Goal: Task Accomplishment & Management: Use online tool/utility

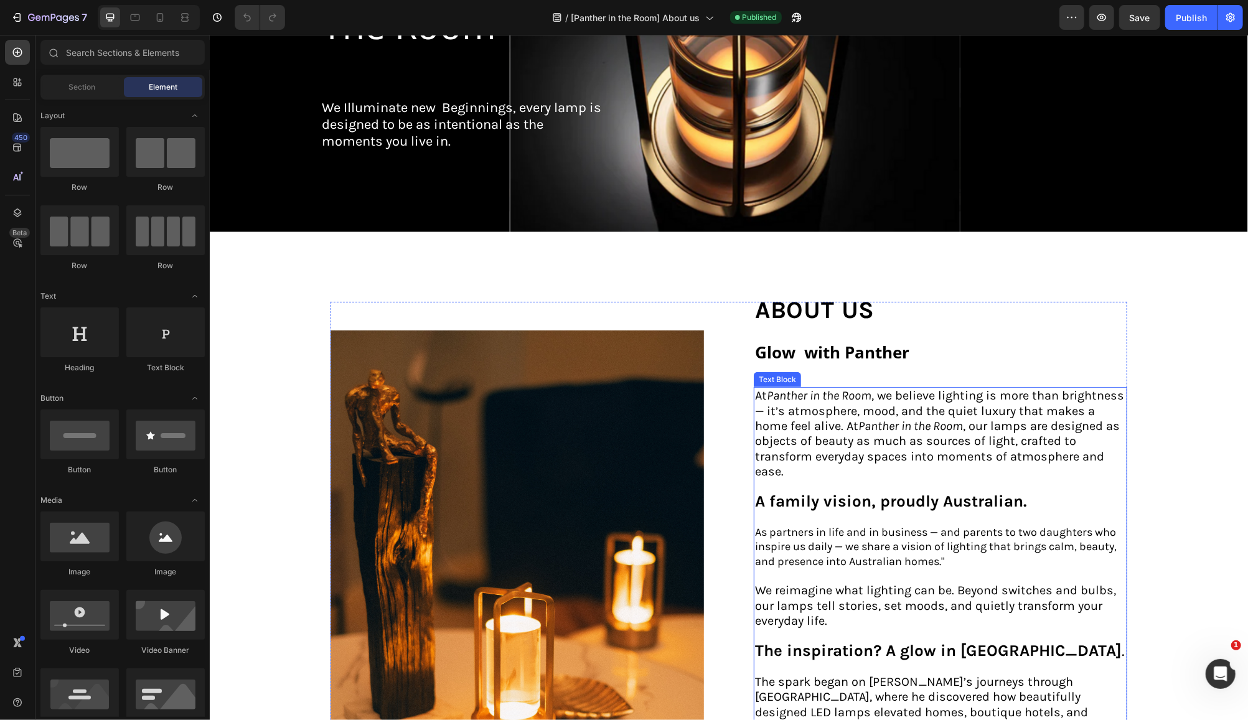
scroll to position [249, 0]
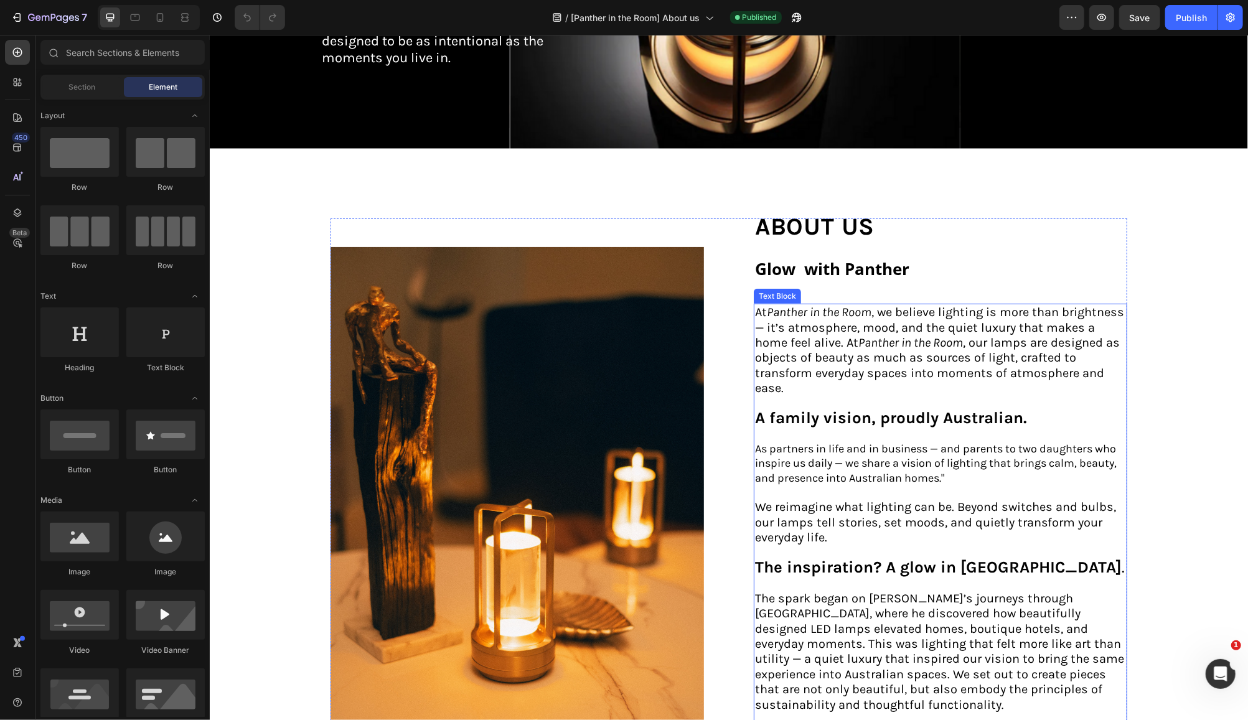
drag, startPoint x: 895, startPoint y: 418, endPoint x: 873, endPoint y: 426, distance: 23.2
click at [895, 426] on p at bounding box center [939, 433] width 371 height 14
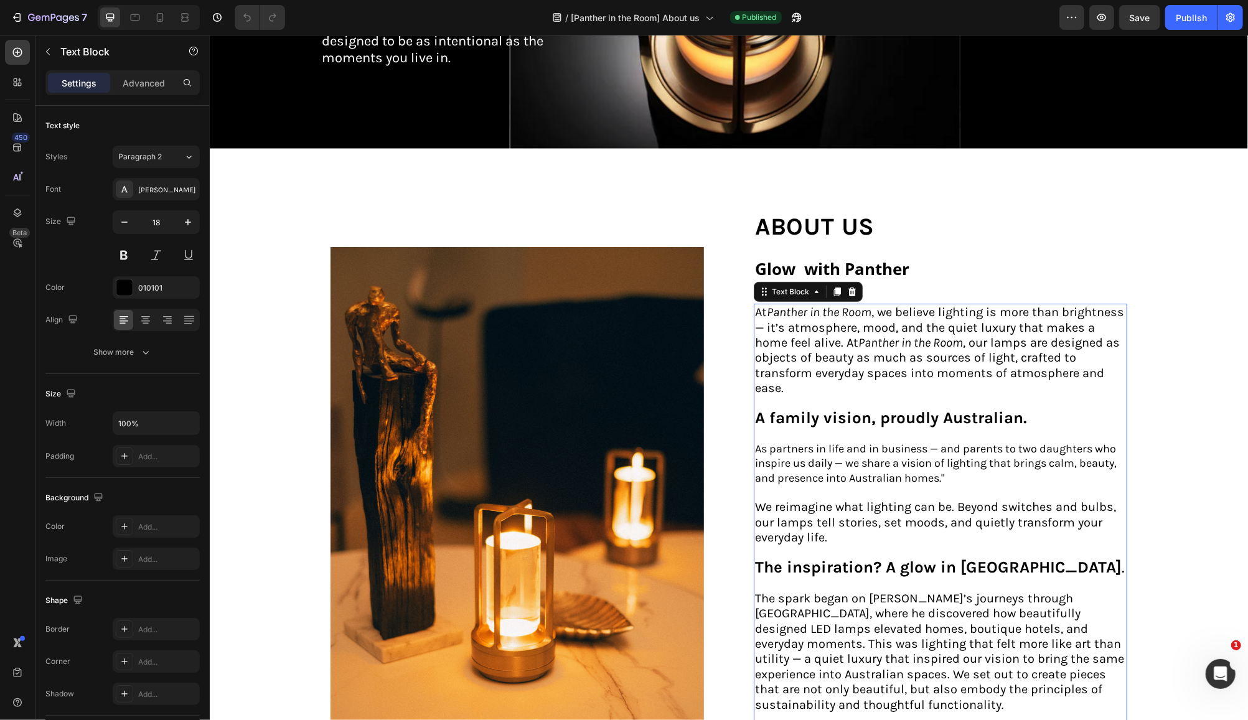
click at [766, 415] on strong "A family vision, proudly Australian." at bounding box center [890, 417] width 272 height 19
click at [764, 413] on strong "A family vision, proudly Australian." at bounding box center [890, 417] width 272 height 19
click at [820, 411] on strong "A Family vision, proudly Australian." at bounding box center [891, 417] width 274 height 19
click at [880, 418] on strong "A Family Vision, proudly [DEMOGRAPHIC_DATA]." at bounding box center [939, 417] width 370 height 19
click at [784, 563] on strong "The inspiration? A glow in [GEOGRAPHIC_DATA]" at bounding box center [937, 566] width 367 height 19
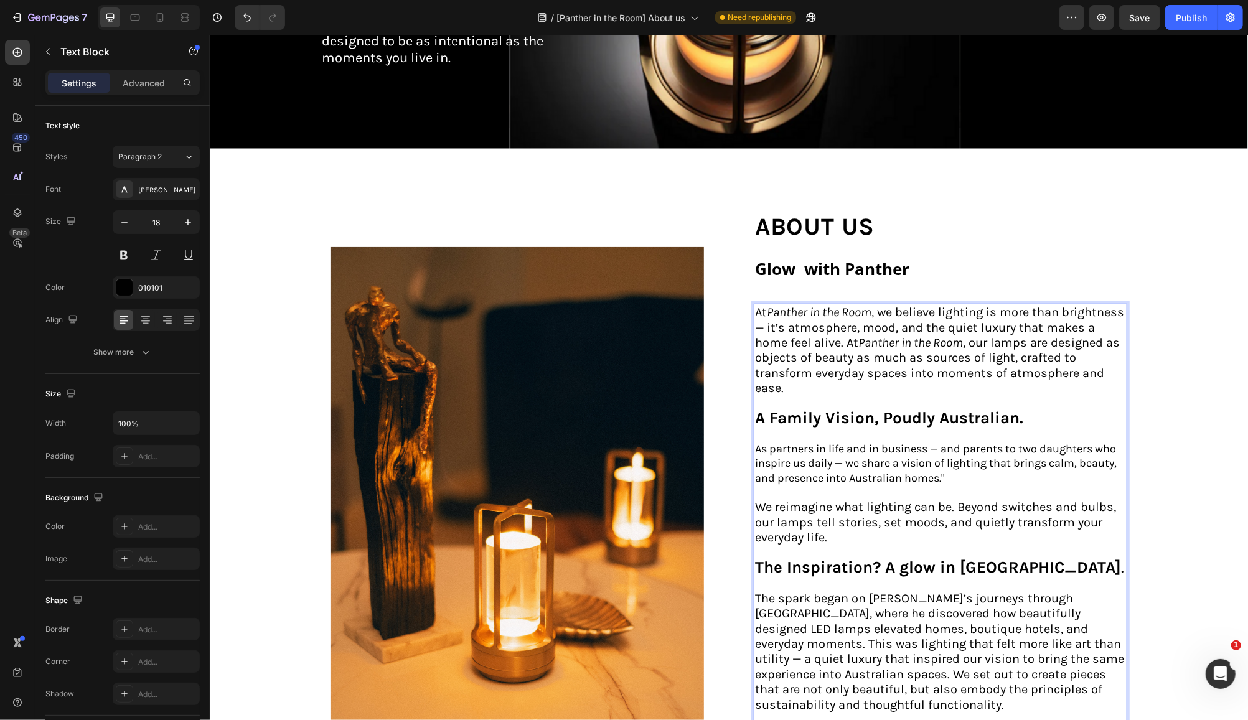
click at [903, 576] on p "Rich Text Editor. Editing area: main" at bounding box center [939, 583] width 371 height 14
click at [904, 557] on strong "The Inspiration? A glow in [GEOGRAPHIC_DATA]" at bounding box center [937, 566] width 366 height 19
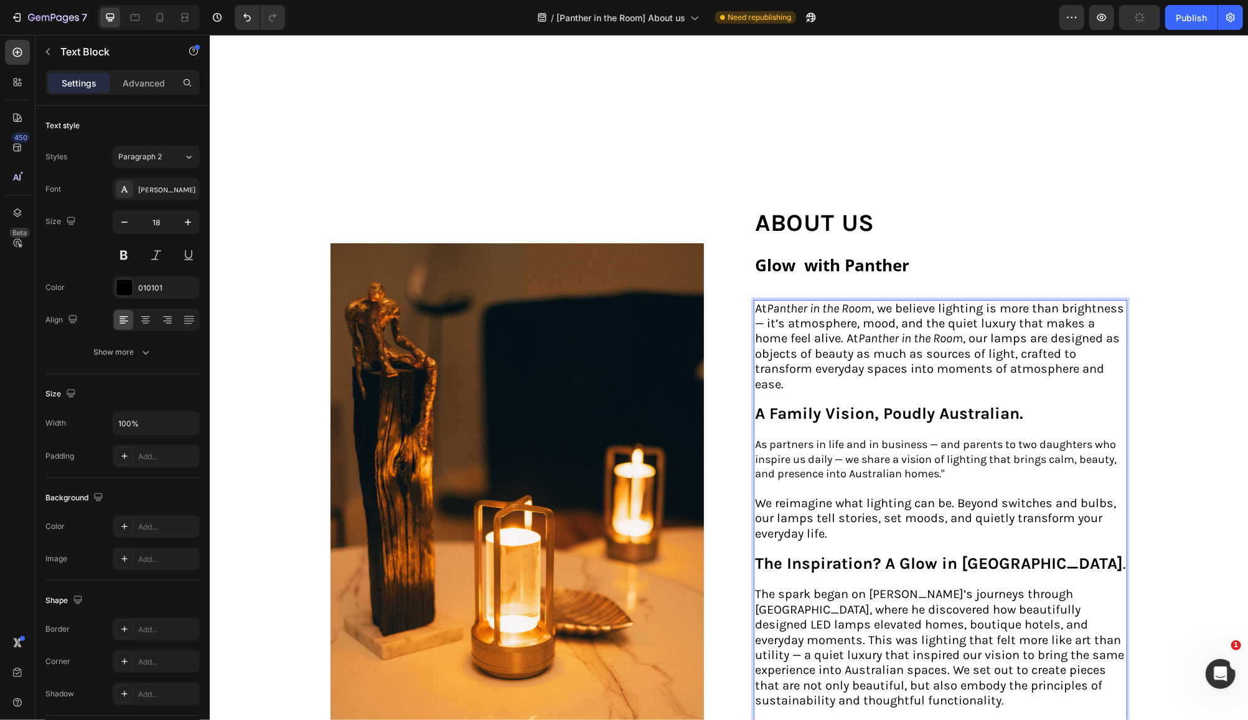
scroll to position [415, 0]
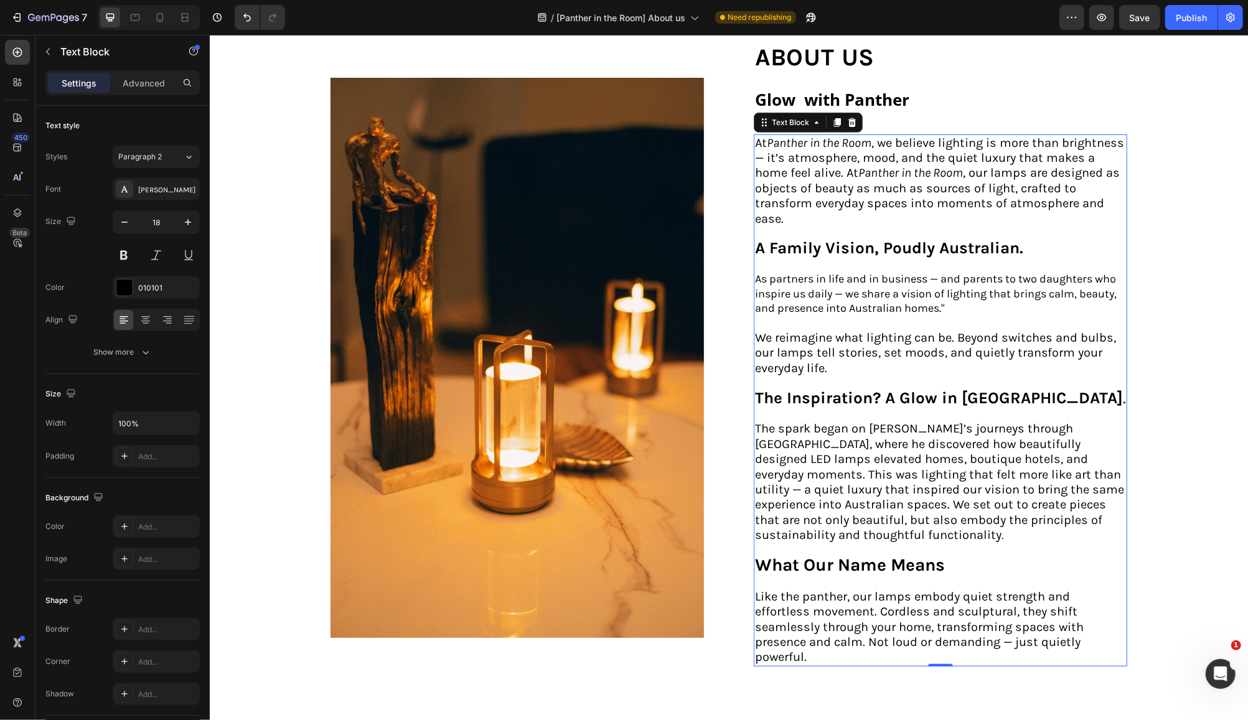
click at [1035, 493] on span "The spark began on [PERSON_NAME]’s journeys through [GEOGRAPHIC_DATA], where he…" at bounding box center [938, 481] width 369 height 121
drag, startPoint x: 1015, startPoint y: 505, endPoint x: 940, endPoint y: 525, distance: 77.1
click at [1014, 505] on span "The spark began on [PERSON_NAME]’s journeys through [GEOGRAPHIC_DATA], where he…" at bounding box center [938, 481] width 369 height 121
click at [830, 525] on p "The spark began on [PERSON_NAME]’s journeys through [GEOGRAPHIC_DATA], where he…" at bounding box center [939, 481] width 371 height 121
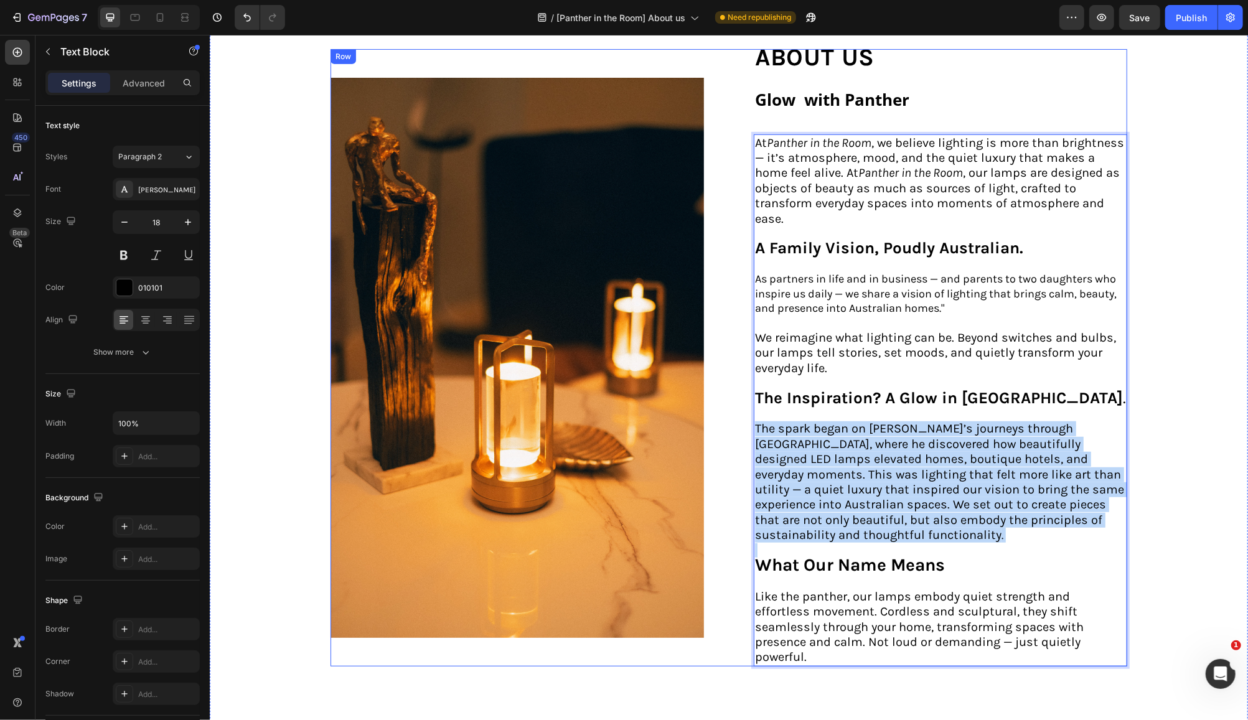
drag, startPoint x: 829, startPoint y: 525, endPoint x: 738, endPoint y: 421, distance: 138.1
click at [738, 421] on div "Image about us Text Block Glow with Panther Heading At Panther in the Room , we…" at bounding box center [728, 357] width 797 height 617
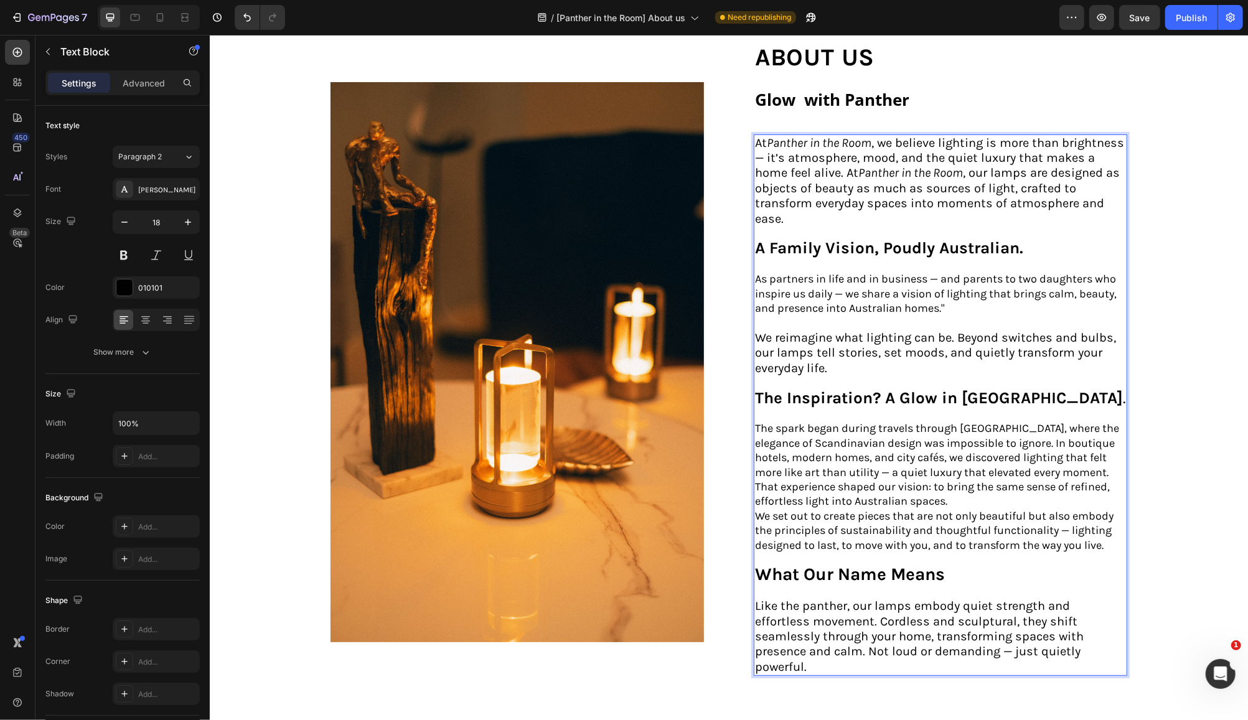
click at [774, 257] on p "Rich Text Editor. Editing area: main" at bounding box center [939, 264] width 371 height 14
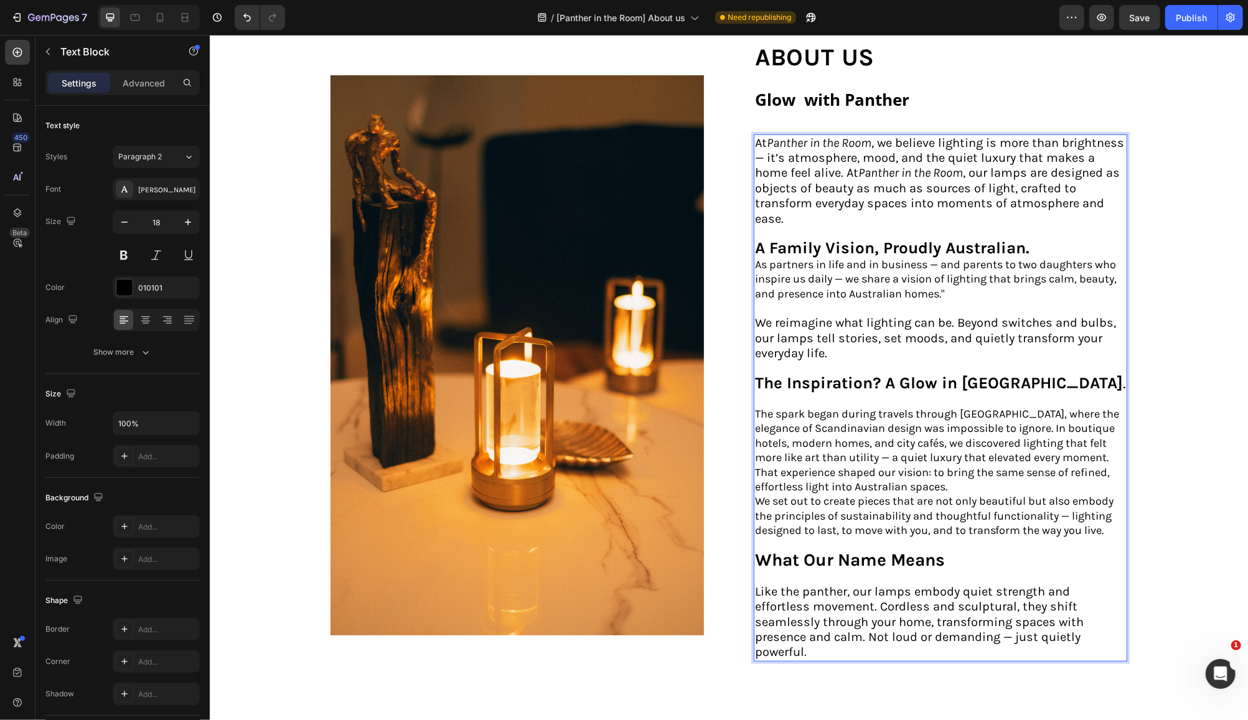
click at [1042, 246] on p "A Family Vision, Proudly Australian." at bounding box center [939, 248] width 371 height 16
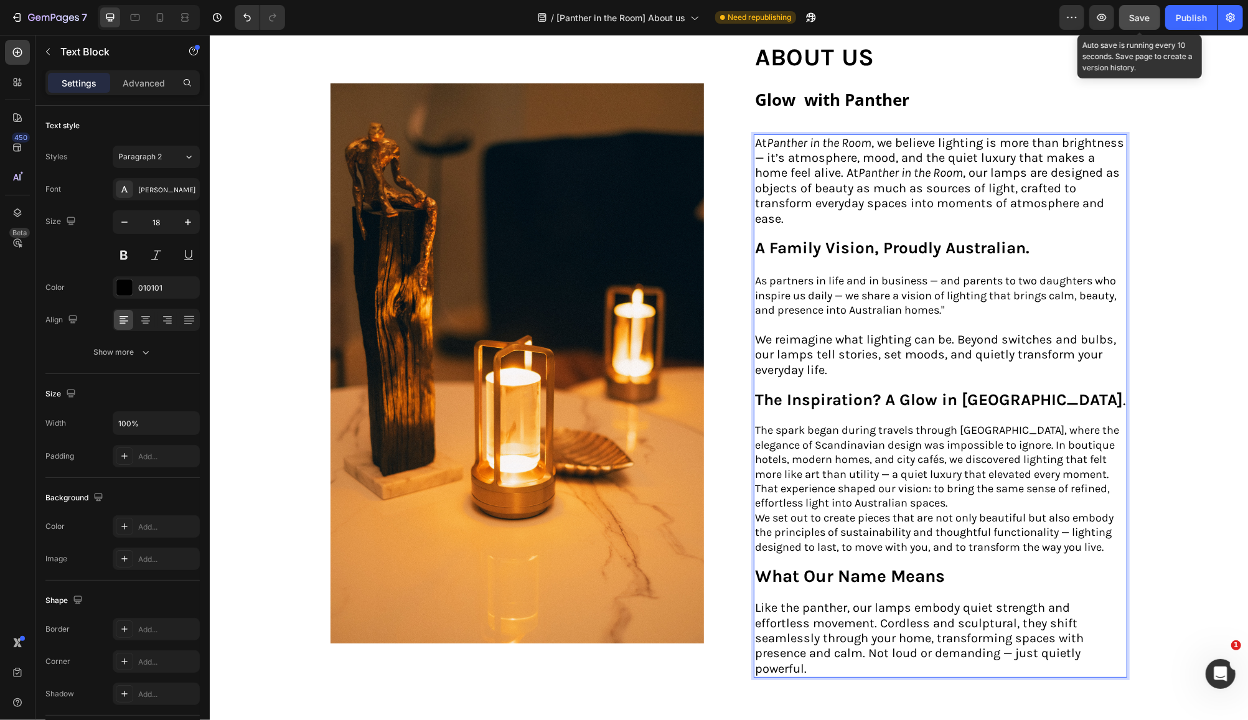
click at [1144, 17] on span "Save" at bounding box center [1140, 17] width 21 height 11
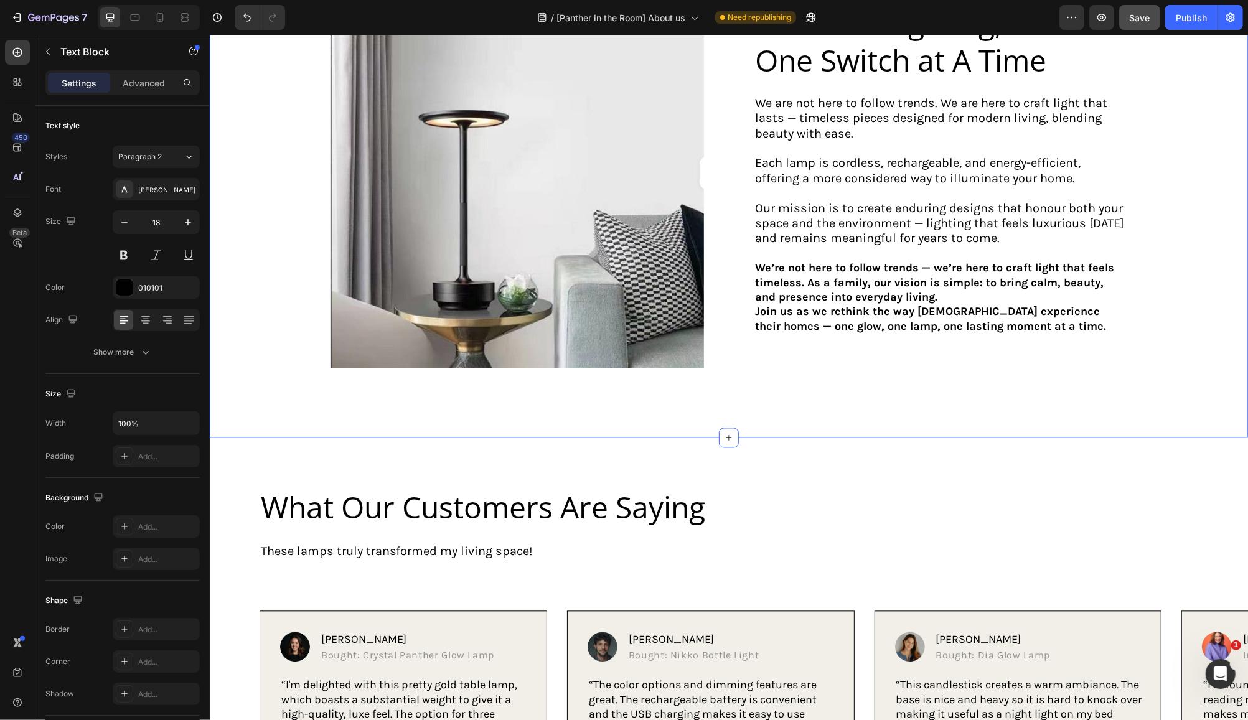
scroll to position [1909, 0]
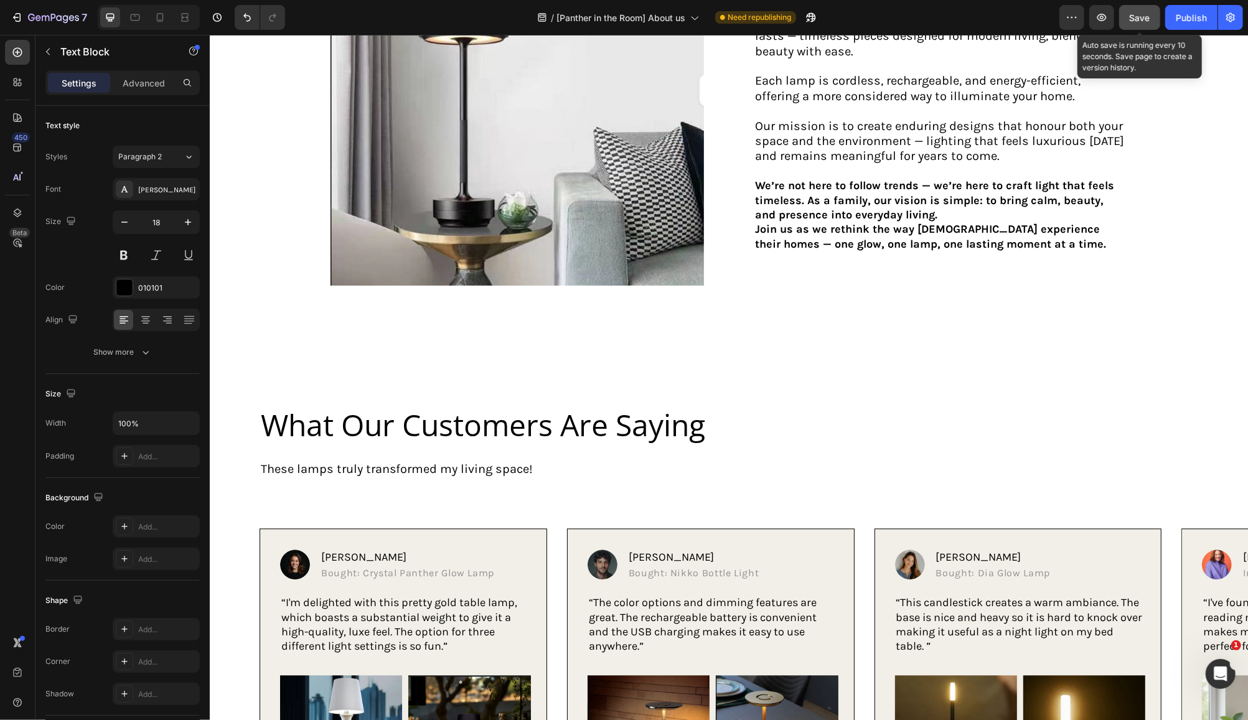
click at [1142, 17] on span "Save" at bounding box center [1140, 17] width 21 height 11
click at [1178, 11] on div "Publish" at bounding box center [1191, 17] width 31 height 13
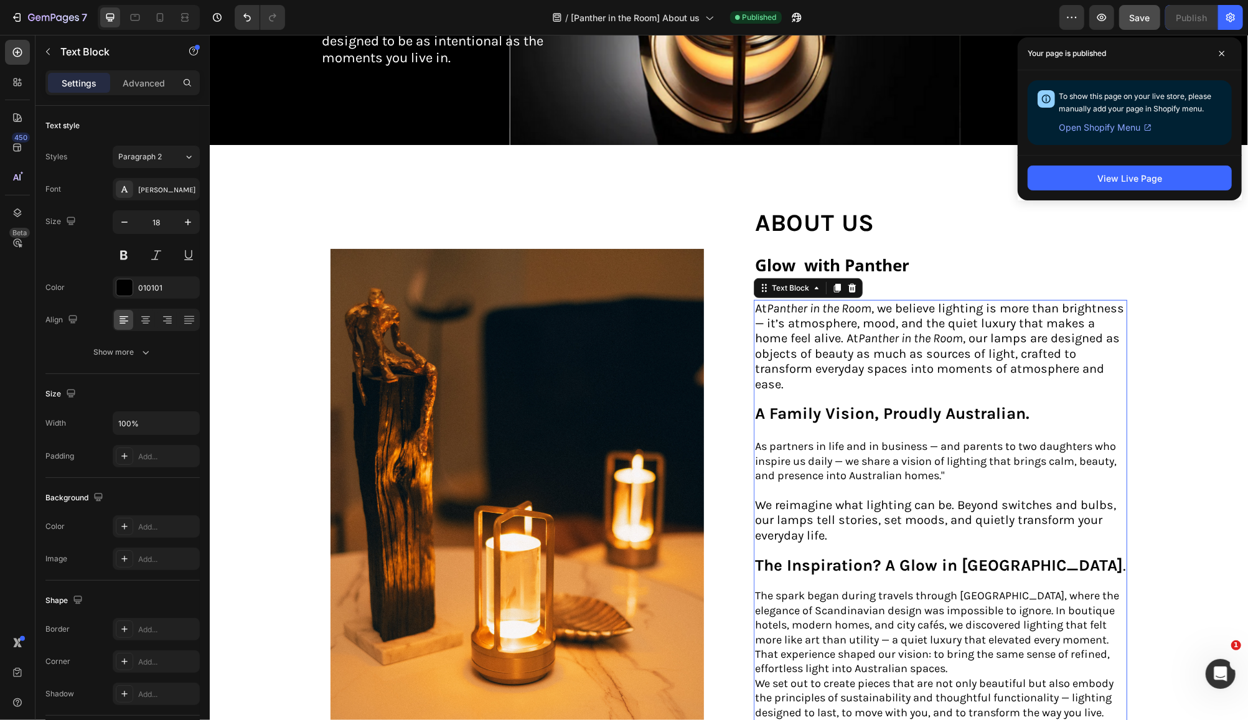
scroll to position [0, 0]
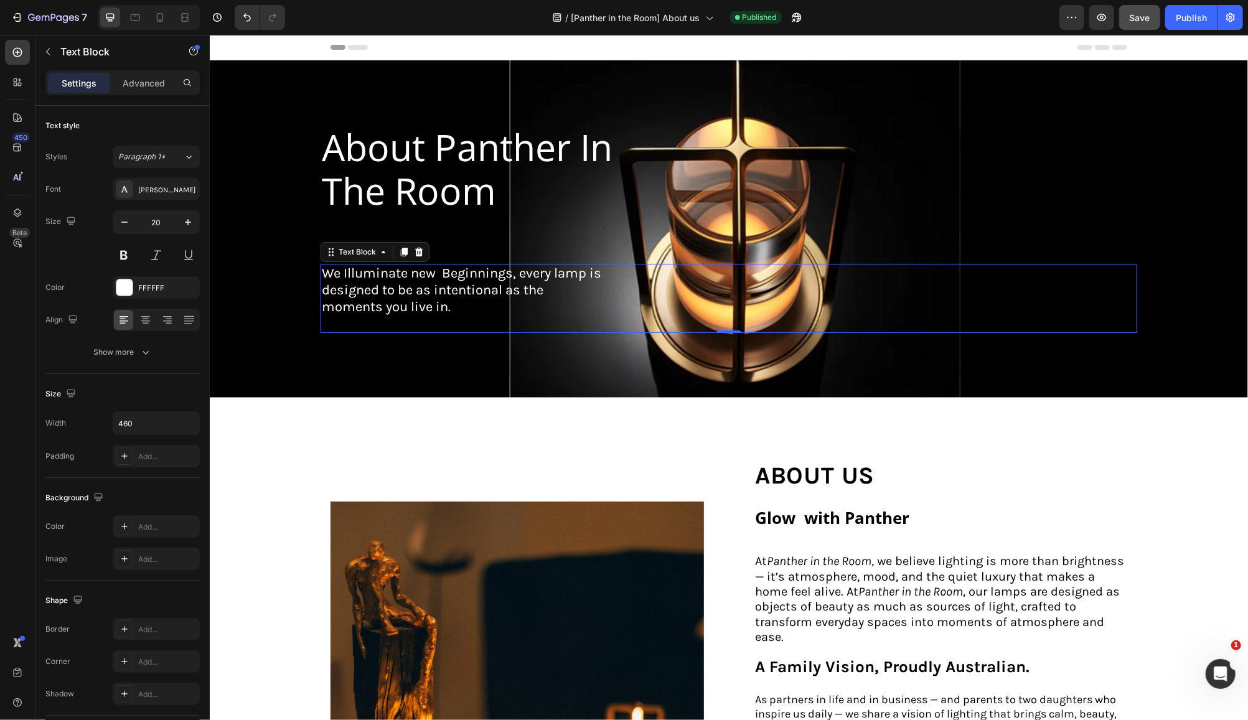
click at [444, 275] on span "We Illuminate new Beginnings, every lamp is designed to be as intentional as th…" at bounding box center [460, 290] width 279 height 50
click at [447, 271] on span "We Illuminate new Beginnings, every lamp is designed to be as intentional as th…" at bounding box center [460, 290] width 279 height 50
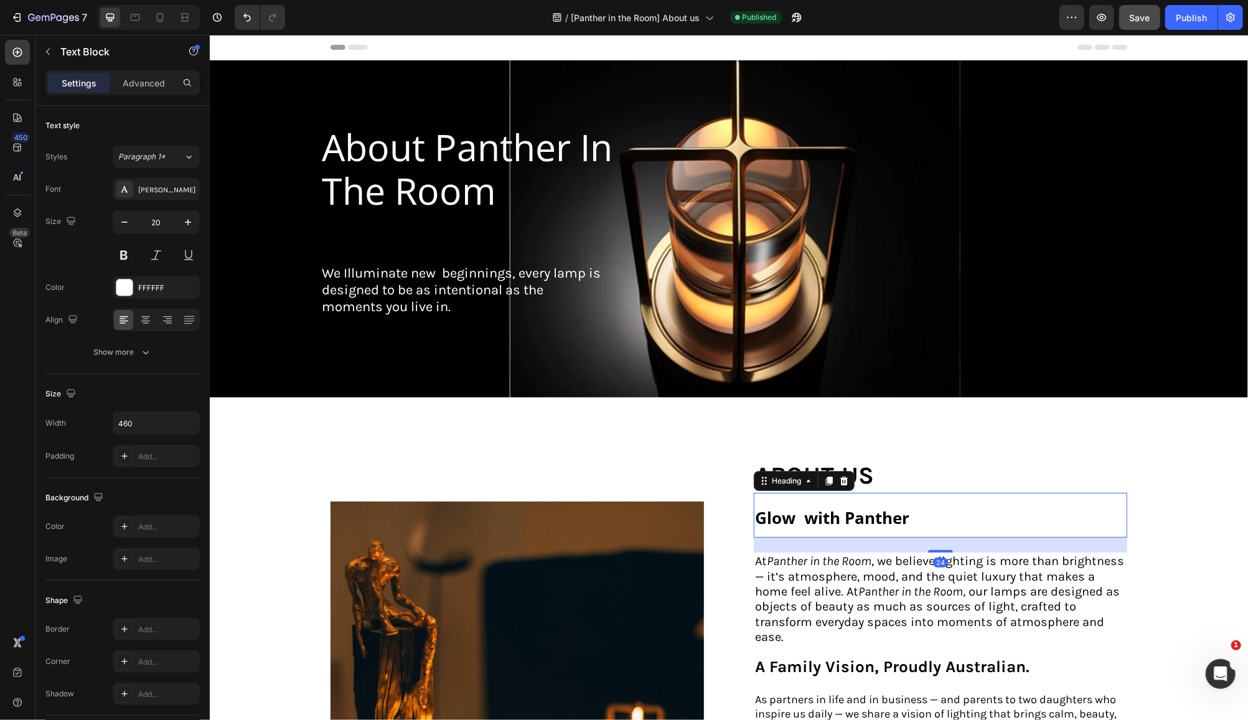
click at [805, 522] on strong "Glow with Panther" at bounding box center [831, 517] width 154 height 22
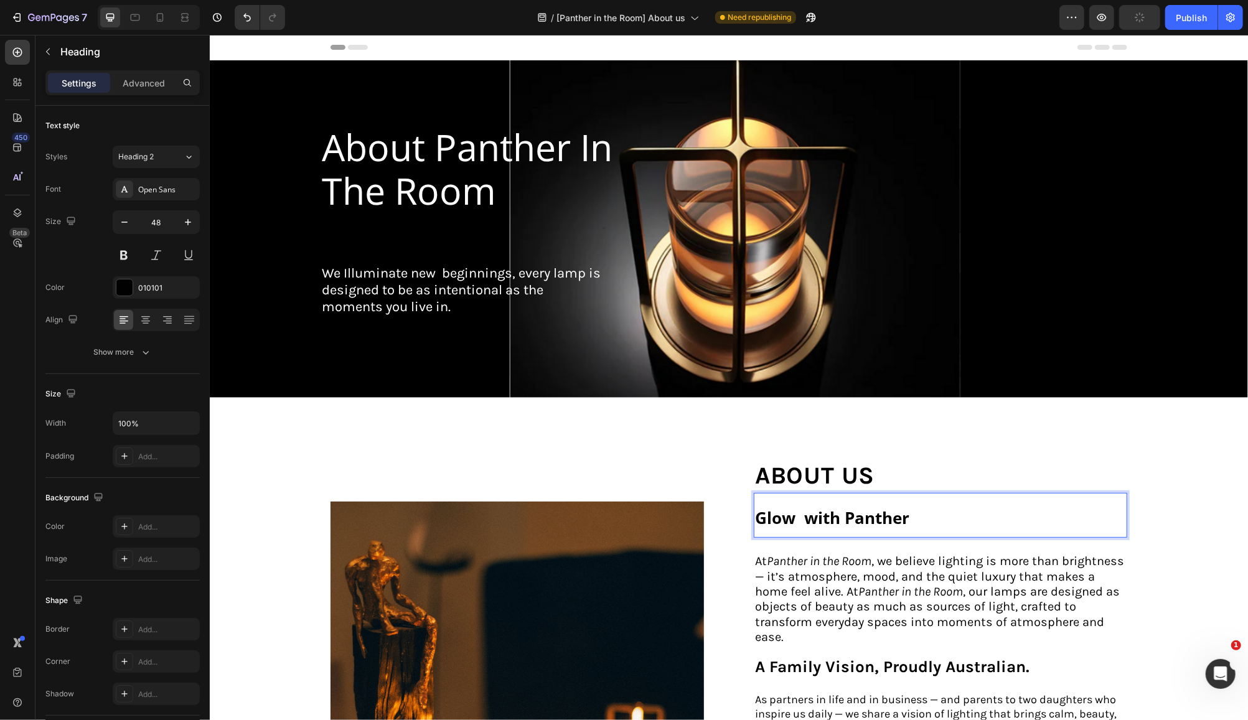
click at [807, 520] on strong "Glow with Panther" at bounding box center [831, 517] width 154 height 22
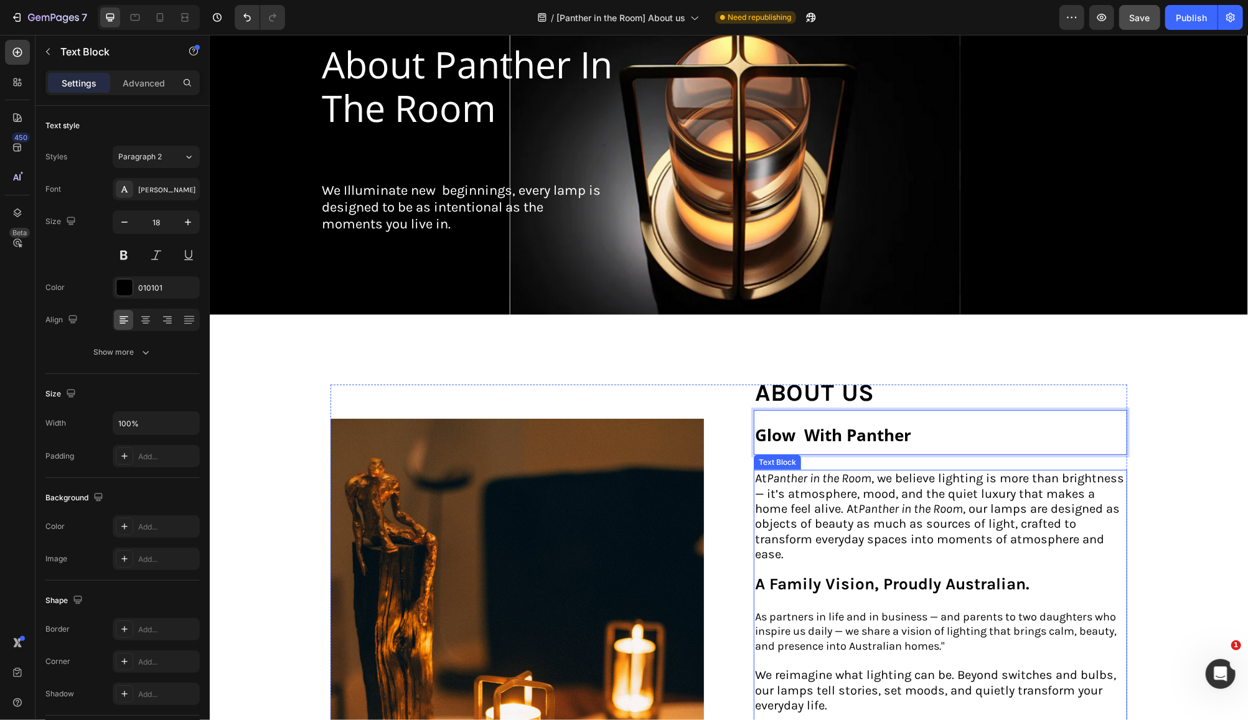
click at [1028, 580] on p "A Family Vision, Proudly Australian." at bounding box center [939, 584] width 371 height 16
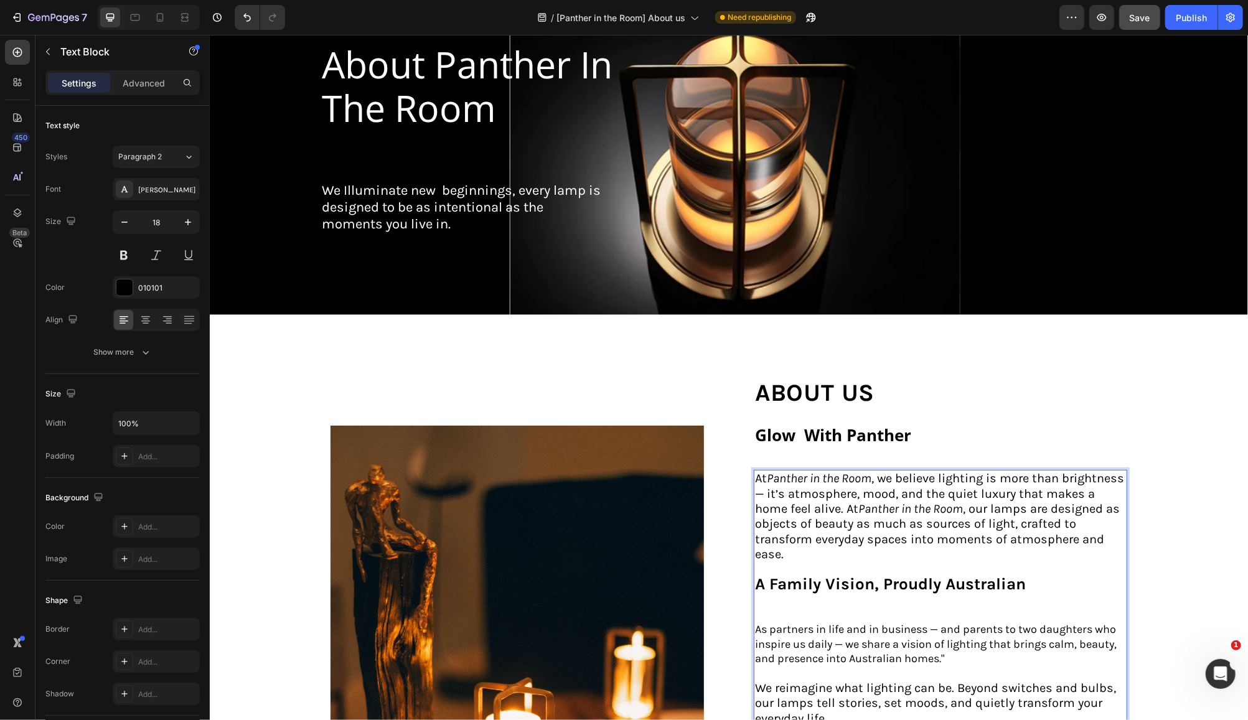
scroll to position [166, 0]
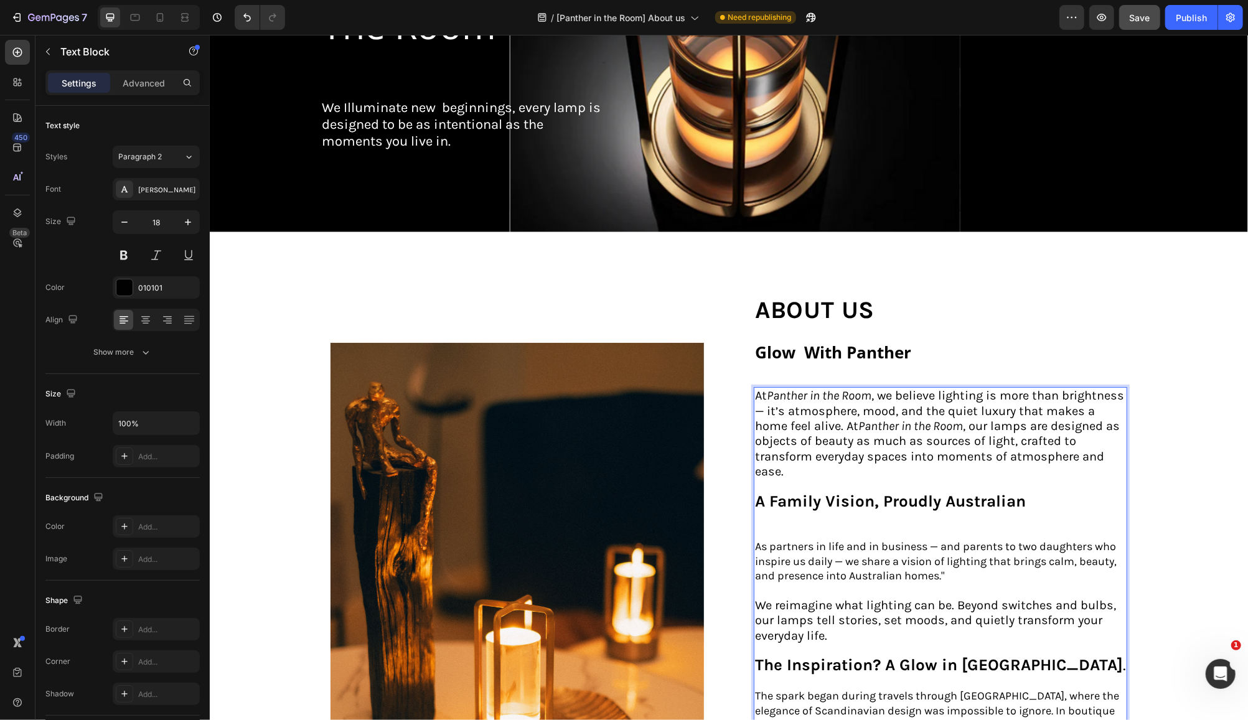
click at [940, 568] on p "As partners in life and in business — and parents to two daughters who inspire …" at bounding box center [939, 568] width 371 height 59
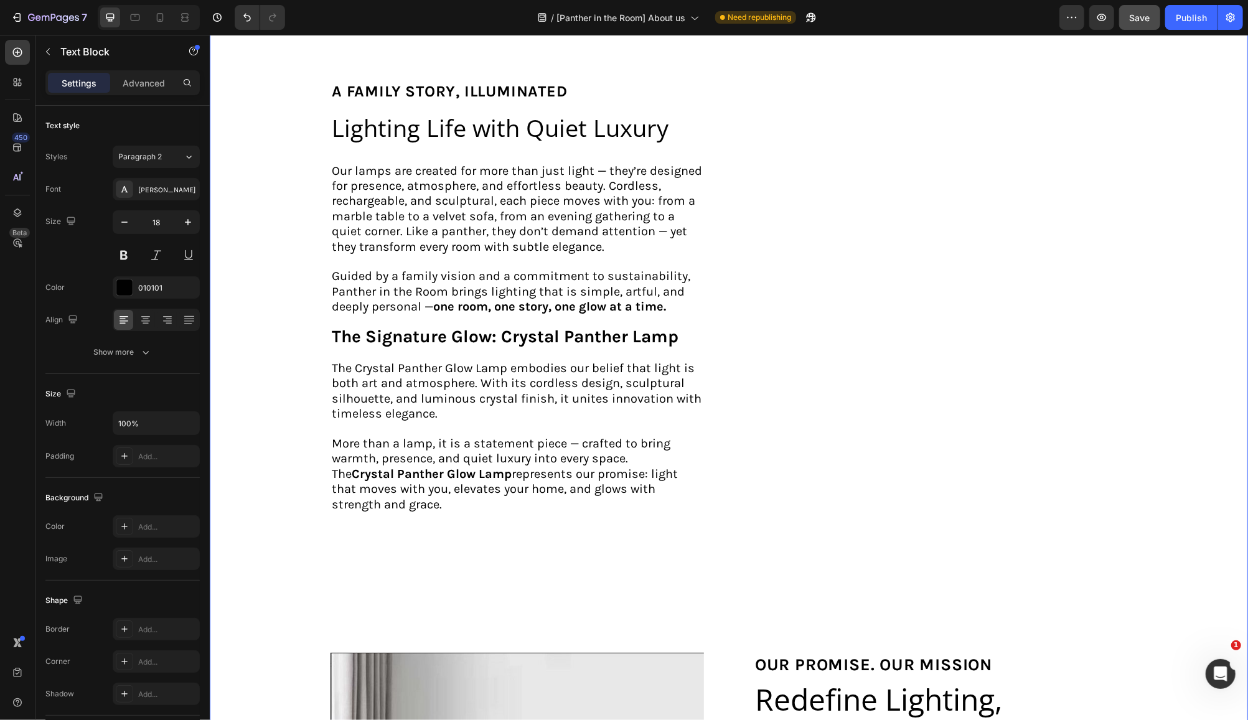
scroll to position [1328, 0]
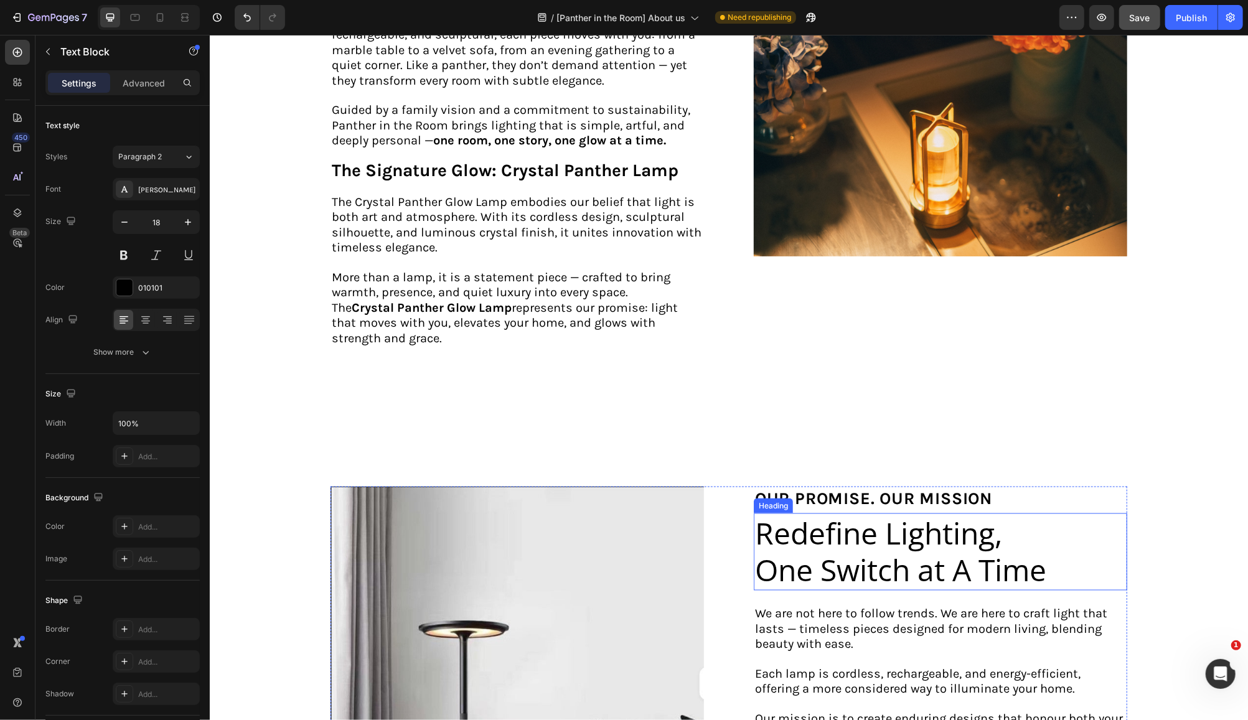
click at [962, 546] on p "Redefine Lighting, One Switch at A Time" at bounding box center [905, 551] width 302 height 75
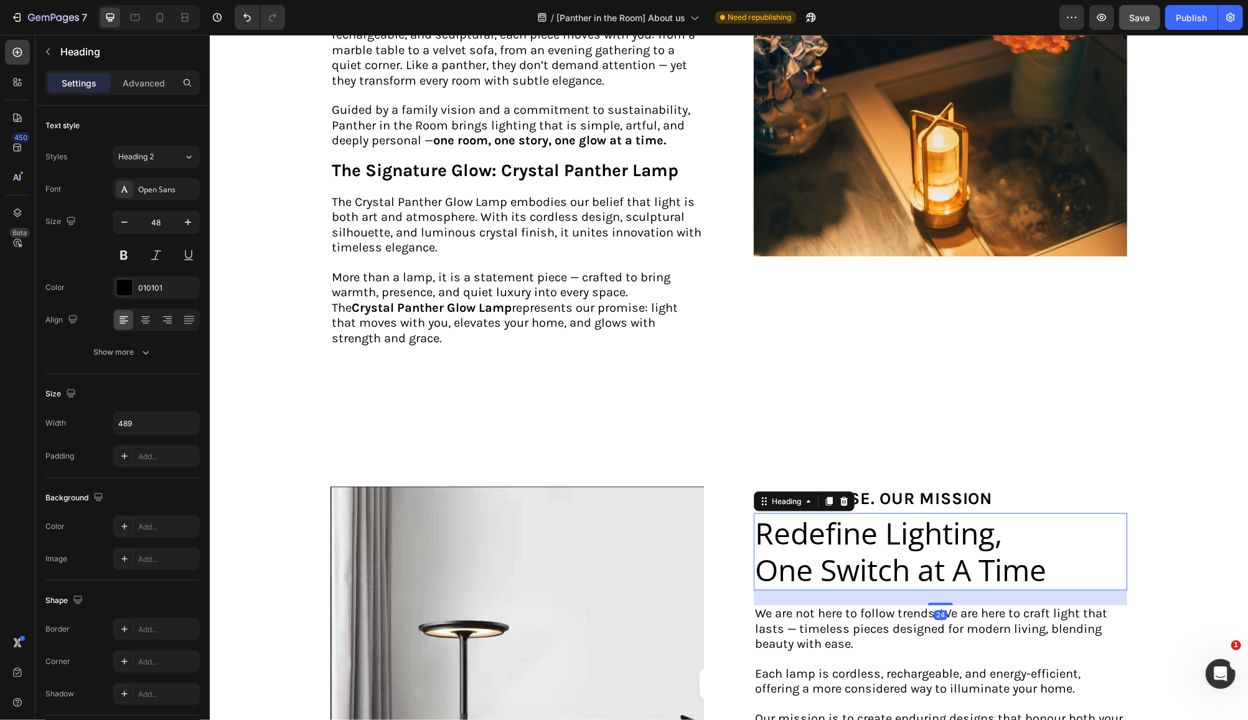
click at [970, 540] on p "Redefine Lighting, One Switch at A Time" at bounding box center [905, 551] width 302 height 75
click at [1059, 548] on div "Redefine Lighting, One Switch at a Time" at bounding box center [939, 551] width 373 height 77
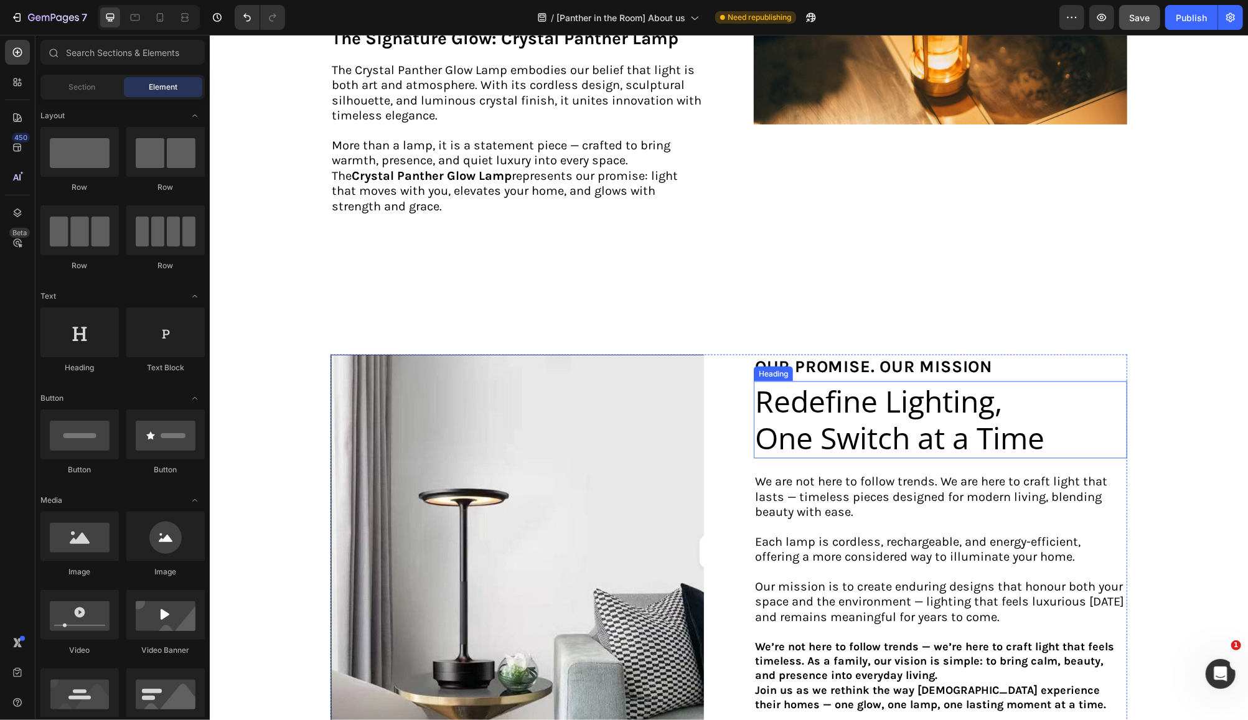
scroll to position [1626, 0]
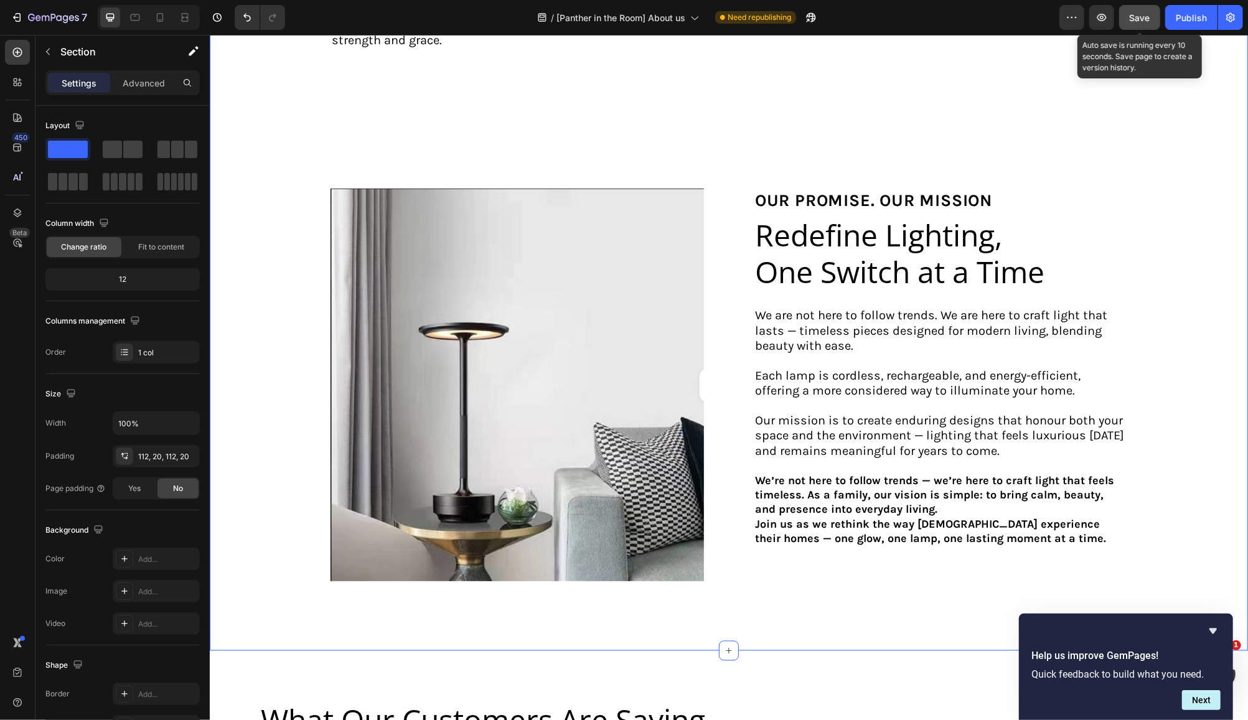
click at [1137, 17] on span "Save" at bounding box center [1140, 17] width 21 height 11
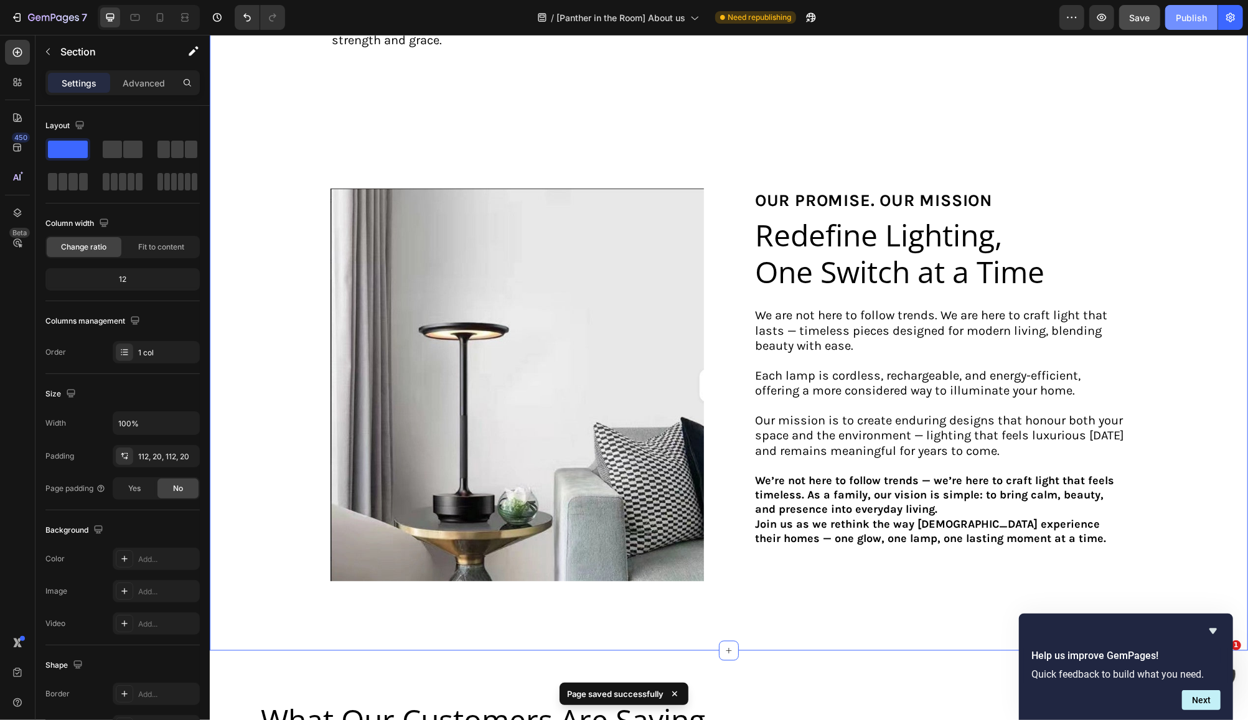
click at [1195, 18] on div "Publish" at bounding box center [1191, 17] width 31 height 13
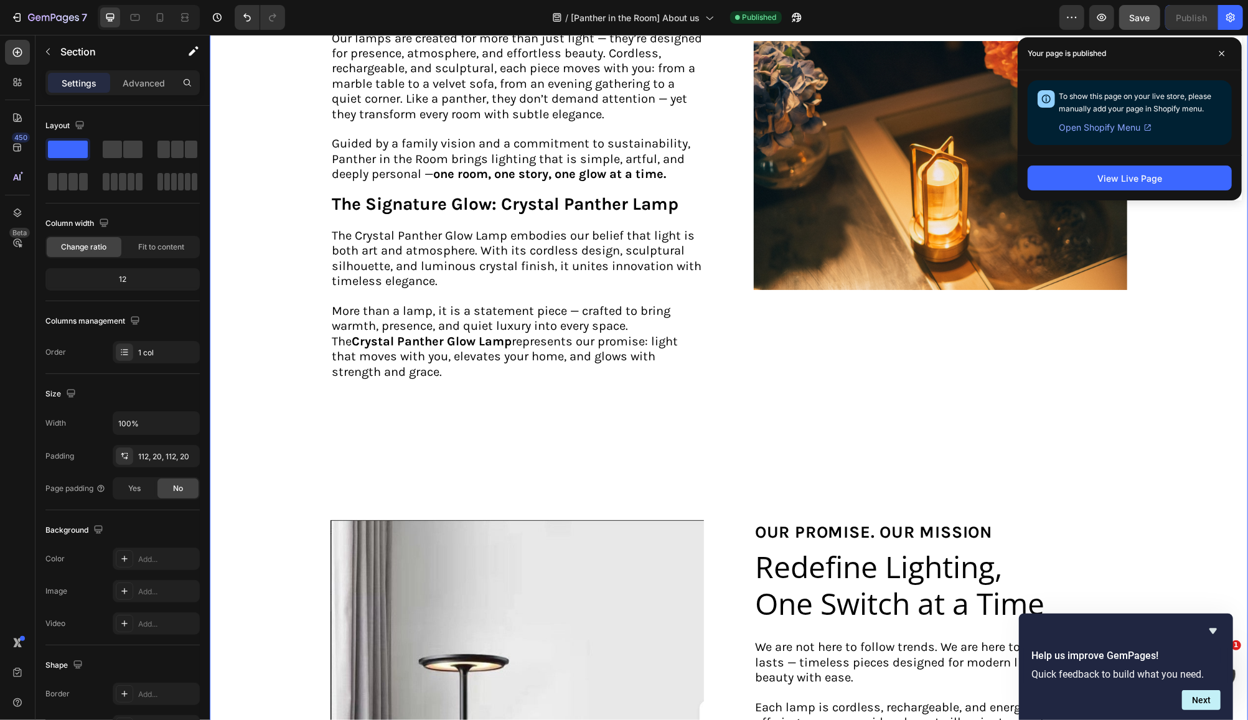
scroll to position [1045, 0]
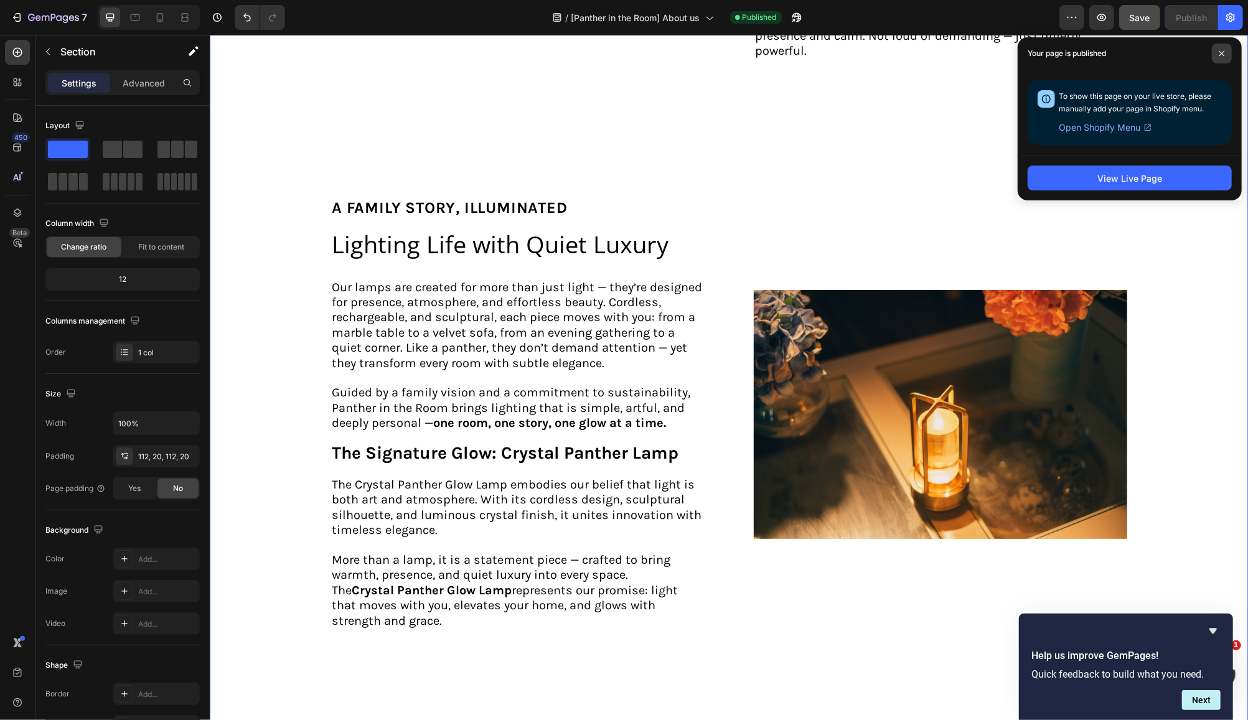
click at [1221, 54] on icon at bounding box center [1222, 53] width 6 height 6
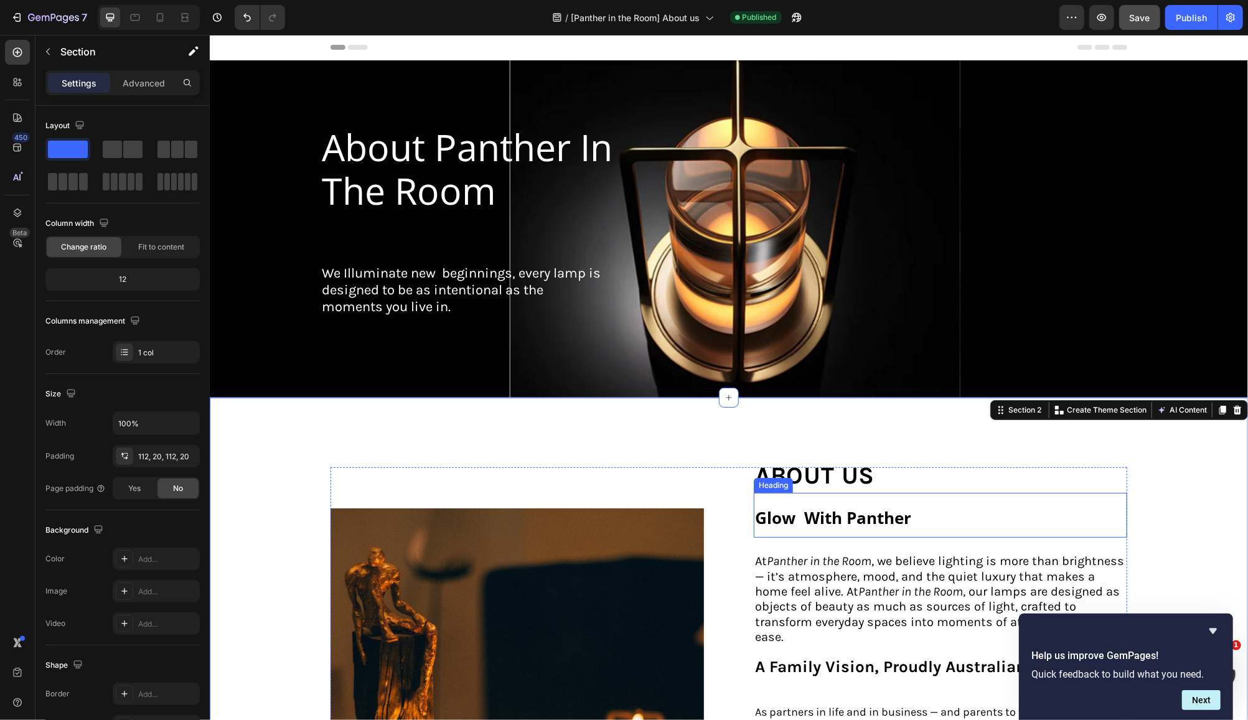
scroll to position [166, 0]
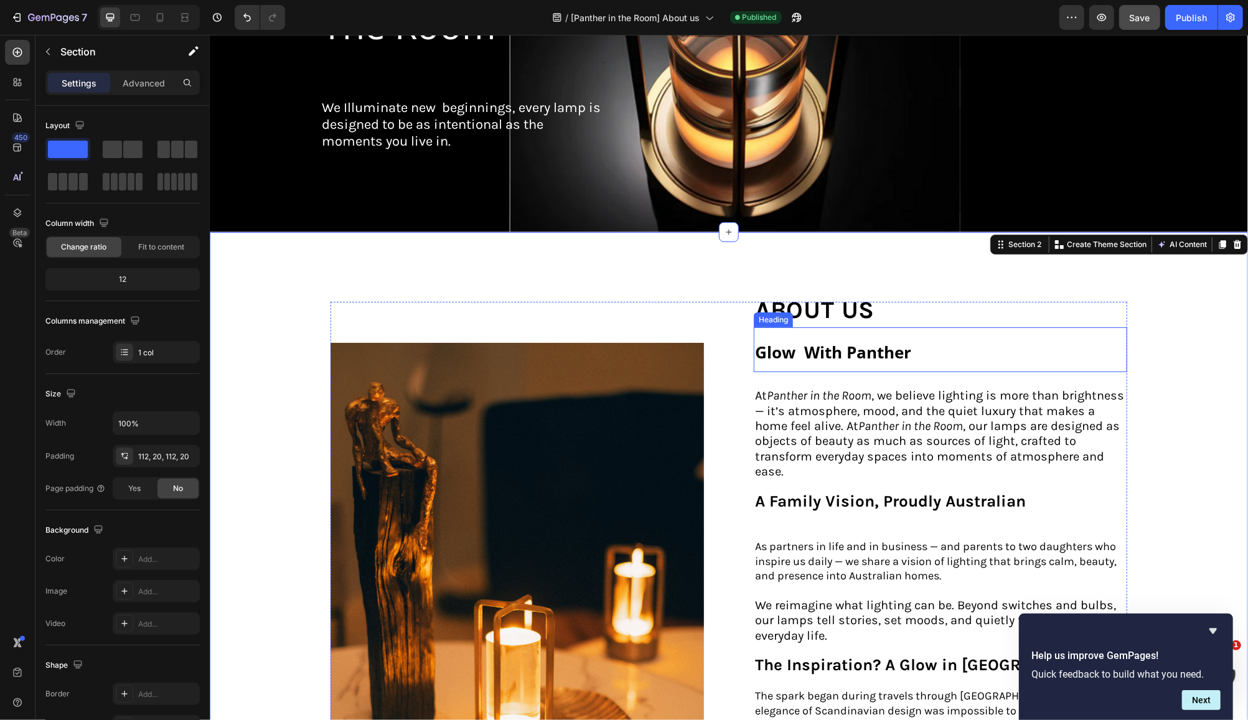
click at [896, 346] on strong "Glow With Panther" at bounding box center [832, 351] width 156 height 22
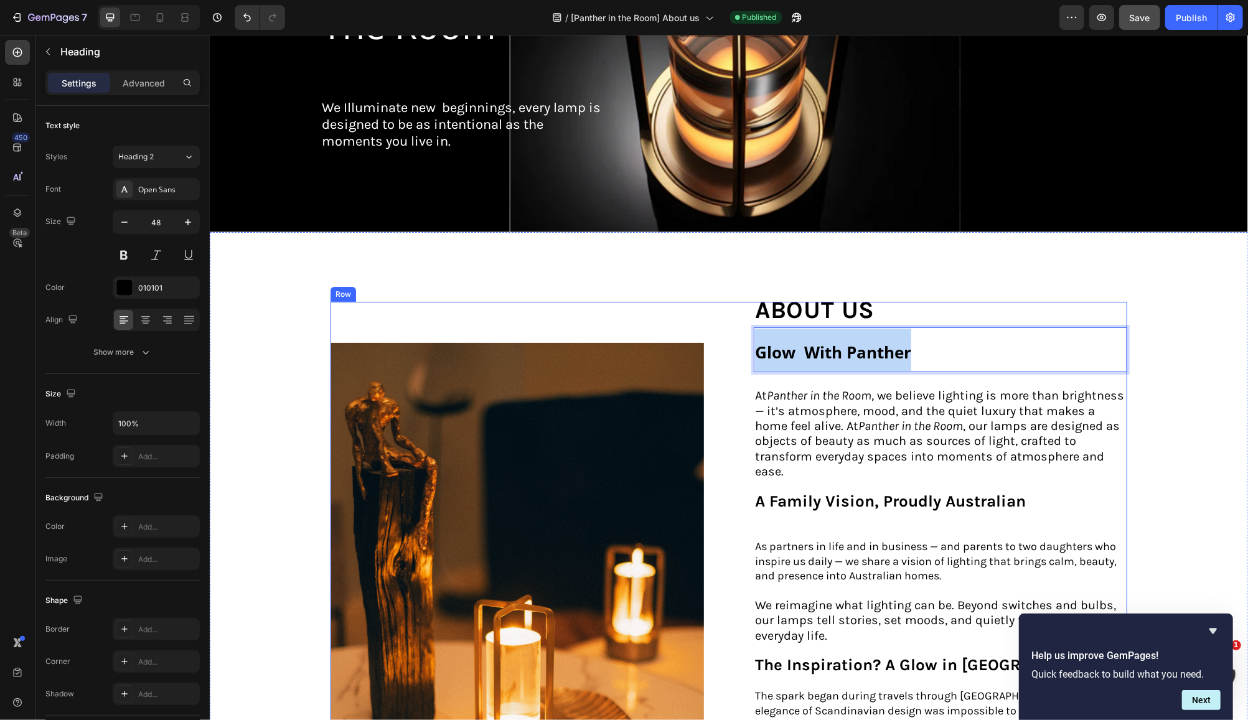
drag, startPoint x: 914, startPoint y: 345, endPoint x: 740, endPoint y: 349, distance: 174.3
click at [740, 349] on div "Image about us Text Block Glow With Panther Heading 24 At Panther in the Room ,…" at bounding box center [728, 622] width 797 height 642
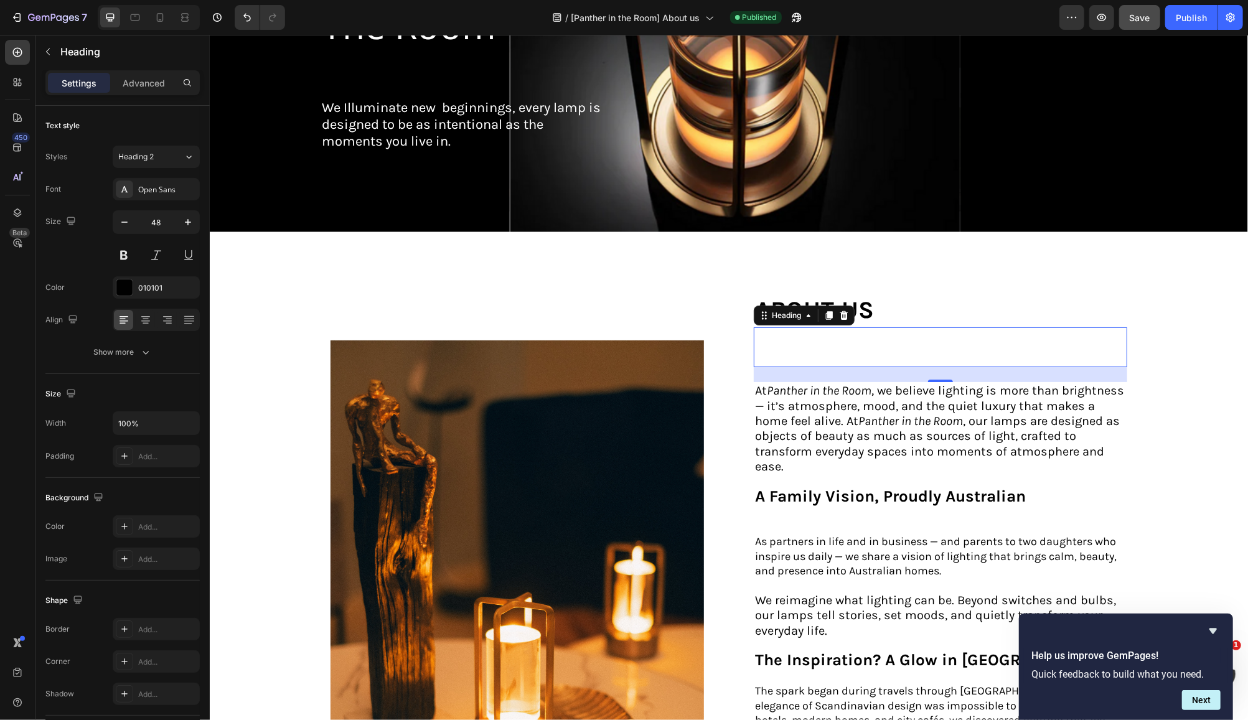
click at [794, 334] on h2 "Rich Text Editor. Editing area: main" at bounding box center [939, 347] width 373 height 40
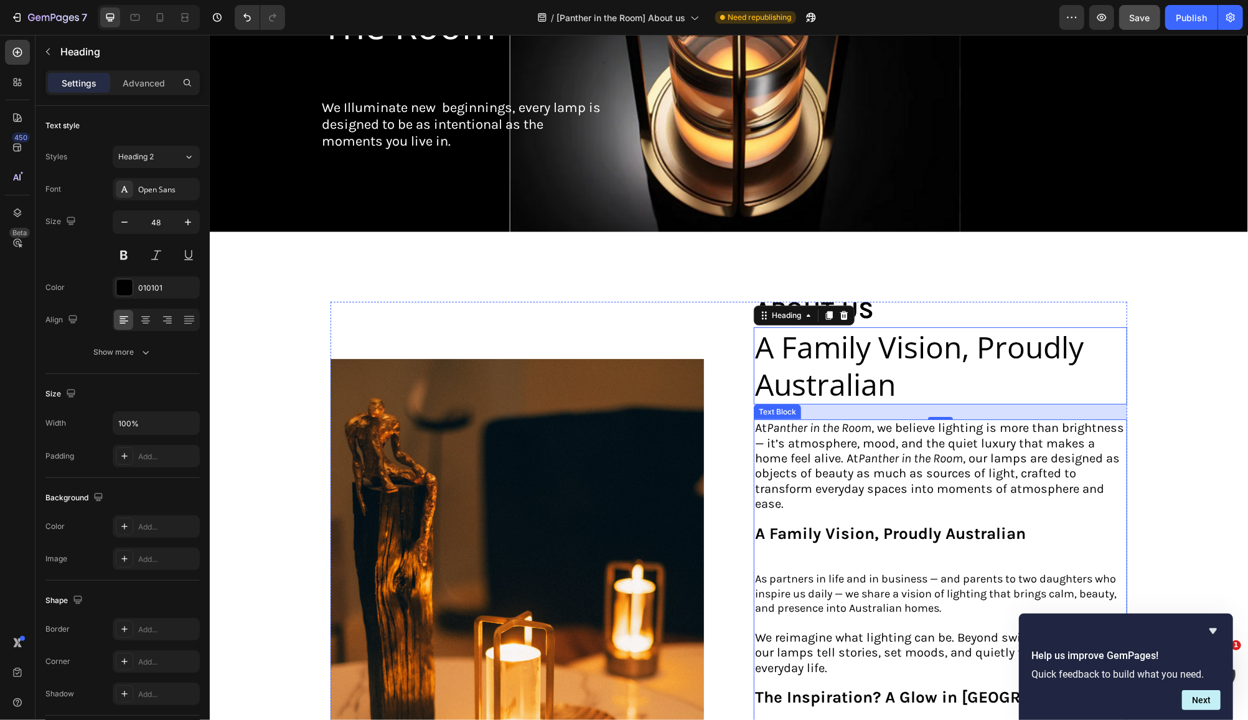
click at [964, 465] on span "At Panther in the Room , we believe lighting is more than brightness — it’s atm…" at bounding box center [938, 465] width 369 height 90
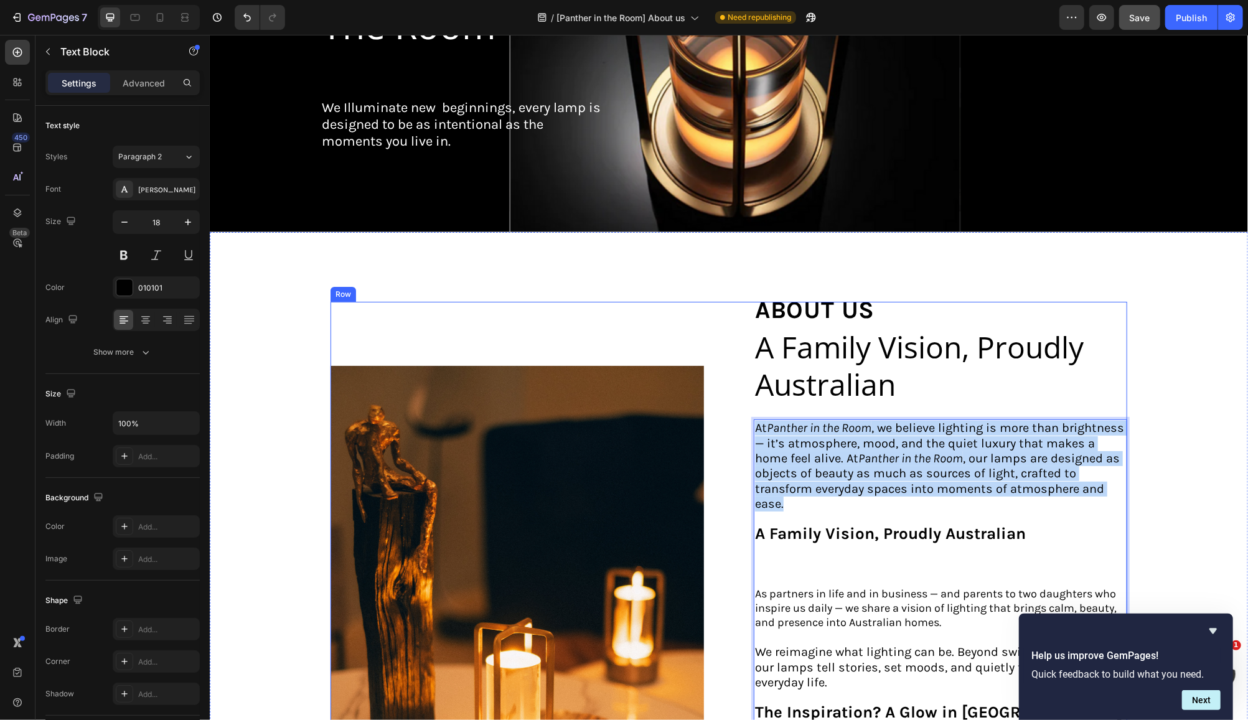
drag, startPoint x: 783, startPoint y: 494, endPoint x: 743, endPoint y: 422, distance: 81.9
click at [743, 422] on div "Image about us Text Block A Family Vision, Proudly Australian Heading At Panthe…" at bounding box center [728, 645] width 797 height 688
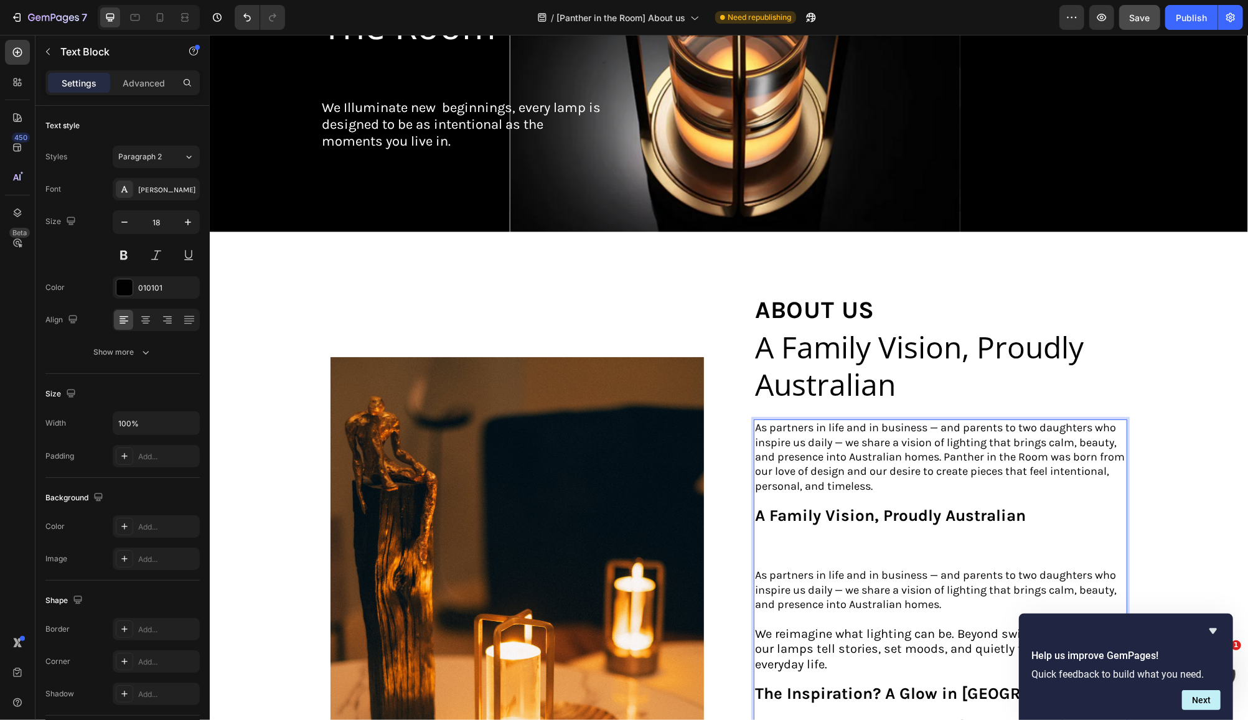
click at [887, 481] on p "As partners in life and in business — and parents to two daughters who inspire …" at bounding box center [939, 456] width 371 height 73
click at [873, 482] on p "As partners in life and in business — and parents to two daughters who inspire …" at bounding box center [939, 456] width 371 height 73
click at [888, 525] on p "Rich Text Editor. Editing area: main" at bounding box center [939, 546] width 371 height 44
click at [878, 518] on strong "A Family Vision, Proudly Australian" at bounding box center [889, 514] width 271 height 19
drag, startPoint x: 1010, startPoint y: 515, endPoint x: 1017, endPoint y: 518, distance: 6.7
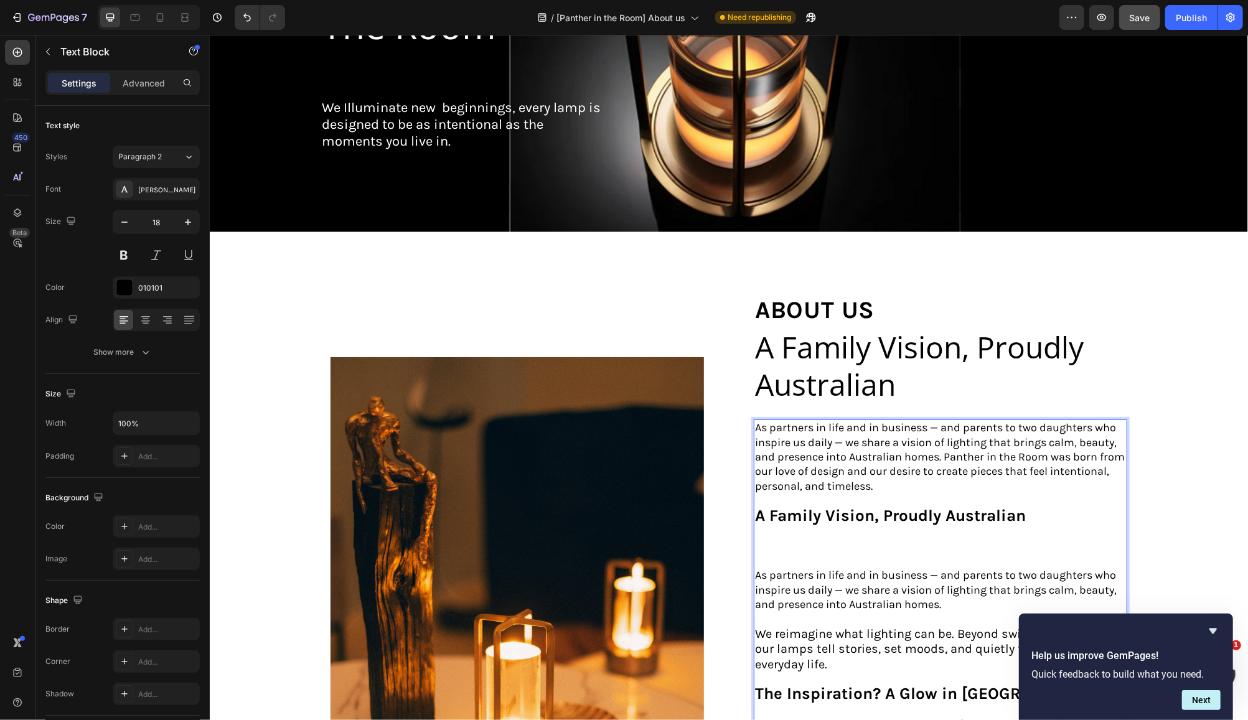
click at [1012, 515] on strong "A Family Vision, Proudly Australian" at bounding box center [889, 514] width 271 height 19
click at [1028, 512] on p "A Family Vision, Proudly Australian" at bounding box center [939, 516] width 371 height 16
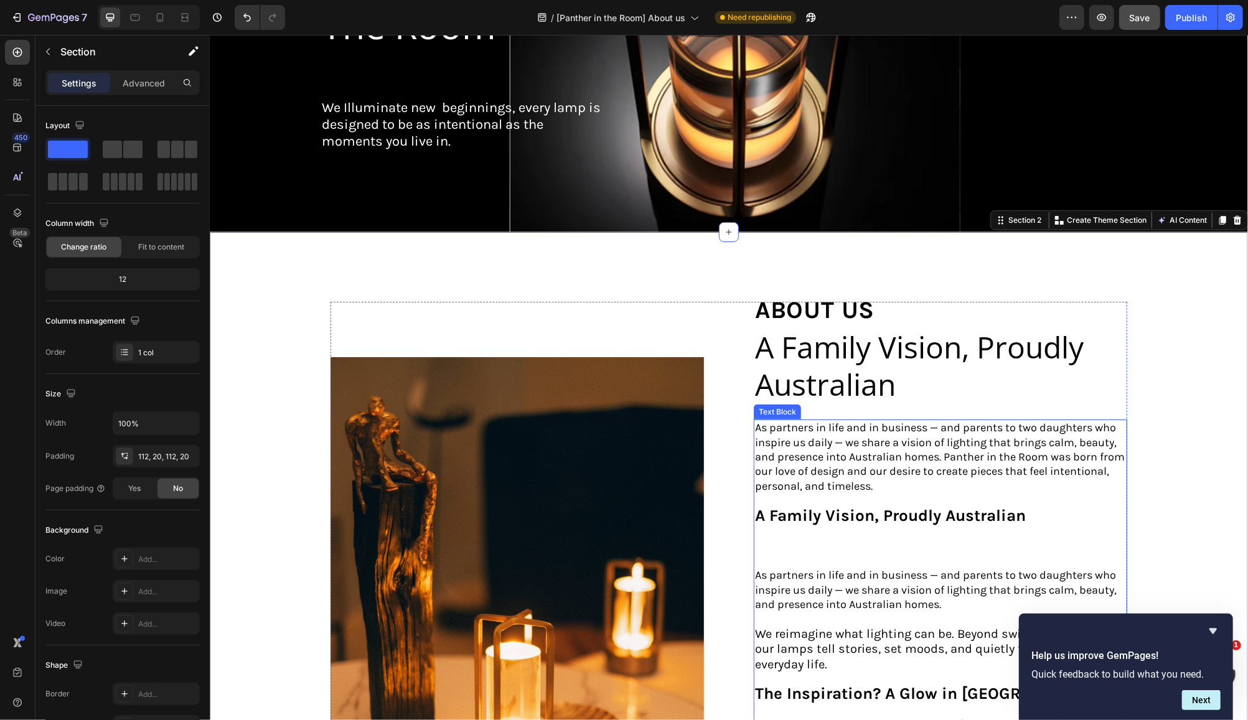
click at [1033, 513] on p "A Family Vision, Proudly Australian" at bounding box center [939, 516] width 371 height 16
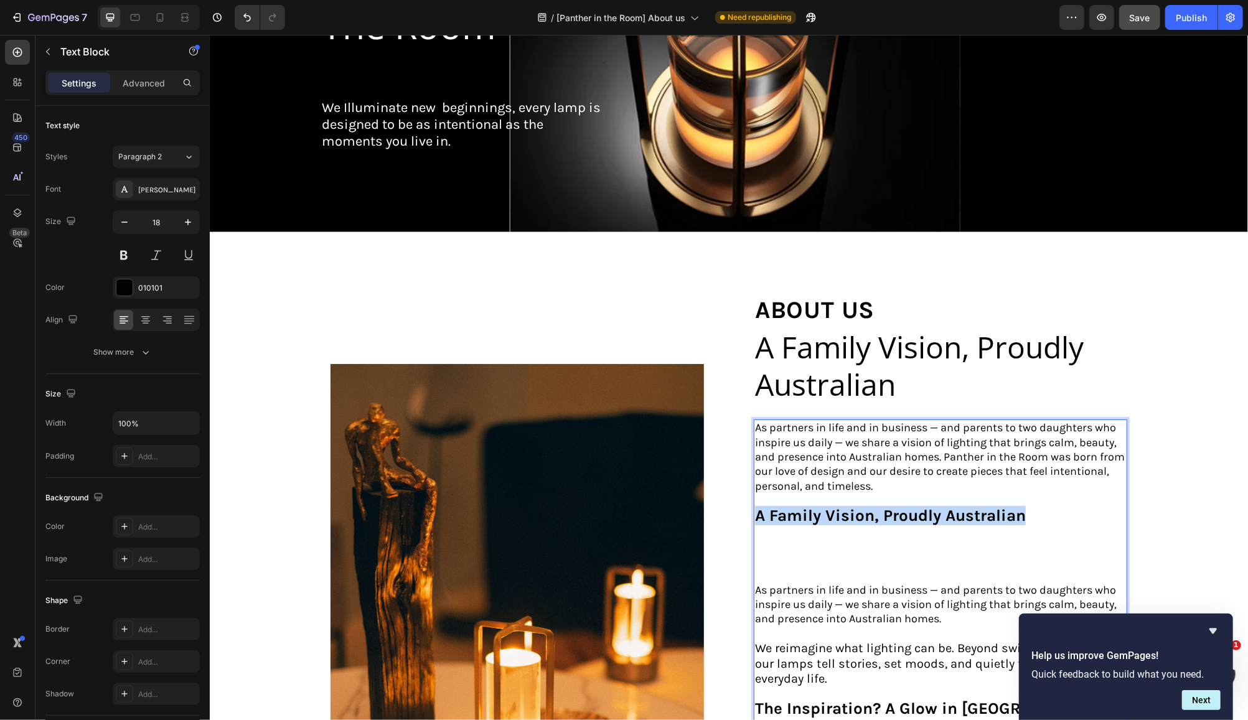
drag, startPoint x: 1033, startPoint y: 515, endPoint x: 748, endPoint y: 504, distance: 285.9
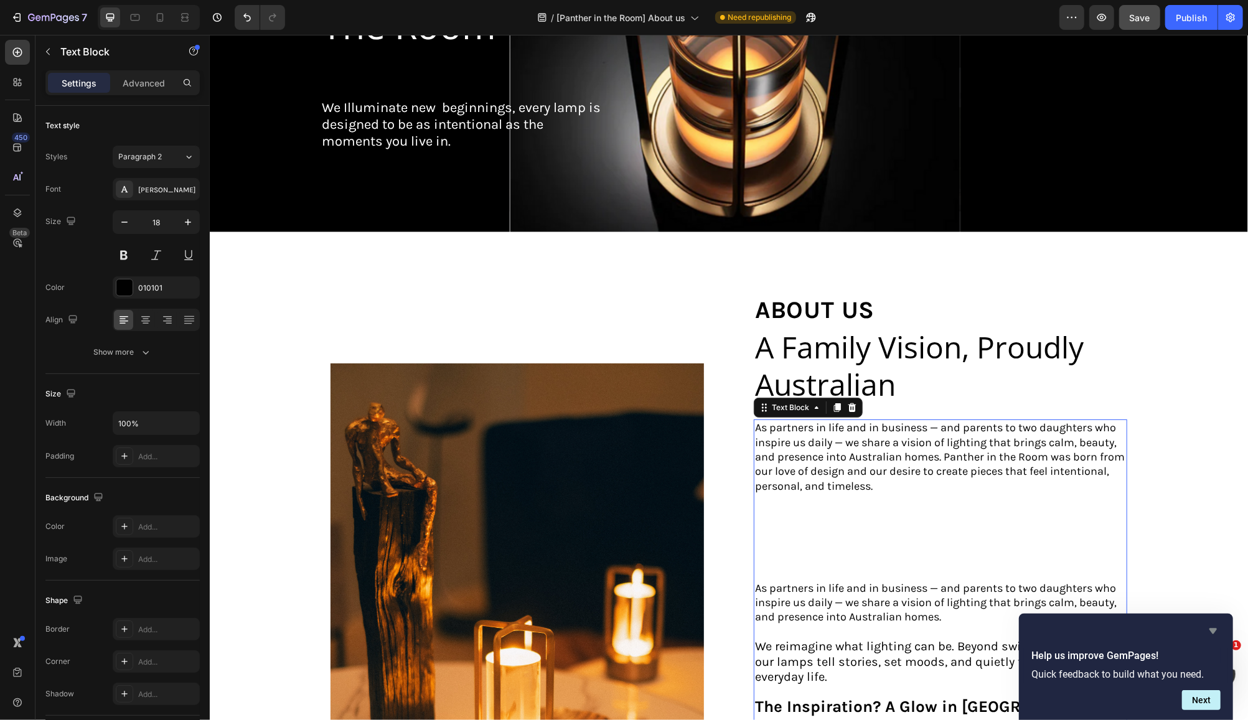
click at [1215, 629] on icon "Hide survey" at bounding box center [1212, 632] width 7 height 6
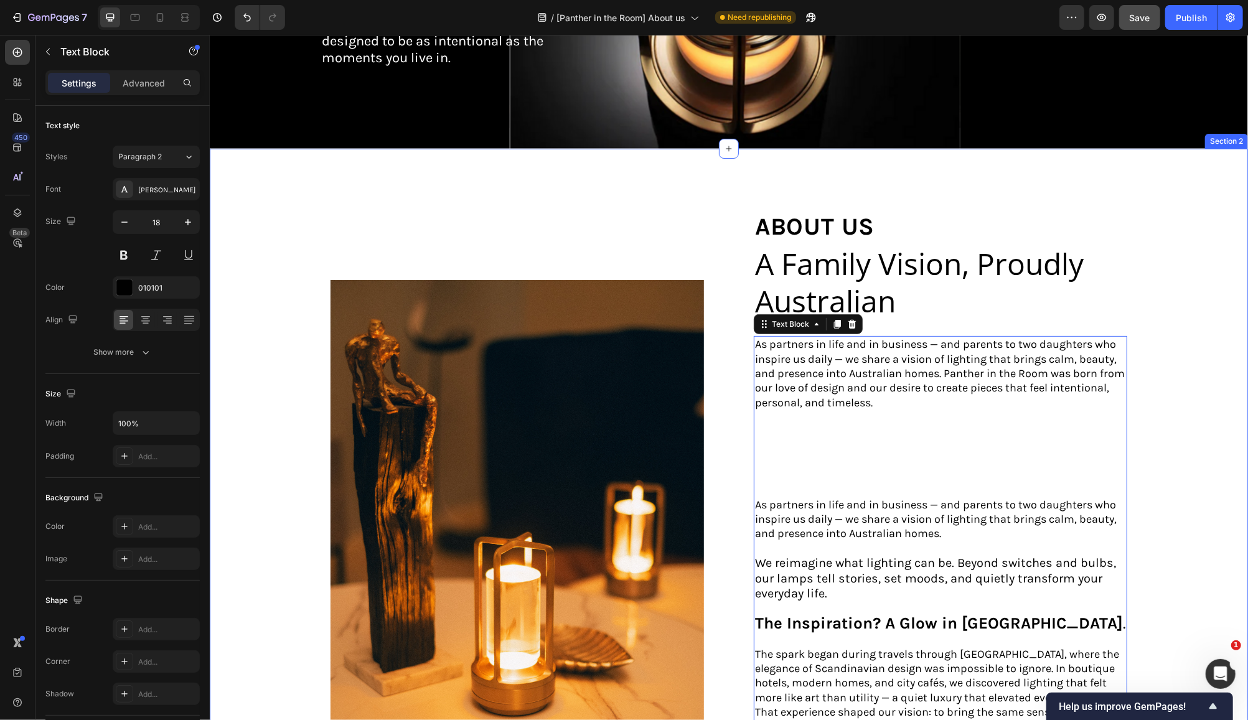
scroll to position [332, 0]
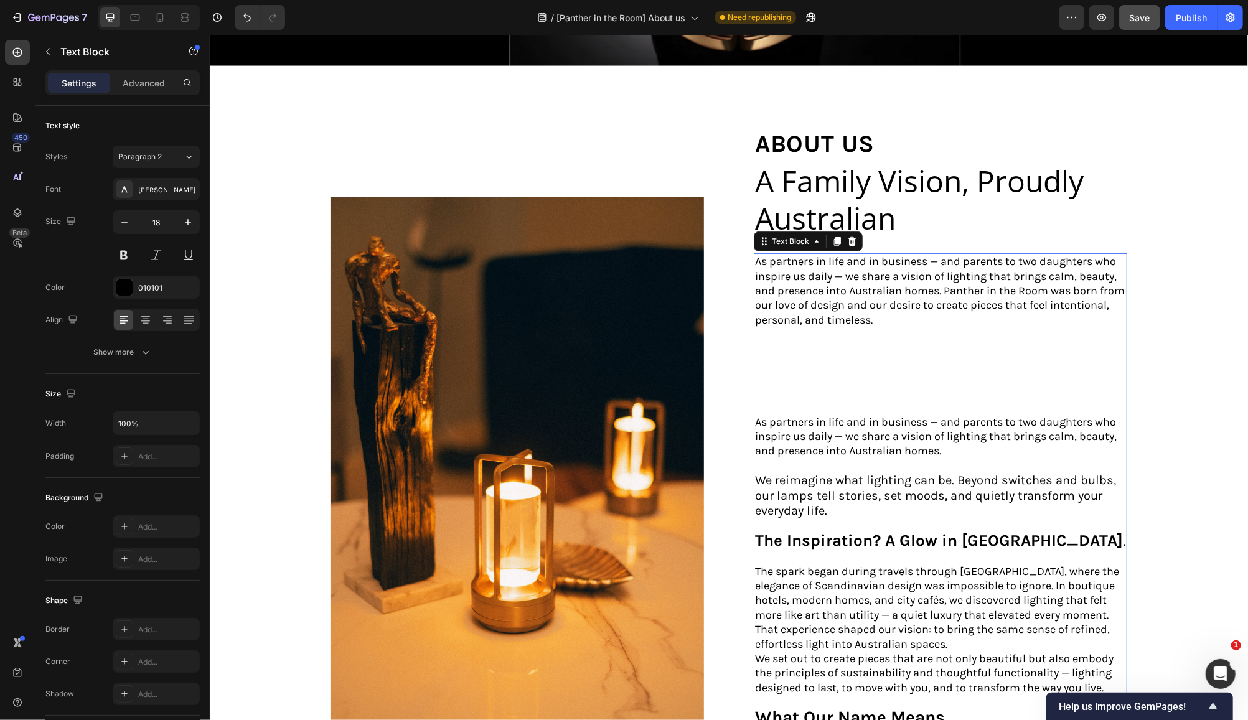
click at [817, 356] on p "Rich Text Editor. Editing area: main" at bounding box center [939, 385] width 371 height 59
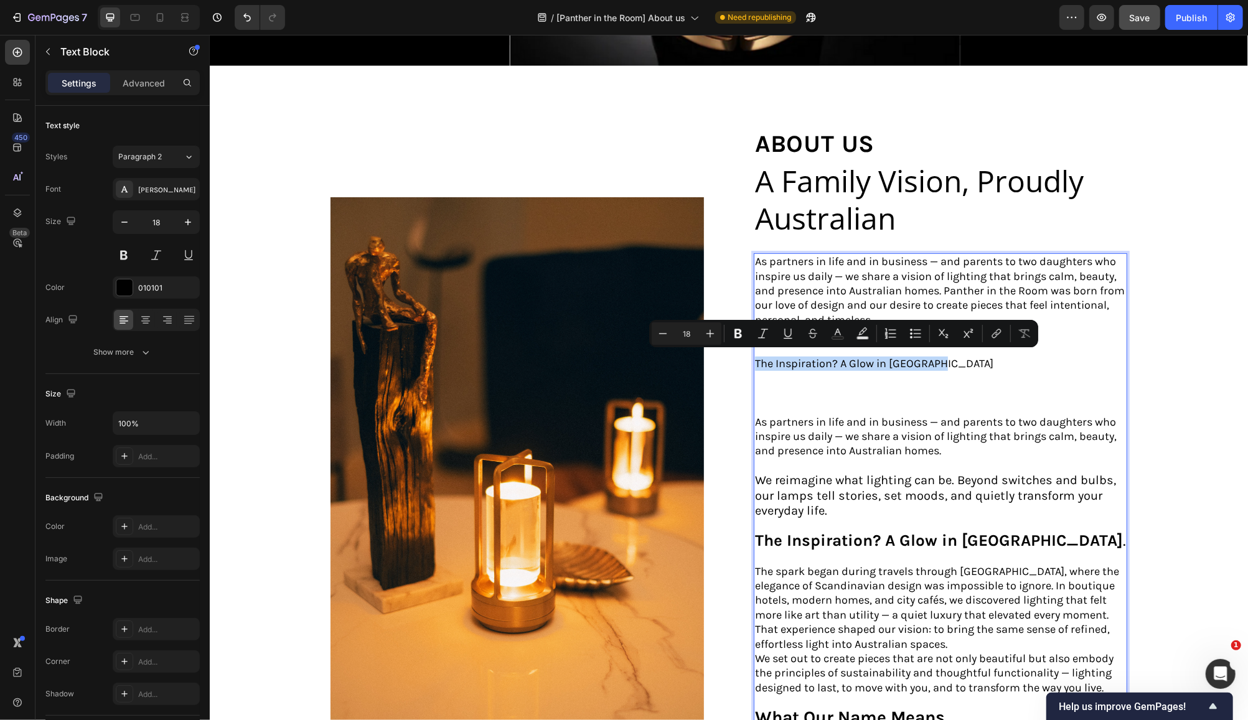
drag, startPoint x: 947, startPoint y: 355, endPoint x: 748, endPoint y: 354, distance: 199.2
click at [754, 356] on p "⁠⁠⁠⁠⁠⁠⁠The Inspiration? A Glow in [GEOGRAPHIC_DATA]" at bounding box center [939, 385] width 371 height 59
click at [738, 336] on icon "Editor contextual toolbar" at bounding box center [738, 333] width 12 height 12
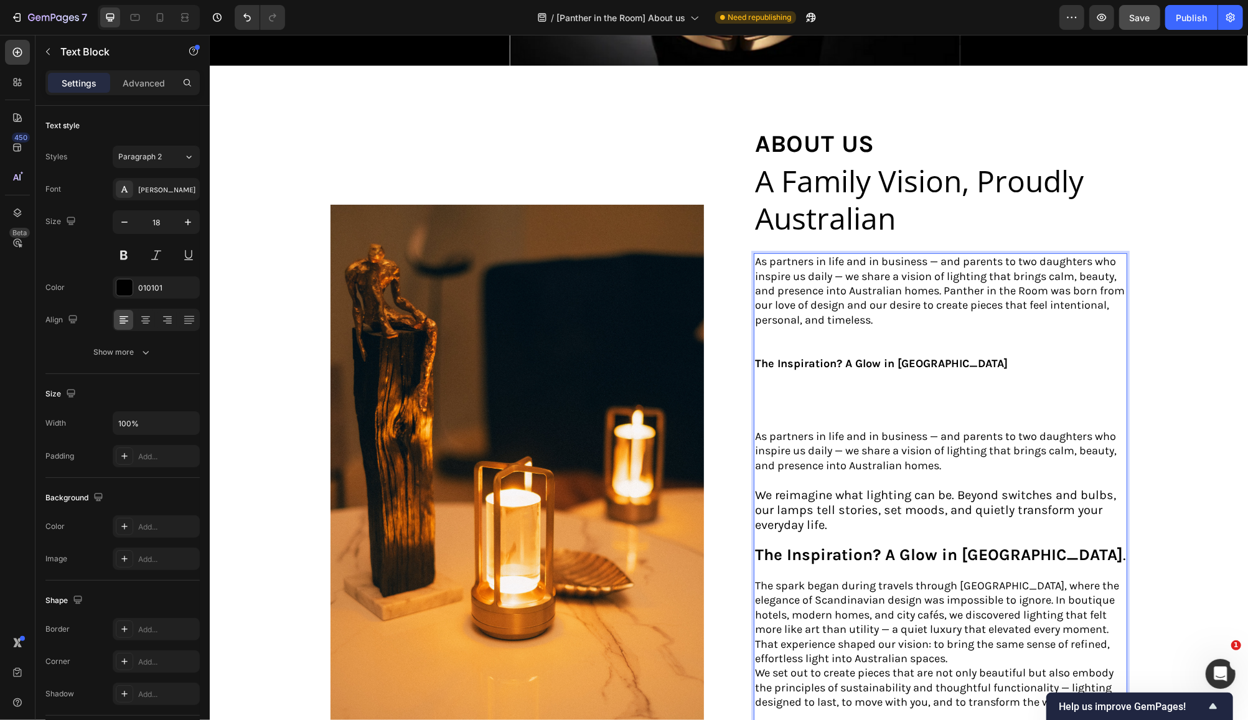
click at [952, 358] on p "The Inspiration? A Glow in [GEOGRAPHIC_DATA]" at bounding box center [939, 392] width 371 height 73
drag, startPoint x: 954, startPoint y: 360, endPoint x: 750, endPoint y: 359, distance: 204.2
click at [754, 359] on p "The Inspiration? A Glow in [GEOGRAPHIC_DATA]" at bounding box center [939, 392] width 371 height 73
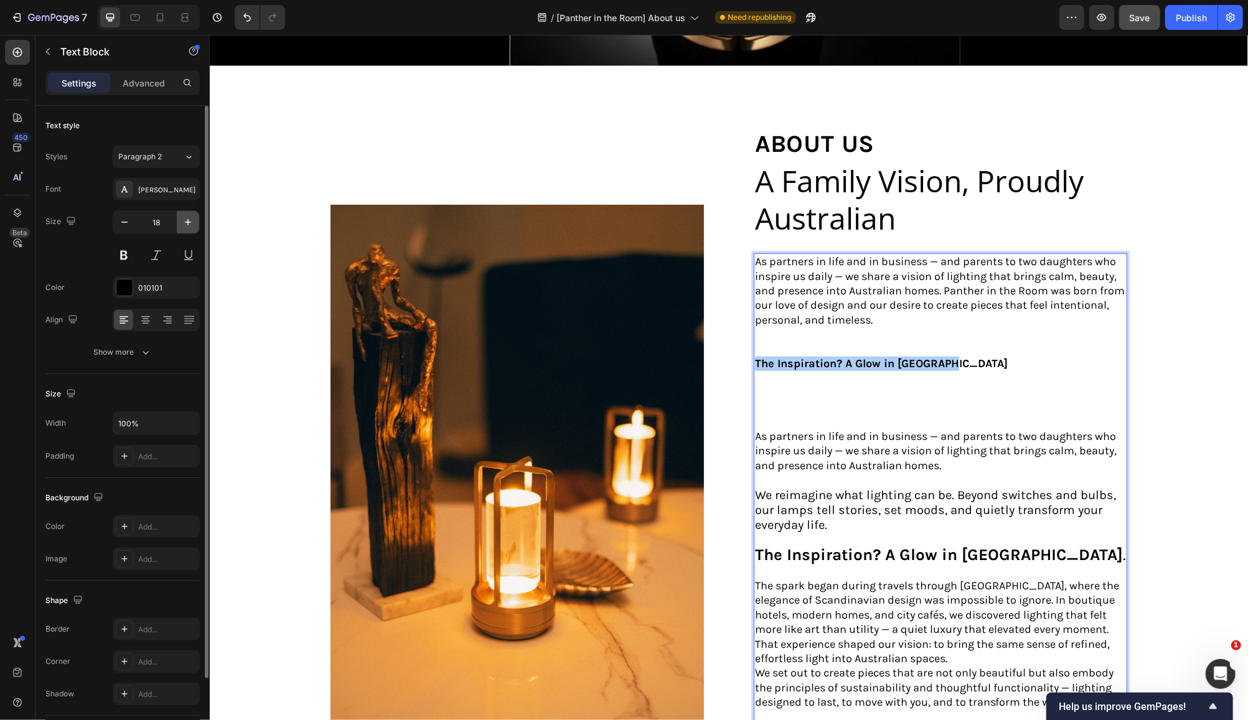
click at [189, 223] on icon "button" at bounding box center [188, 222] width 12 height 12
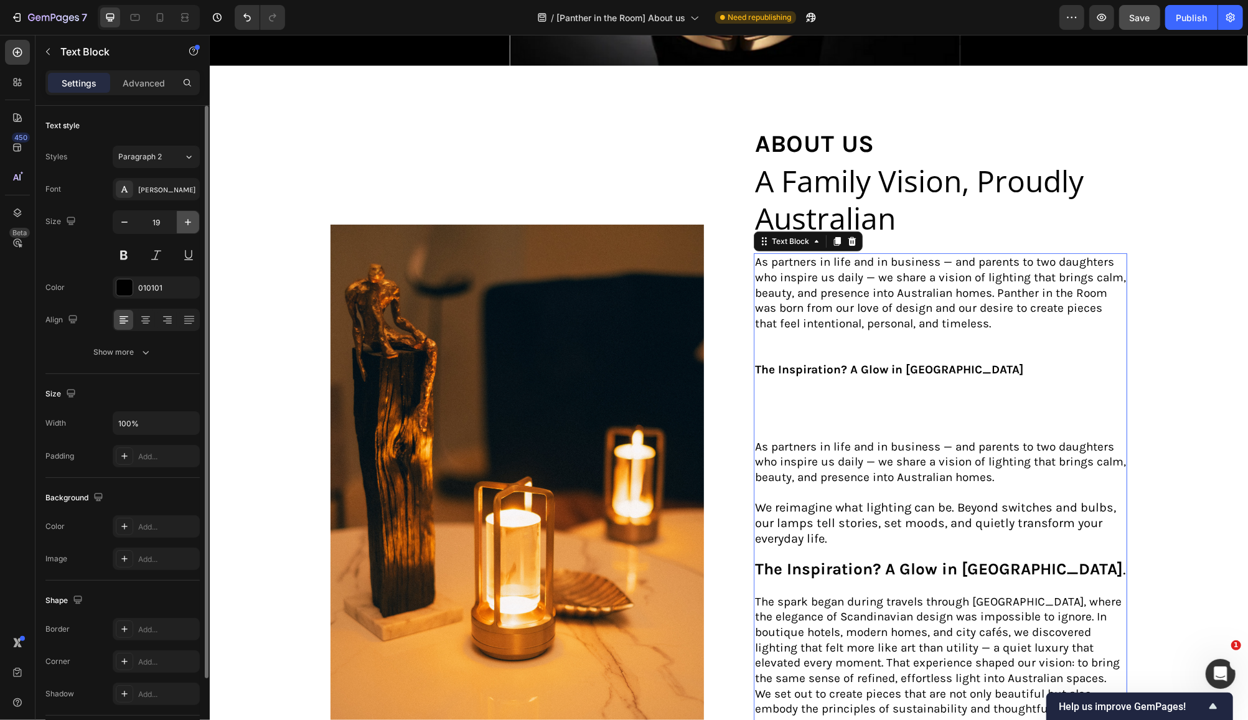
click at [189, 223] on icon "button" at bounding box center [188, 222] width 12 height 12
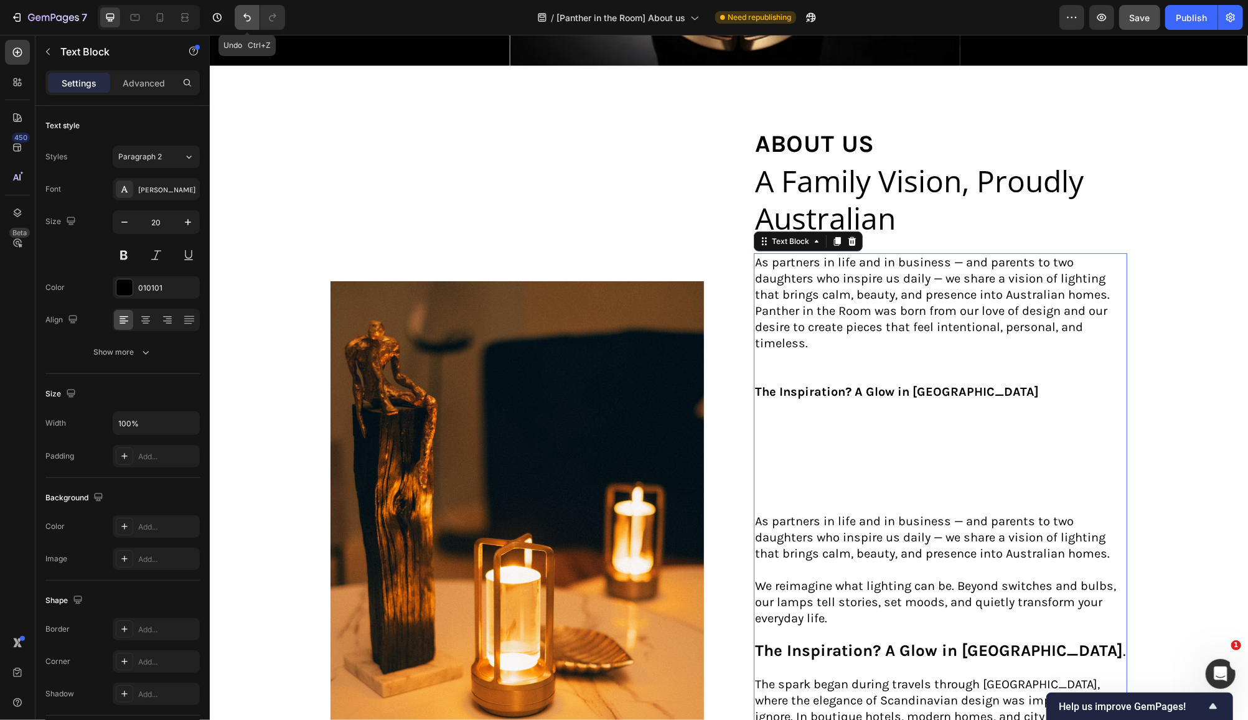
click at [246, 12] on icon "Undo/Redo" at bounding box center [247, 17] width 12 height 12
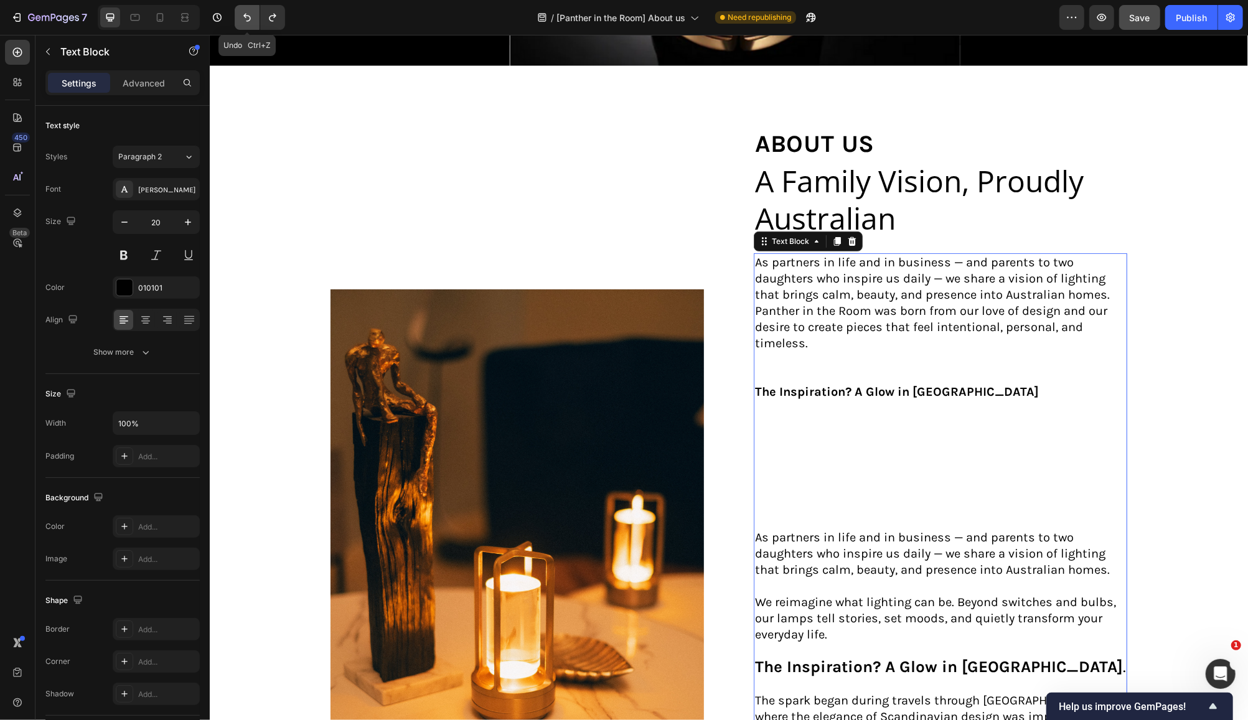
click at [246, 12] on icon "Undo/Redo" at bounding box center [247, 17] width 12 height 12
type input "19"
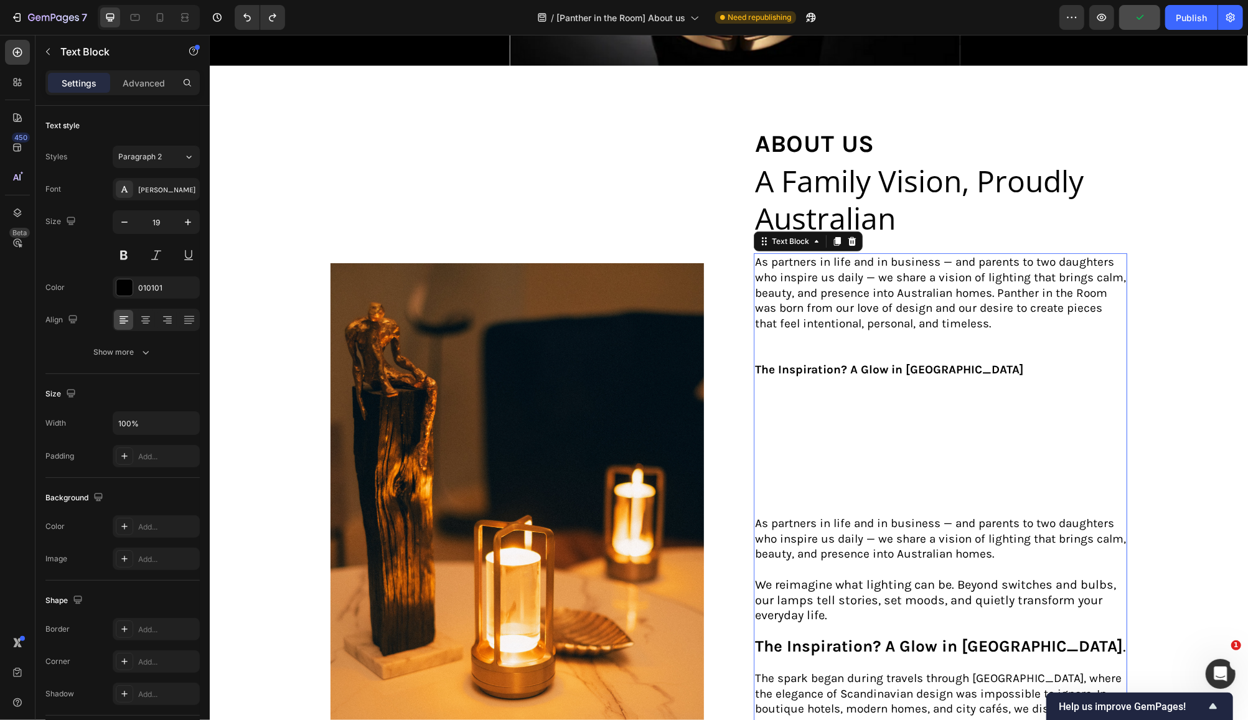
drag, startPoint x: 935, startPoint y: 395, endPoint x: 944, endPoint y: 392, distance: 9.3
click at [936, 395] on p "The Inspiration? A Glow in [GEOGRAPHIC_DATA]" at bounding box center [939, 439] width 371 height 154
click at [969, 367] on p "The Inspiration? A Glow in [GEOGRAPHIC_DATA] ⁠⁠⁠⁠⁠⁠⁠" at bounding box center [939, 439] width 371 height 154
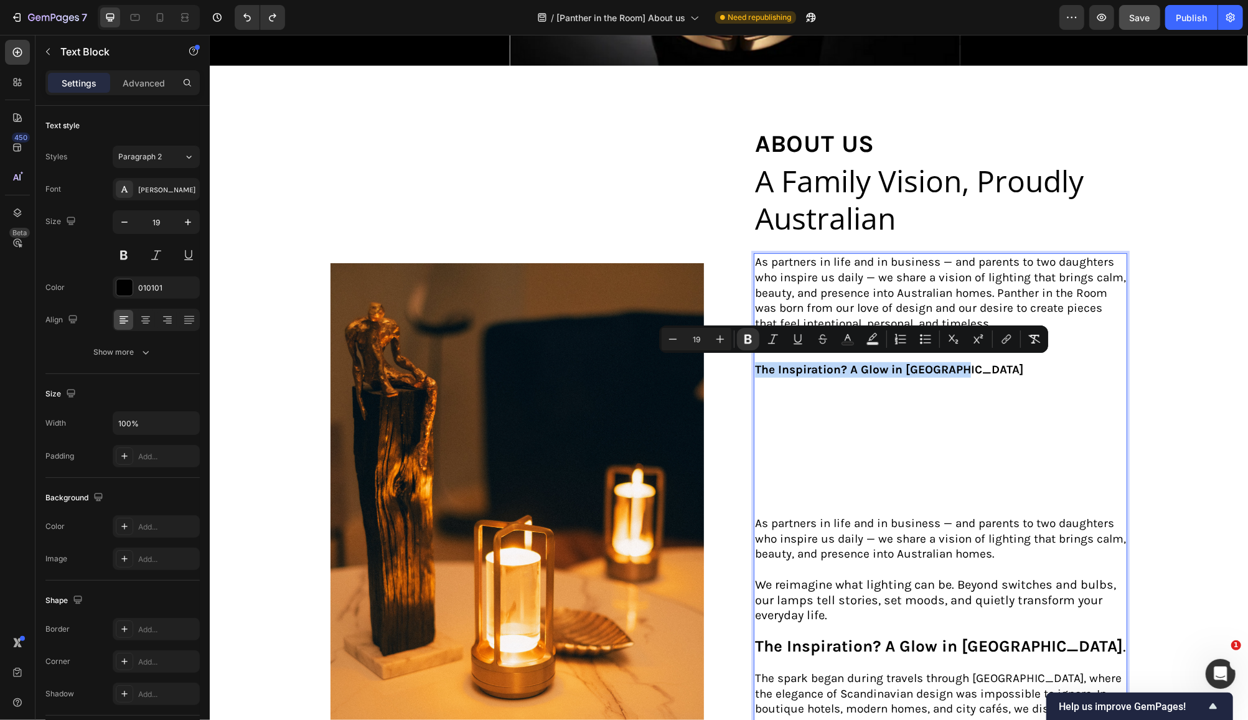
drag, startPoint x: 969, startPoint y: 367, endPoint x: 749, endPoint y: 368, distance: 219.7
click at [754, 368] on p "The Inspiration? A Glow in [GEOGRAPHIC_DATA]" at bounding box center [939, 439] width 371 height 154
click at [722, 340] on icon "Editor contextual toolbar" at bounding box center [720, 339] width 12 height 12
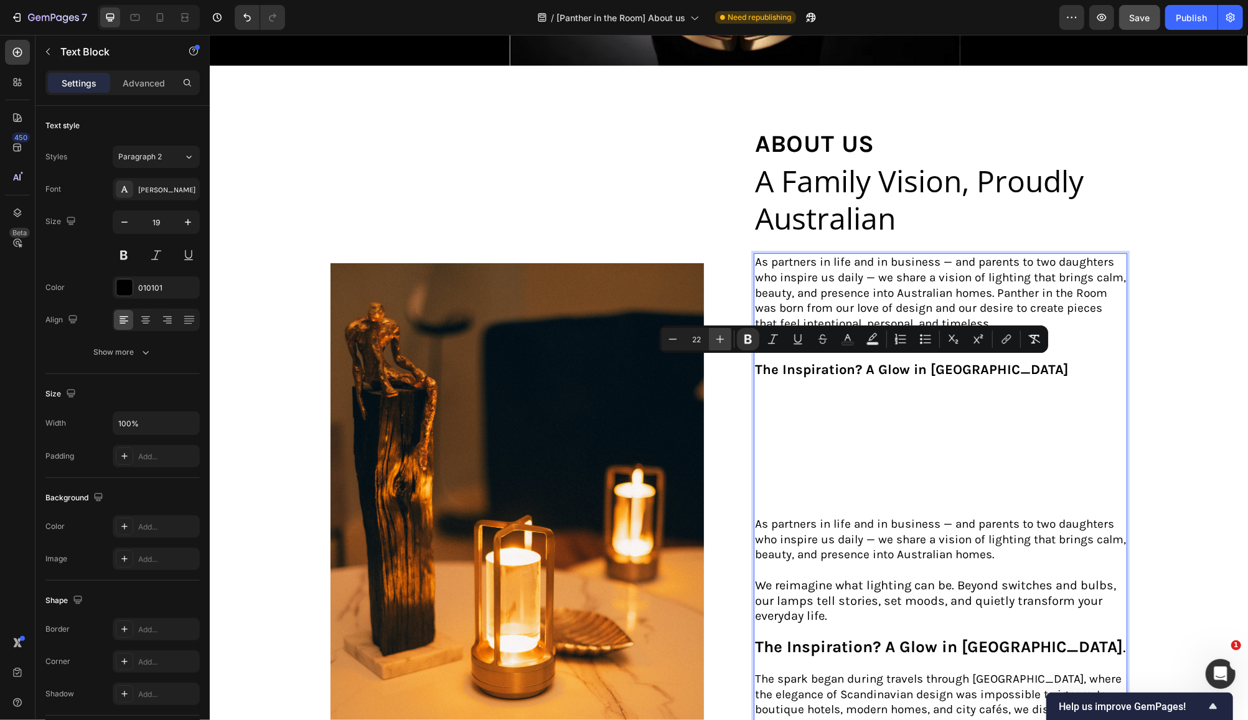
click at [722, 340] on icon "Editor contextual toolbar" at bounding box center [720, 339] width 12 height 12
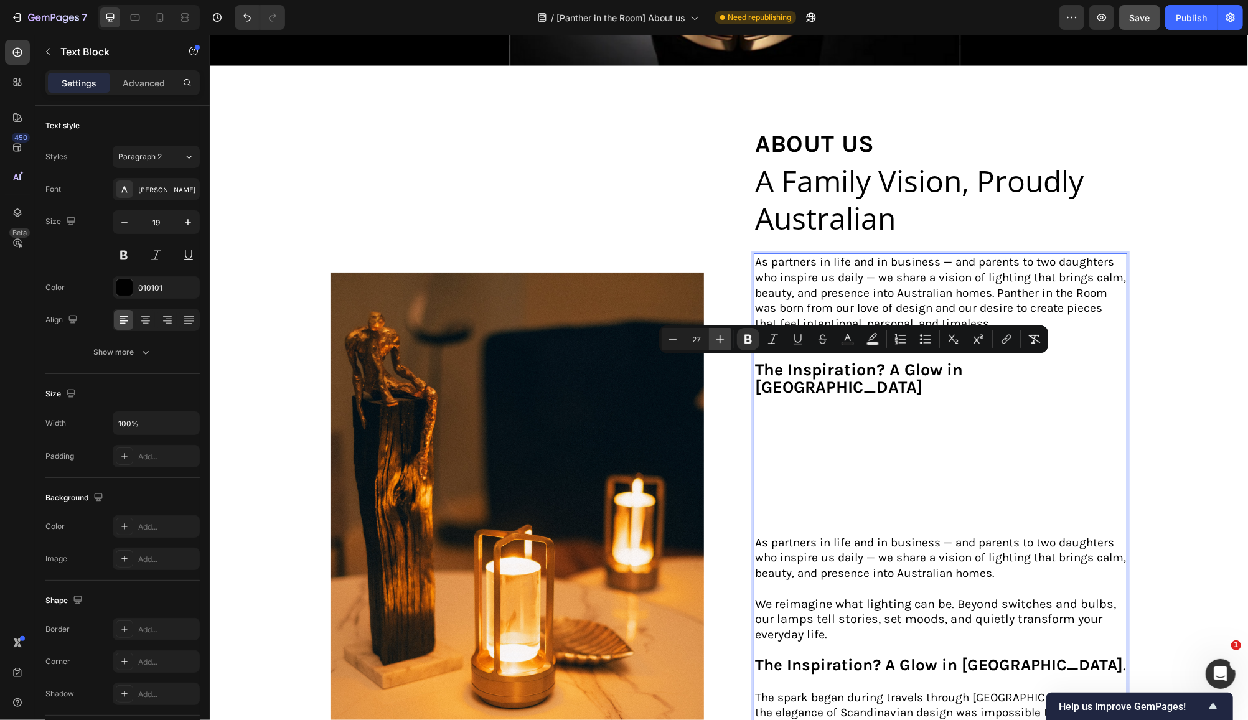
click at [722, 340] on icon "Editor contextual toolbar" at bounding box center [720, 339] width 12 height 12
type input "29"
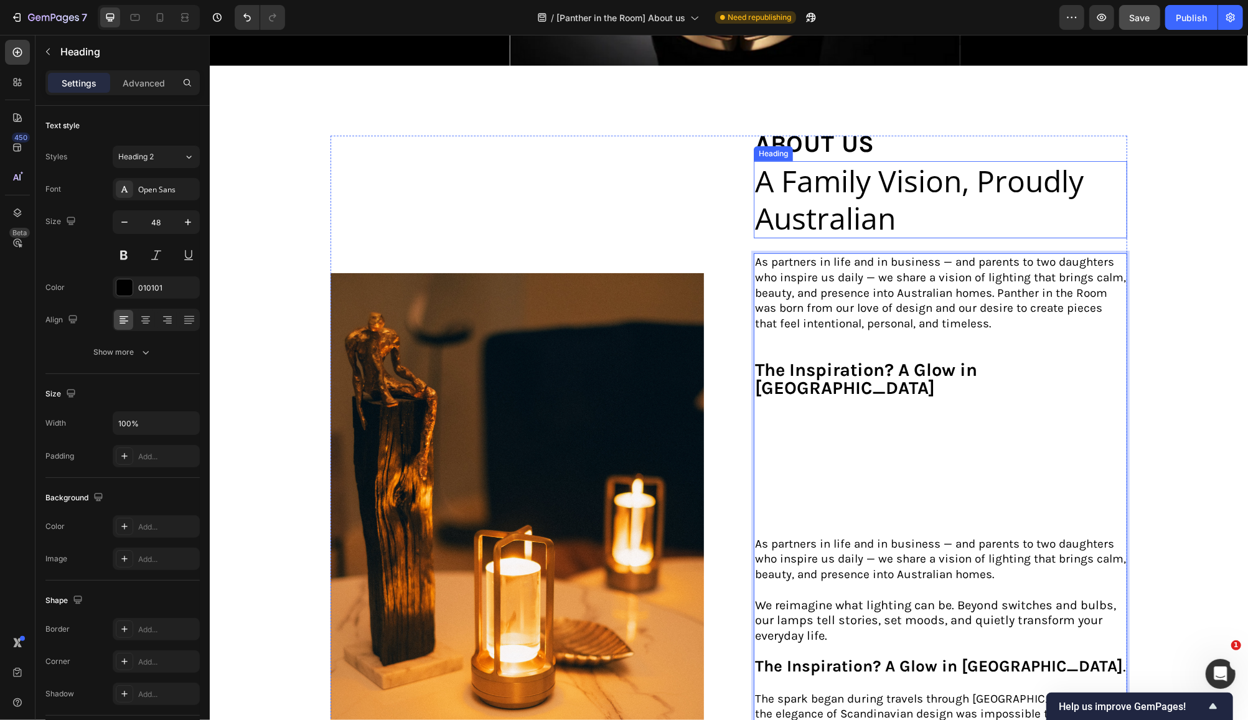
click at [911, 213] on p "A Family Vision, Proudly Australian" at bounding box center [939, 199] width 371 height 75
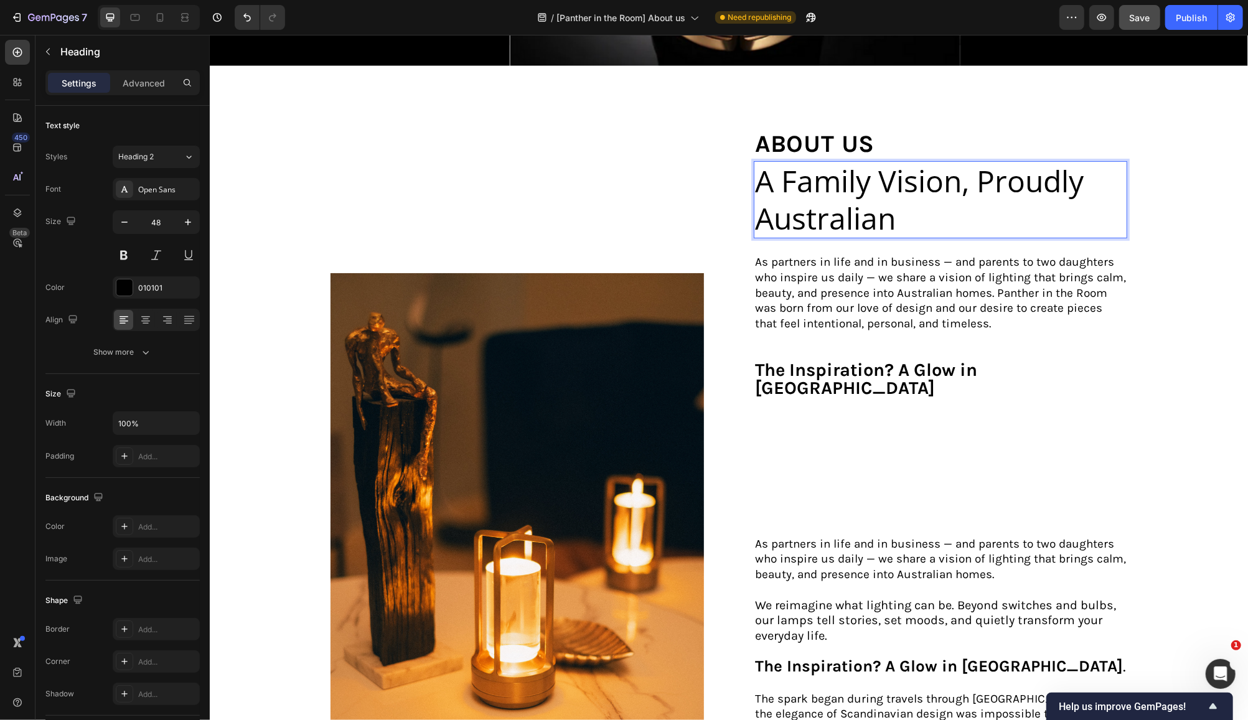
click at [898, 216] on p "A Family Vision, Proudly Australian" at bounding box center [939, 199] width 371 height 75
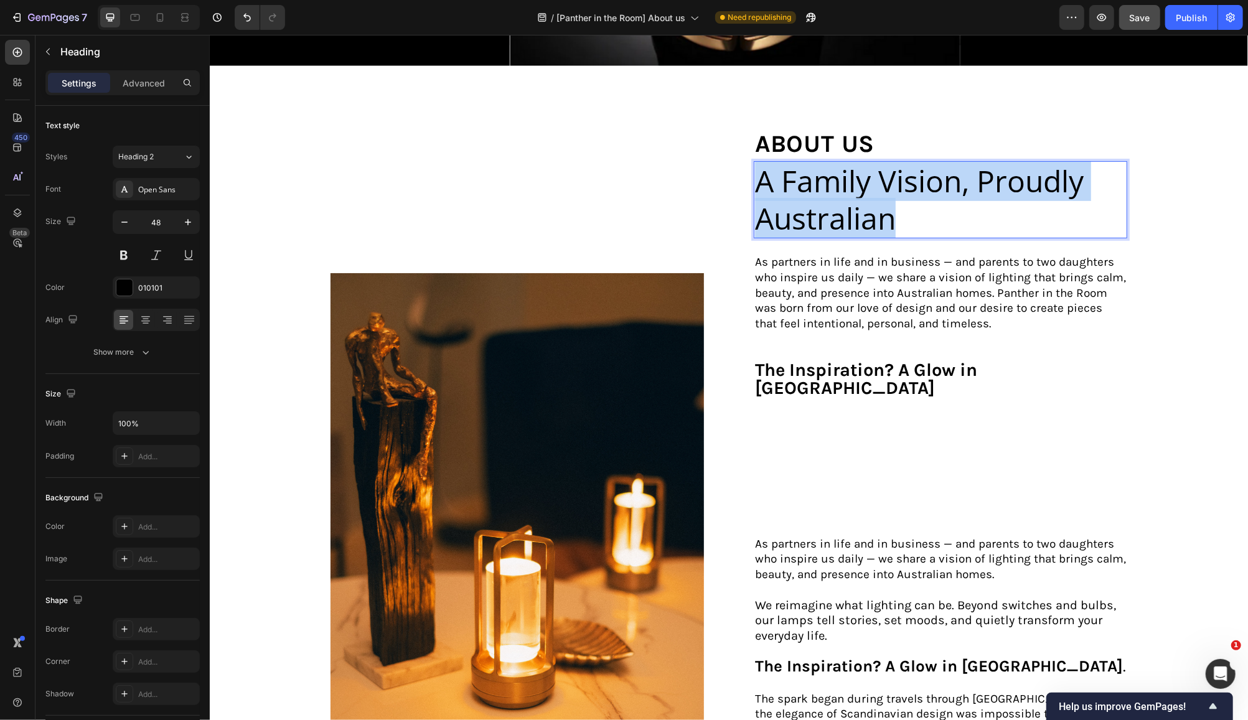
drag, startPoint x: 898, startPoint y: 216, endPoint x: 754, endPoint y: 178, distance: 149.3
click at [754, 178] on p "A Family Vision, Proudly Australian" at bounding box center [939, 199] width 371 height 75
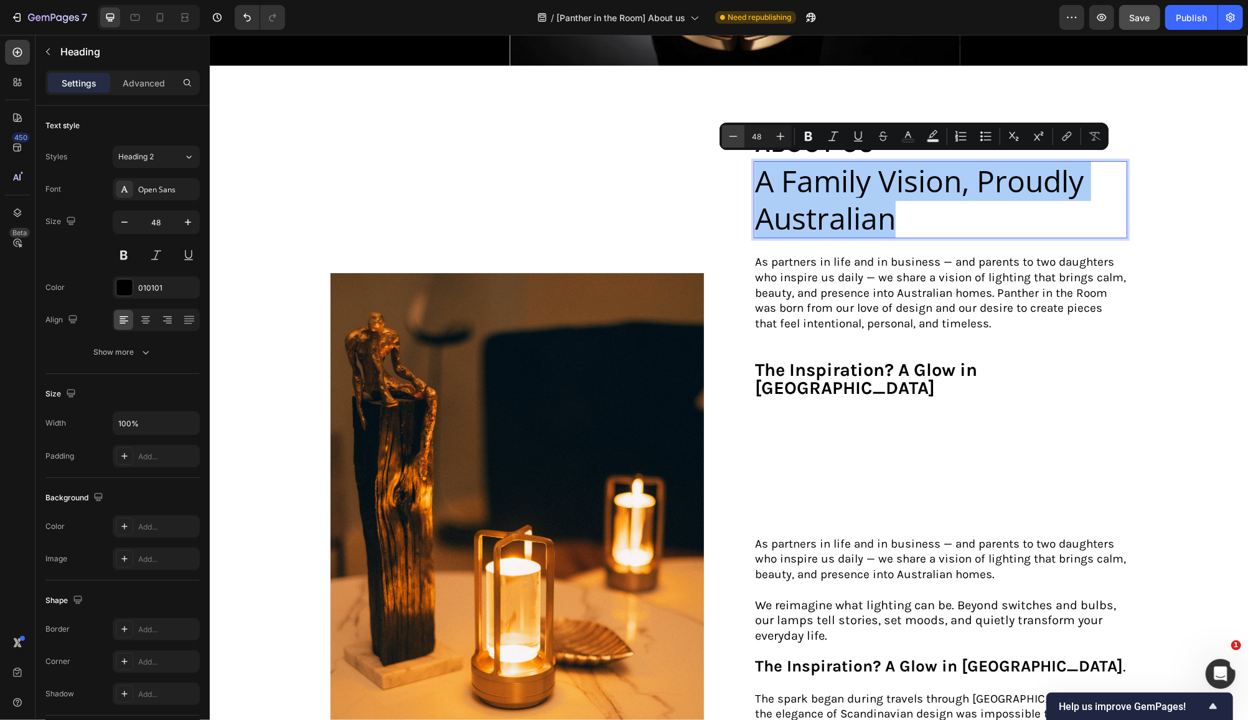
click at [734, 140] on icon "Editor contextual toolbar" at bounding box center [733, 136] width 12 height 12
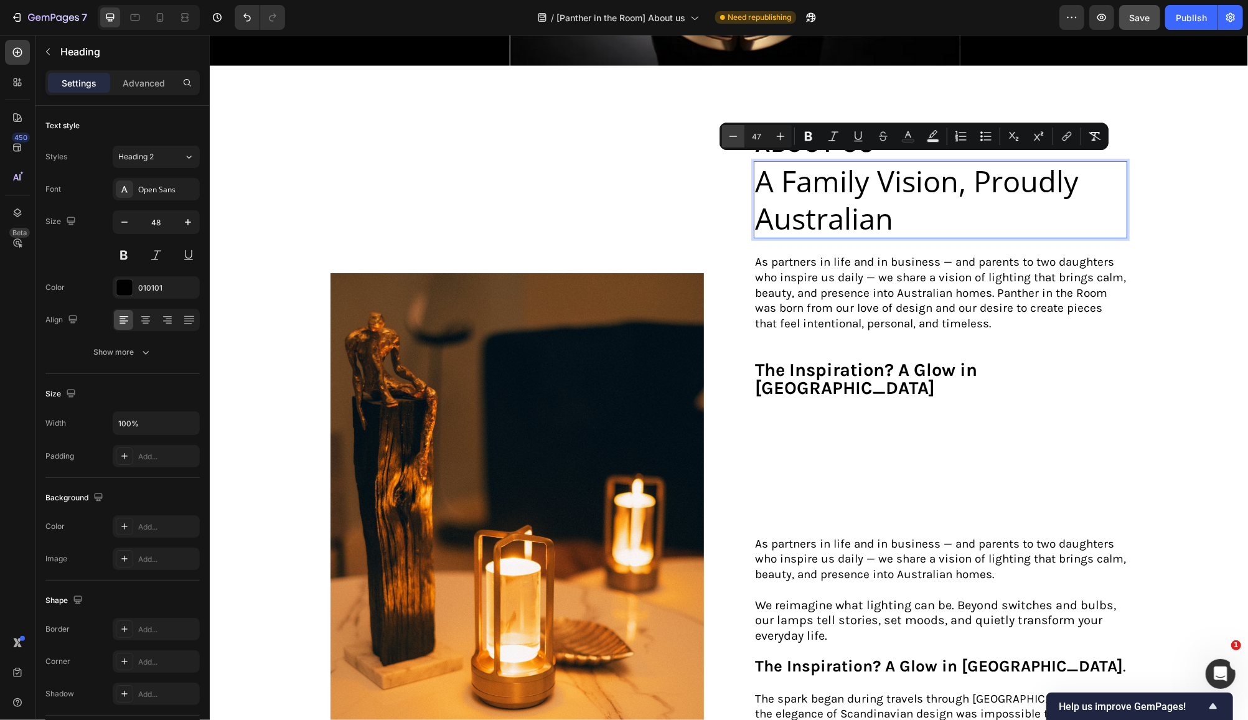
click at [734, 140] on icon "Editor contextual toolbar" at bounding box center [733, 136] width 12 height 12
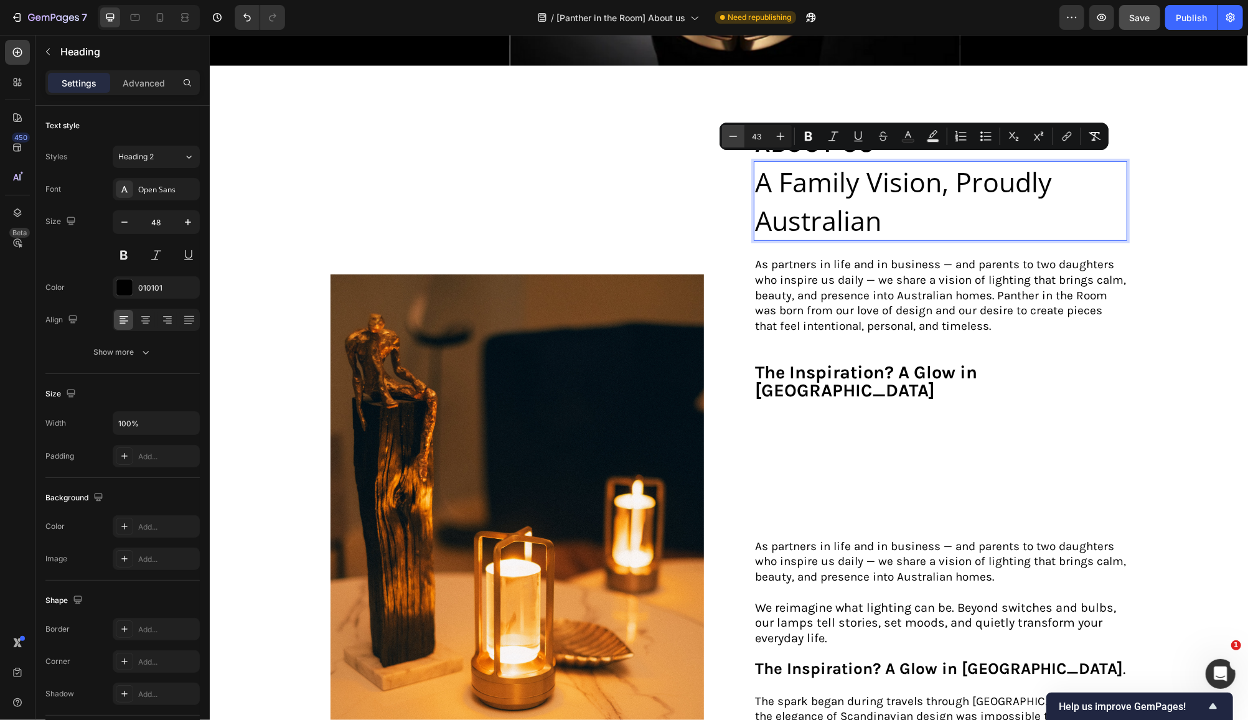
click at [734, 140] on icon "Editor contextual toolbar" at bounding box center [733, 136] width 12 height 12
click at [731, 137] on icon "Editor contextual toolbar" at bounding box center [733, 136] width 12 height 12
type input "40"
click at [805, 138] on icon "Editor contextual toolbar" at bounding box center [808, 136] width 7 height 9
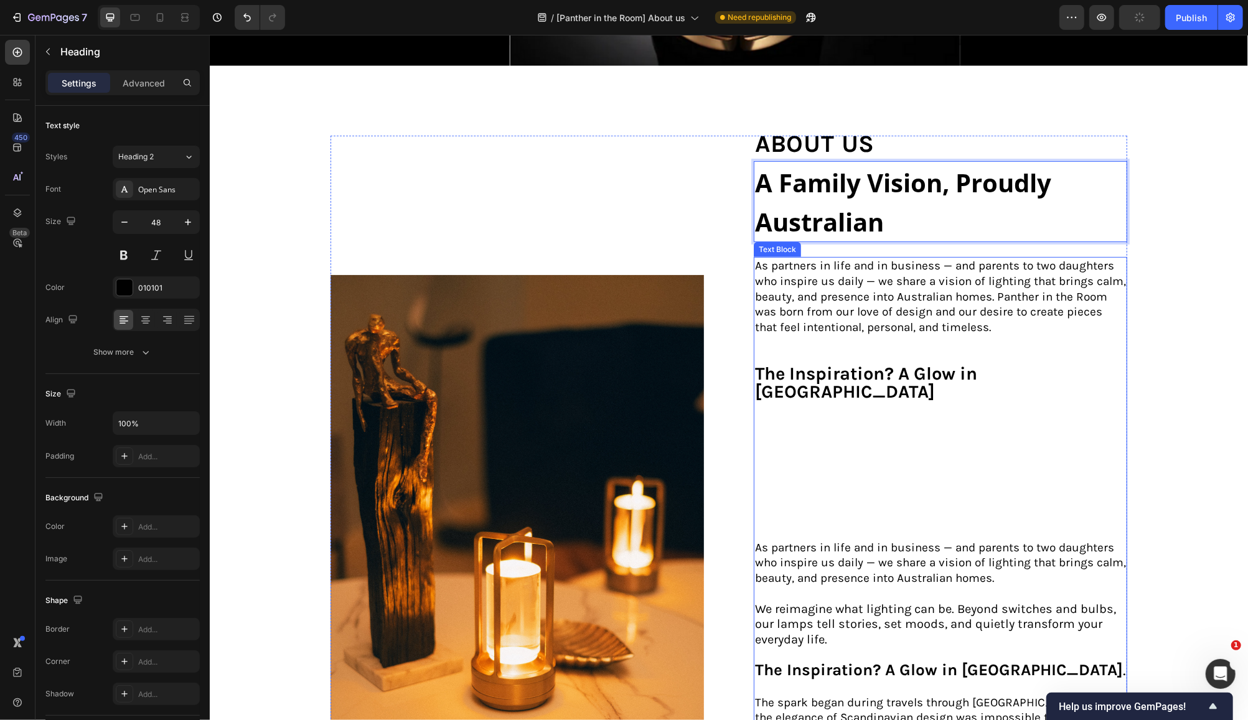
click at [988, 321] on p "As partners in life and in business — and parents to two daughters who inspire …" at bounding box center [939, 296] width 371 height 77
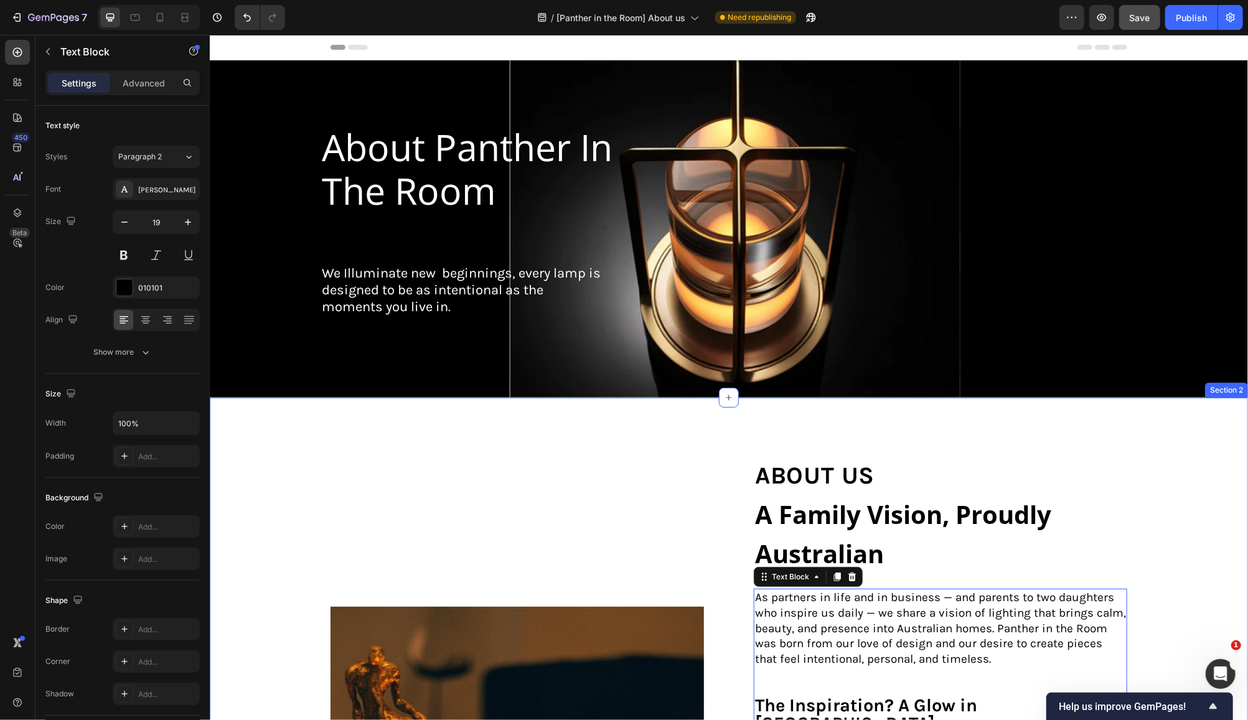
scroll to position [83, 0]
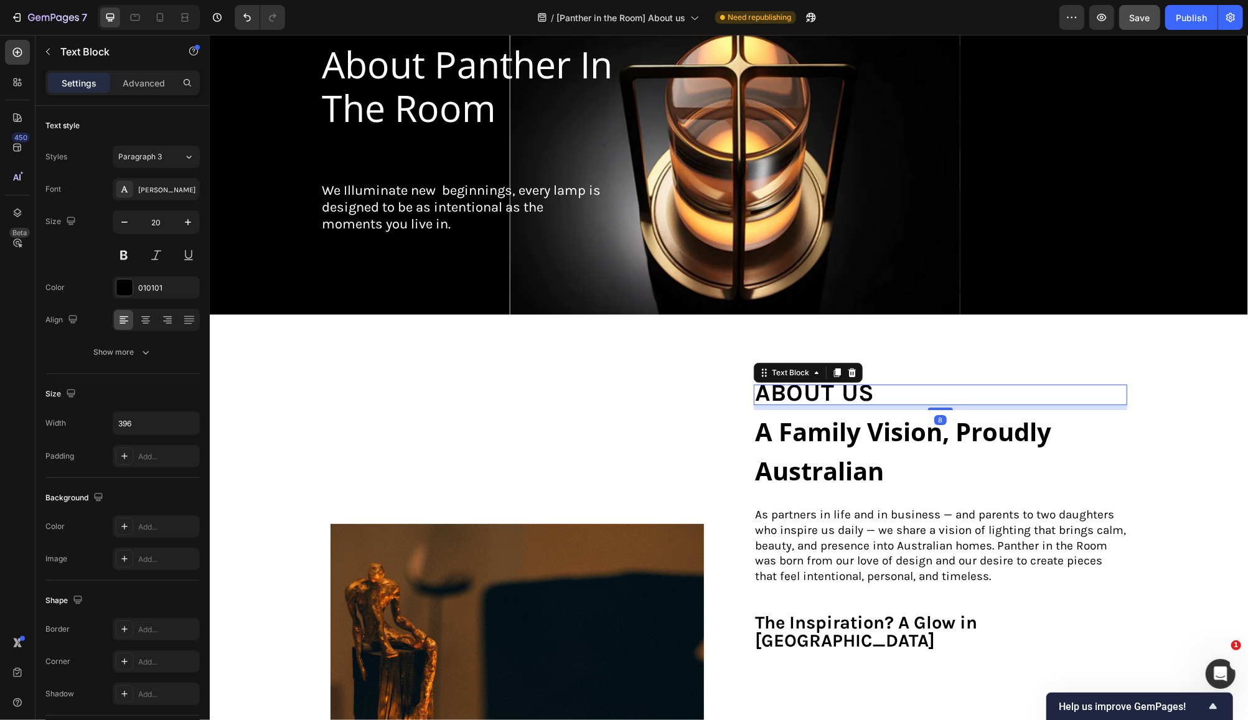
click at [880, 389] on p "about us" at bounding box center [876, 394] width 244 height 18
click at [883, 456] on p "⁠⁠⁠⁠⁠⁠⁠ A Family Vision, Proudly [DEMOGRAPHIC_DATA]" at bounding box center [939, 450] width 371 height 78
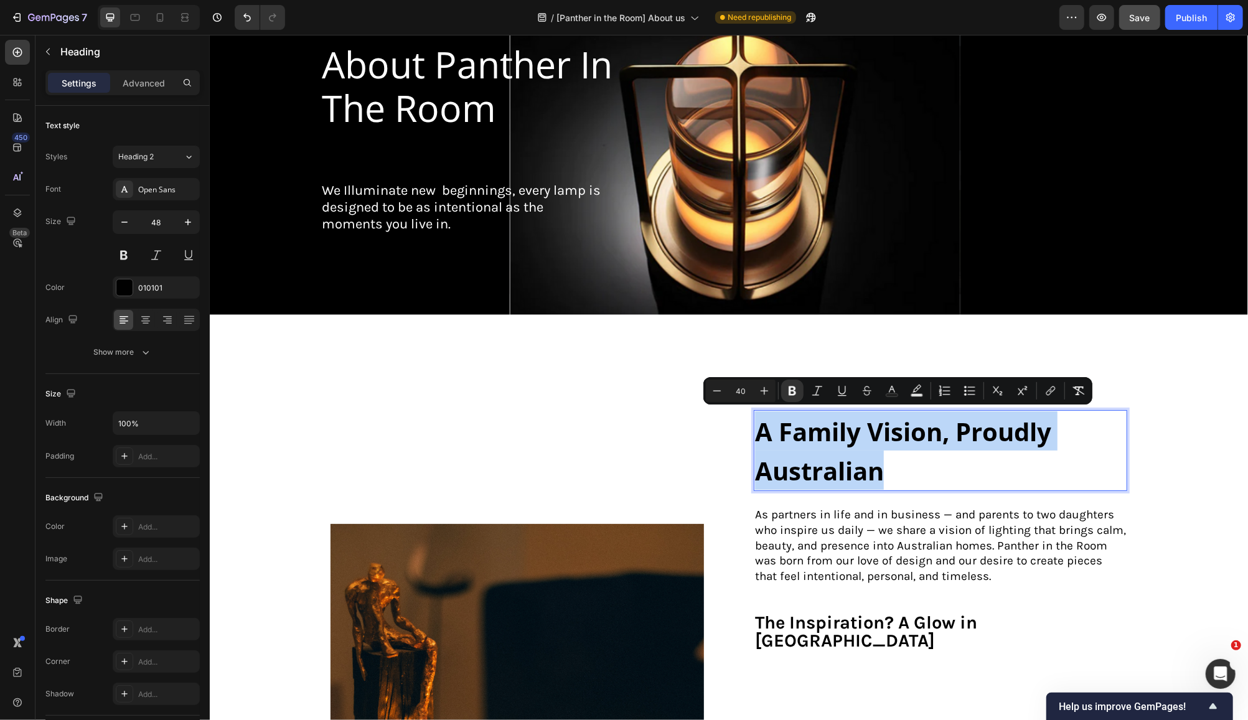
drag, startPoint x: 887, startPoint y: 461, endPoint x: 749, endPoint y: 428, distance: 142.1
click at [754, 428] on p "A Family Vision, Proudly Australian" at bounding box center [939, 450] width 371 height 78
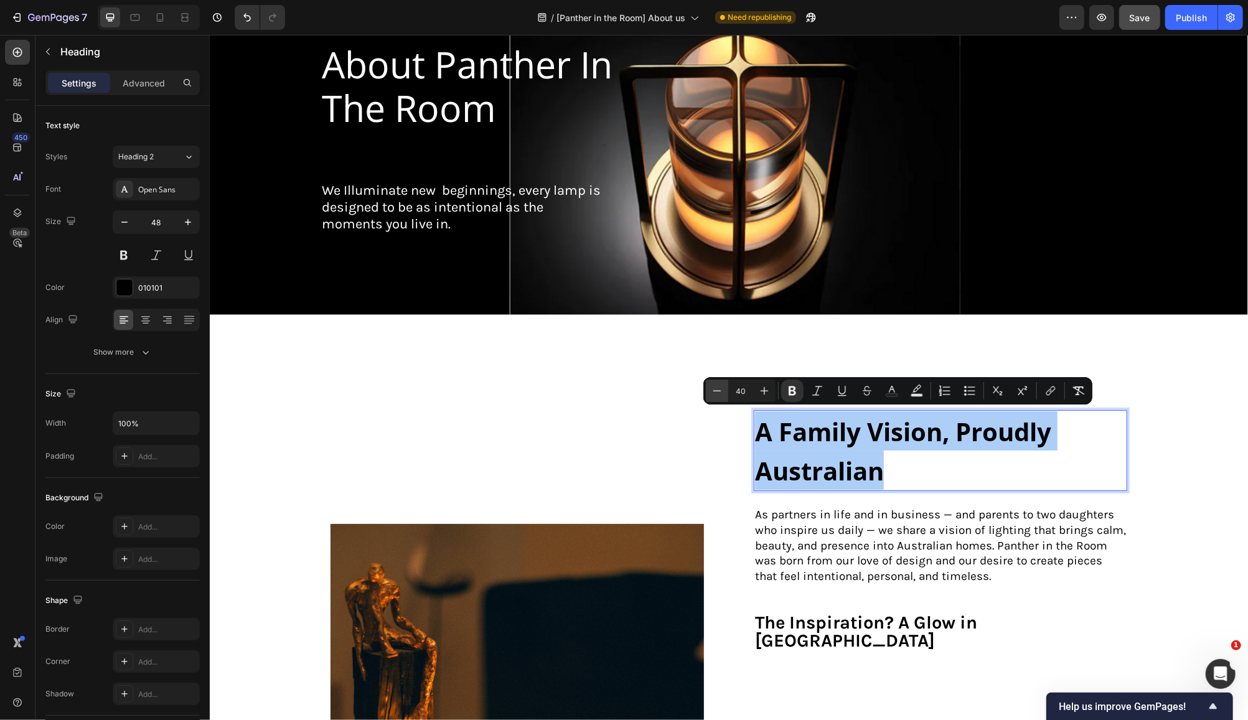
click at [719, 393] on icon "Editor contextual toolbar" at bounding box center [717, 391] width 12 height 12
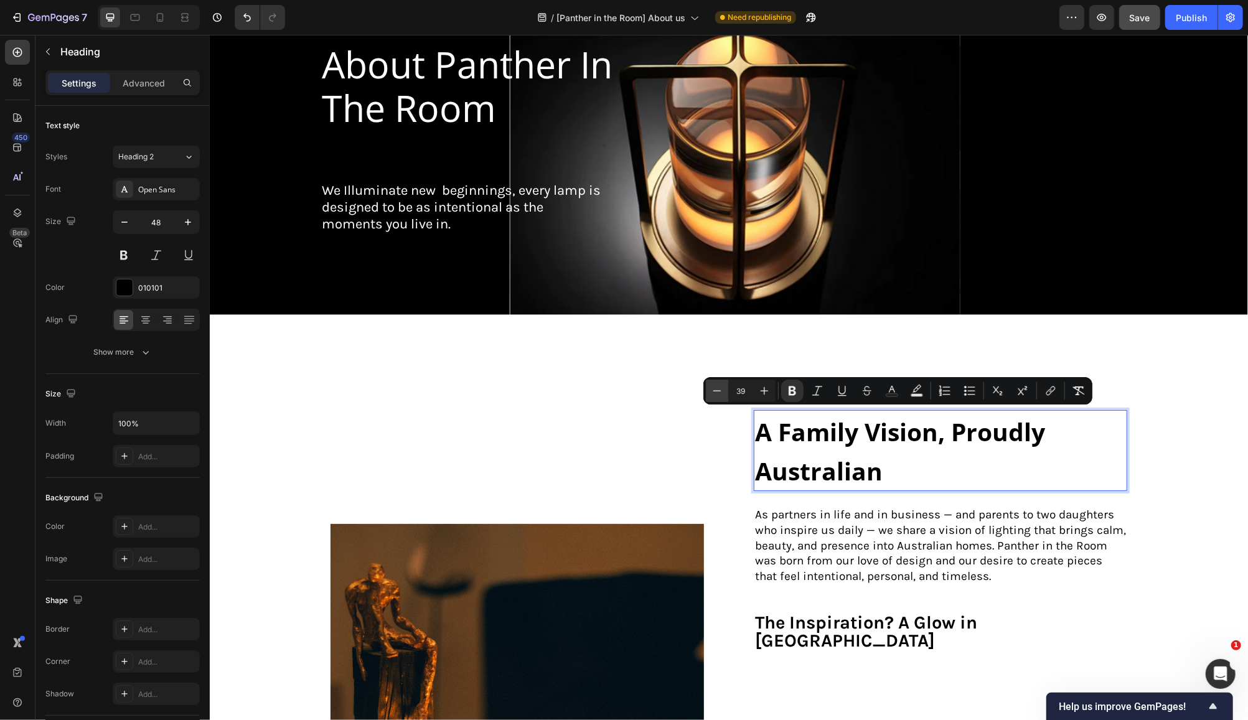
click at [719, 393] on icon "Editor contextual toolbar" at bounding box center [717, 391] width 12 height 12
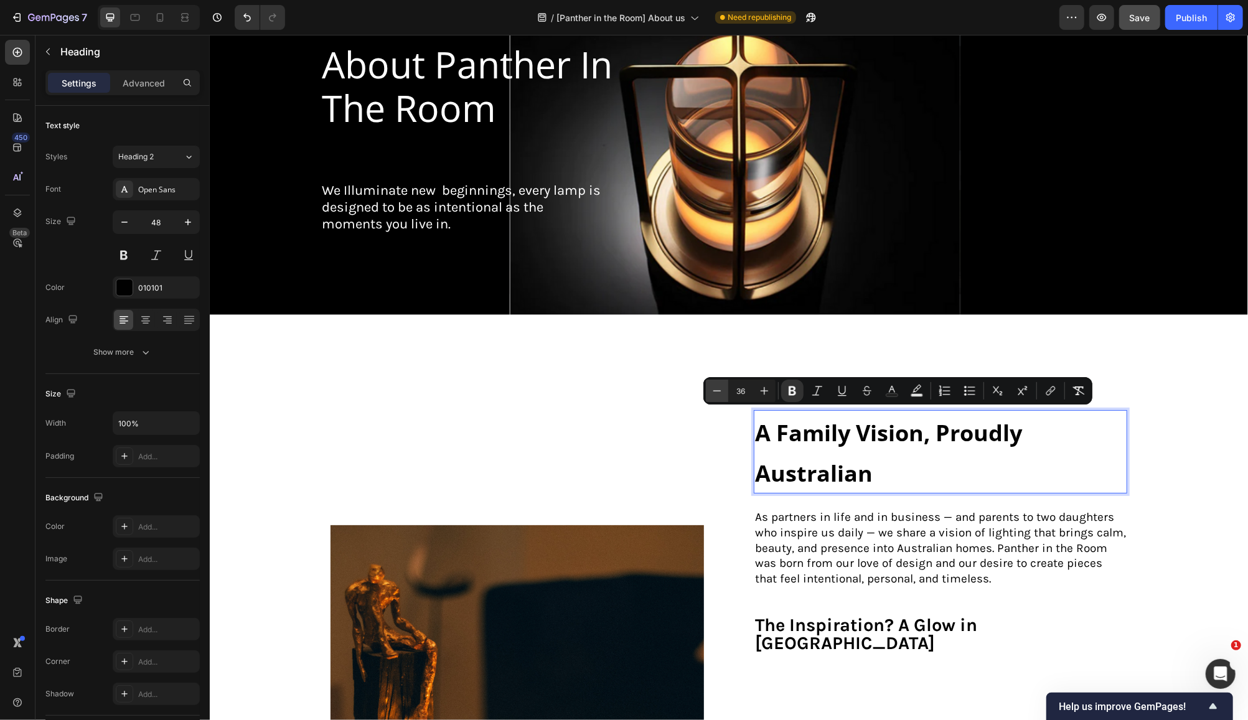
click at [719, 393] on icon "Editor contextual toolbar" at bounding box center [717, 391] width 12 height 12
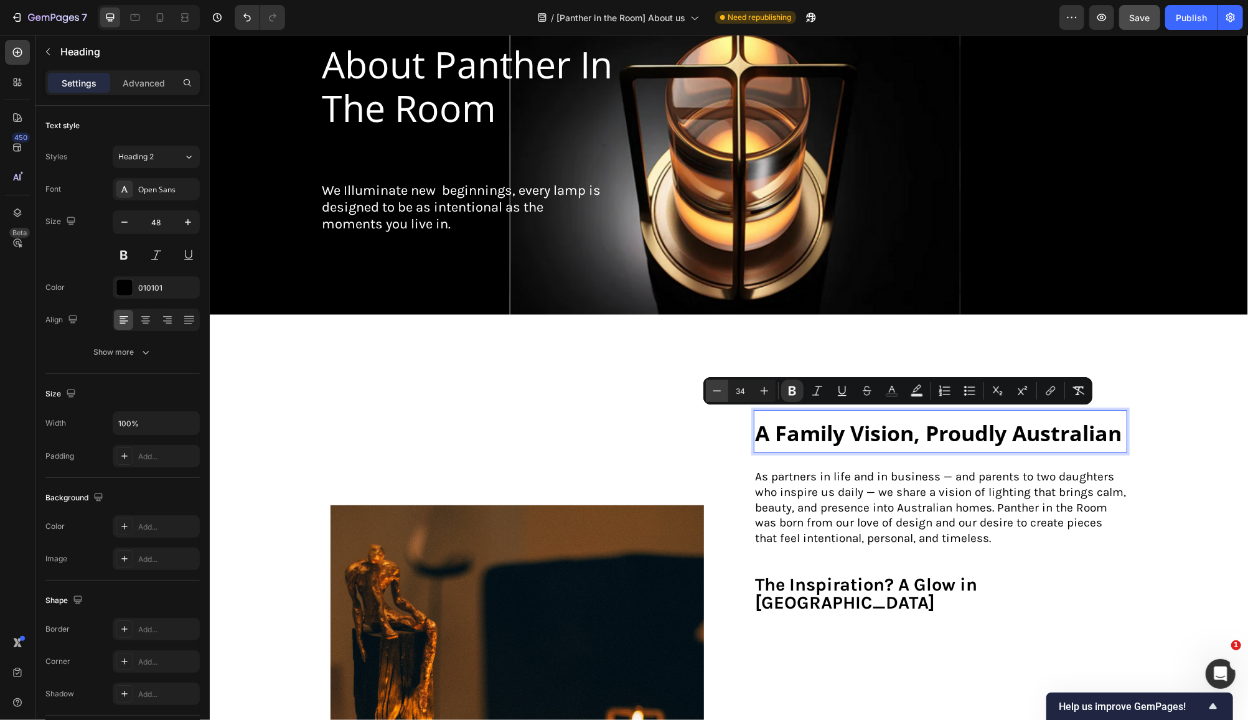
click at [719, 393] on icon "Editor contextual toolbar" at bounding box center [717, 391] width 12 height 12
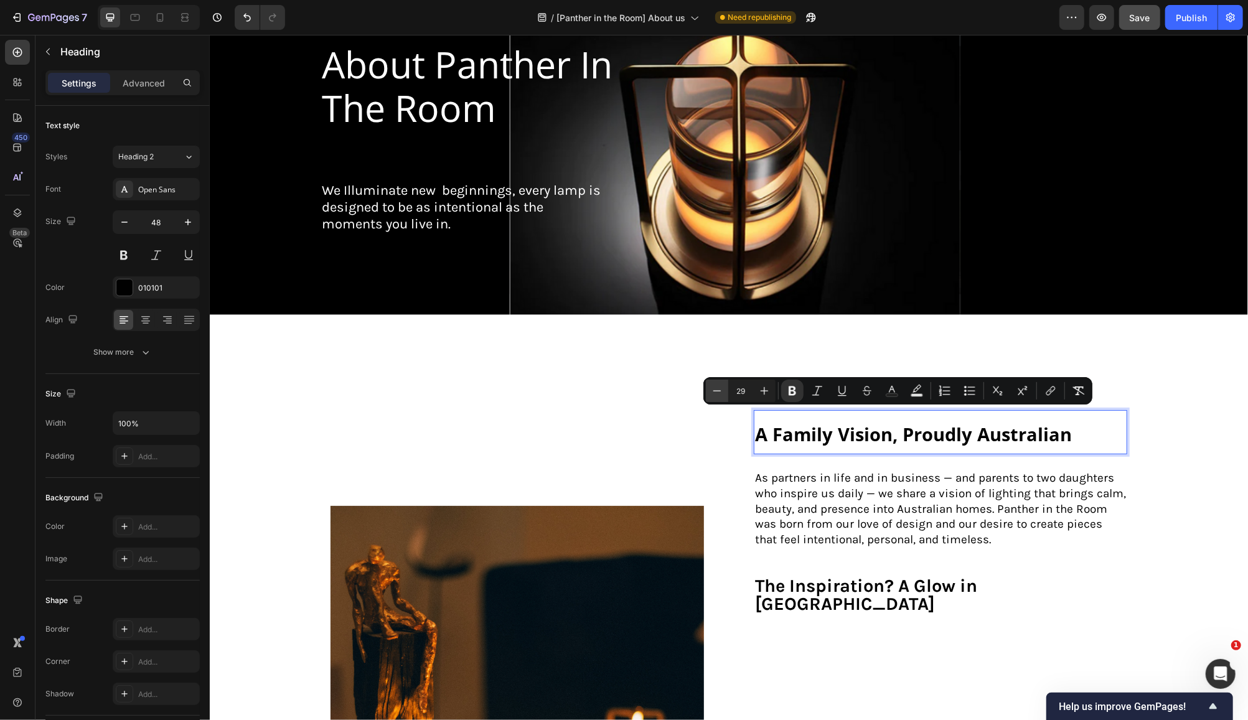
click at [719, 393] on icon "Editor contextual toolbar" at bounding box center [717, 391] width 12 height 12
type input "28"
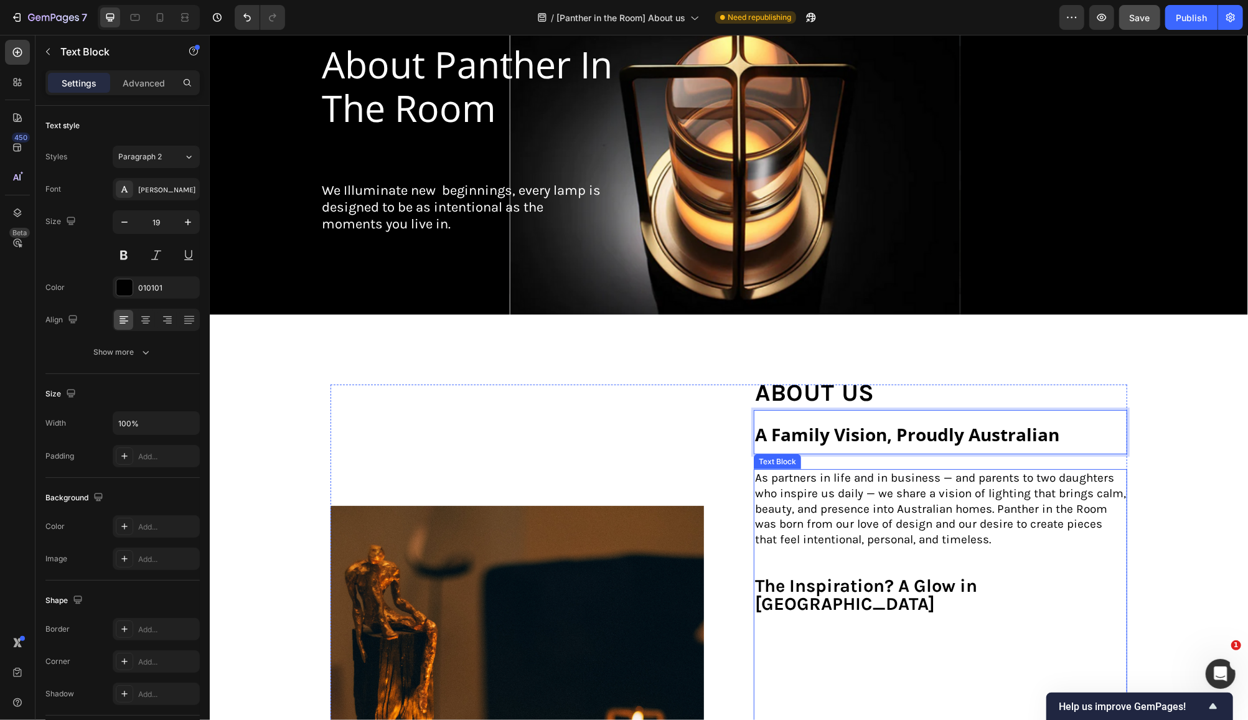
click at [982, 535] on p "As partners in life and in business — and parents to two daughters who inspire …" at bounding box center [939, 508] width 371 height 77
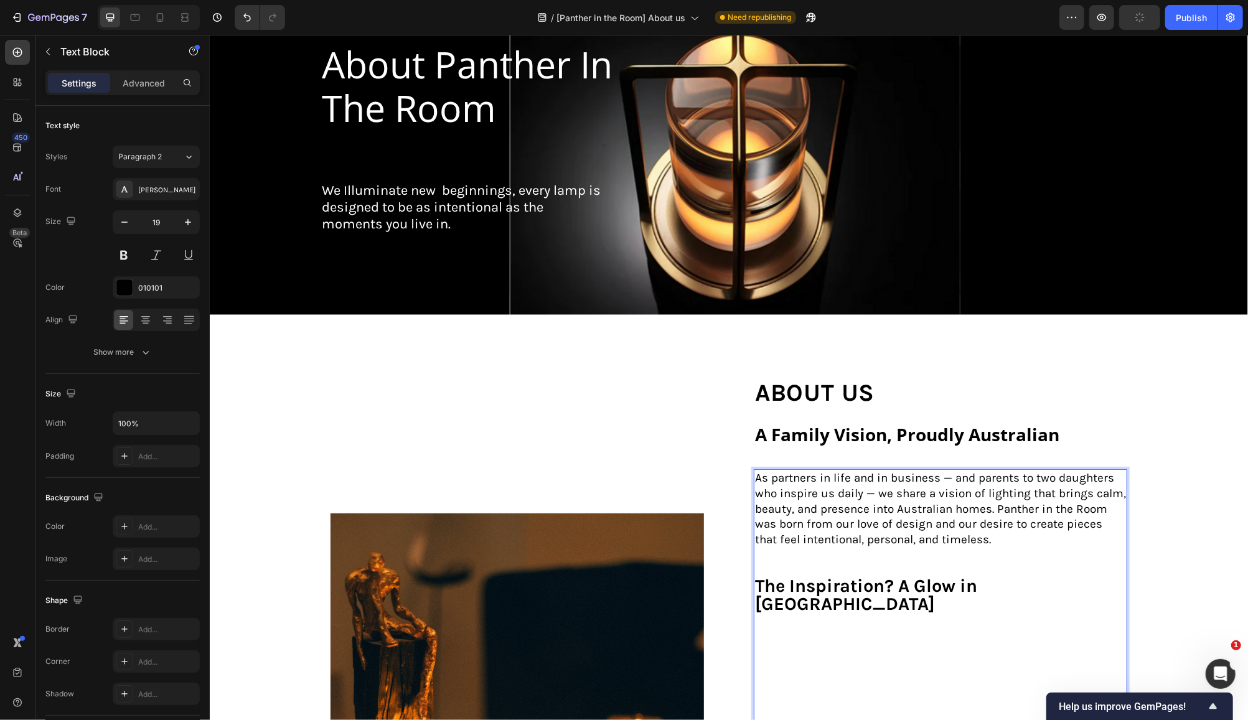
click at [1071, 579] on p "The Inspiration? A Glow in [GEOGRAPHIC_DATA]" at bounding box center [939, 672] width 371 height 189
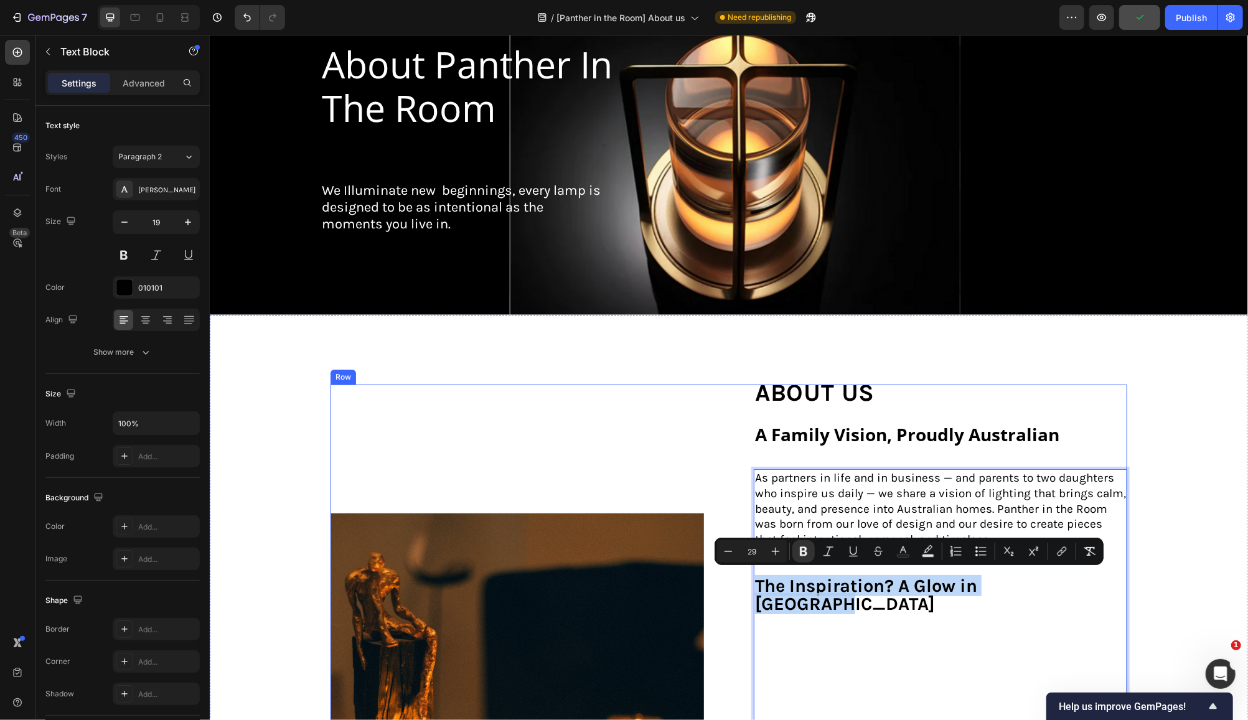
drag, startPoint x: 1069, startPoint y: 579, endPoint x: 746, endPoint y: 580, distance: 323.1
click at [725, 552] on icon "Editor contextual toolbar" at bounding box center [728, 551] width 12 height 12
type input "28"
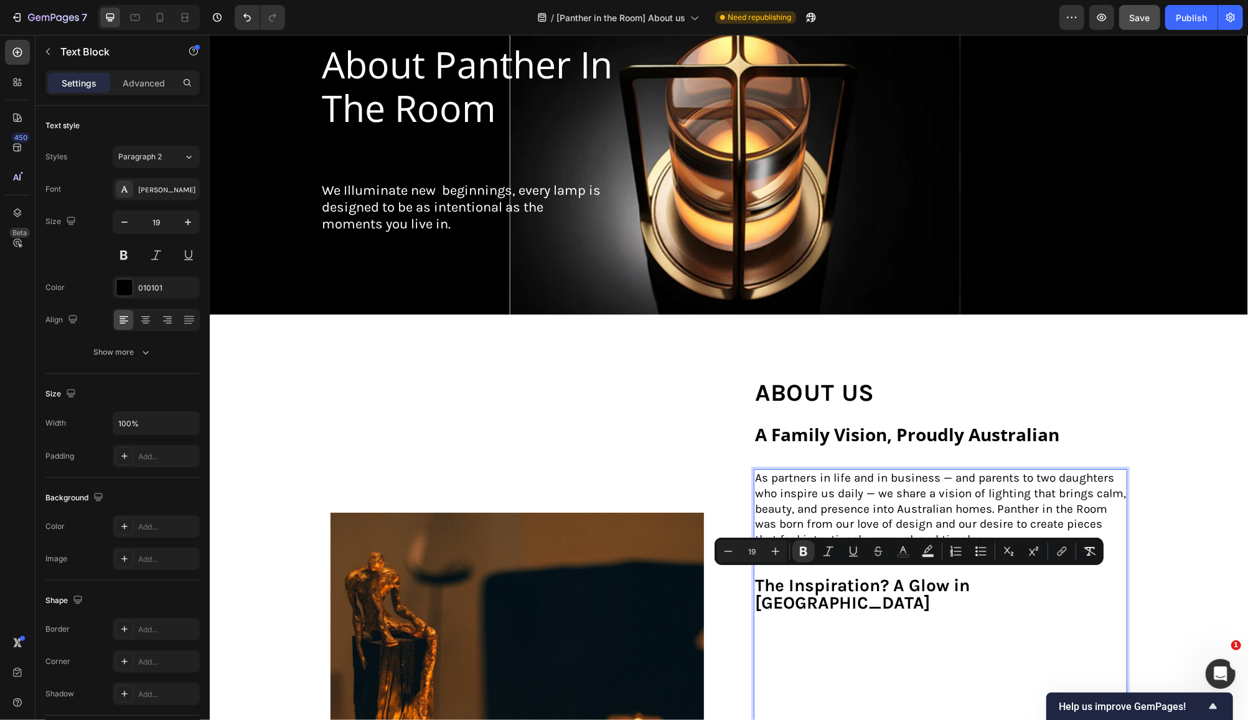
click at [896, 611] on p "The Inspiration? A Glow in [GEOGRAPHIC_DATA]" at bounding box center [939, 672] width 371 height 188
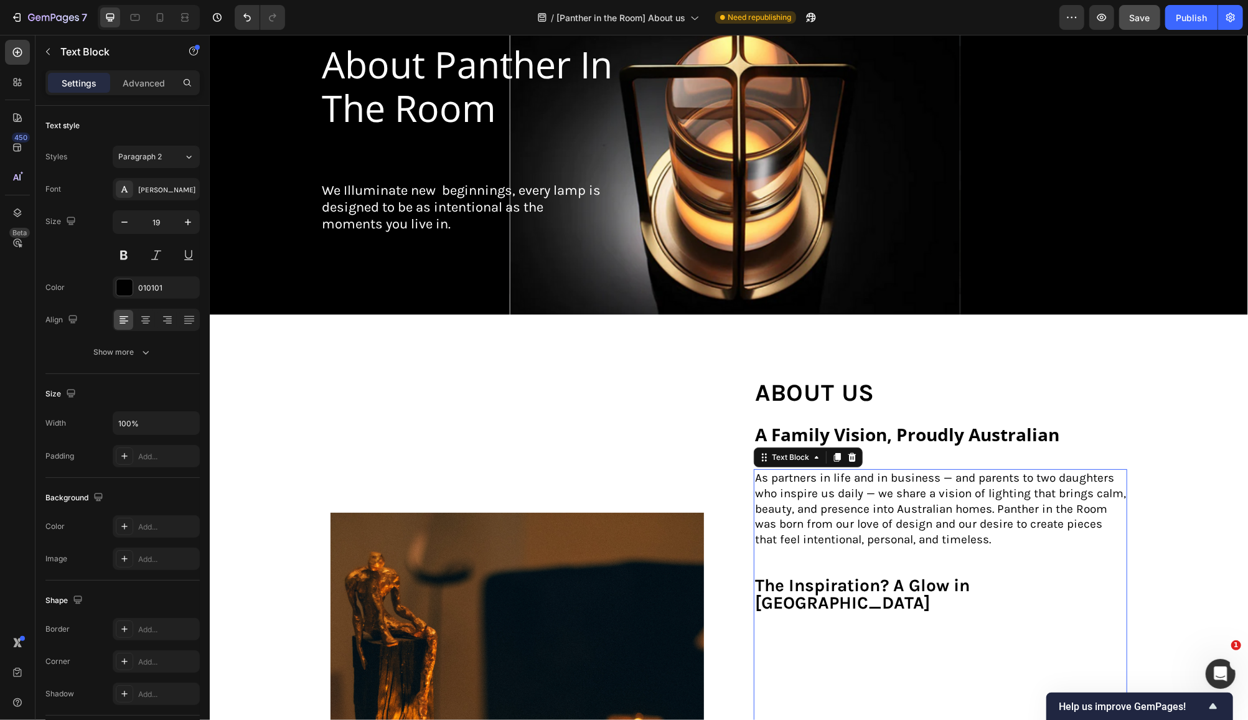
click at [765, 614] on p "The Inspiration? A Glow in [GEOGRAPHIC_DATA] ⁠⁠⁠⁠⁠⁠⁠" at bounding box center [939, 672] width 371 height 188
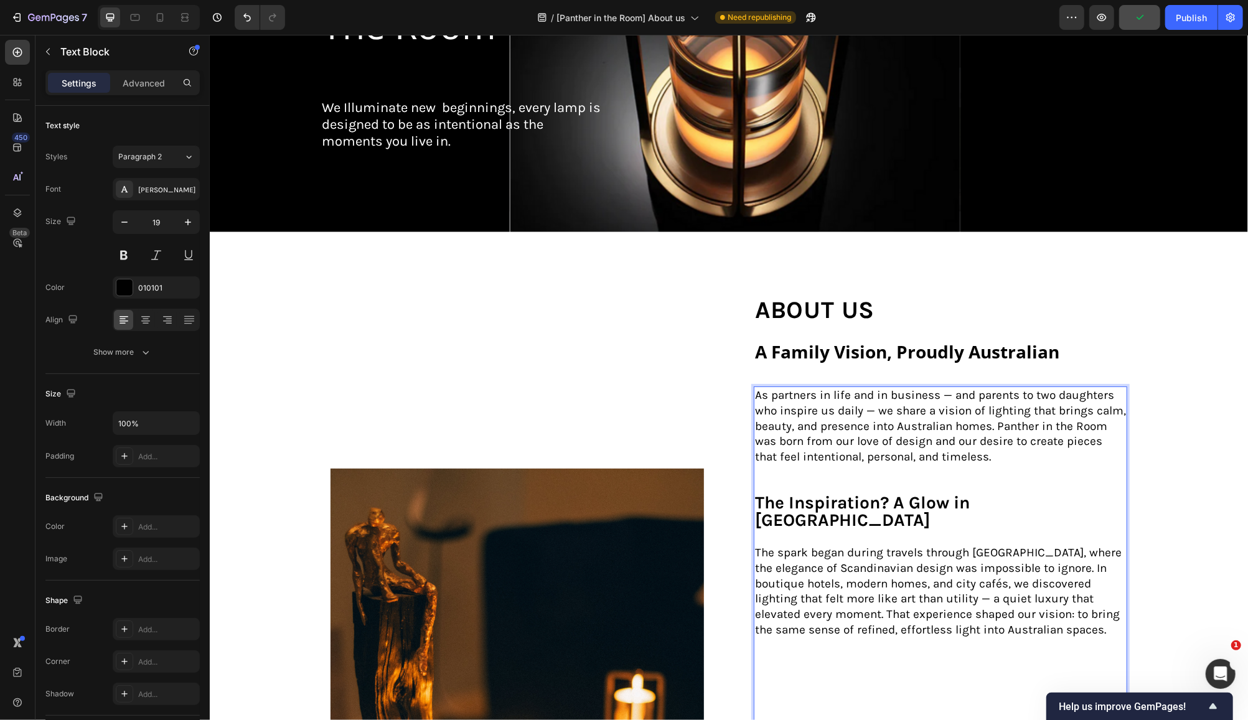
scroll to position [332, 0]
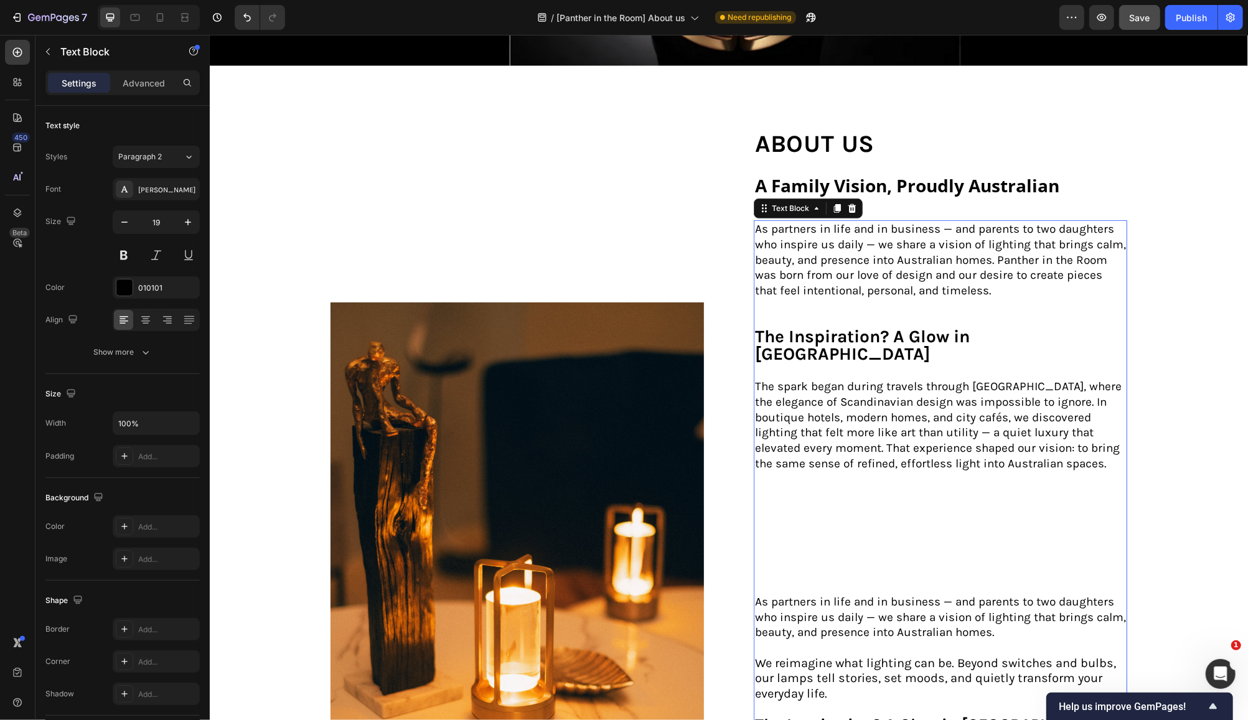
click at [775, 486] on p "The Inspiration? A Glow in [GEOGRAPHIC_DATA] ⁠⁠⁠⁠⁠⁠⁠The spark began during trav…" at bounding box center [939, 461] width 371 height 265
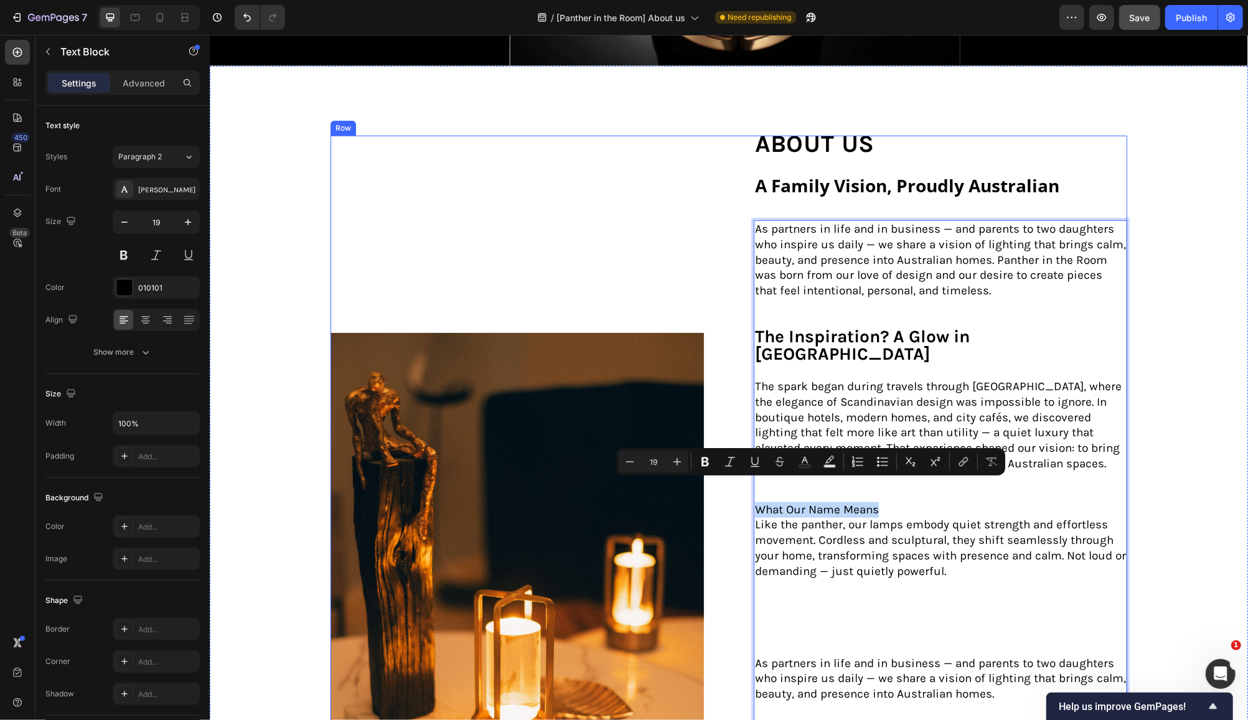
drag, startPoint x: 877, startPoint y: 480, endPoint x: 744, endPoint y: 491, distance: 133.0
click at [744, 491] on div "Image about us Text Block ⁠⁠⁠⁠⁠⁠⁠ A Family Vision, Proudly Australian Heading A…" at bounding box center [728, 612] width 797 height 955
click at [702, 466] on icon "Editor contextual toolbar" at bounding box center [705, 462] width 7 height 9
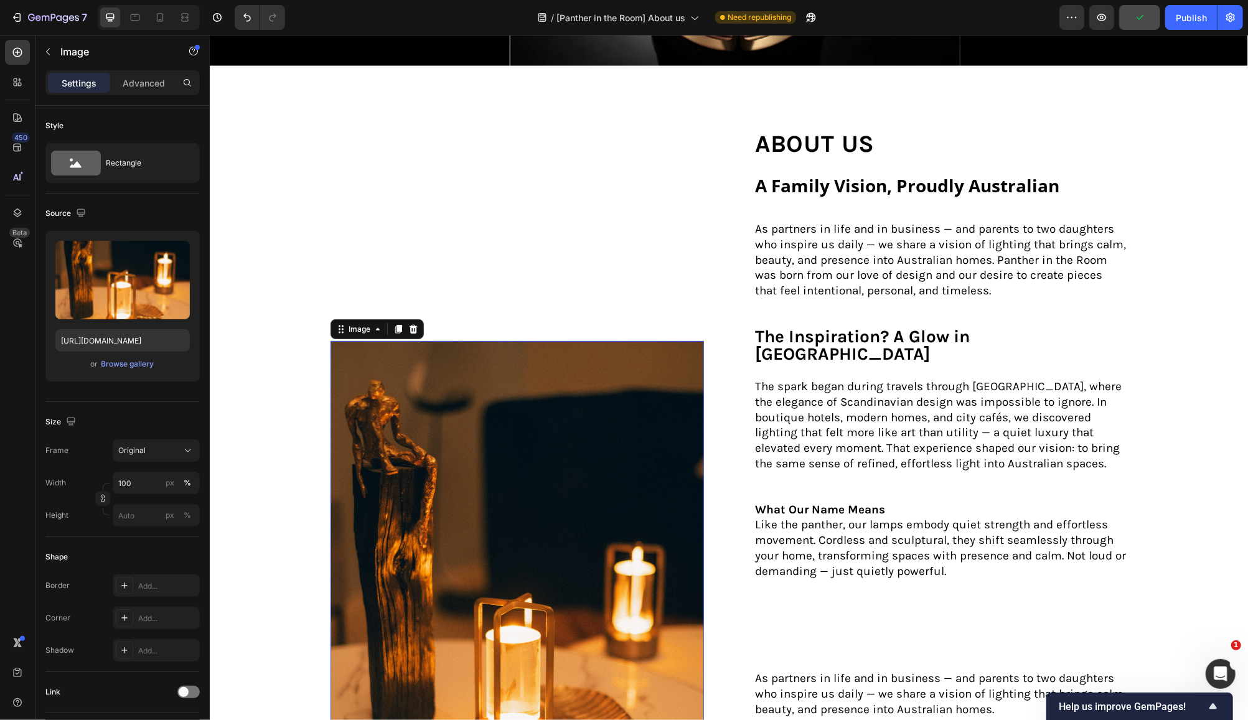
drag, startPoint x: 462, startPoint y: 351, endPoint x: 481, endPoint y: 301, distance: 53.2
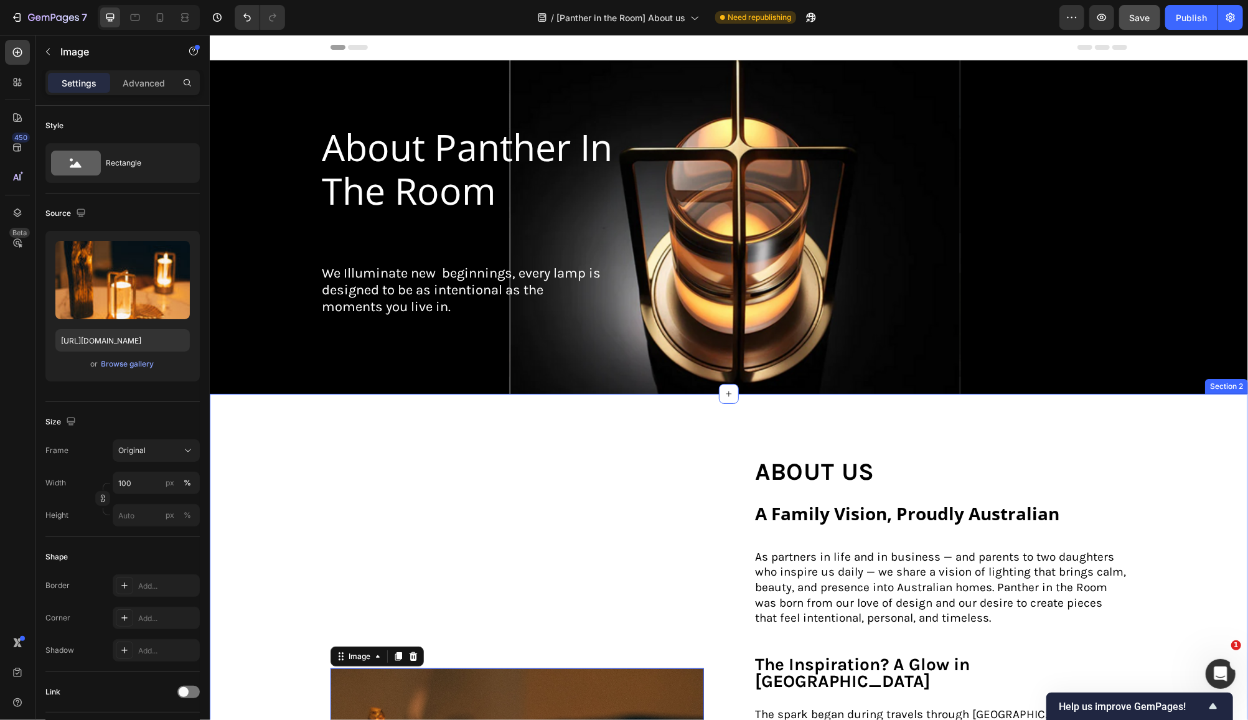
scroll to position [166, 0]
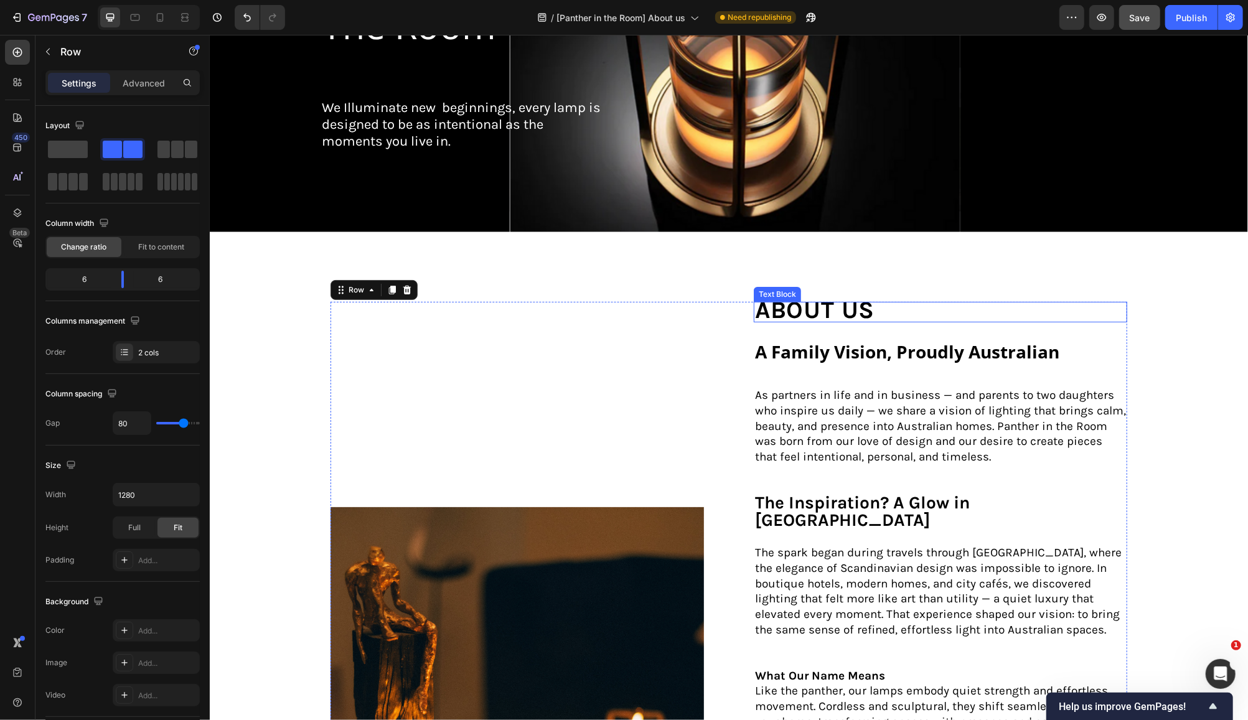
click at [754, 311] on strong "about us" at bounding box center [814, 309] width 120 height 29
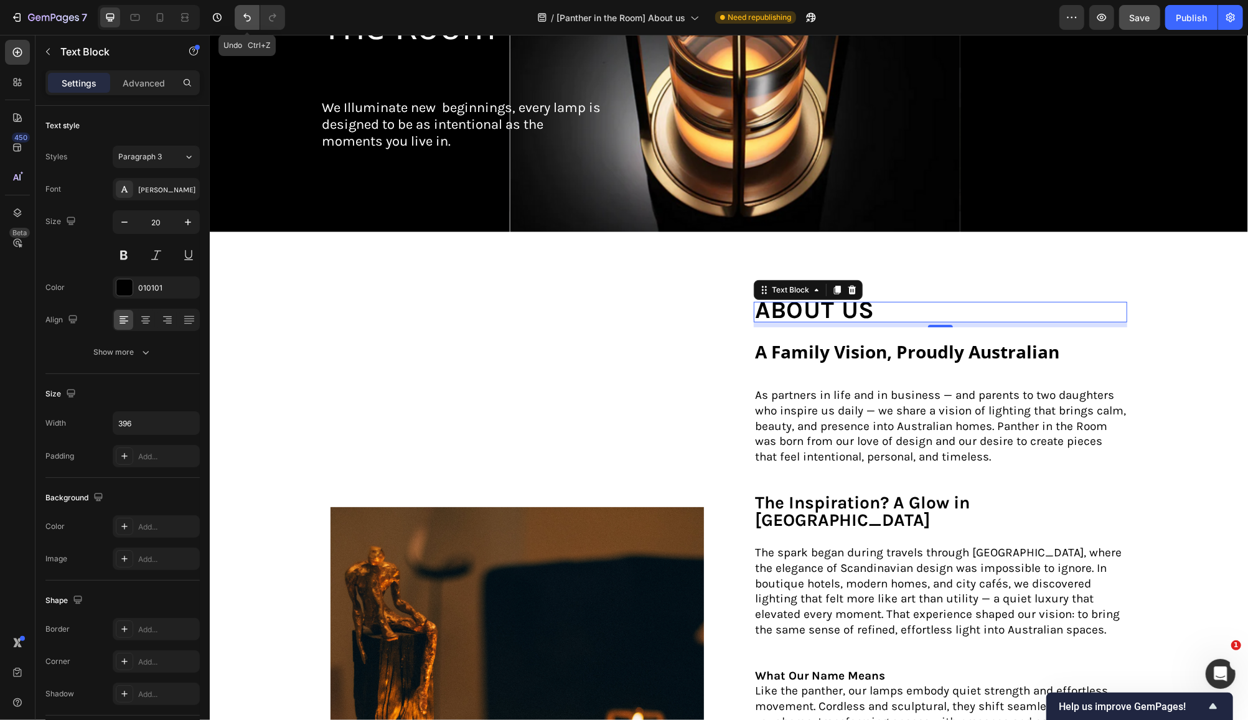
click at [244, 24] on button "Undo/Redo" at bounding box center [247, 17] width 25 height 25
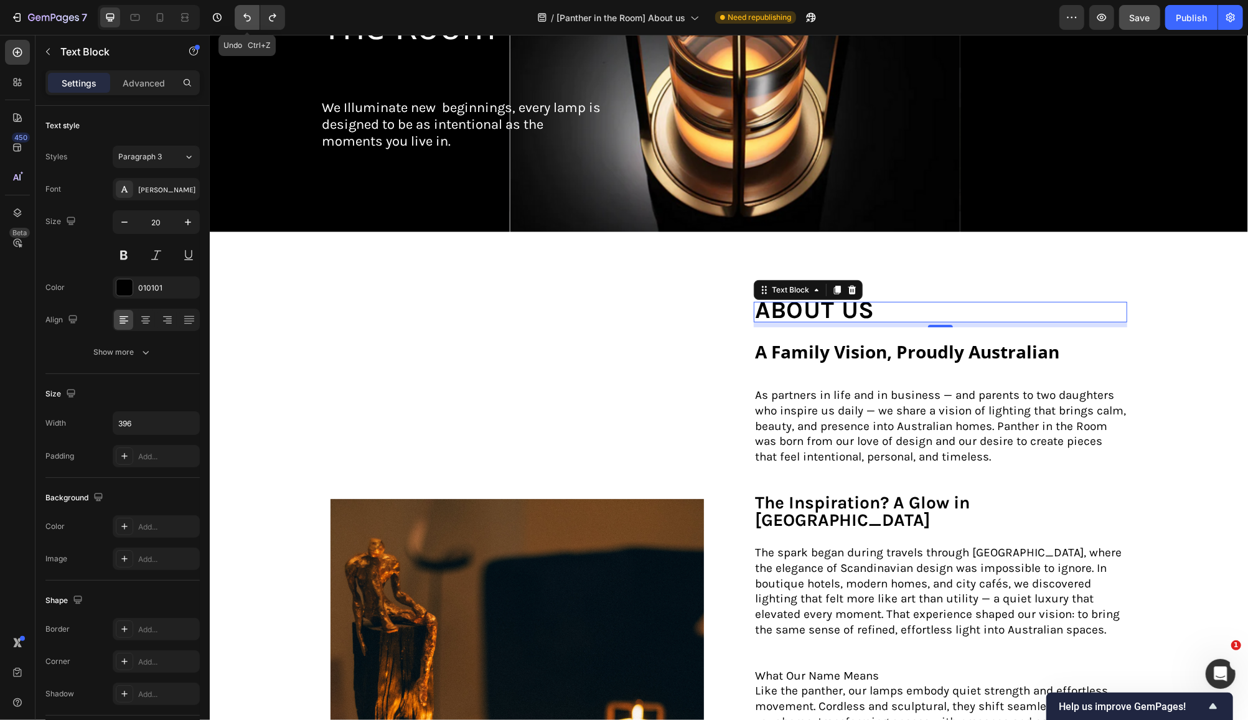
click at [246, 22] on icon "Undo/Redo" at bounding box center [247, 17] width 12 height 12
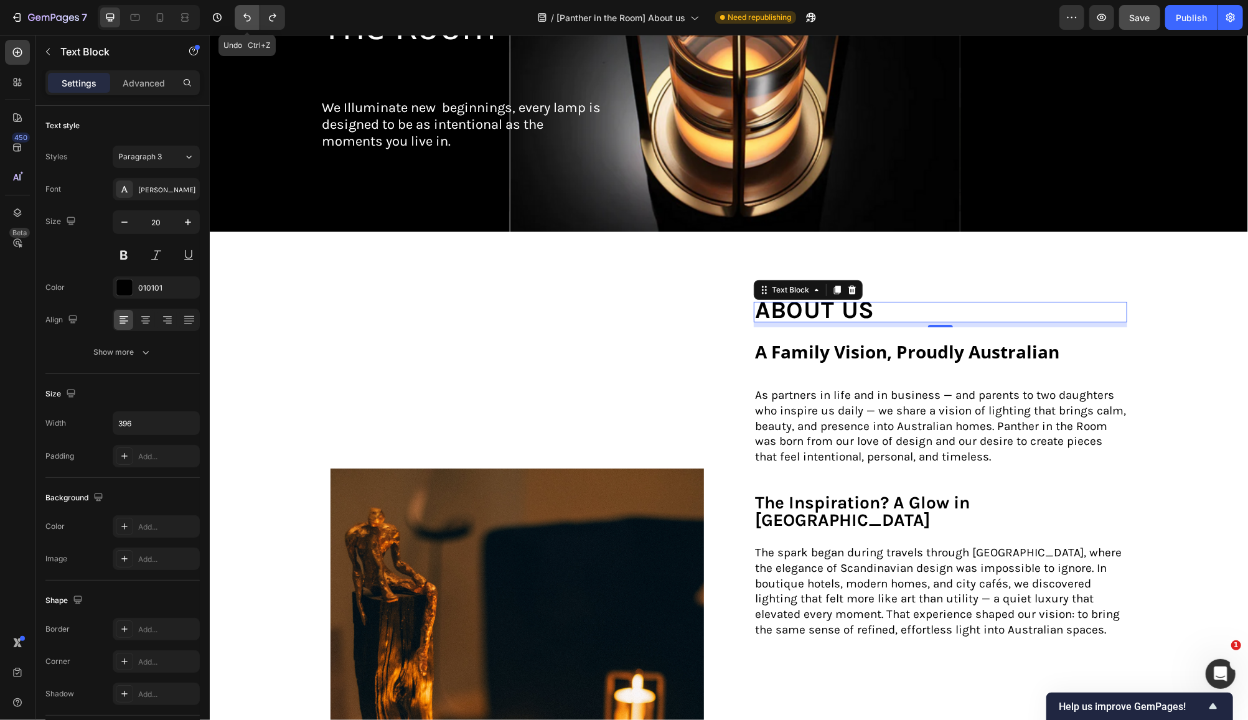
click at [247, 22] on icon "Undo/Redo" at bounding box center [247, 17] width 12 height 12
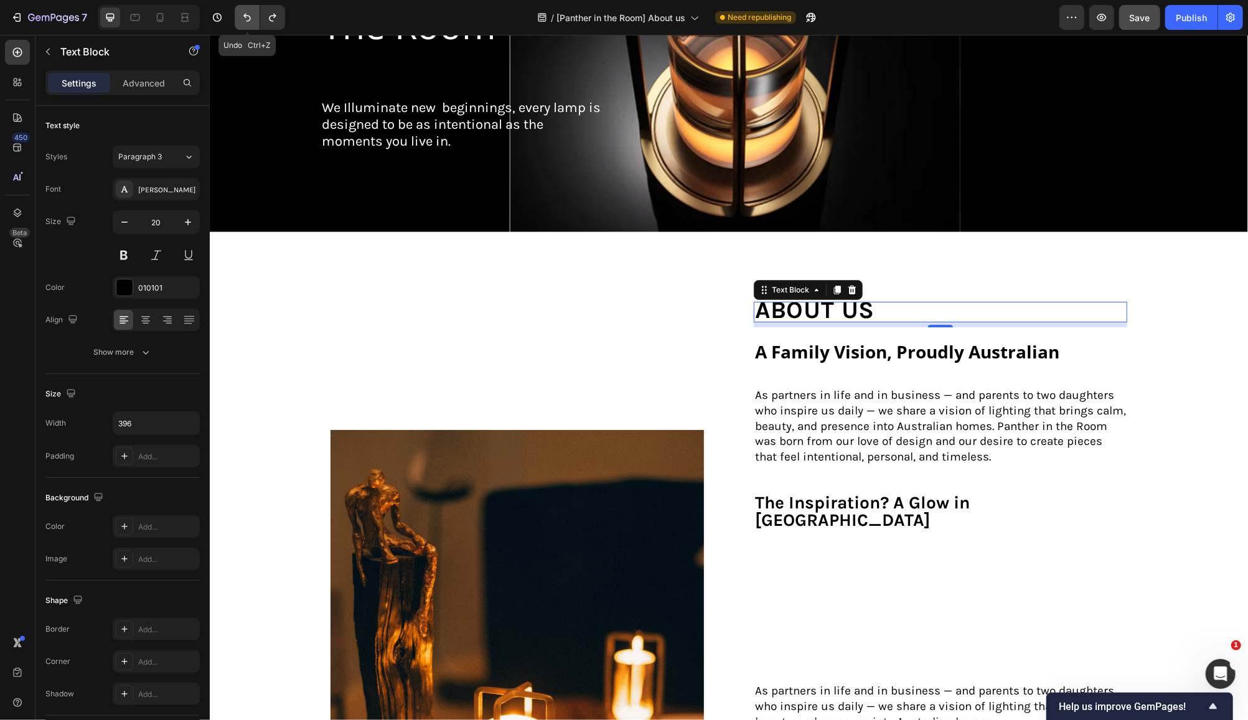
click at [247, 22] on icon "Undo/Redo" at bounding box center [247, 17] width 12 height 12
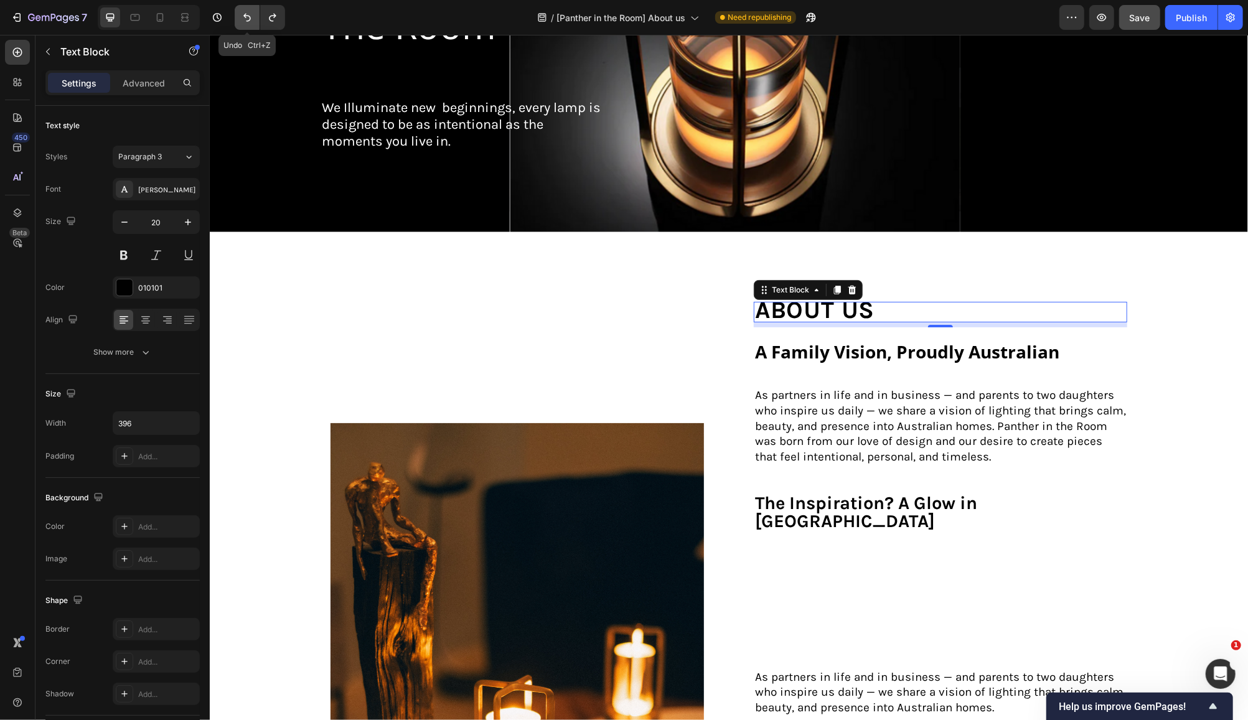
click at [248, 22] on icon "Undo/Redo" at bounding box center [247, 17] width 12 height 12
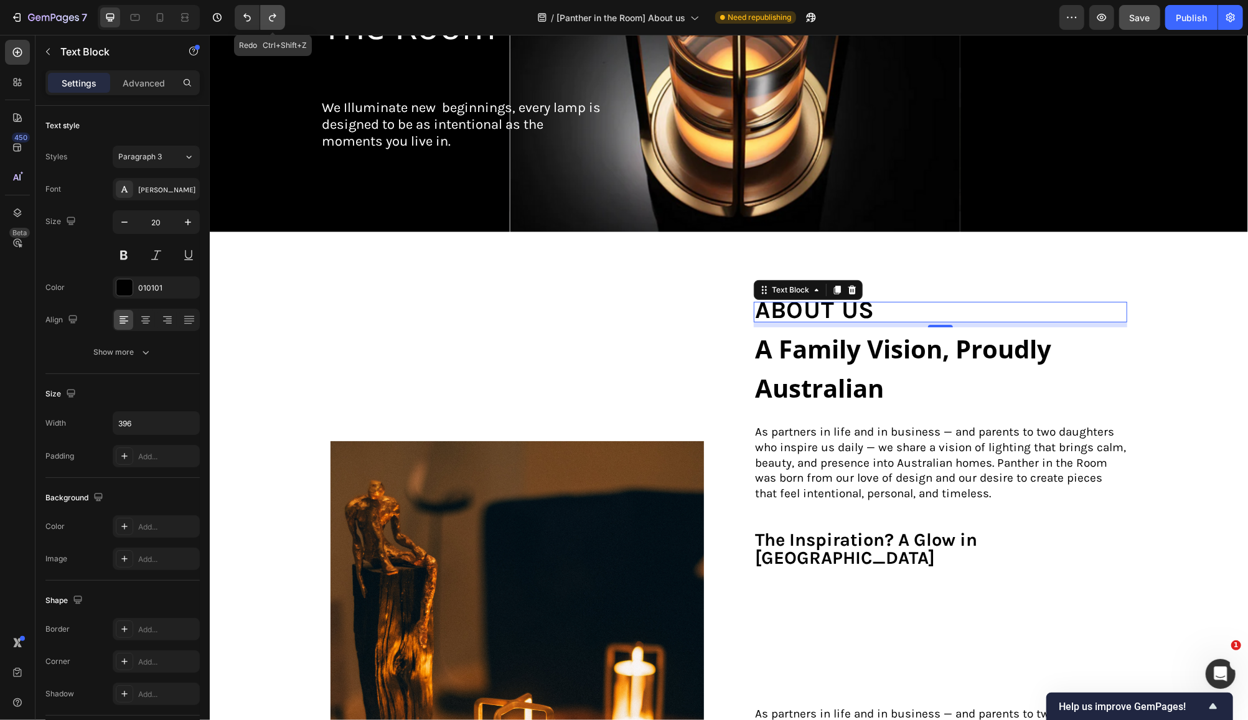
click at [267, 18] on icon "Undo/Redo" at bounding box center [272, 17] width 12 height 12
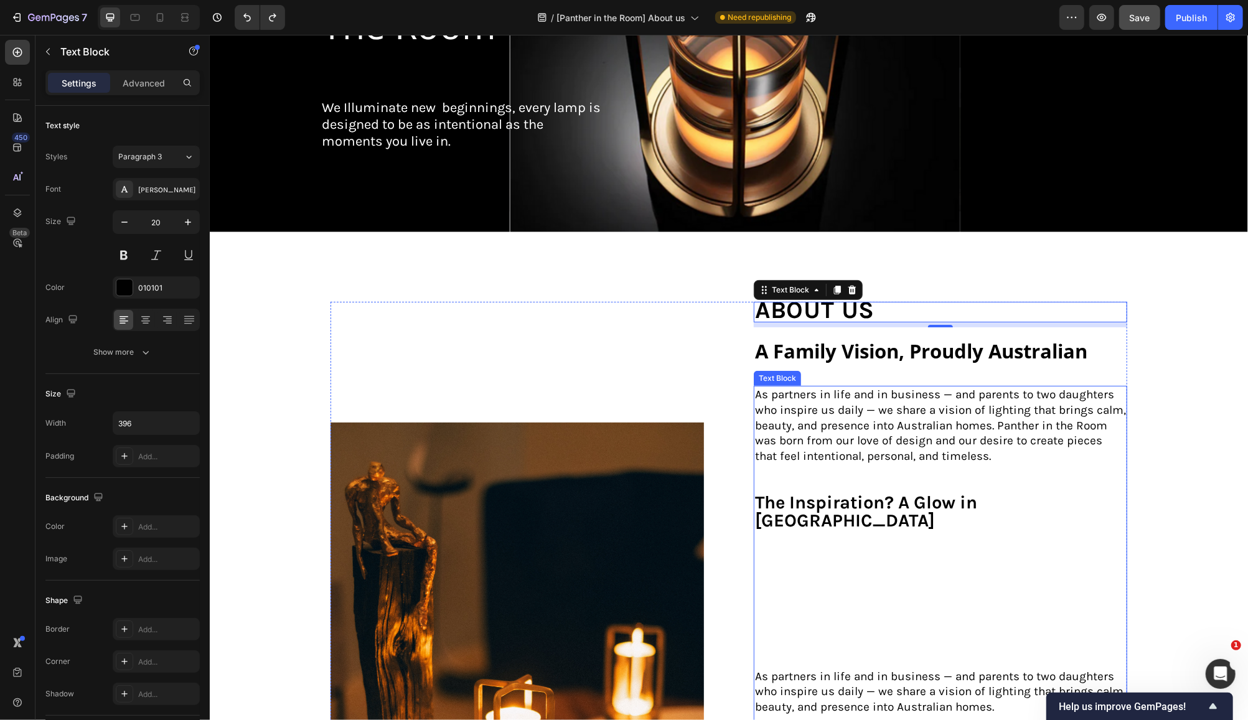
click at [929, 468] on p "Rich Text Editor. Editing area: main" at bounding box center [939, 472] width 371 height 16
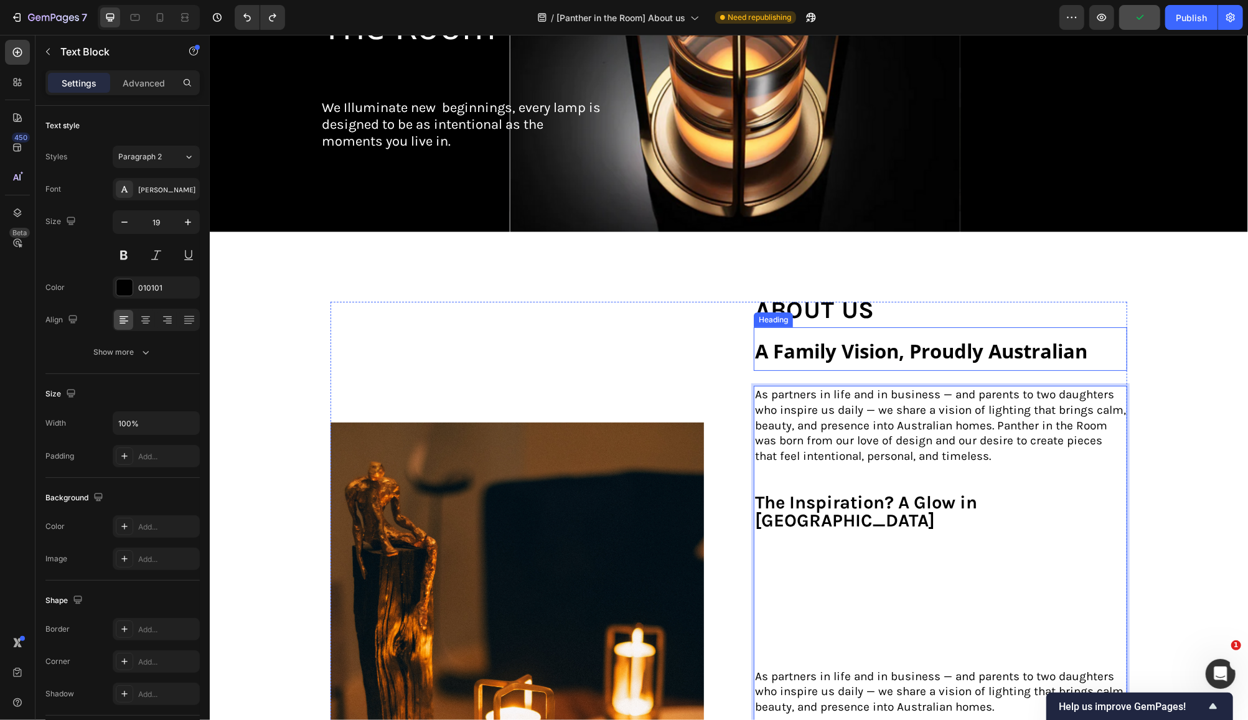
drag, startPoint x: 1017, startPoint y: 350, endPoint x: 1033, endPoint y: 350, distance: 16.2
click at [1020, 350] on strong "A Family Vision, Proudly Australian" at bounding box center [920, 350] width 332 height 26
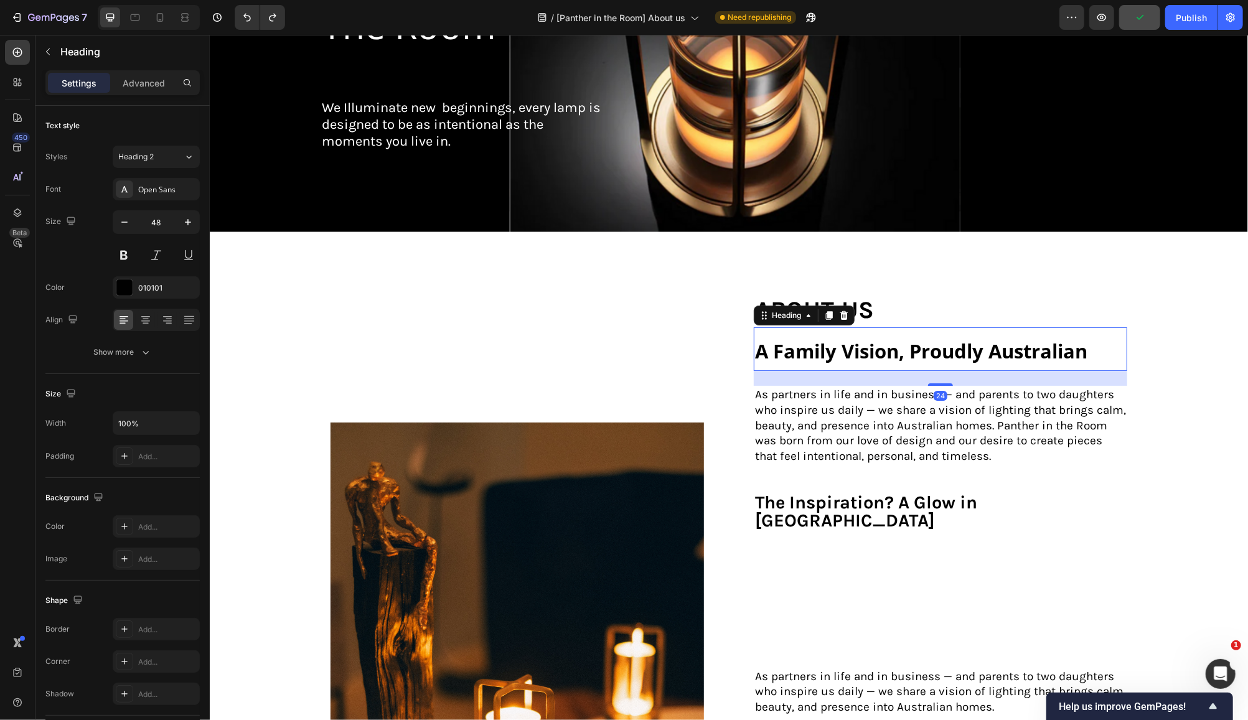
click at [1087, 343] on h2 "A Family Vision, Proudly Australian" at bounding box center [939, 349] width 373 height 44
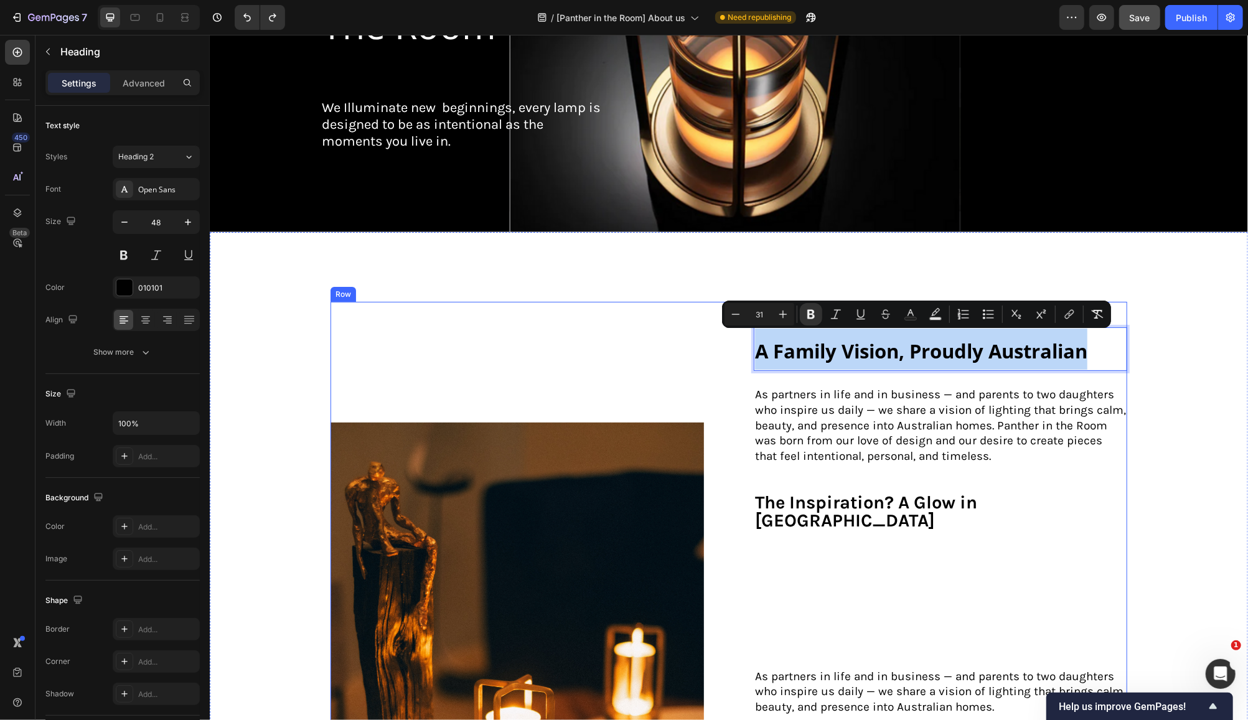
drag, startPoint x: 1094, startPoint y: 345, endPoint x: 733, endPoint y: 326, distance: 360.9
click at [733, 326] on div "Image about us Text Block A Family Vision, Proudly Australian Heading 24 As par…" at bounding box center [728, 702] width 797 height 802
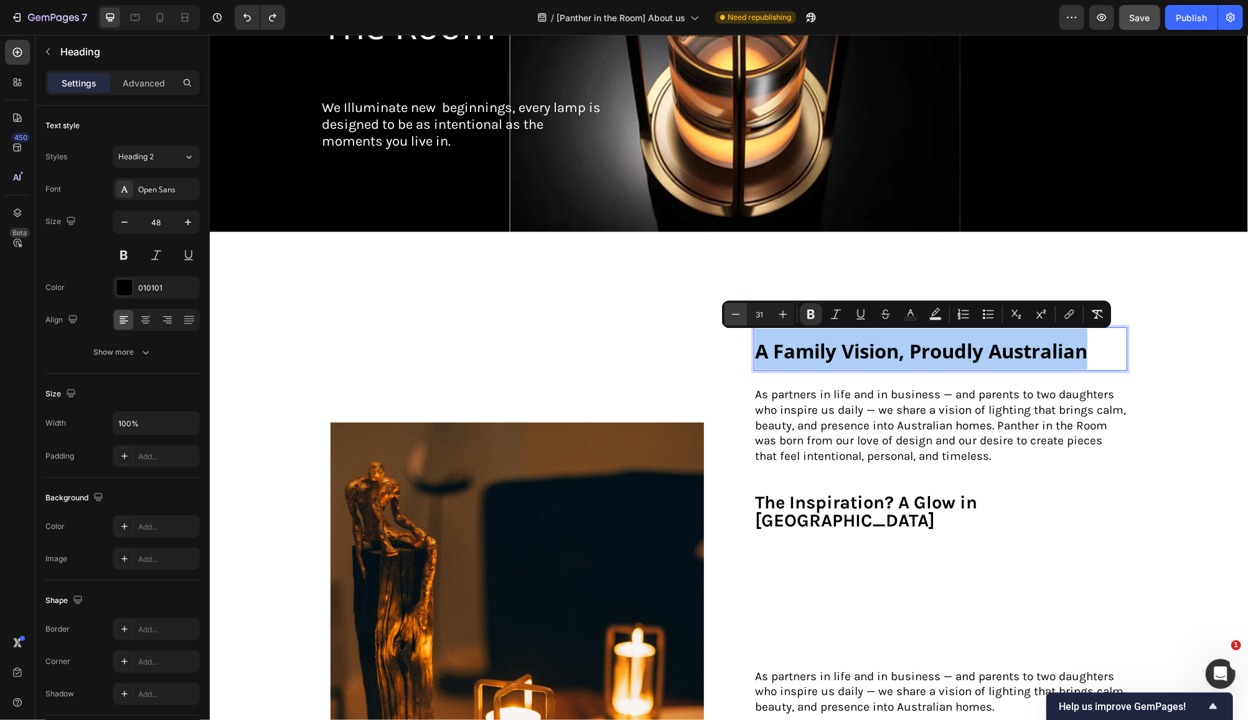
click at [731, 316] on icon "Editor contextual toolbar" at bounding box center [736, 314] width 12 height 12
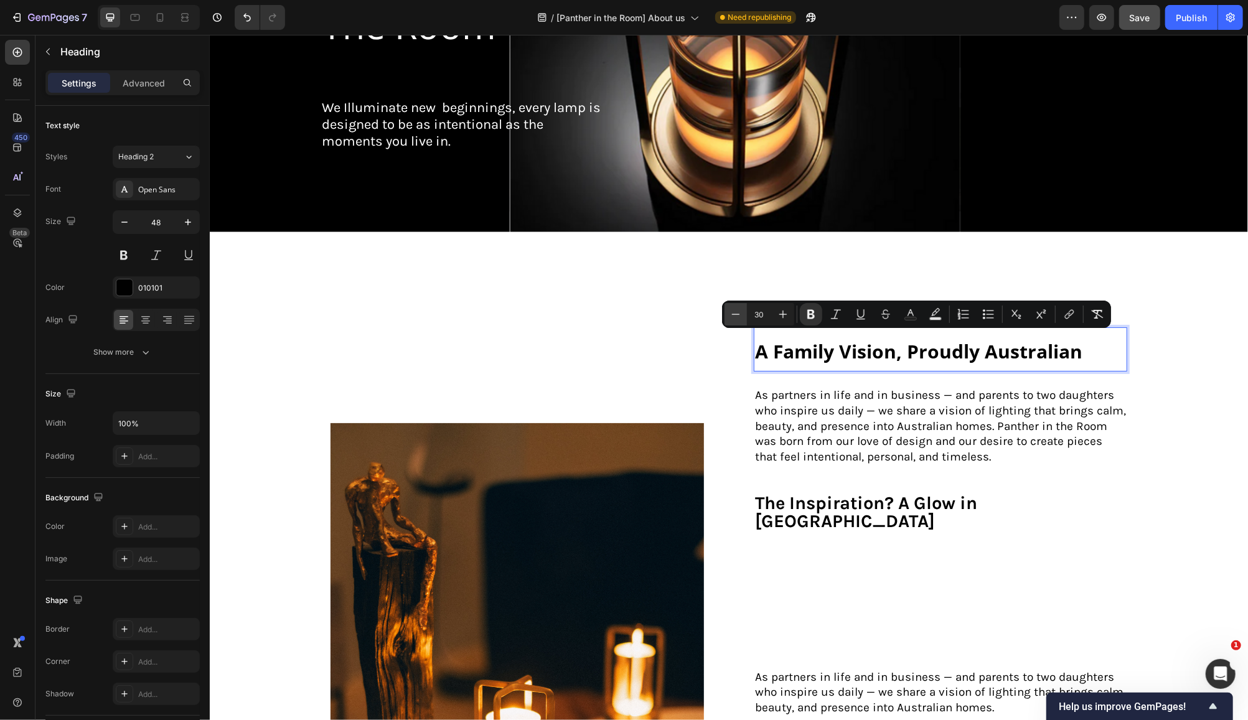
click at [731, 316] on icon "Editor contextual toolbar" at bounding box center [736, 314] width 12 height 12
type input "28"
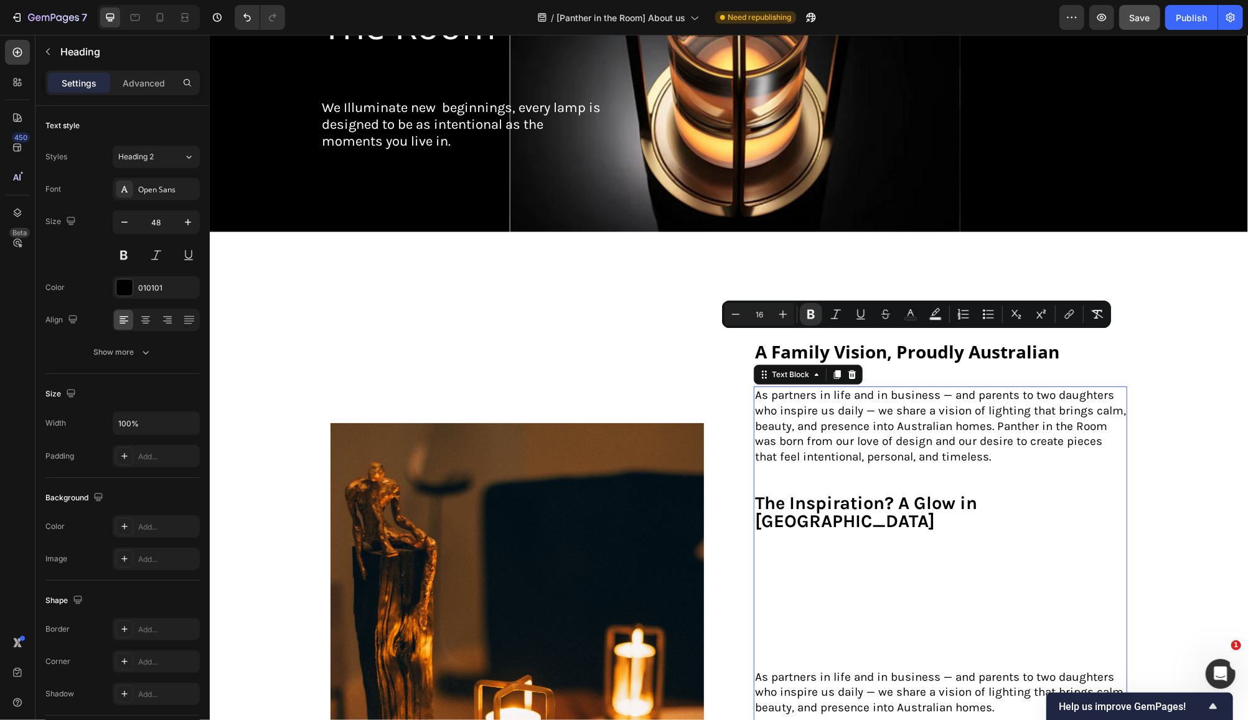
click at [1020, 513] on p "The Inspiration? A Glow in [GEOGRAPHIC_DATA] ⁠⁠⁠⁠⁠⁠⁠" at bounding box center [939, 582] width 371 height 174
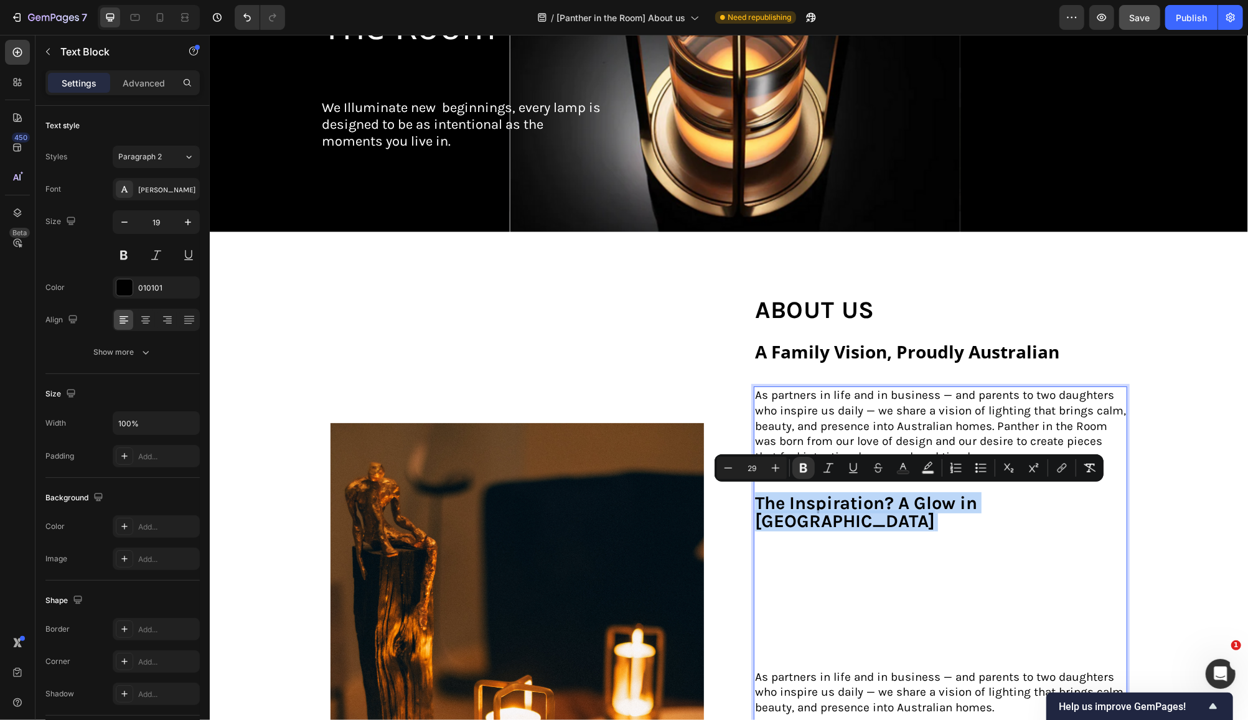
drag, startPoint x: 1081, startPoint y: 500, endPoint x: 753, endPoint y: 499, distance: 328.0
click at [754, 499] on p "The Inspiration? A Glow in [GEOGRAPHIC_DATA]" at bounding box center [939, 582] width 371 height 174
click at [733, 467] on icon "Editor contextual toolbar" at bounding box center [728, 468] width 12 height 12
type input "28"
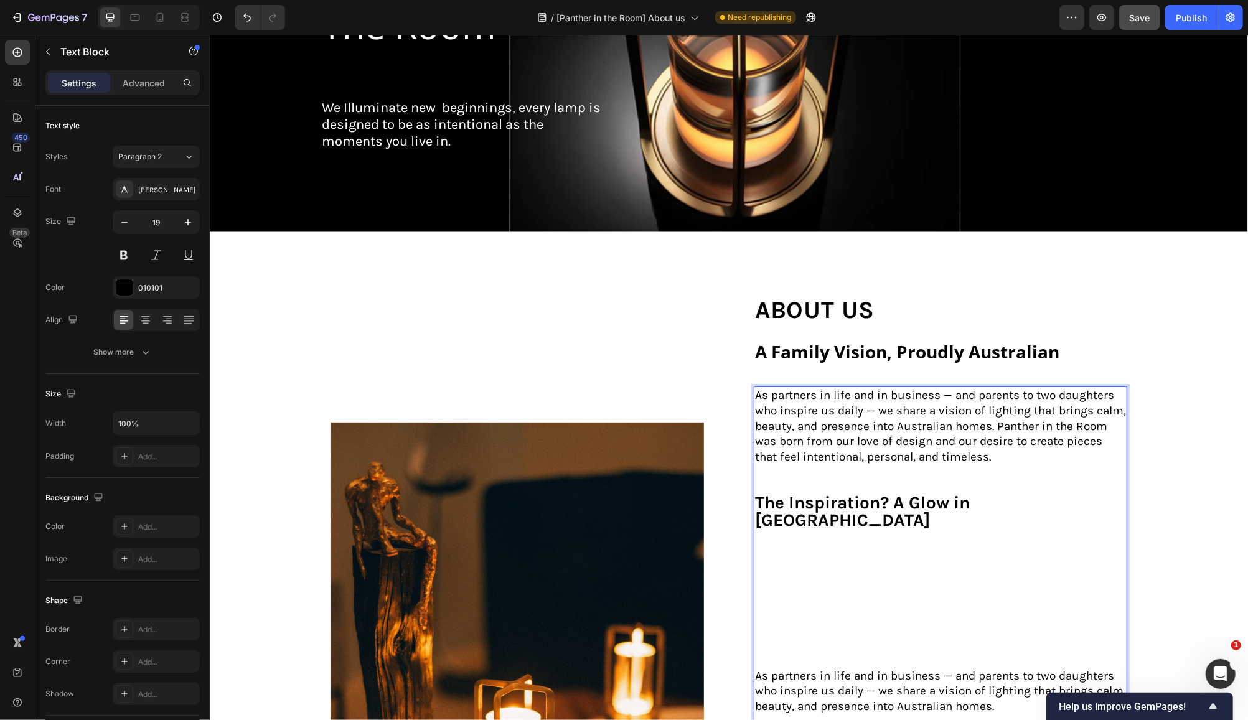
click at [770, 525] on p "The Inspiration? A Glow in [GEOGRAPHIC_DATA]" at bounding box center [939, 581] width 371 height 173
click at [770, 519] on p "The Inspiration? A Glow in [GEOGRAPHIC_DATA] ⁠⁠⁠⁠⁠⁠⁠" at bounding box center [939, 581] width 371 height 173
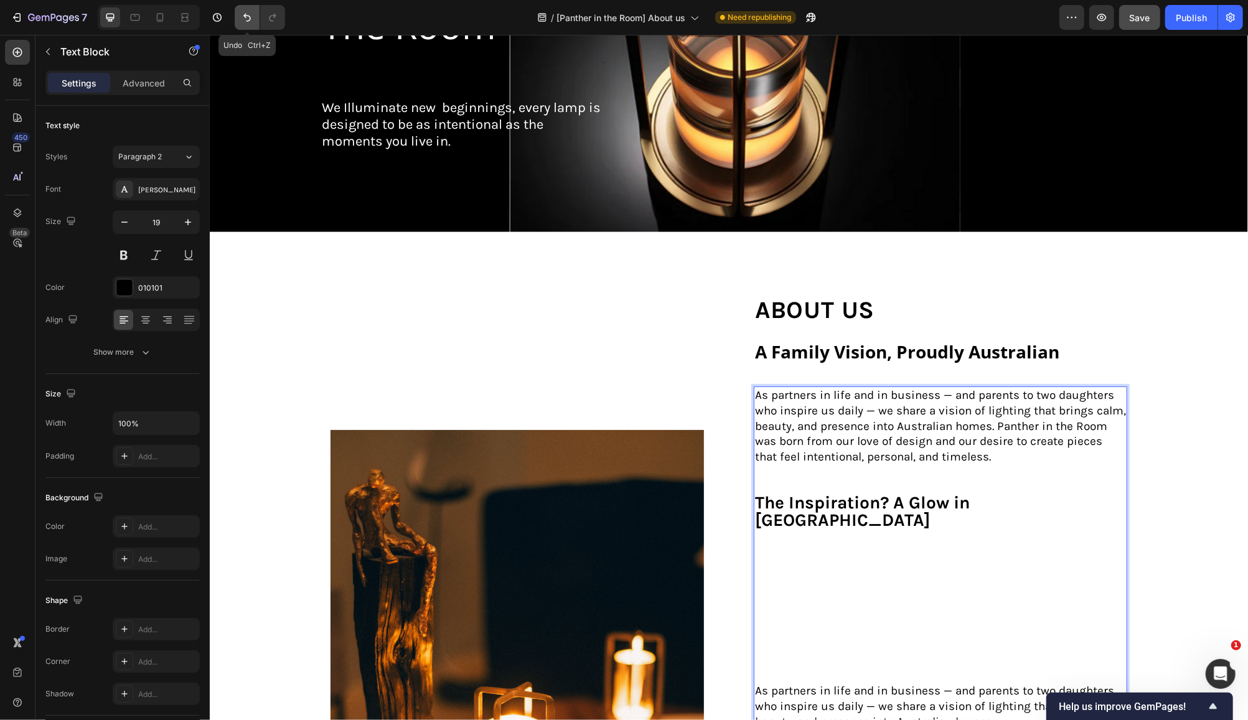
click at [247, 12] on icon "Undo/Redo" at bounding box center [247, 17] width 12 height 12
click at [244, 19] on icon "Undo/Redo" at bounding box center [247, 17] width 12 height 12
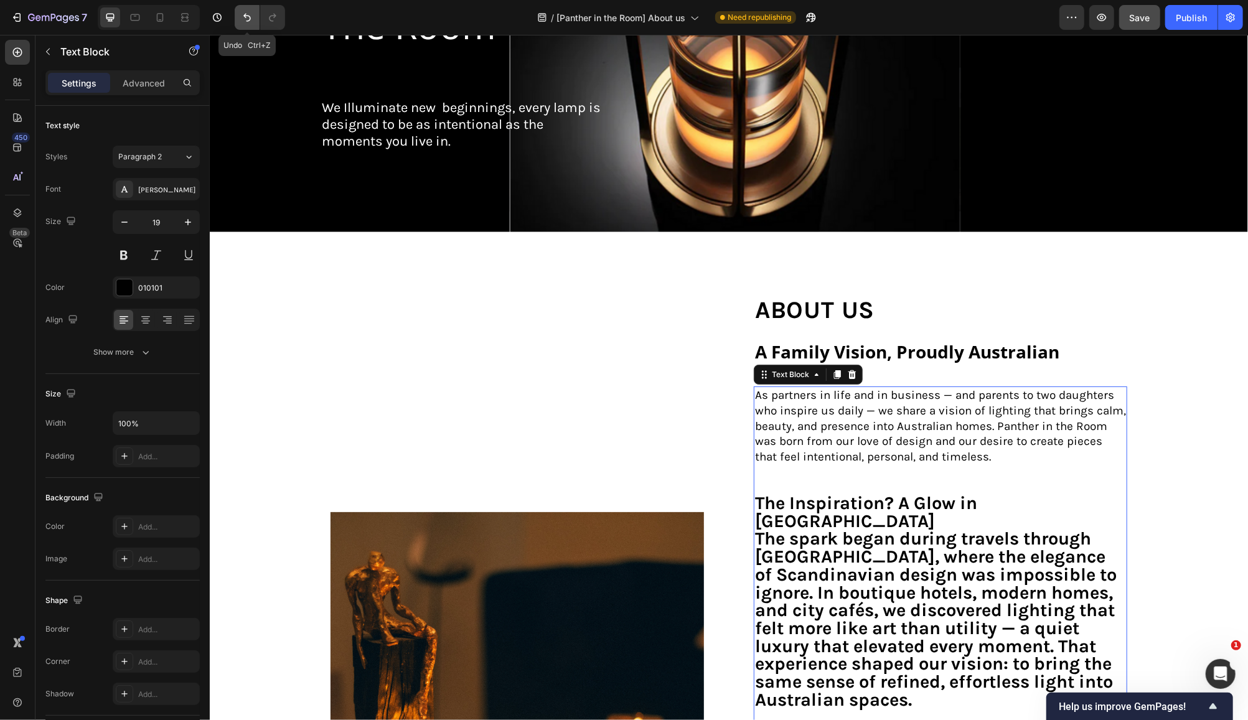
click at [245, 17] on icon "Undo/Redo" at bounding box center [247, 17] width 12 height 12
click at [245, 19] on icon "Undo/Redo" at bounding box center [247, 17] width 12 height 12
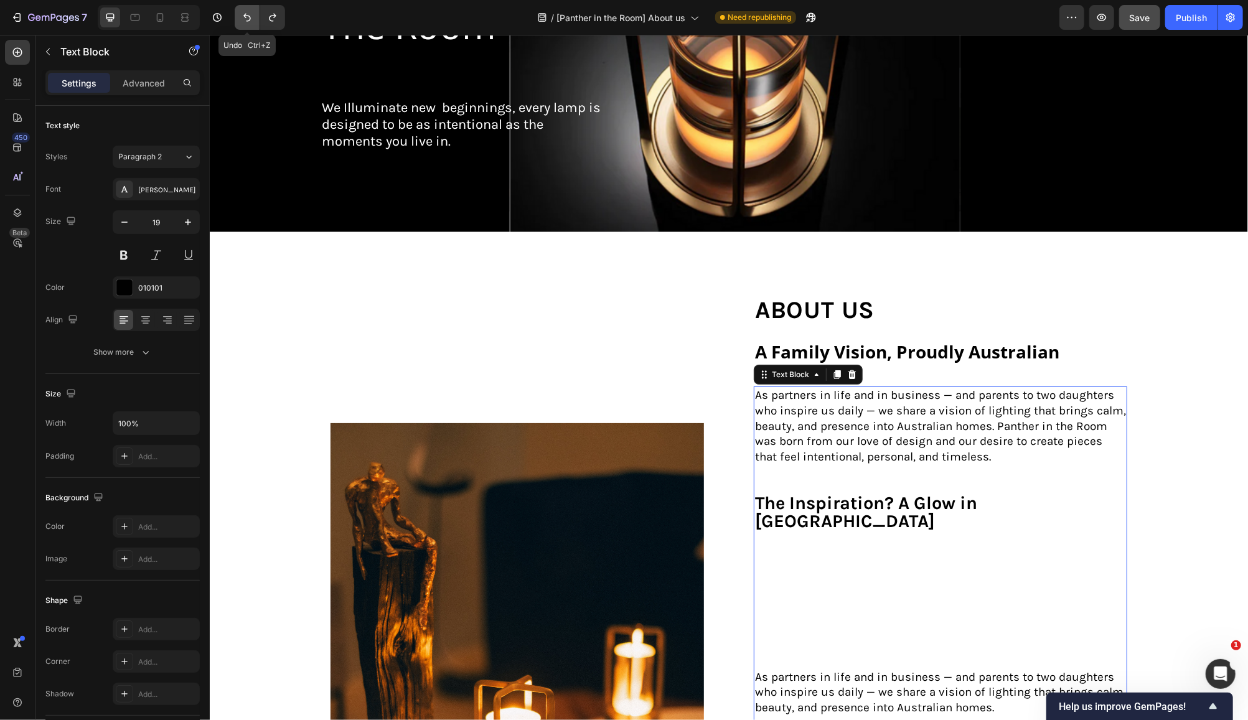
click at [245, 19] on icon "Undo/Redo" at bounding box center [247, 17] width 12 height 12
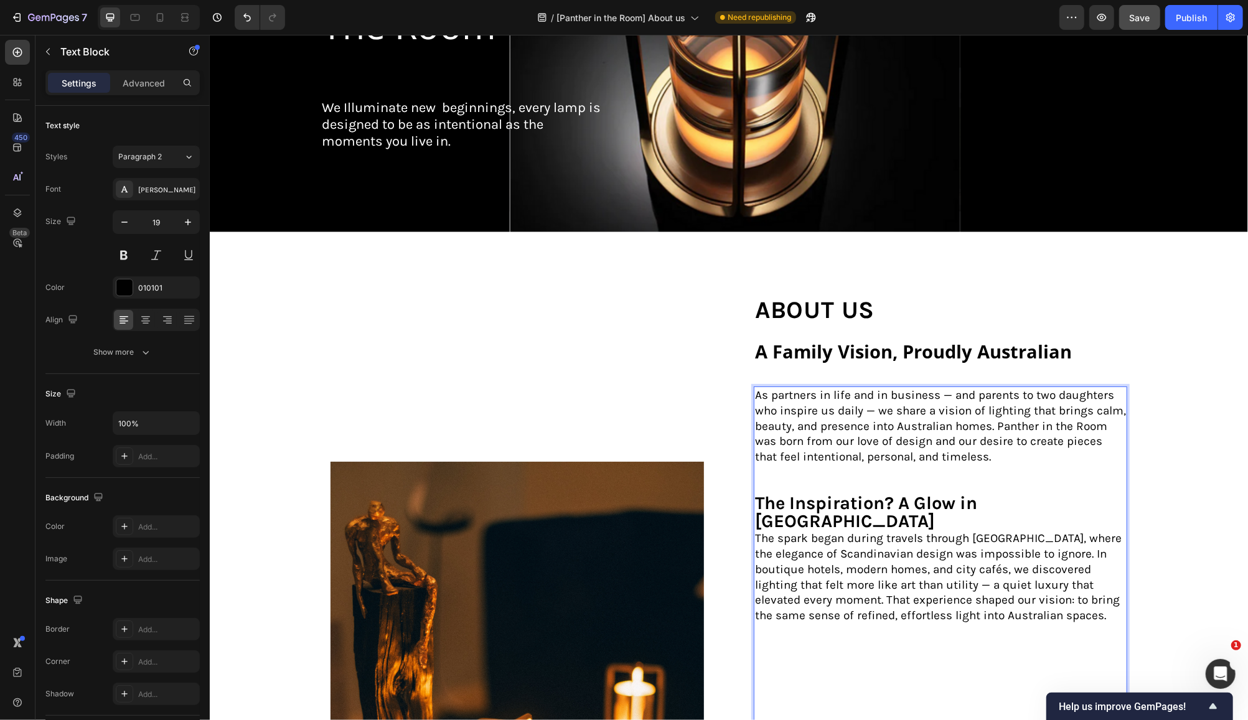
scroll to position [332, 0]
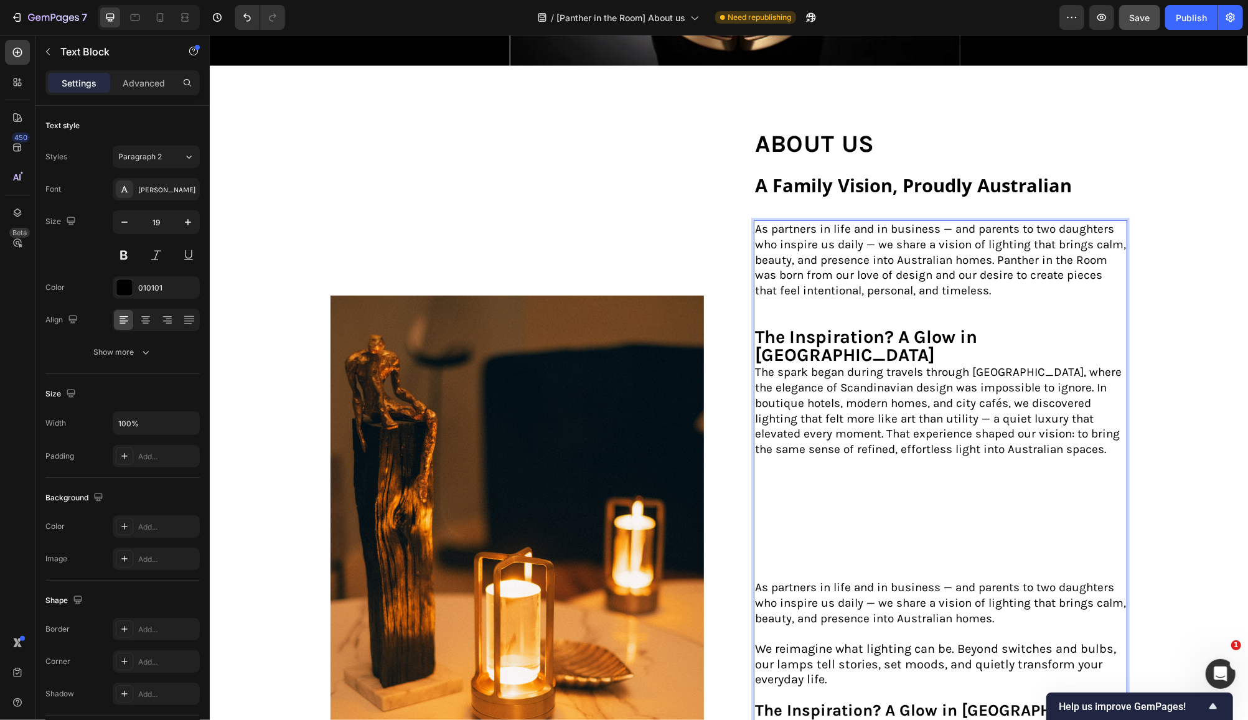
click at [1084, 330] on p "The Inspiration? A Glow in [GEOGRAPHIC_DATA] ⁠⁠⁠⁠⁠⁠⁠The spark began during trav…" at bounding box center [939, 454] width 371 height 251
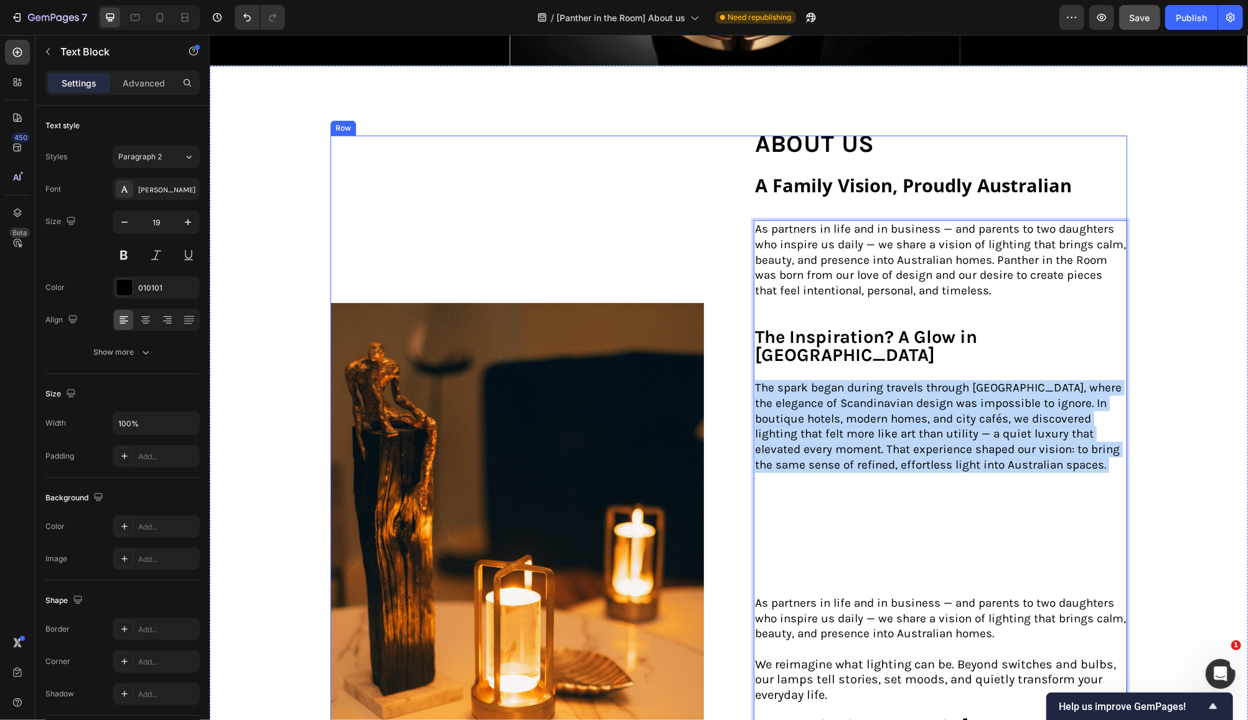
drag, startPoint x: 962, startPoint y: 451, endPoint x: 746, endPoint y: 360, distance: 234.1
click at [746, 360] on div "Image about us Text Block A Family Vision, Proudly Australian Heading As partne…" at bounding box center [728, 582] width 797 height 895
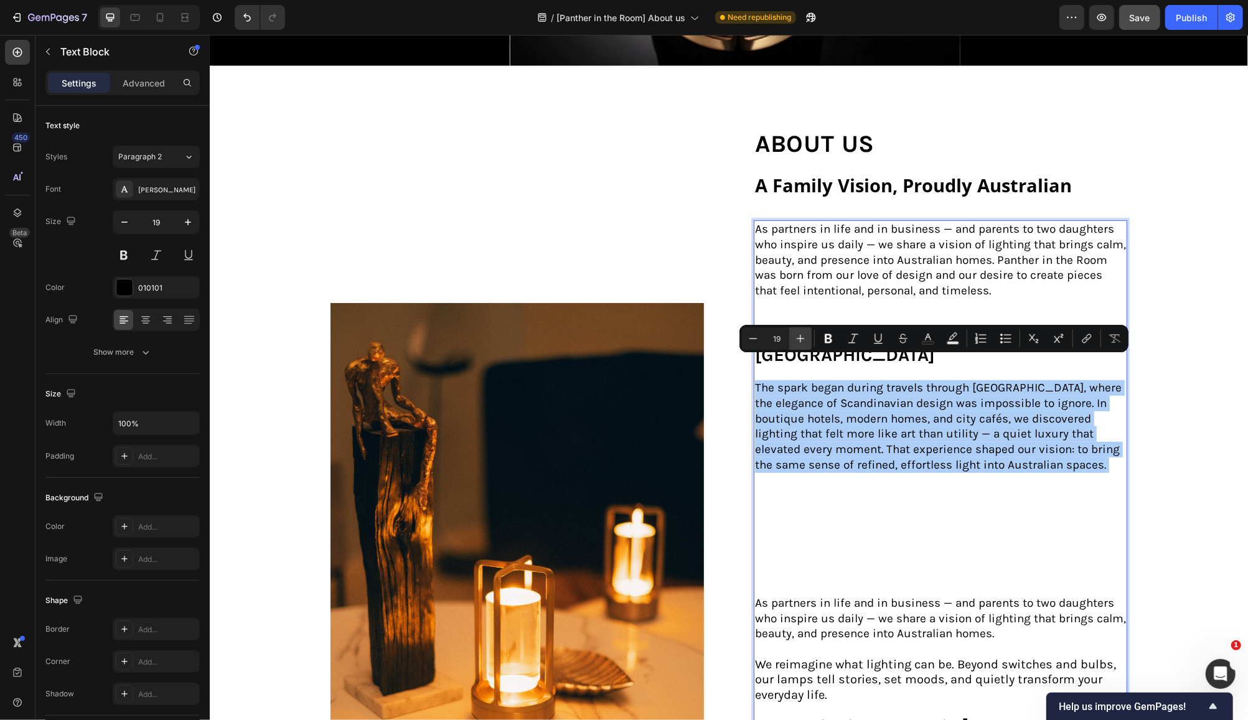
click at [801, 340] on icon "Editor contextual toolbar" at bounding box center [801, 339] width 8 height 8
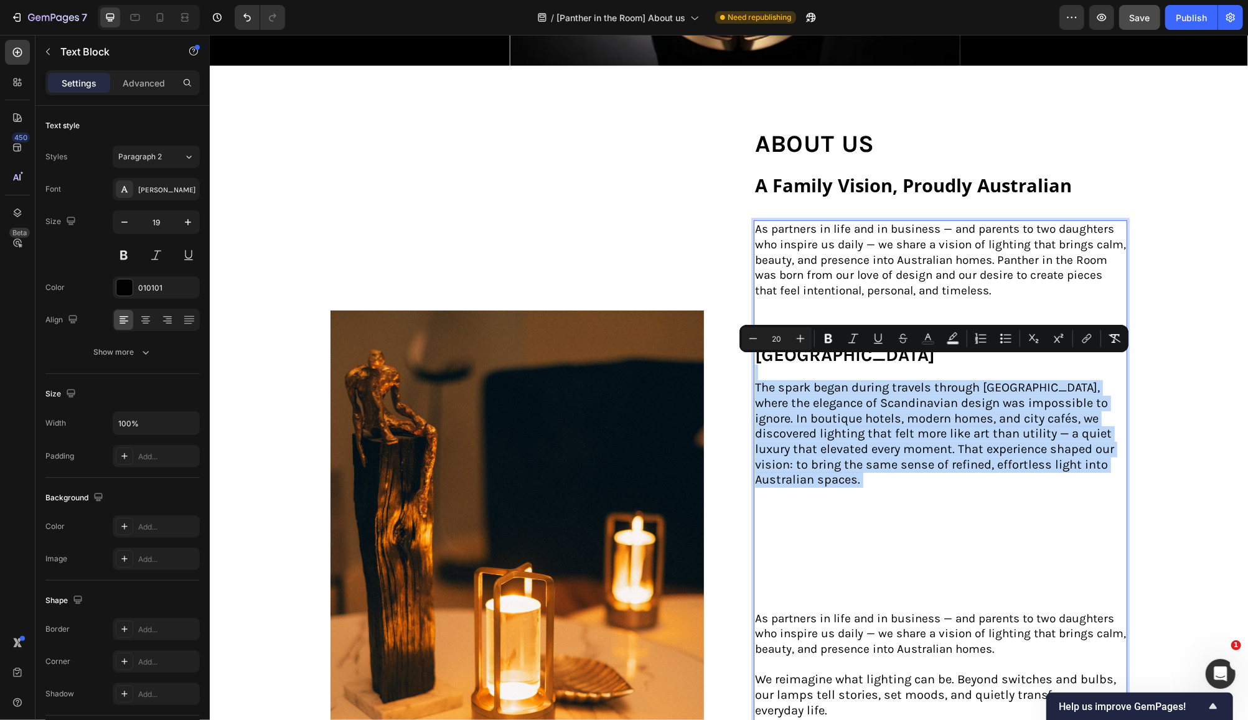
type input "19"
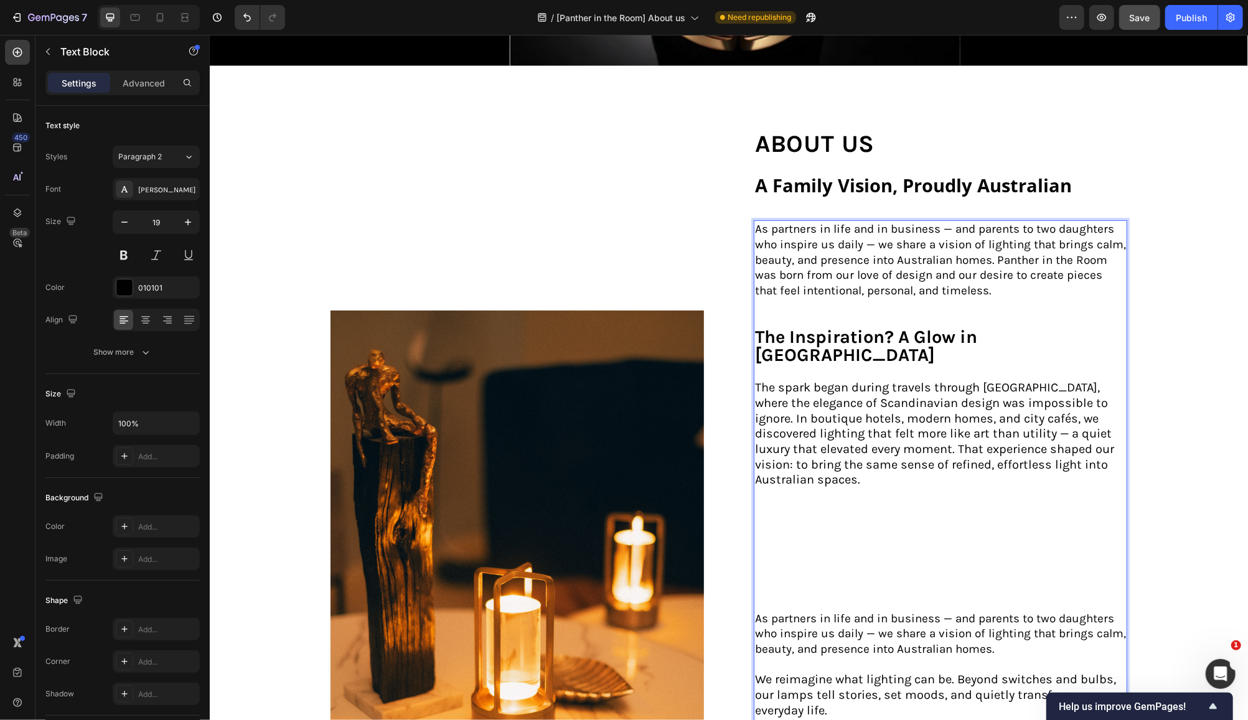
click at [880, 481] on p "The spark began during travels through [GEOGRAPHIC_DATA], where the elegance of…" at bounding box center [939, 487] width 371 height 246
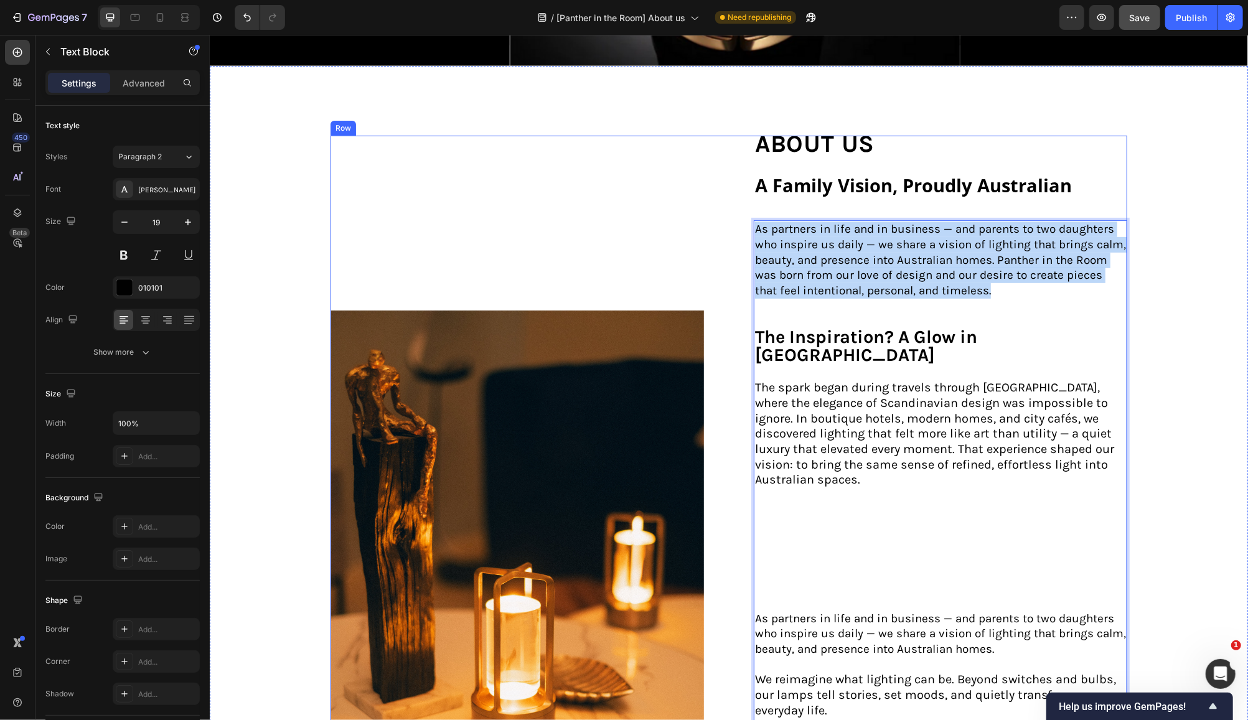
drag, startPoint x: 975, startPoint y: 289, endPoint x: 744, endPoint y: 230, distance: 238.2
click at [744, 230] on div "Image about us Text Block A Family Vision, Proudly Australian Heading As partne…" at bounding box center [728, 590] width 797 height 910
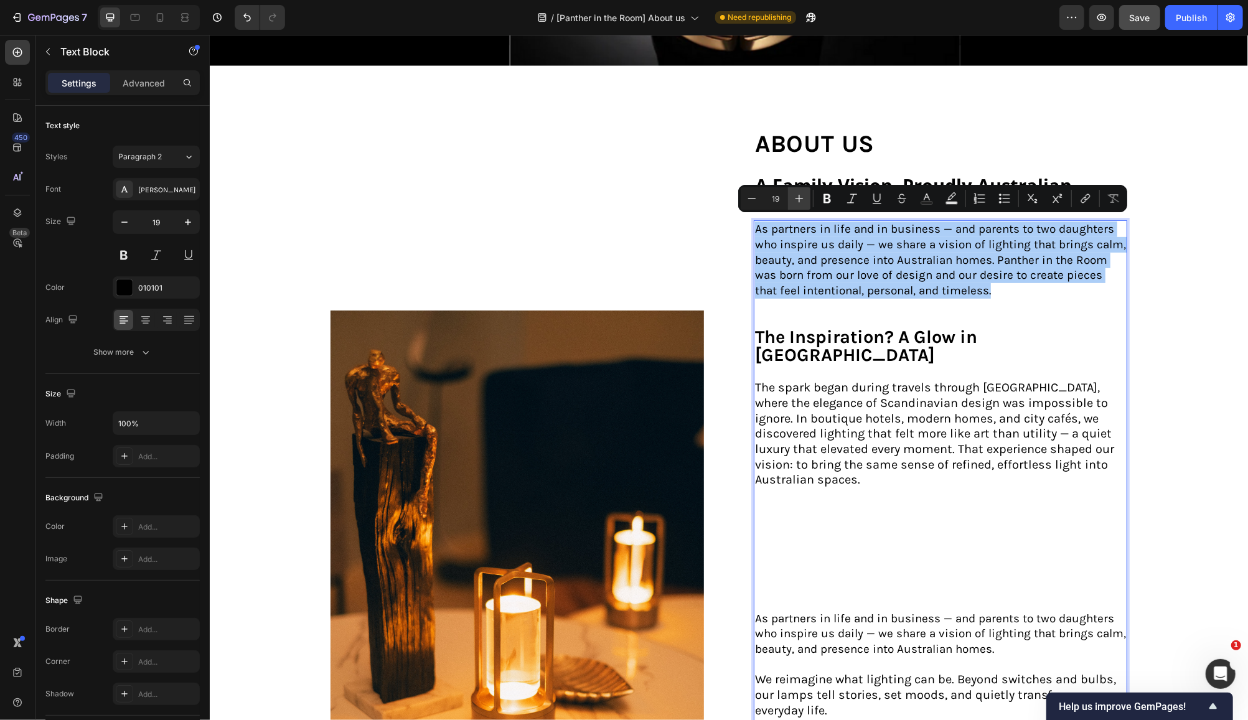
click at [802, 194] on icon "Editor contextual toolbar" at bounding box center [799, 198] width 12 height 12
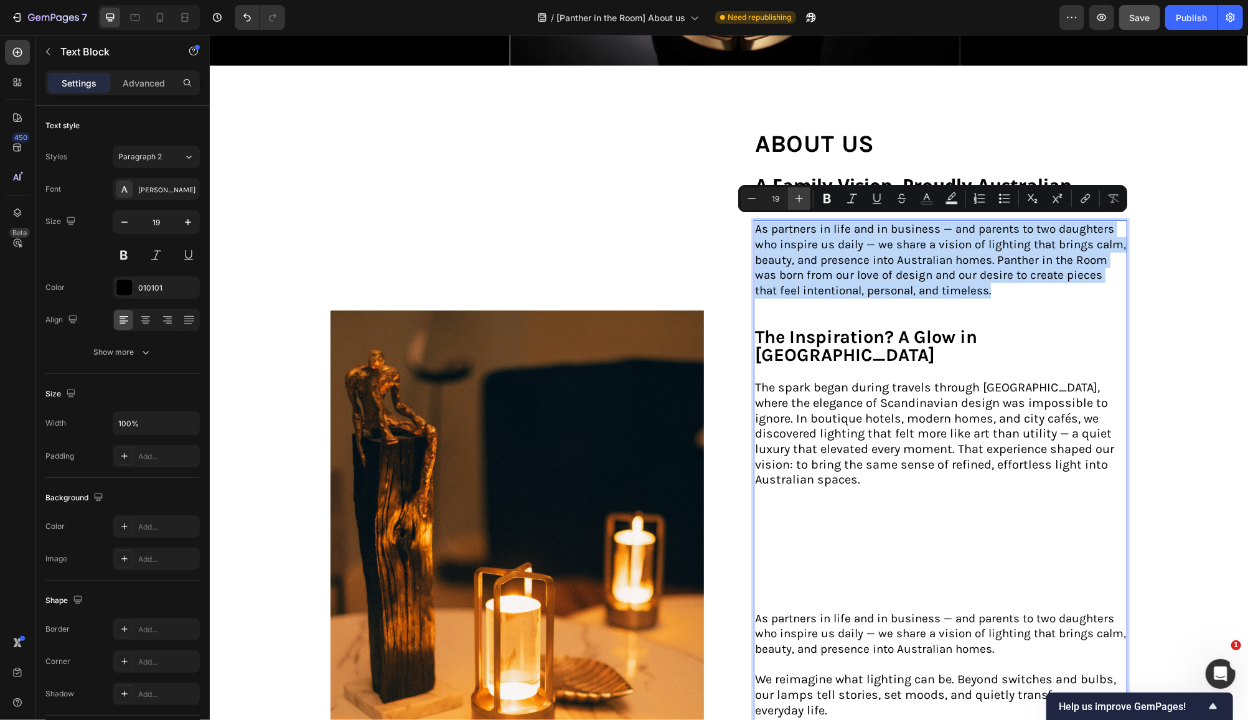
type input "20"
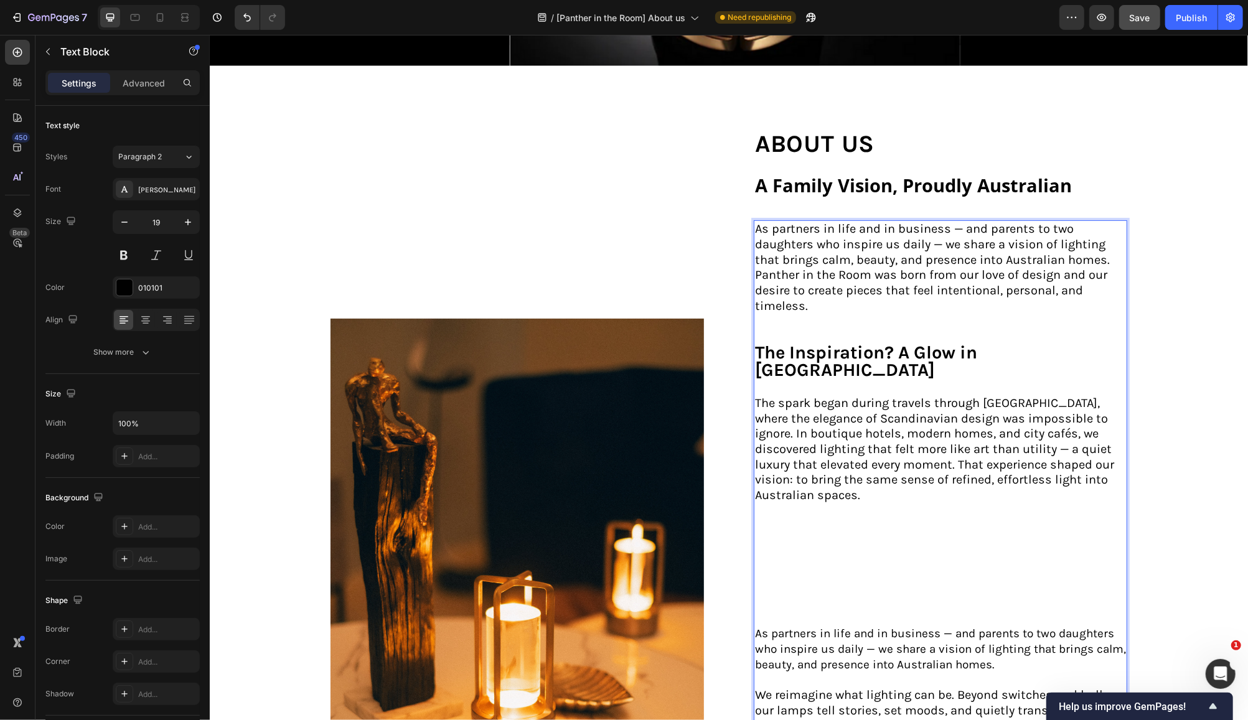
click at [825, 504] on p "The spark began during travels through [GEOGRAPHIC_DATA], where the elegance of…" at bounding box center [939, 503] width 371 height 246
click at [764, 502] on p "The spark began during travels through [GEOGRAPHIC_DATA], where the elegance of…" at bounding box center [939, 503] width 371 height 246
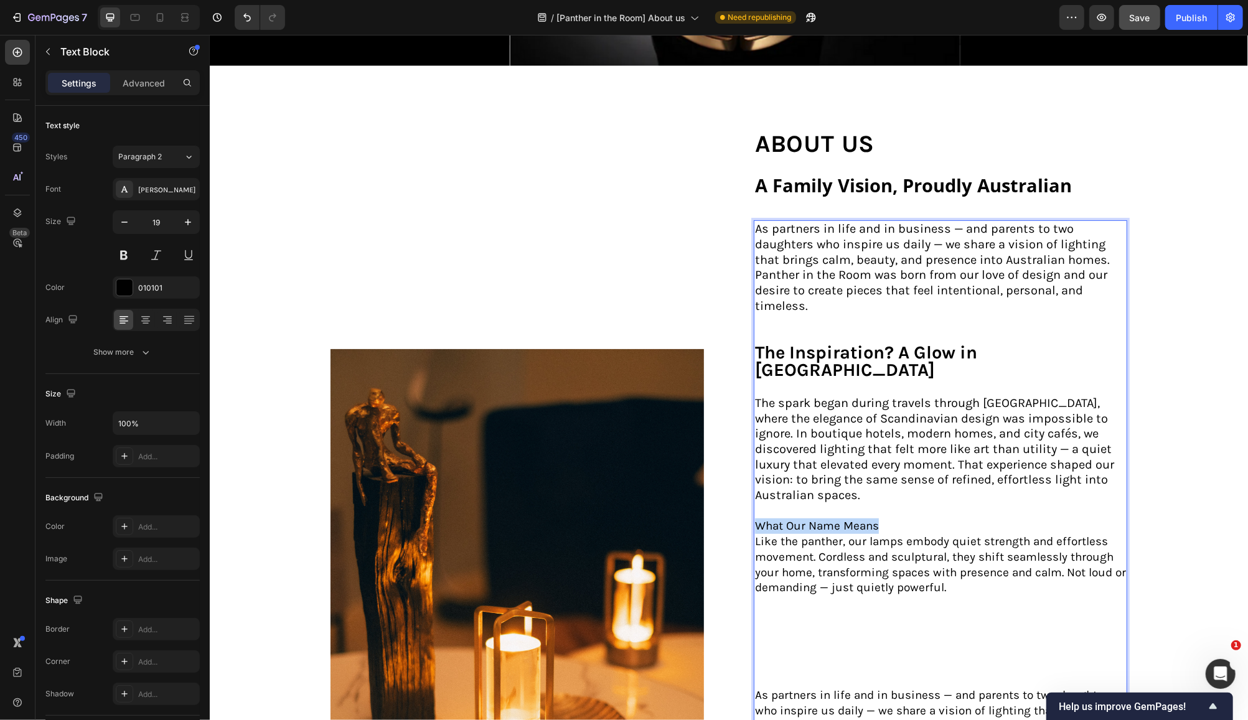
drag, startPoint x: 879, startPoint y: 499, endPoint x: 752, endPoint y: 501, distance: 127.0
click at [754, 501] on p "The spark began during travels through [GEOGRAPHIC_DATA], where the elegance of…" at bounding box center [939, 457] width 371 height 154
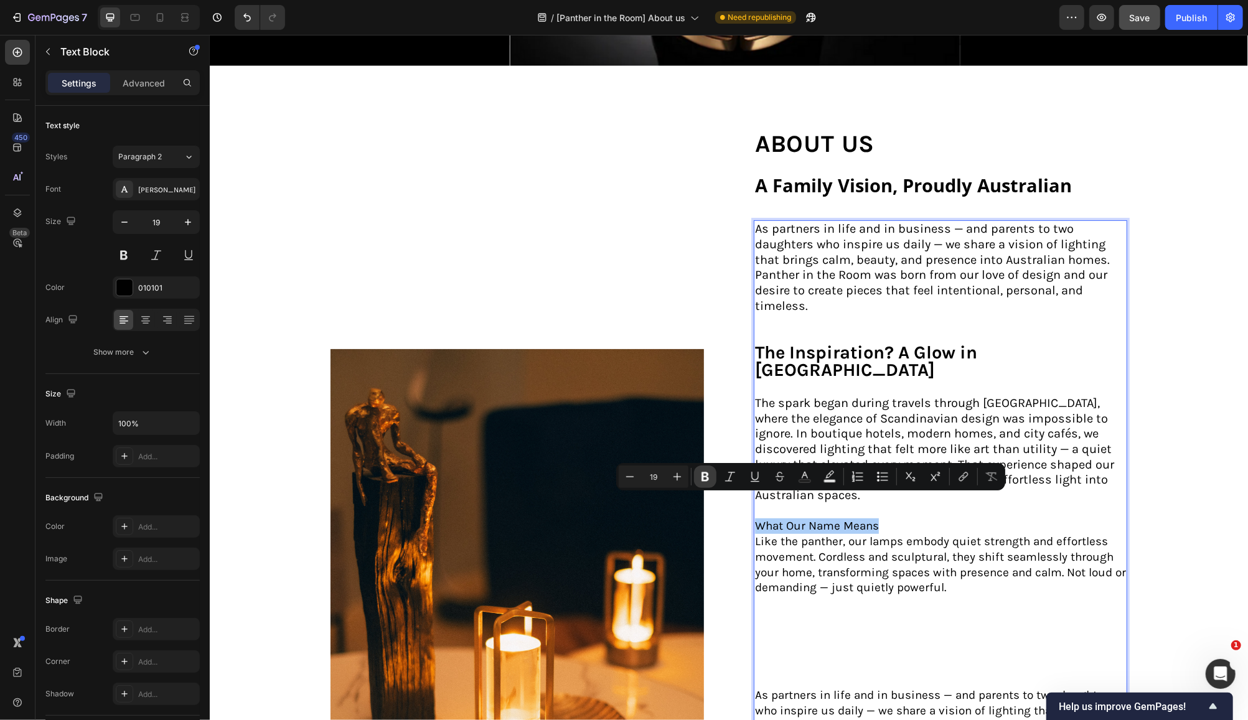
click at [705, 479] on icon "Editor contextual toolbar" at bounding box center [705, 477] width 12 height 12
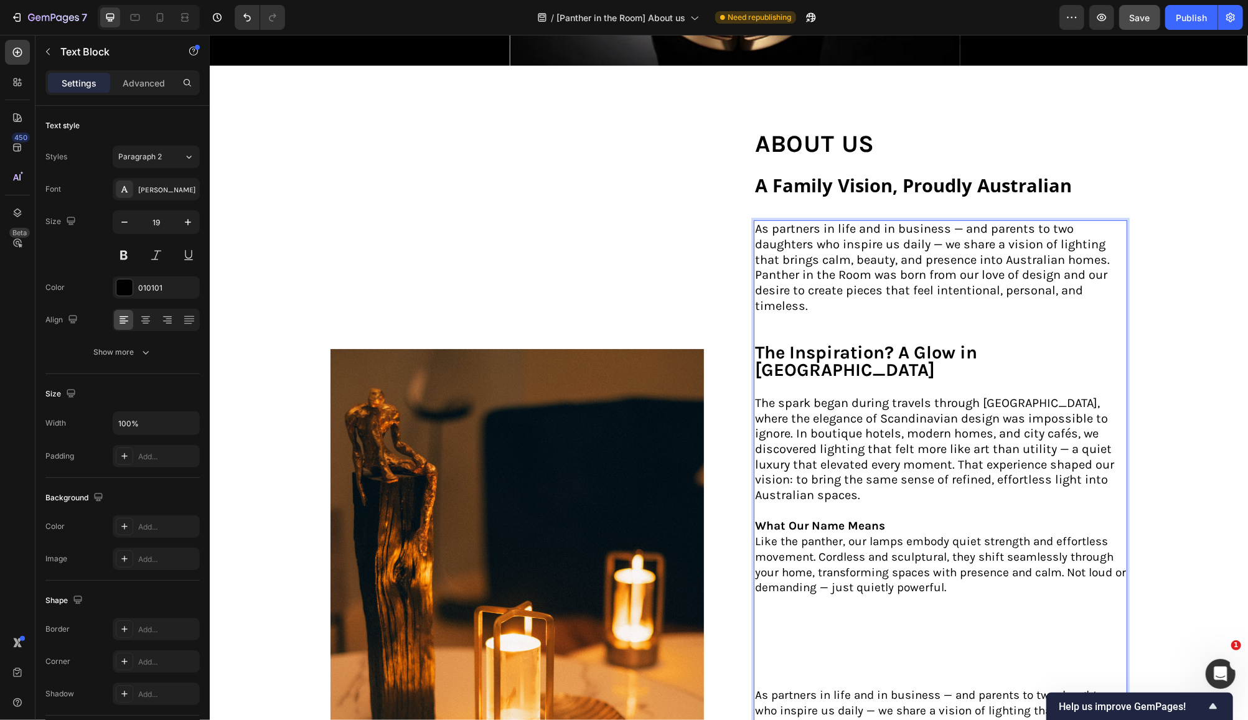
click at [888, 500] on p "The spark began during travels through [GEOGRAPHIC_DATA], where the elegance of…" at bounding box center [939, 457] width 371 height 154
drag, startPoint x: 888, startPoint y: 500, endPoint x: 754, endPoint y: 501, distance: 133.2
click at [754, 501] on p "The spark began during travels through [GEOGRAPHIC_DATA], where the elegance of…" at bounding box center [939, 457] width 371 height 154
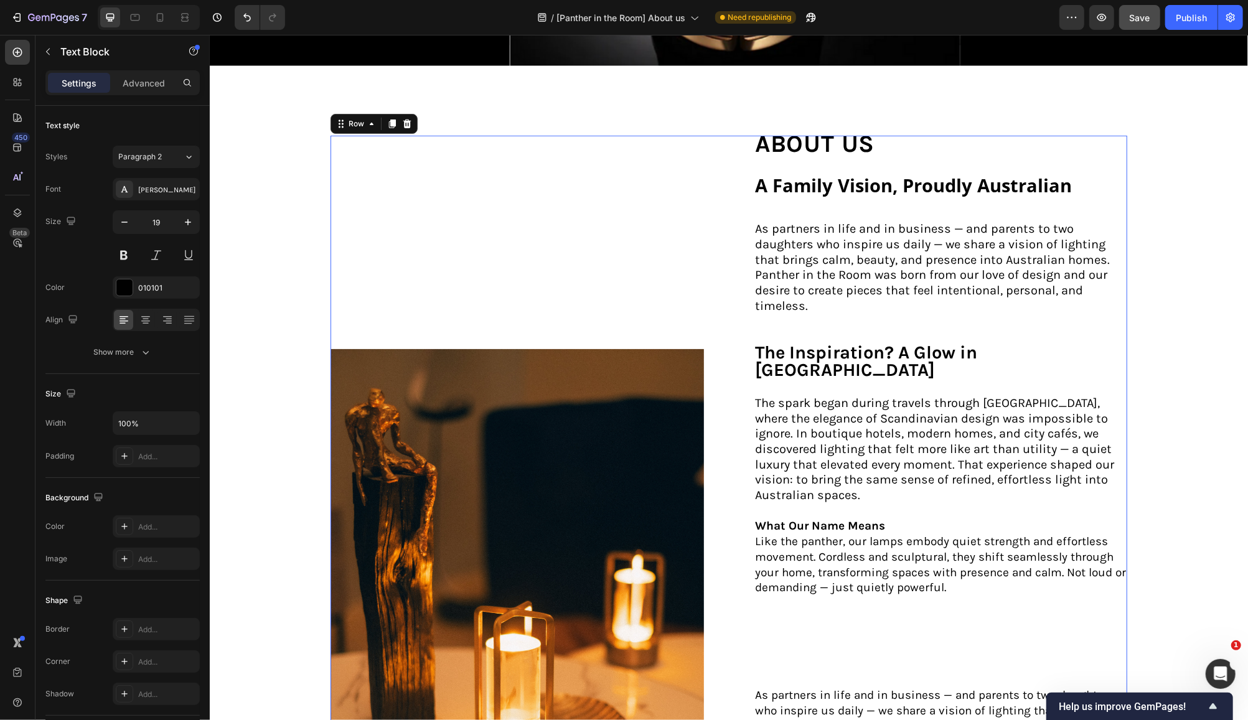
click at [725, 502] on div "Image about us Text Block A Family Vision, Proudly Australian Heading As partne…" at bounding box center [728, 628] width 797 height 987
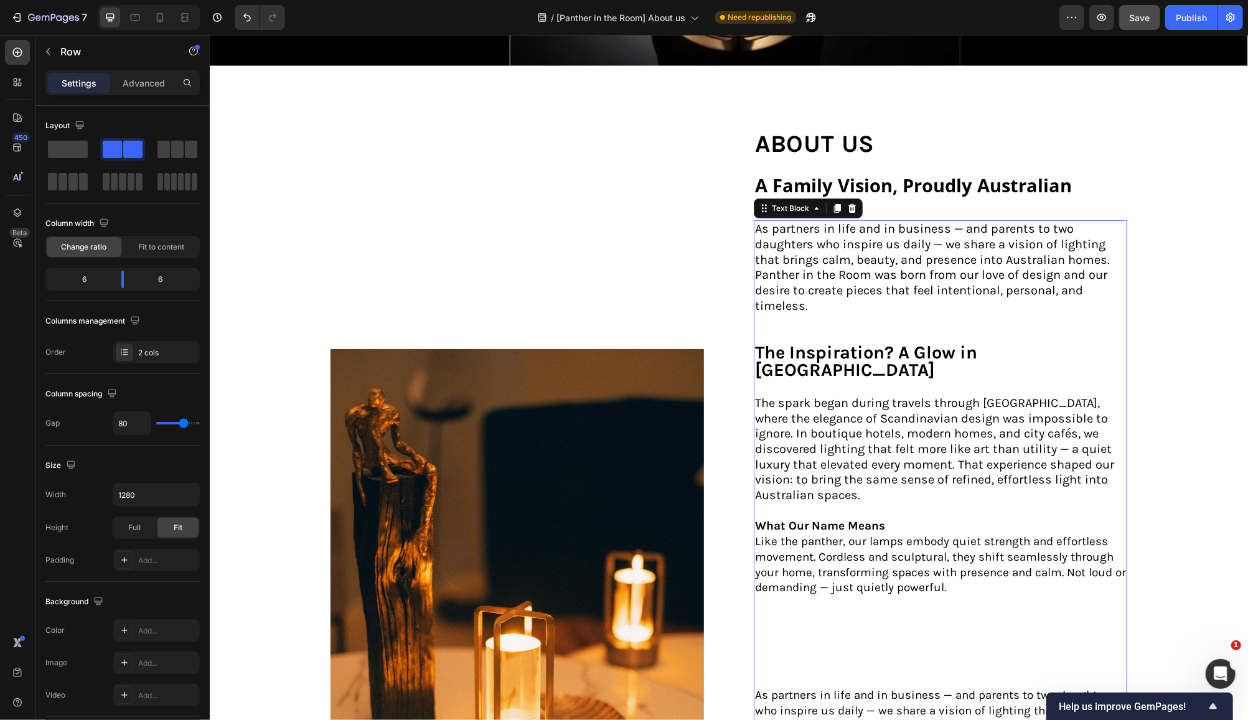
click at [837, 519] on strong "What Our Name Means" at bounding box center [819, 526] width 130 height 14
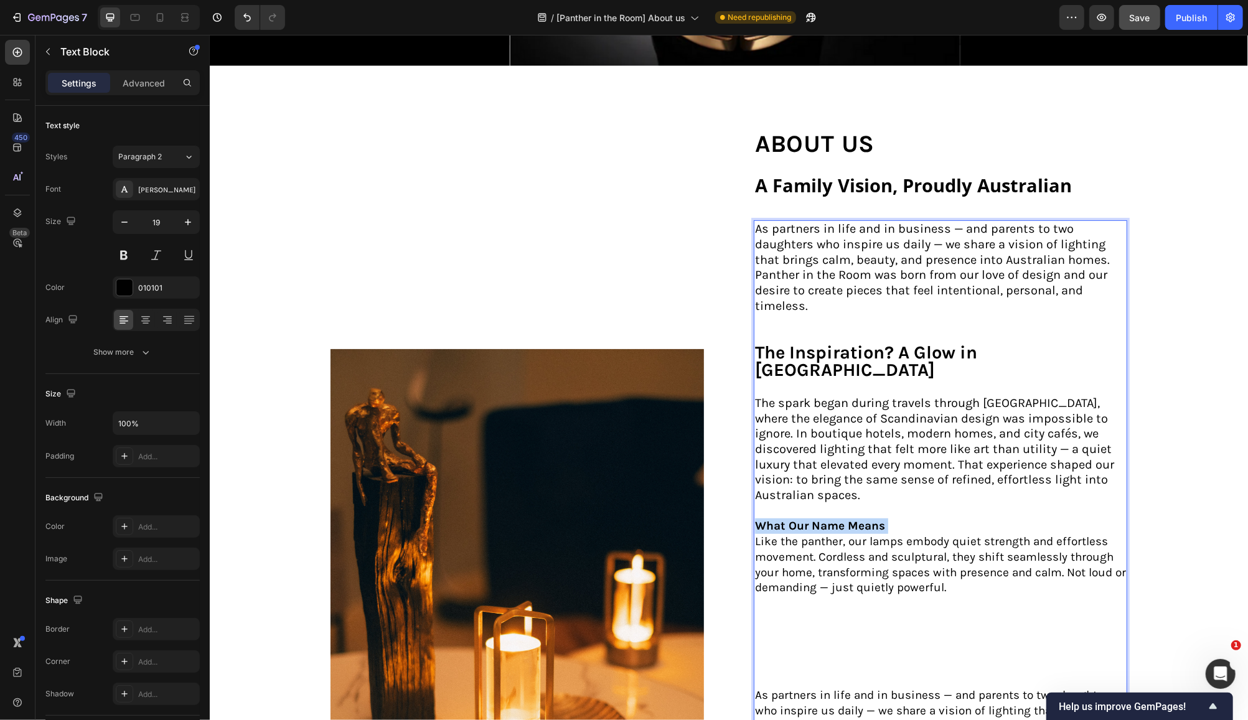
drag, startPoint x: 886, startPoint y: 500, endPoint x: 759, endPoint y: 500, distance: 127.6
click at [759, 500] on p "The spark began during travels through [GEOGRAPHIC_DATA], where the elegance of…" at bounding box center [939, 457] width 371 height 154
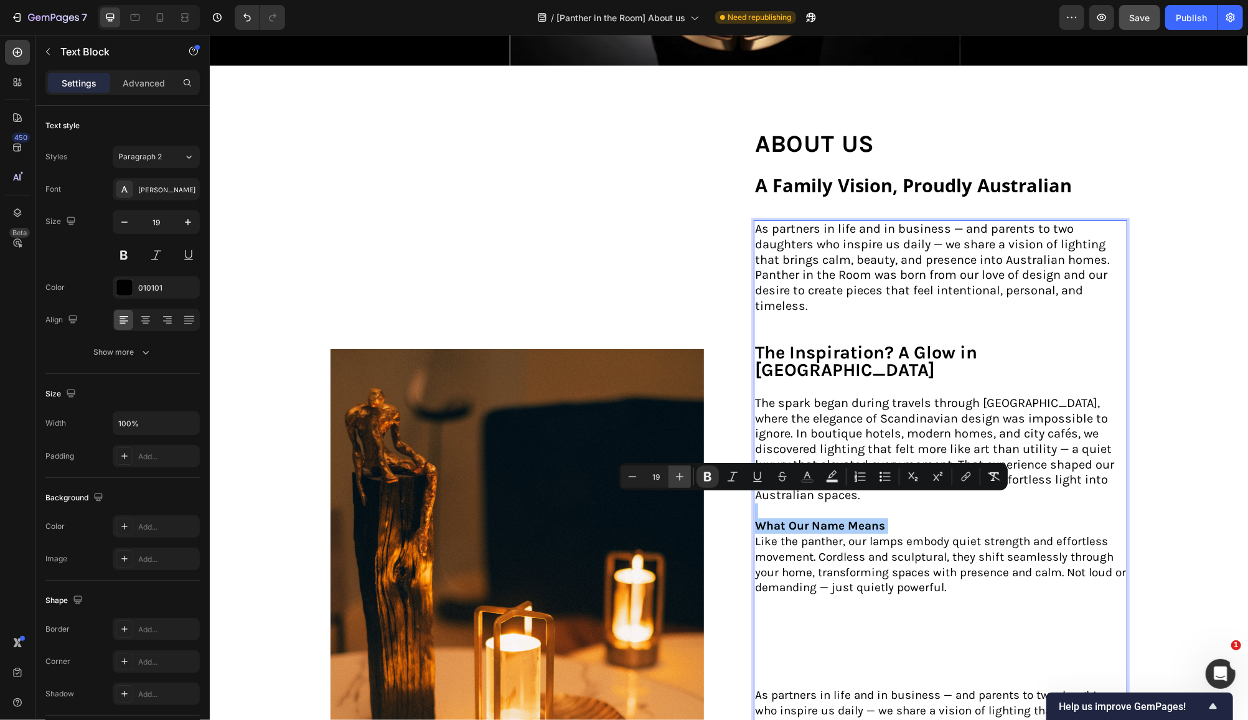
click at [679, 476] on icon "Editor contextual toolbar" at bounding box center [680, 477] width 12 height 12
type input "21"
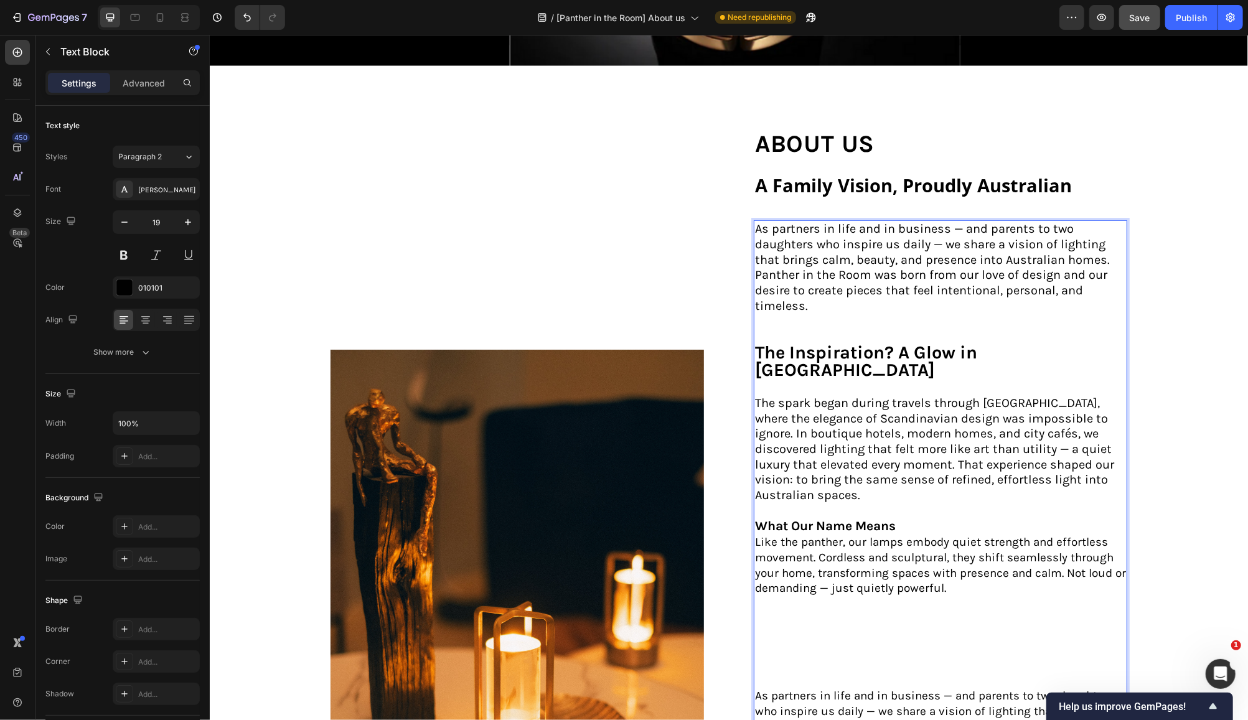
click at [1087, 344] on p "The Inspiration? A Glow in [GEOGRAPHIC_DATA]" at bounding box center [939, 361] width 371 height 35
drag, startPoint x: 1077, startPoint y: 341, endPoint x: 746, endPoint y: 344, distance: 330.5
click at [753, 344] on div "As partners in life and in business — and parents to two daughters who inspire …" at bounding box center [939, 671] width 373 height 903
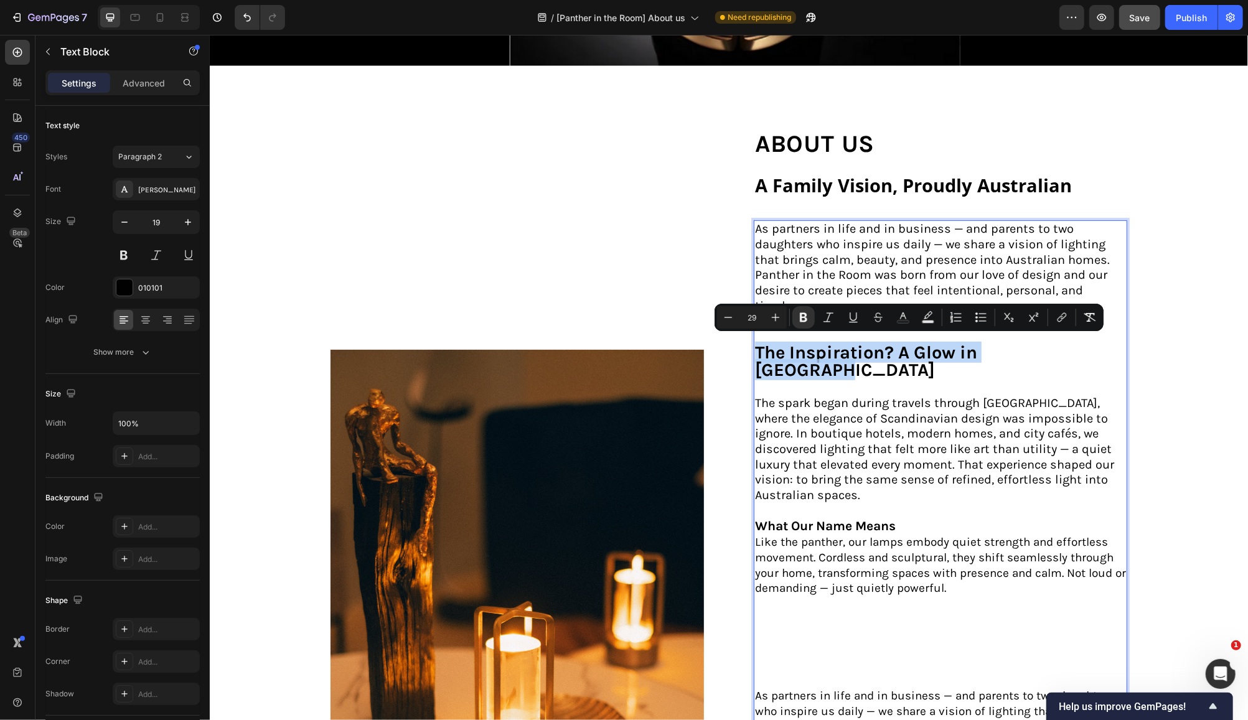
type input "21"
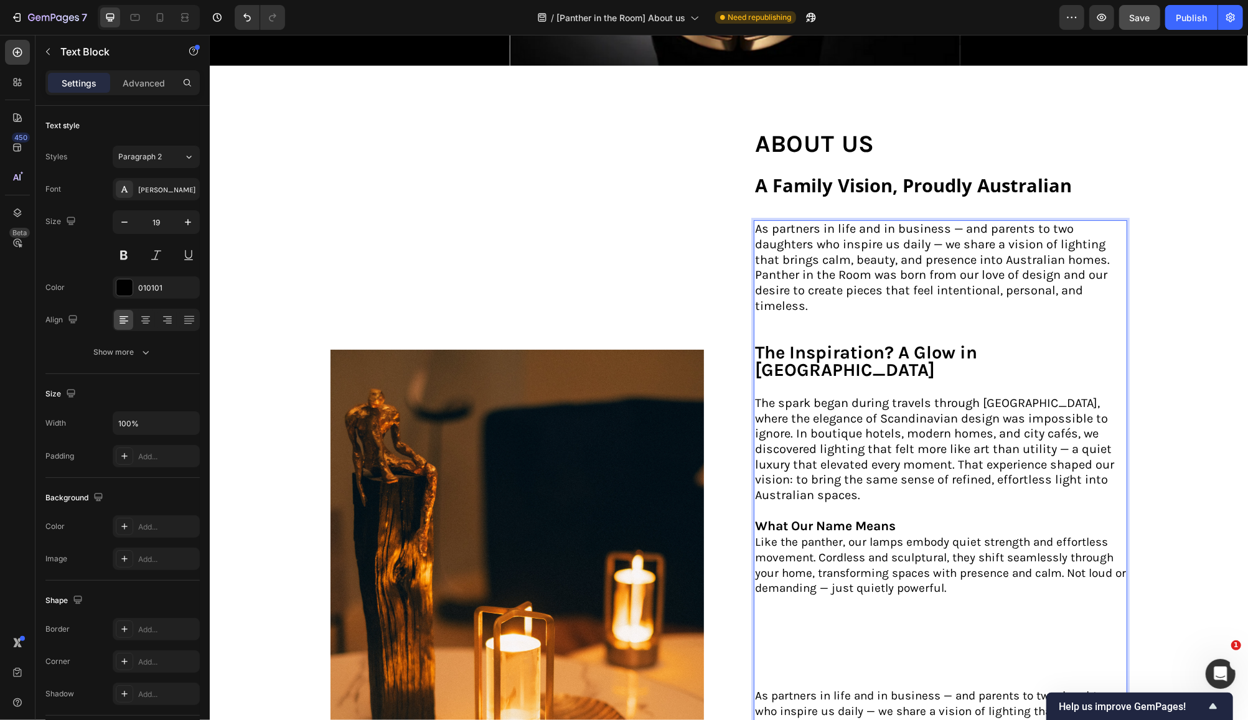
click at [906, 500] on p "The spark began during travels through [GEOGRAPHIC_DATA], where the elegance of…" at bounding box center [939, 457] width 371 height 154
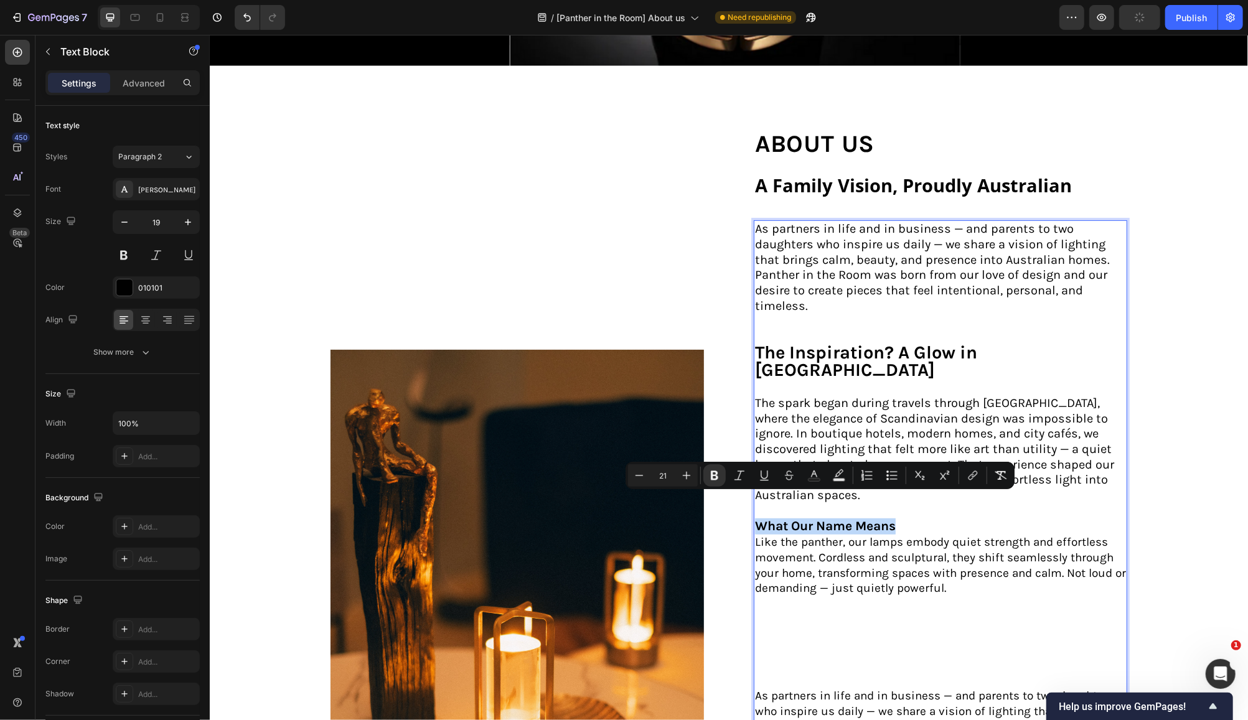
drag, startPoint x: 848, startPoint y: 502, endPoint x: 749, endPoint y: 500, distance: 99.0
click at [754, 500] on p "The spark began during travels through [GEOGRAPHIC_DATA], where the elegance of…" at bounding box center [939, 457] width 371 height 154
click at [688, 474] on icon "Editor contextual toolbar" at bounding box center [686, 475] width 12 height 12
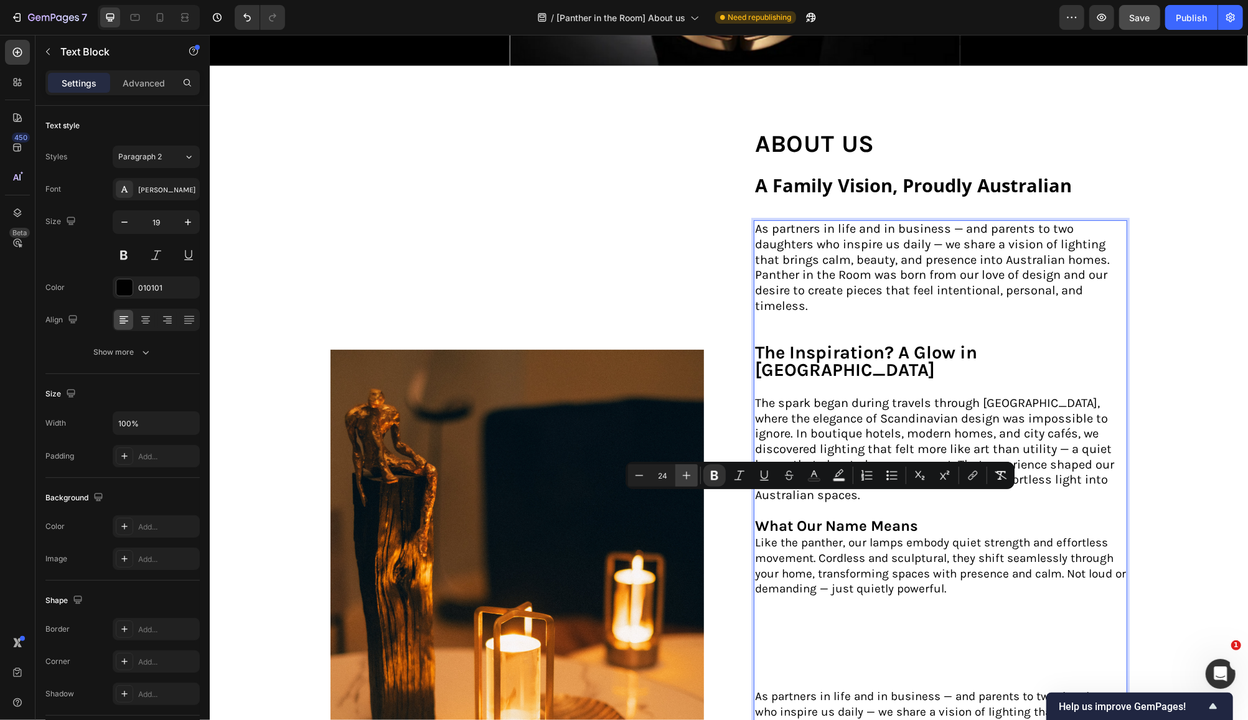
click at [690, 474] on icon "Editor contextual toolbar" at bounding box center [686, 475] width 12 height 12
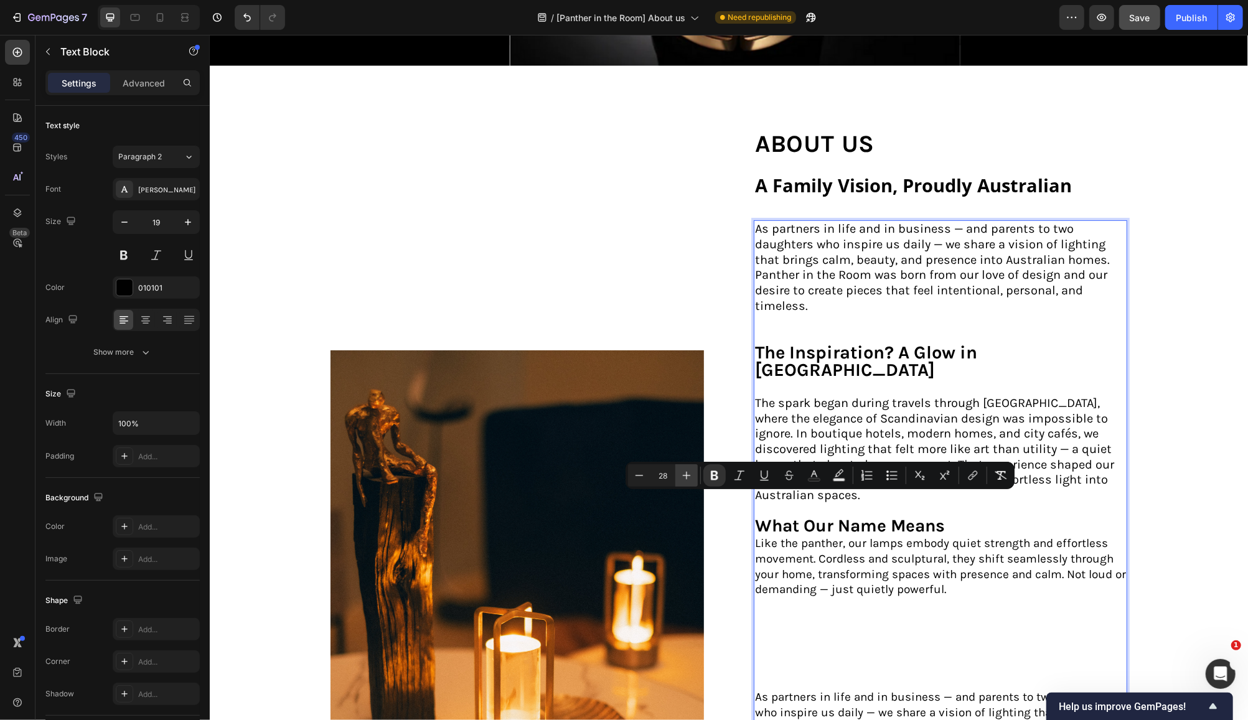
type input "29"
click at [990, 556] on p "Like the panther, our lamps embody quiet strength and effortless movement. Cord…" at bounding box center [939, 613] width 371 height 154
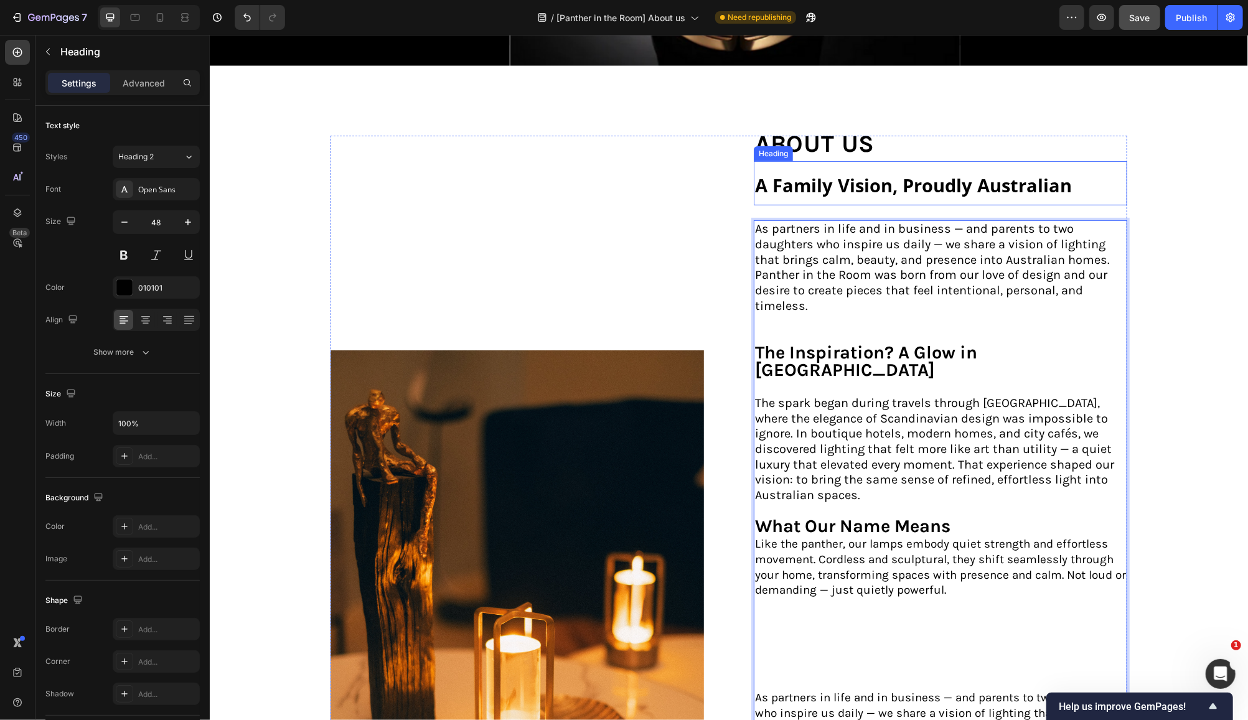
click at [1071, 181] on h2 "A Family Vision, Proudly Australian" at bounding box center [939, 183] width 373 height 44
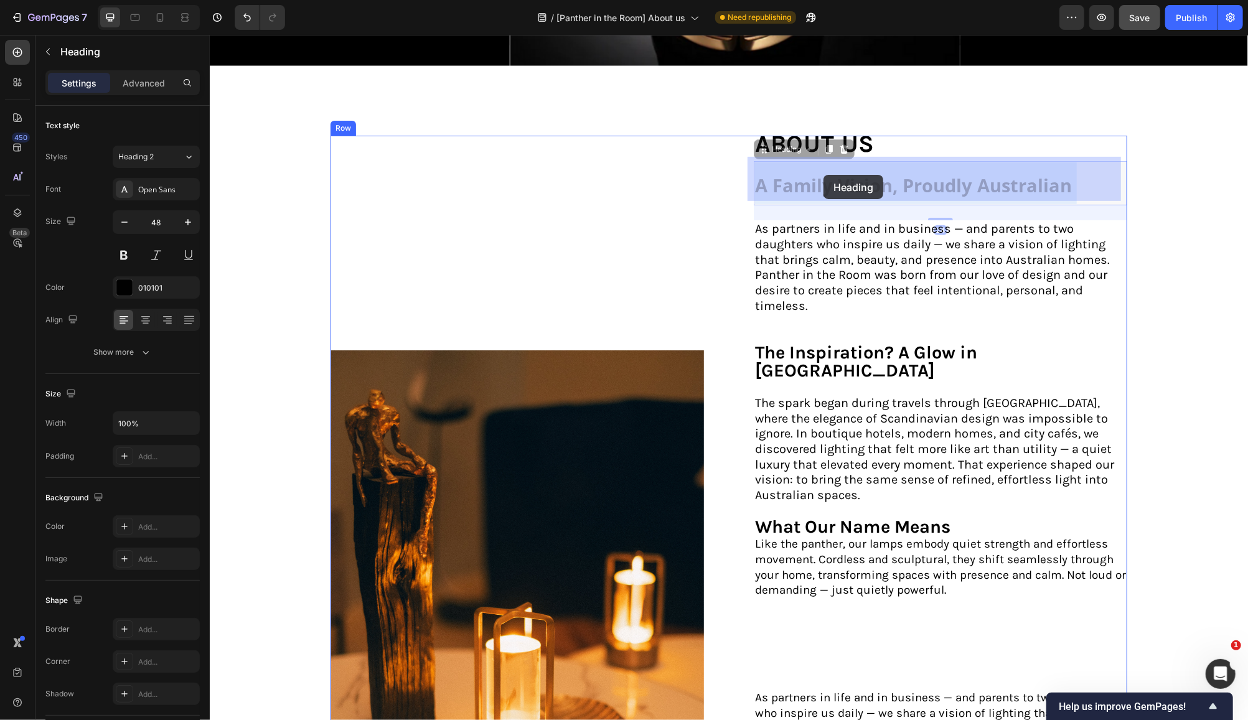
drag, startPoint x: 1070, startPoint y: 179, endPoint x: 820, endPoint y: 174, distance: 249.7
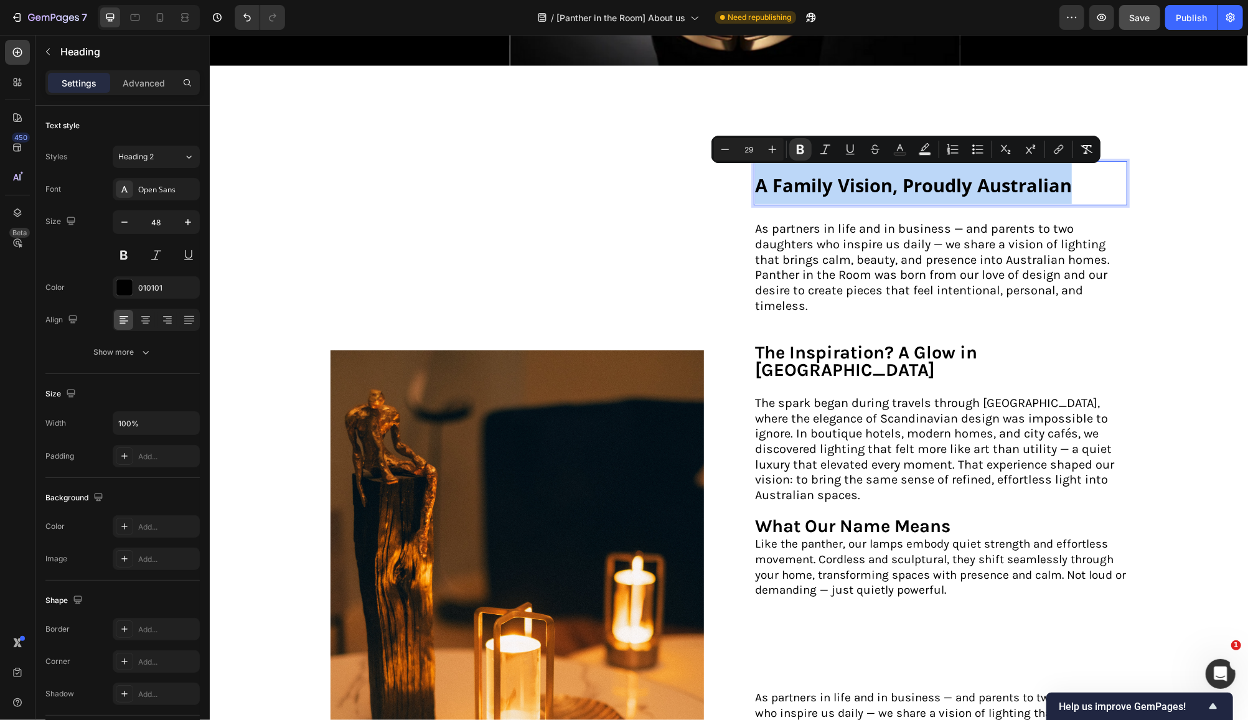
drag, startPoint x: 981, startPoint y: 181, endPoint x: 751, endPoint y: 184, distance: 229.7
click at [754, 184] on p "A Family Vision, Proudly Australian" at bounding box center [939, 183] width 371 height 42
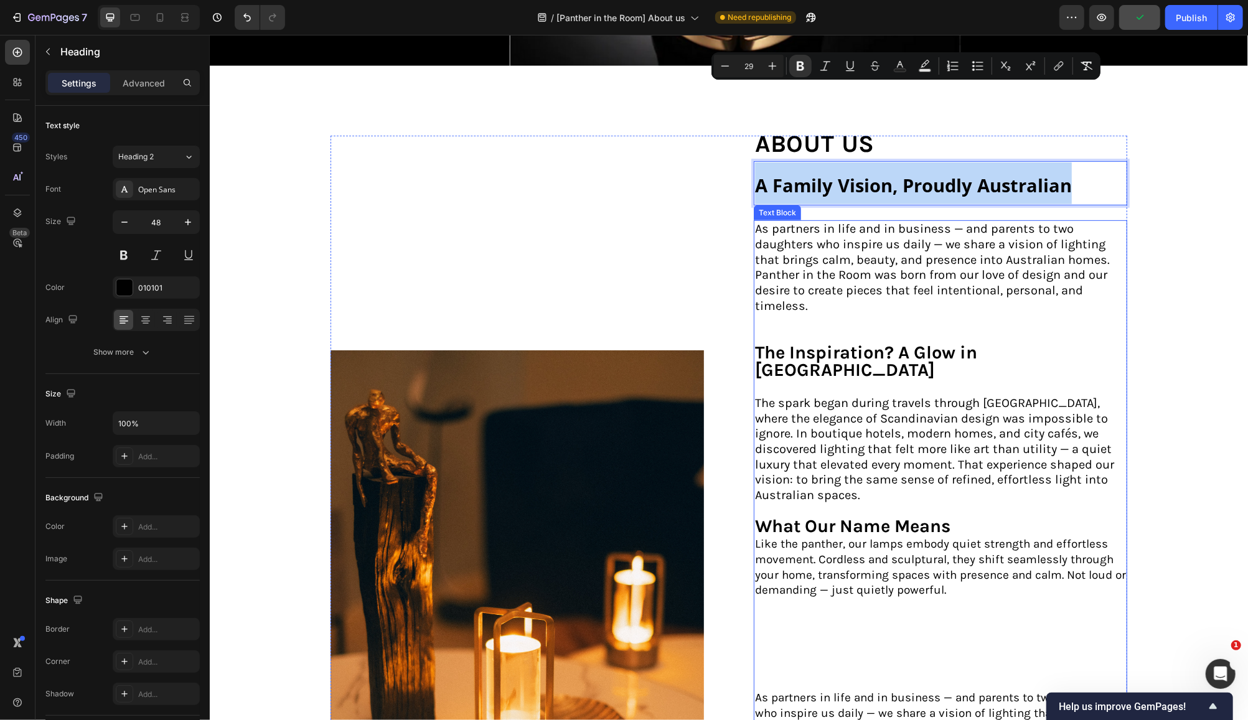
scroll to position [498, 0]
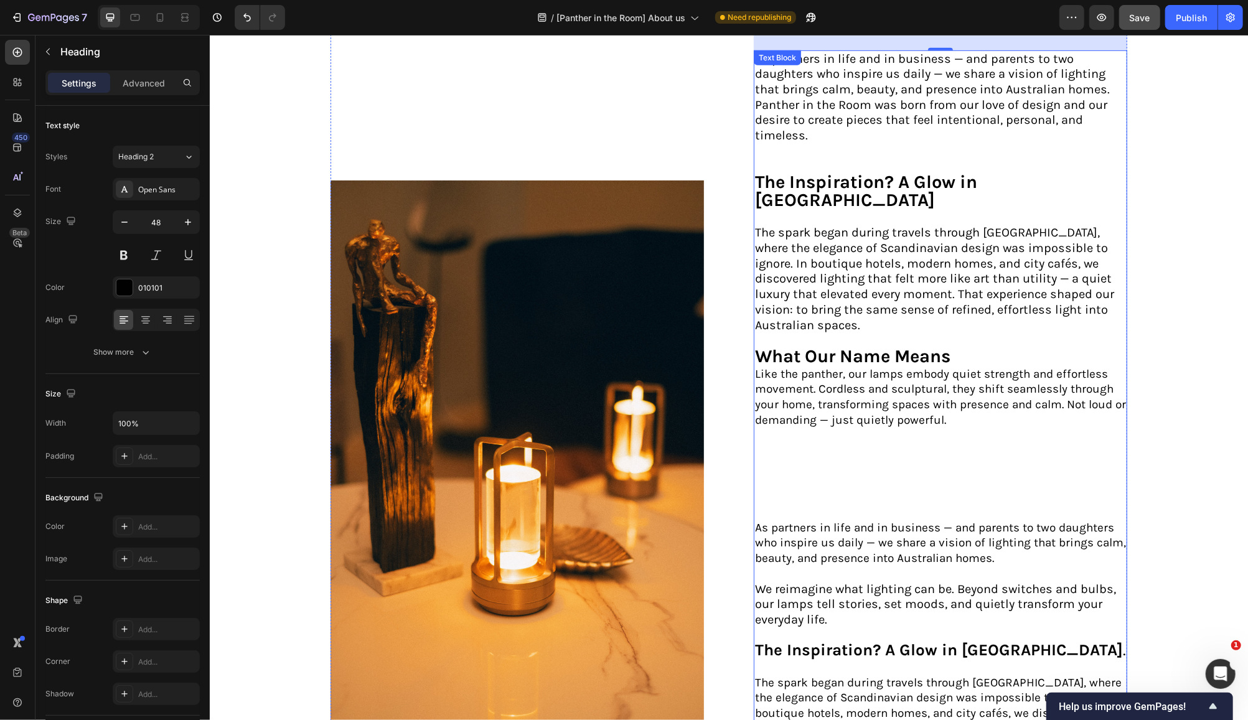
click at [784, 448] on p "Like the panther, our lamps embody quiet strength and effortless movement. Cord…" at bounding box center [939, 443] width 371 height 154
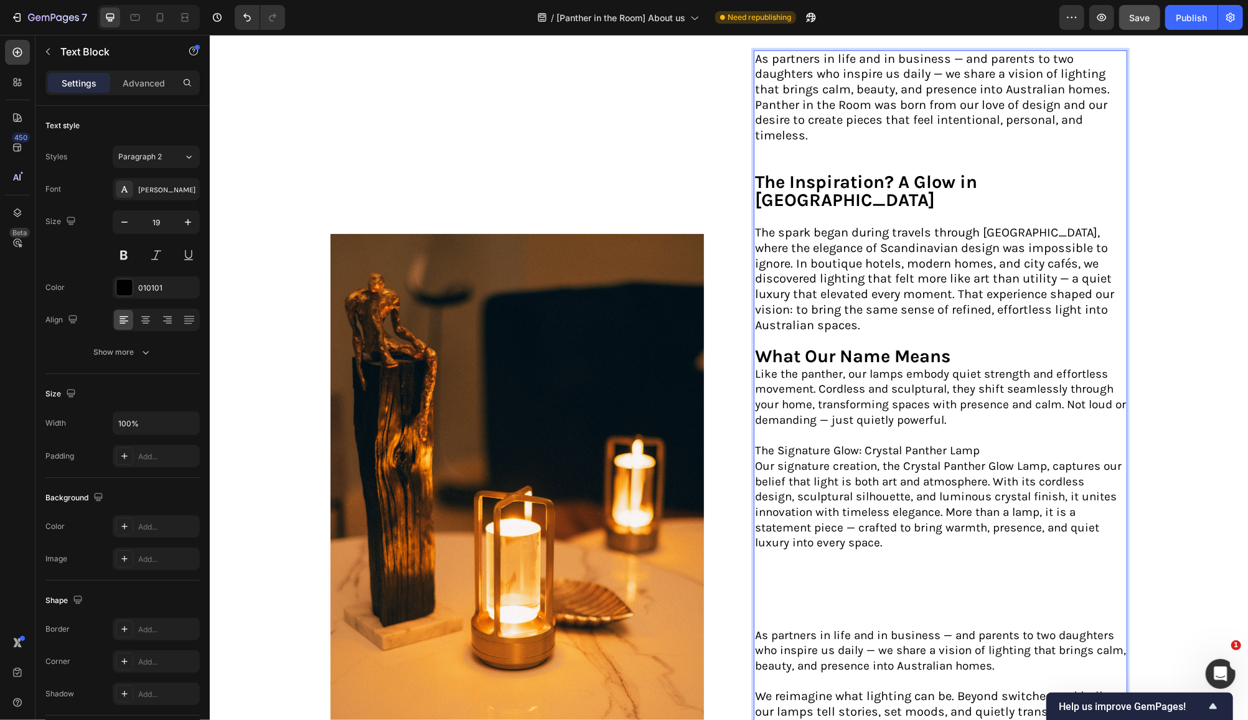
click at [983, 443] on p "The Signature Glow: Crystal Panther Lamp" at bounding box center [939, 451] width 371 height 16
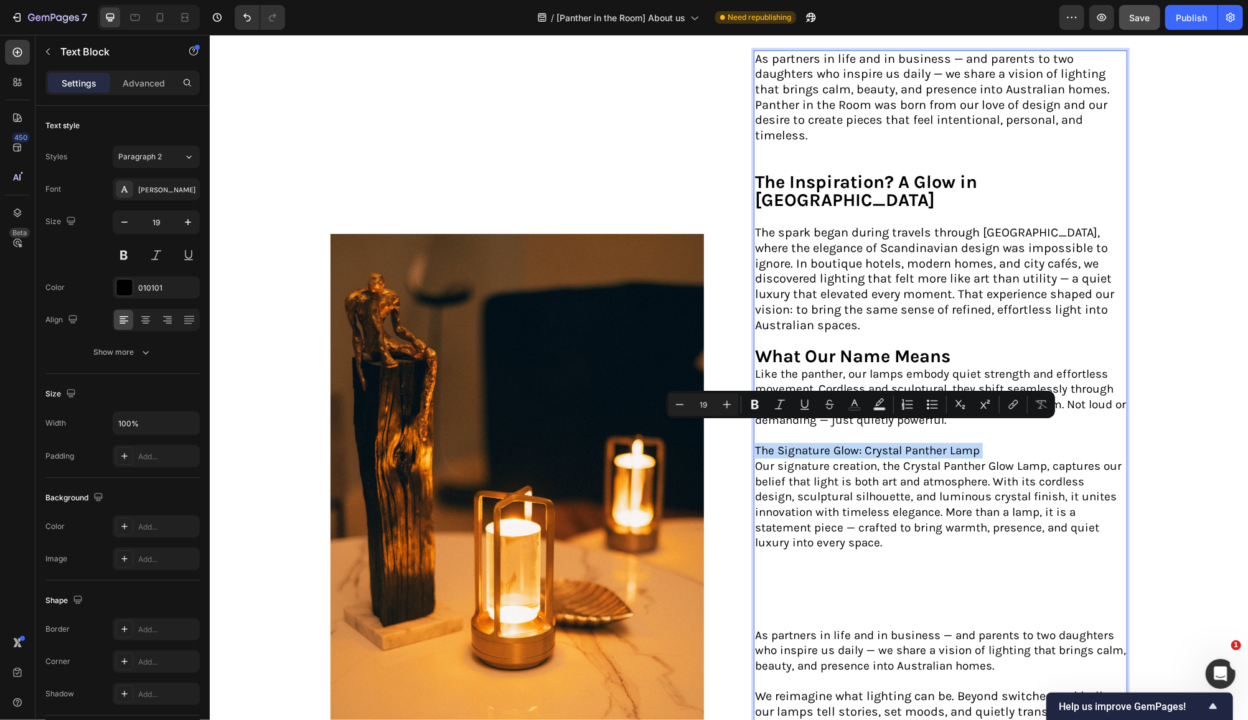
drag, startPoint x: 931, startPoint y: 424, endPoint x: 748, endPoint y: 431, distance: 182.5
click at [754, 443] on p "The Signature Glow: Crystal Panther Lamp" at bounding box center [939, 451] width 371 height 16
click at [753, 398] on icon "Editor contextual toolbar" at bounding box center [755, 404] width 12 height 12
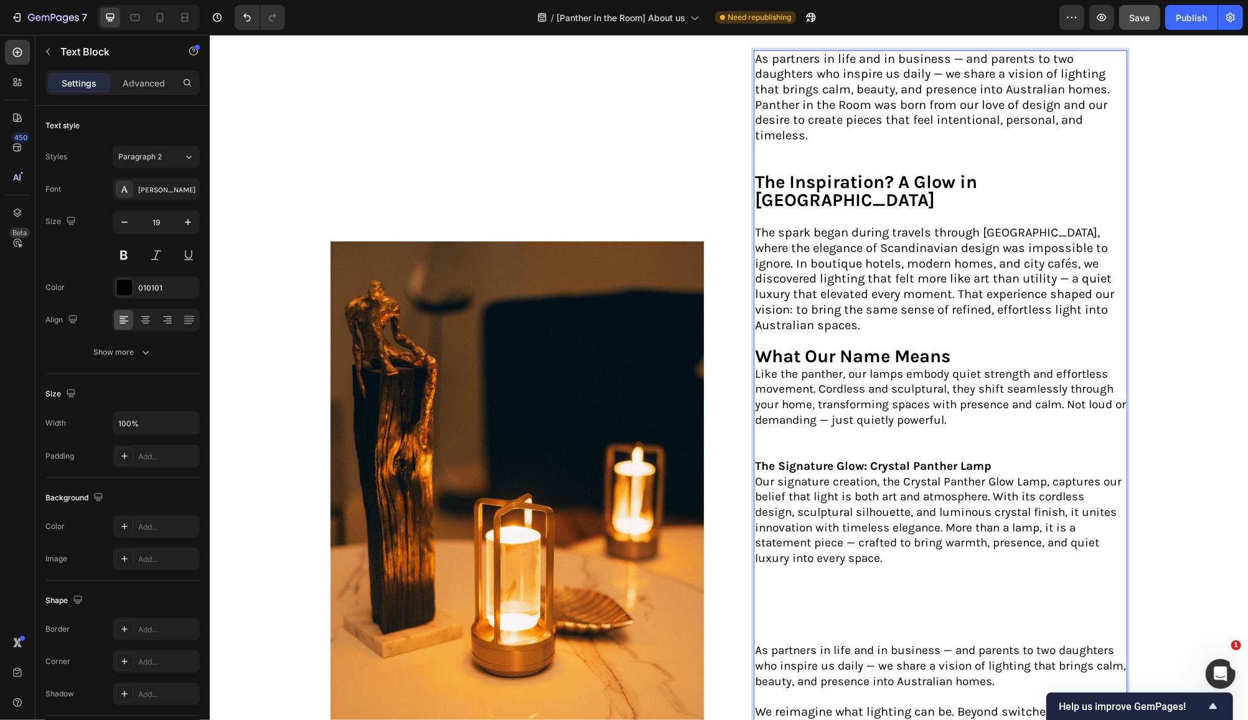
click at [954, 334] on p "The spark began during travels through [GEOGRAPHIC_DATA], where the elegance of…" at bounding box center [939, 288] width 371 height 156
drag, startPoint x: 953, startPoint y: 331, endPoint x: 753, endPoint y: 337, distance: 200.5
click at [754, 337] on p "The spark began during travels through [GEOGRAPHIC_DATA], where the elegance of…" at bounding box center [939, 288] width 371 height 156
click at [843, 383] on p "Like the panther, our lamps embody quiet strength and effortless movement. Cord…" at bounding box center [939, 412] width 371 height 92
click at [959, 334] on p "The spark began during travels through [GEOGRAPHIC_DATA], where the elegance of…" at bounding box center [939, 288] width 371 height 156
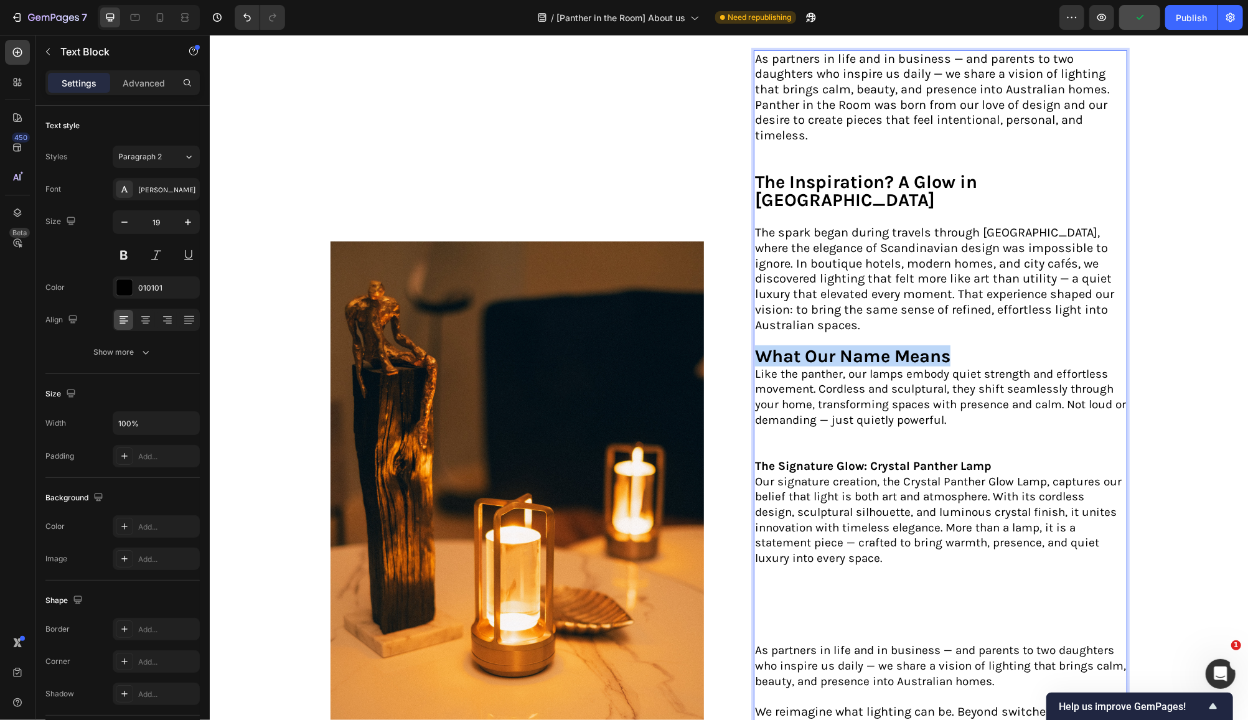
drag, startPoint x: 926, startPoint y: 334, endPoint x: 746, endPoint y: 337, distance: 179.3
click at [753, 337] on div "As partners in life and in business — and parents to two daughters who inspire …" at bounding box center [939, 564] width 373 height 1028
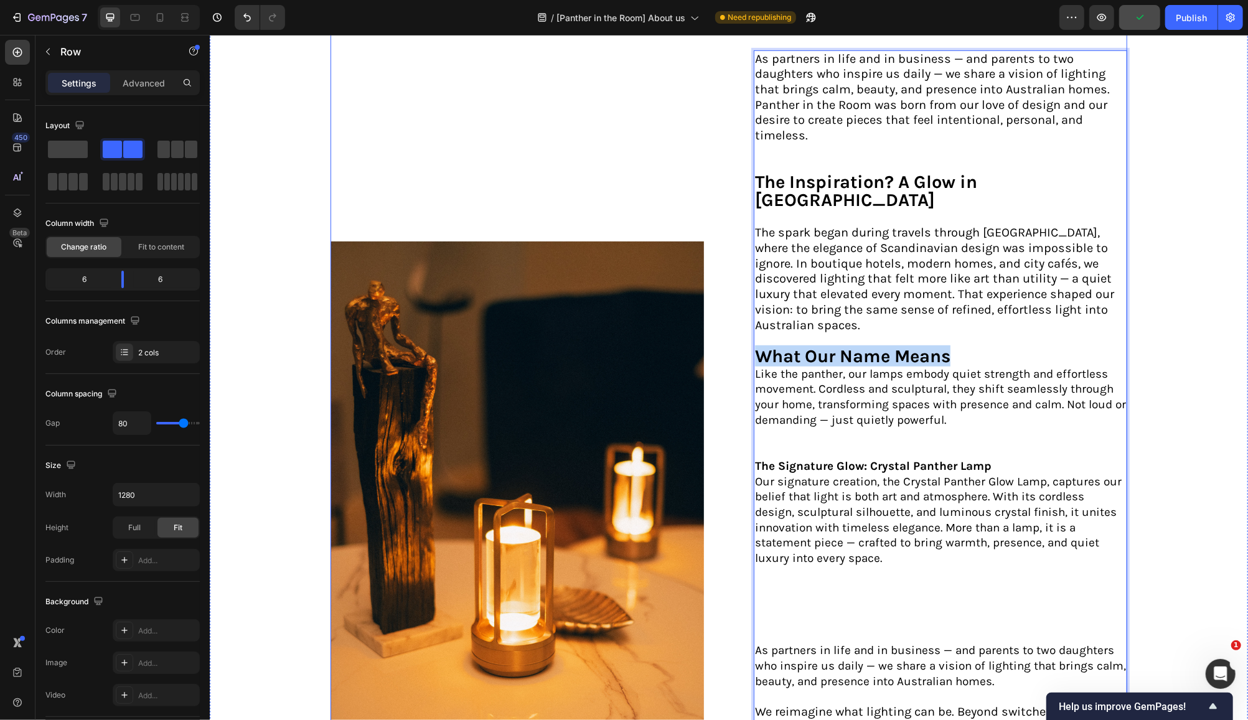
click at [725, 355] on div "Image about us Text Block ⁠⁠⁠⁠⁠⁠⁠ A Family Vision, Proudly Australian Heading A…" at bounding box center [728, 521] width 797 height 1112
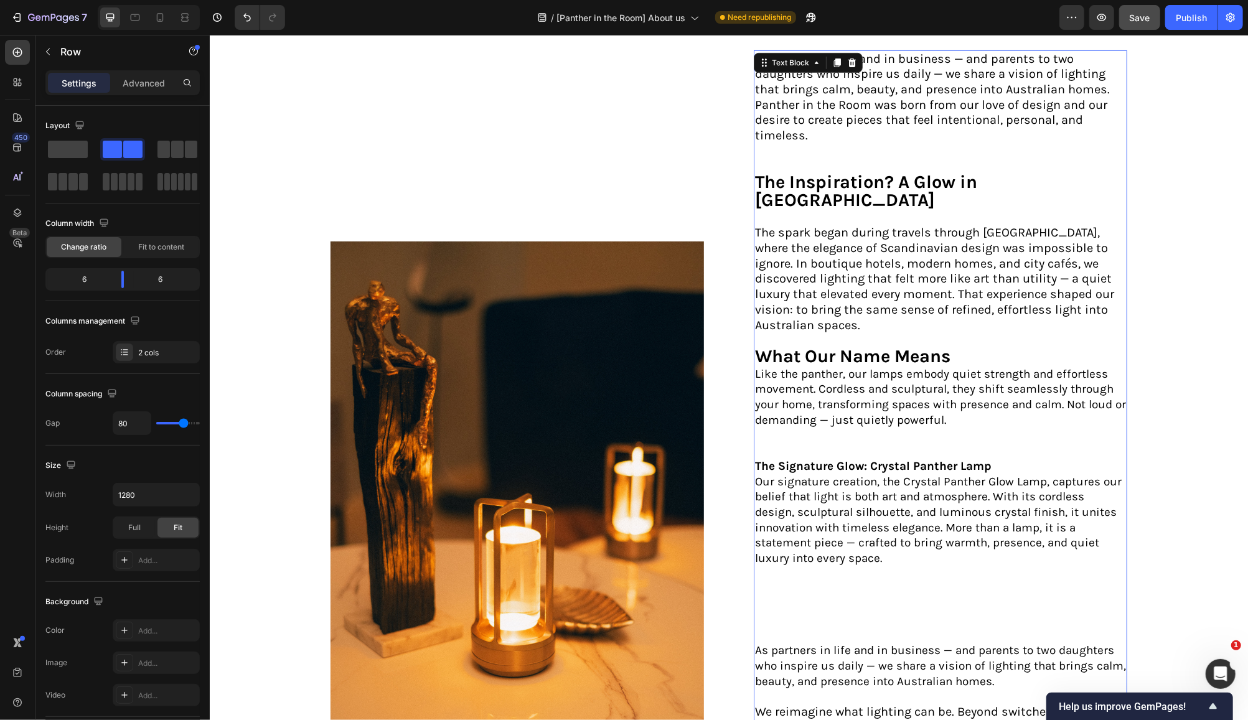
click at [956, 331] on p "The spark began during travels through [GEOGRAPHIC_DATA], where the elegance of…" at bounding box center [939, 288] width 371 height 156
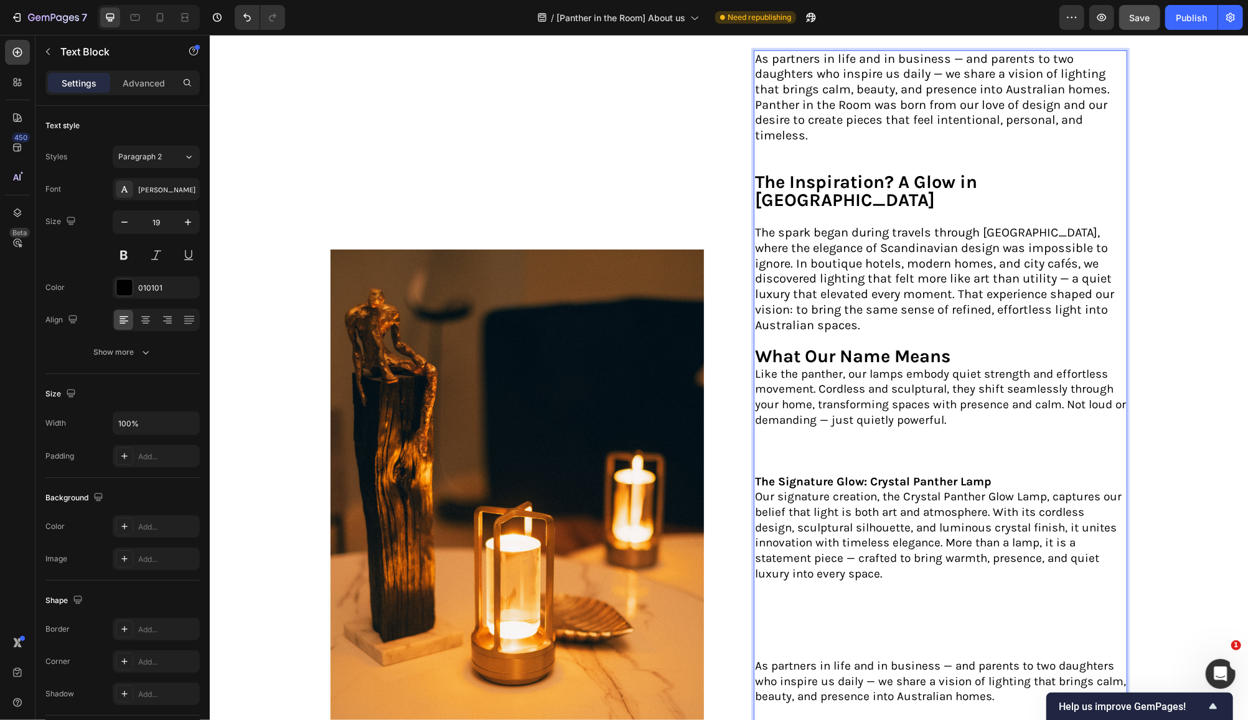
scroll to position [505, 0]
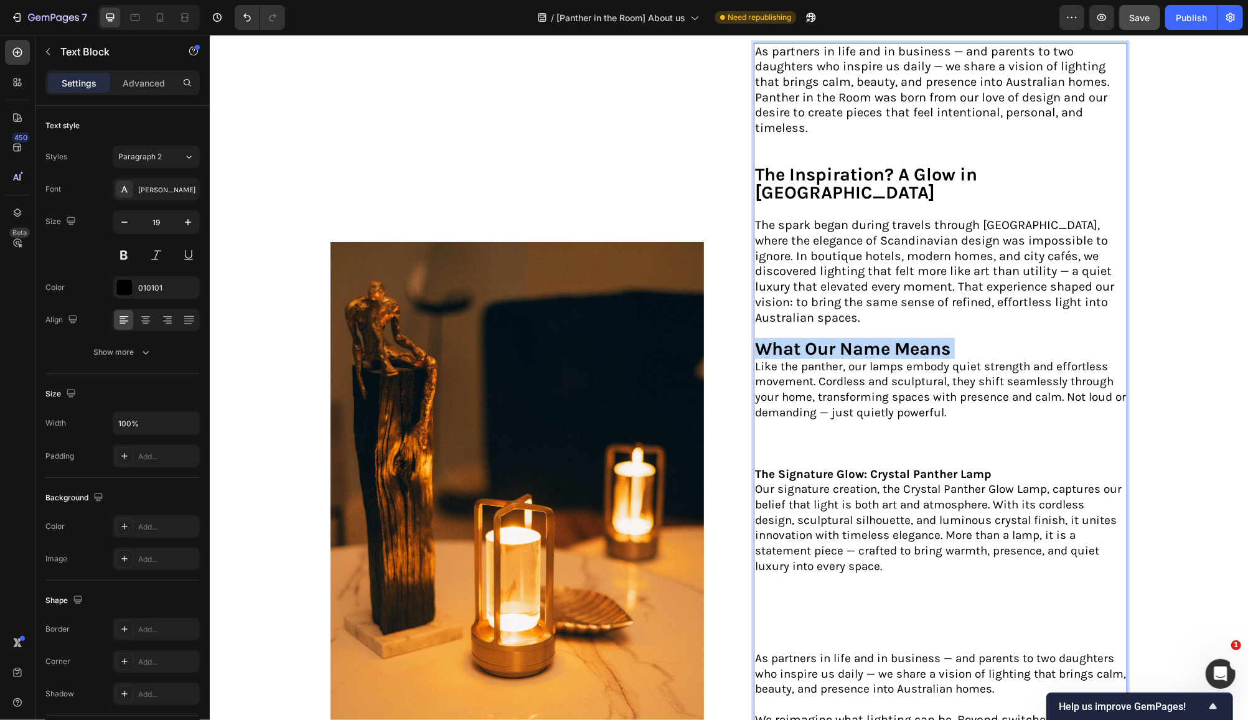
drag, startPoint x: 956, startPoint y: 331, endPoint x: 768, endPoint y: 332, distance: 188.0
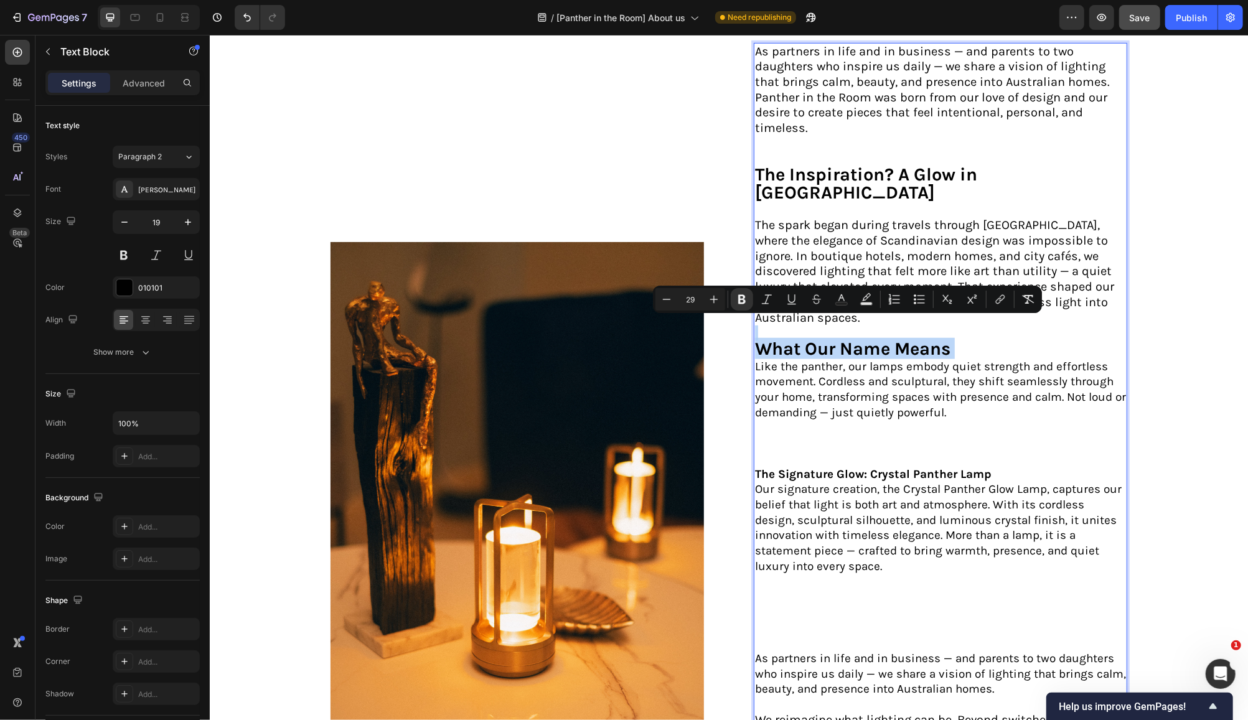
type input "19"
click at [993, 466] on p "The Signature Glow: Crystal Panther Lamp" at bounding box center [939, 474] width 371 height 16
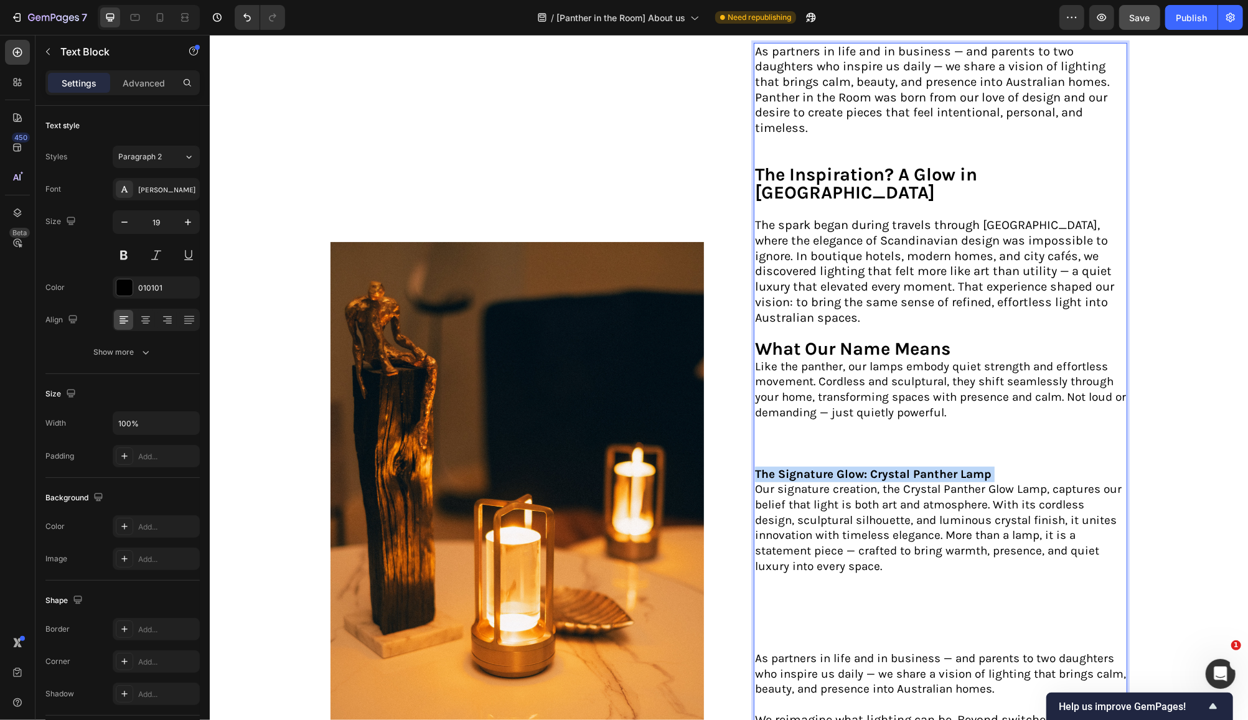
drag, startPoint x: 967, startPoint y: 449, endPoint x: 749, endPoint y: 447, distance: 217.9
click at [754, 466] on p "The Signature Glow: Crystal Panther Lamp" at bounding box center [939, 474] width 371 height 16
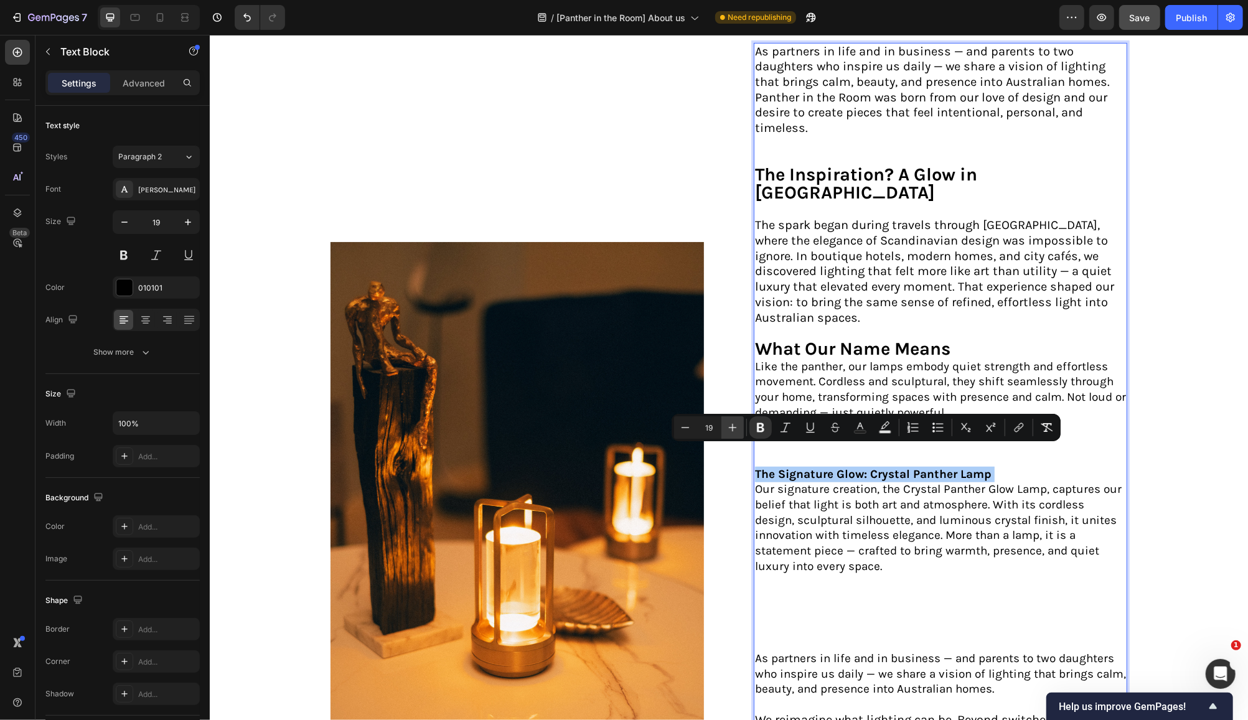
click at [734, 425] on icon "Editor contextual toolbar" at bounding box center [732, 427] width 12 height 12
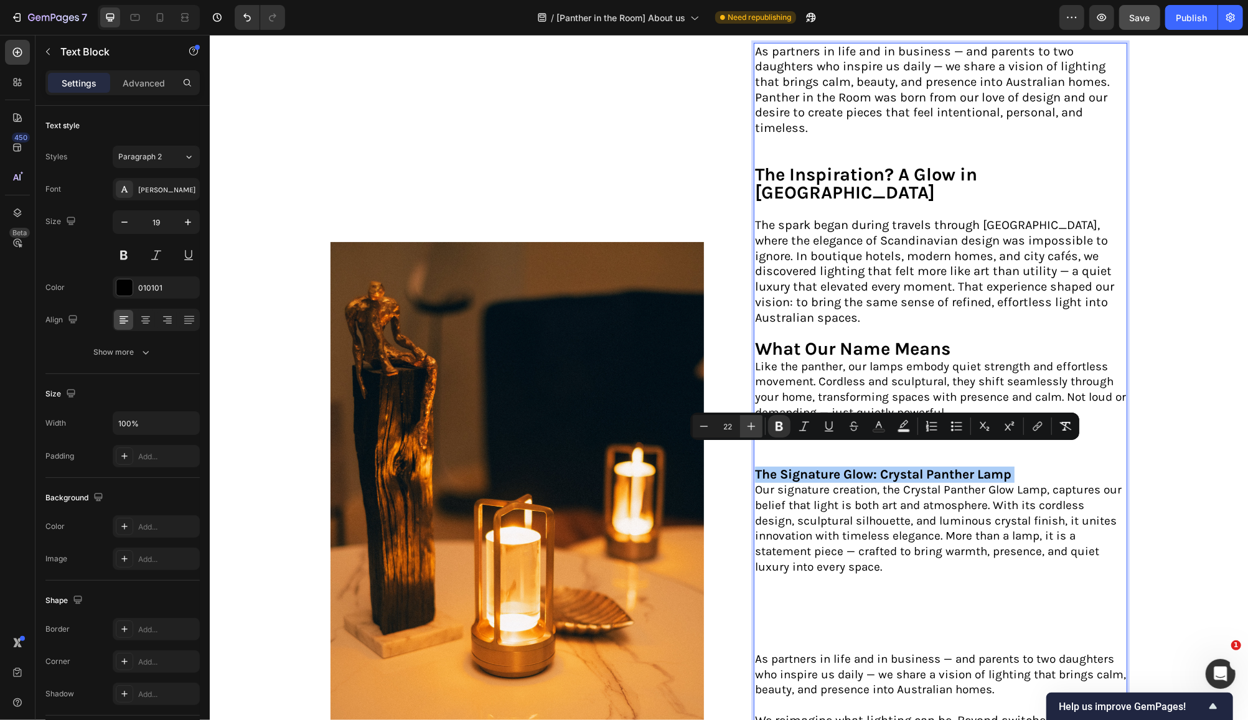
scroll to position [506, 0]
click at [734, 425] on input "22" at bounding box center [727, 426] width 25 height 15
click at [753, 423] on icon "Editor contextual toolbar" at bounding box center [751, 426] width 12 height 12
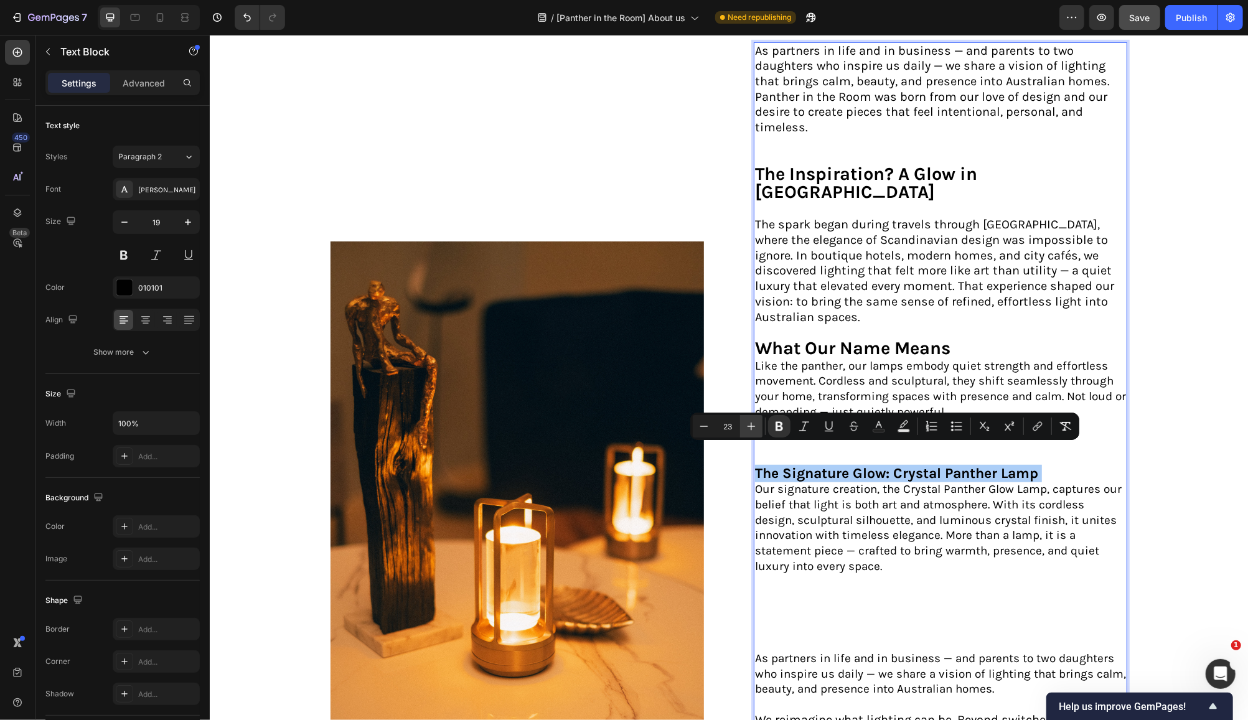
click at [755, 426] on icon "Editor contextual toolbar" at bounding box center [751, 426] width 12 height 12
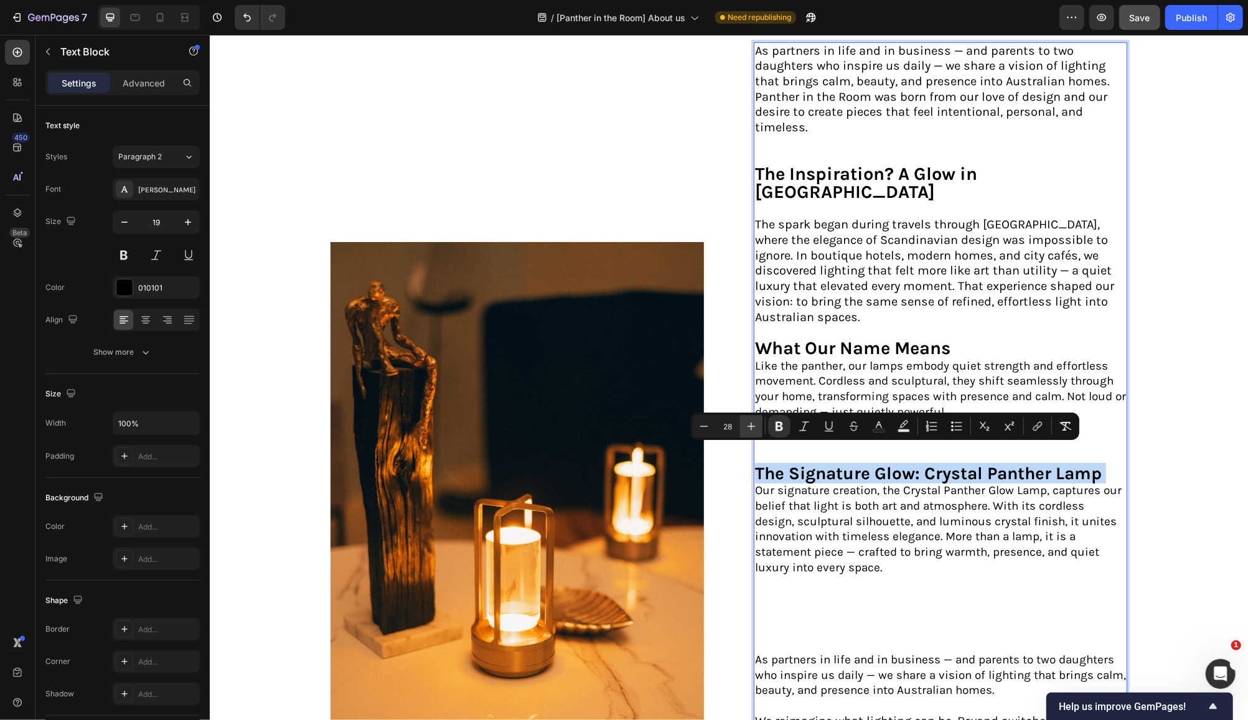
scroll to position [507, 0]
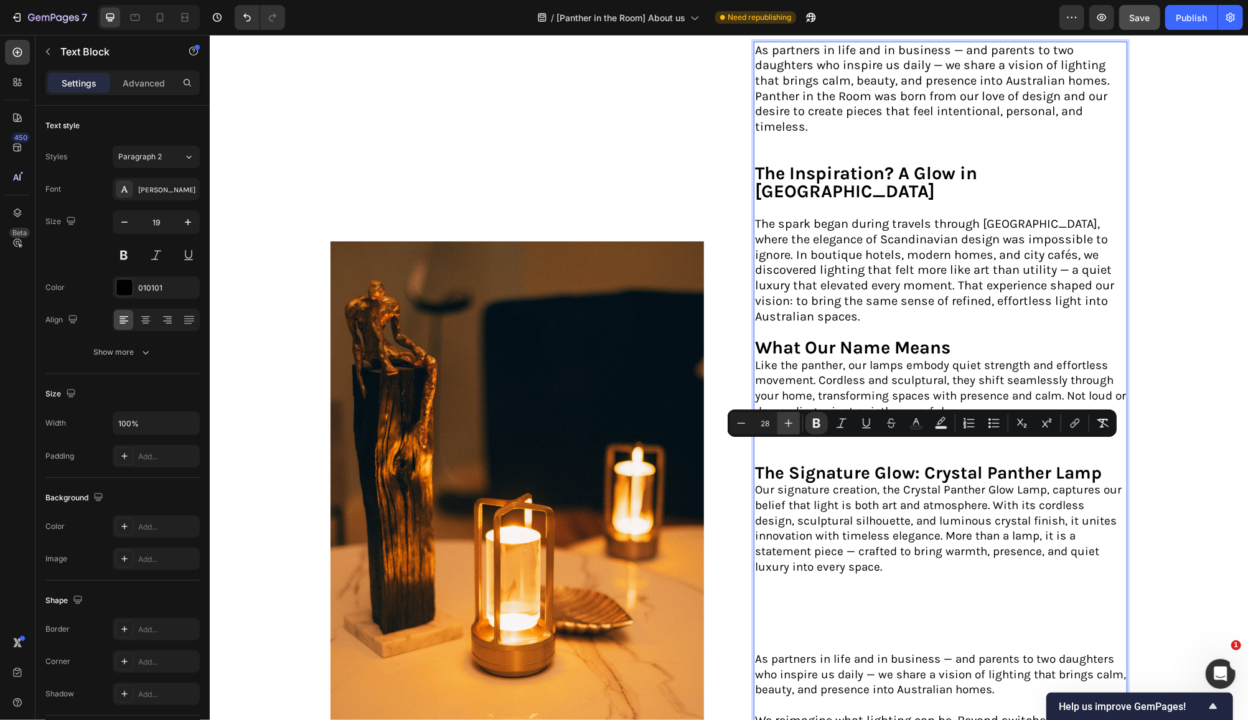
click at [789, 424] on icon "Editor contextual toolbar" at bounding box center [788, 423] width 12 height 12
type input "29"
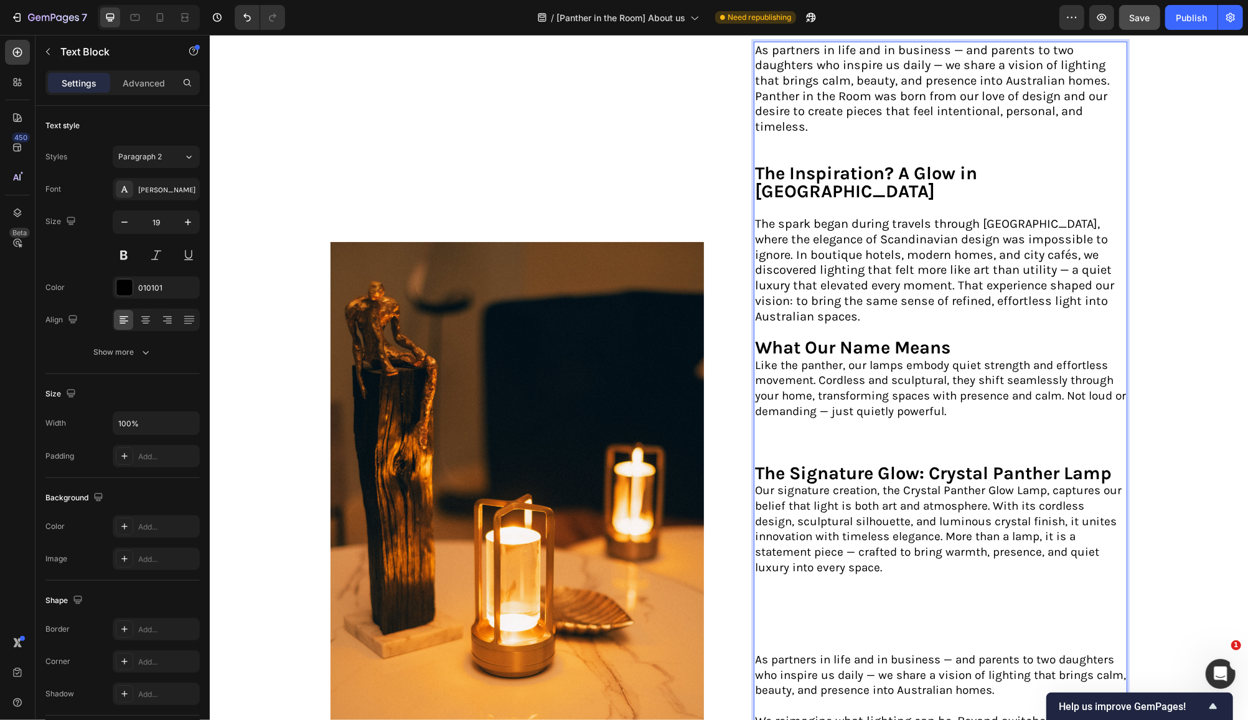
click at [980, 564] on p "Our signature creation, the Crystal Panther Glow Lamp, captures our belief that…" at bounding box center [939, 566] width 371 height 169
click at [768, 421] on p "Like the panther, our lamps embody quiet strength and effortless movement. Cord…" at bounding box center [939, 411] width 371 height 108
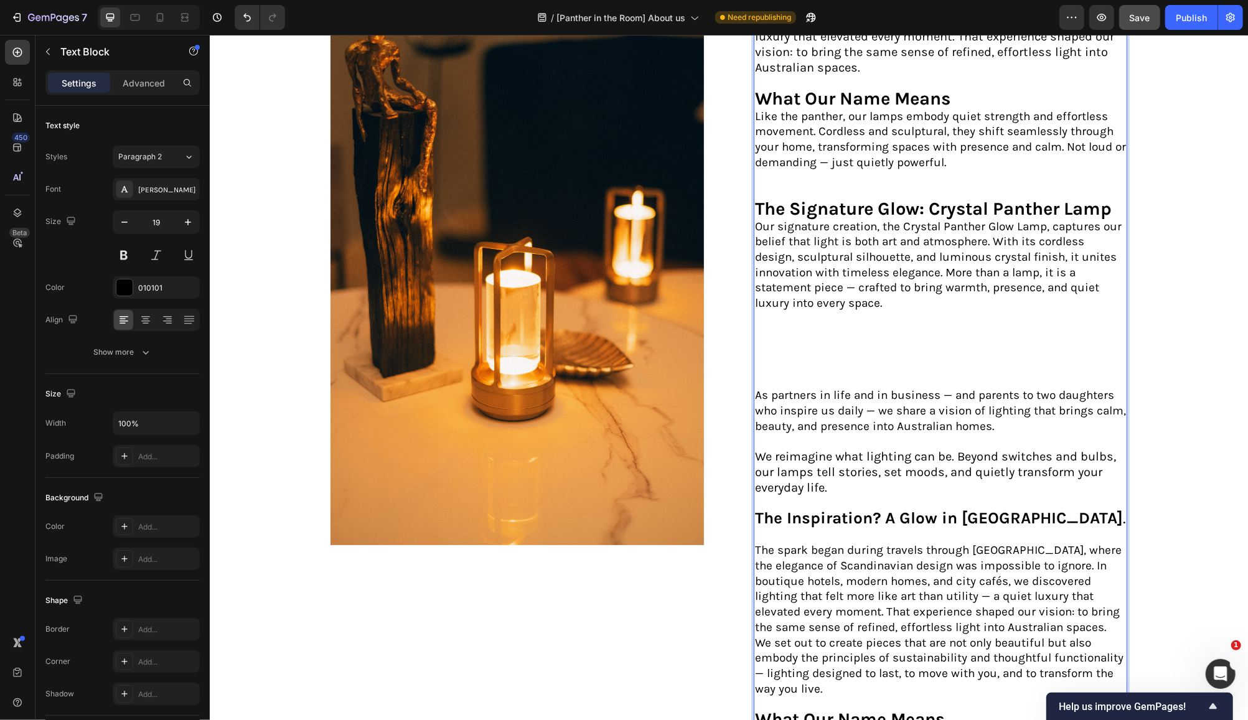
scroll to position [838, 0]
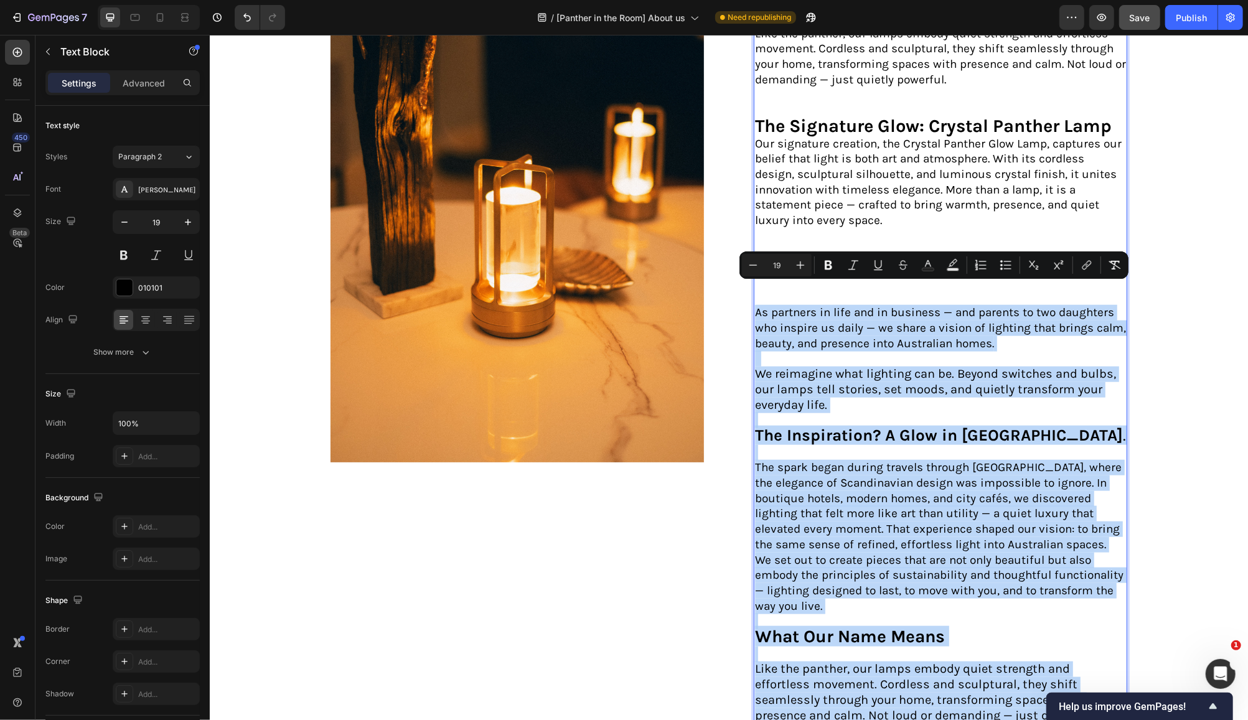
drag, startPoint x: 751, startPoint y: 289, endPoint x: 1282, endPoint y: 731, distance: 690.4
click at [1072, 697] on div "As partners in life and in business — and parents to two daughters who inspire …" at bounding box center [939, 224] width 373 height 1030
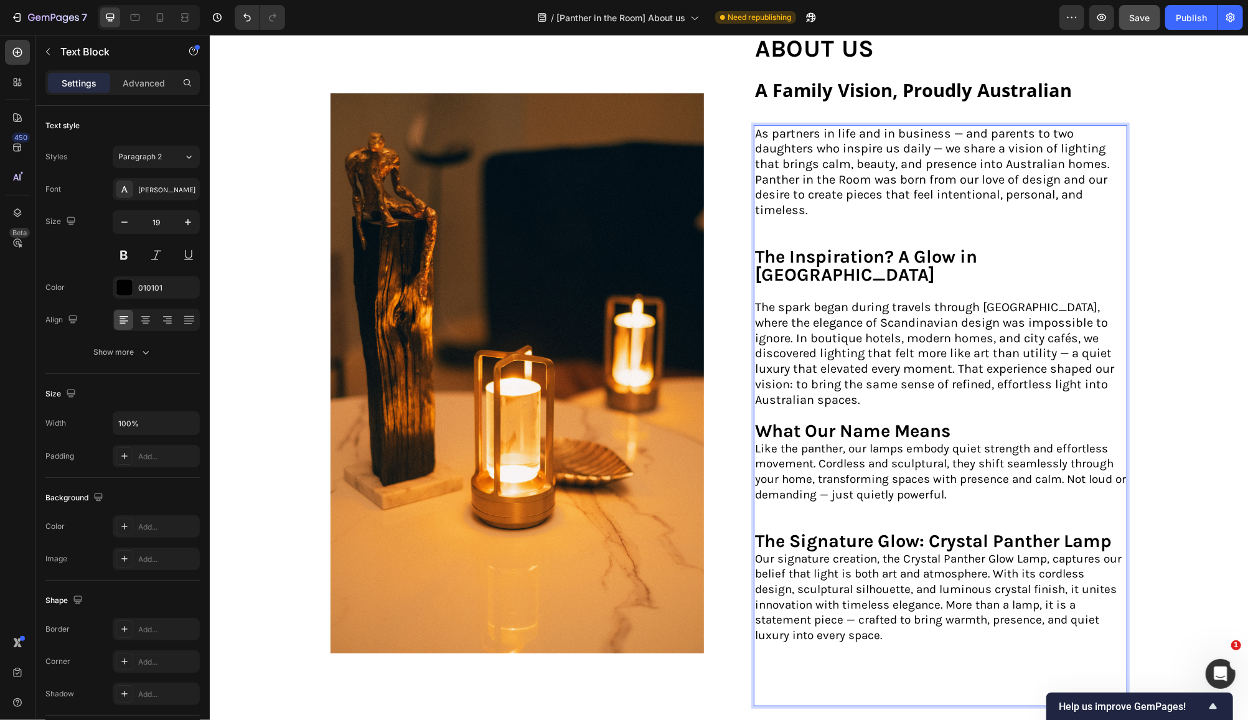
scroll to position [589, 0]
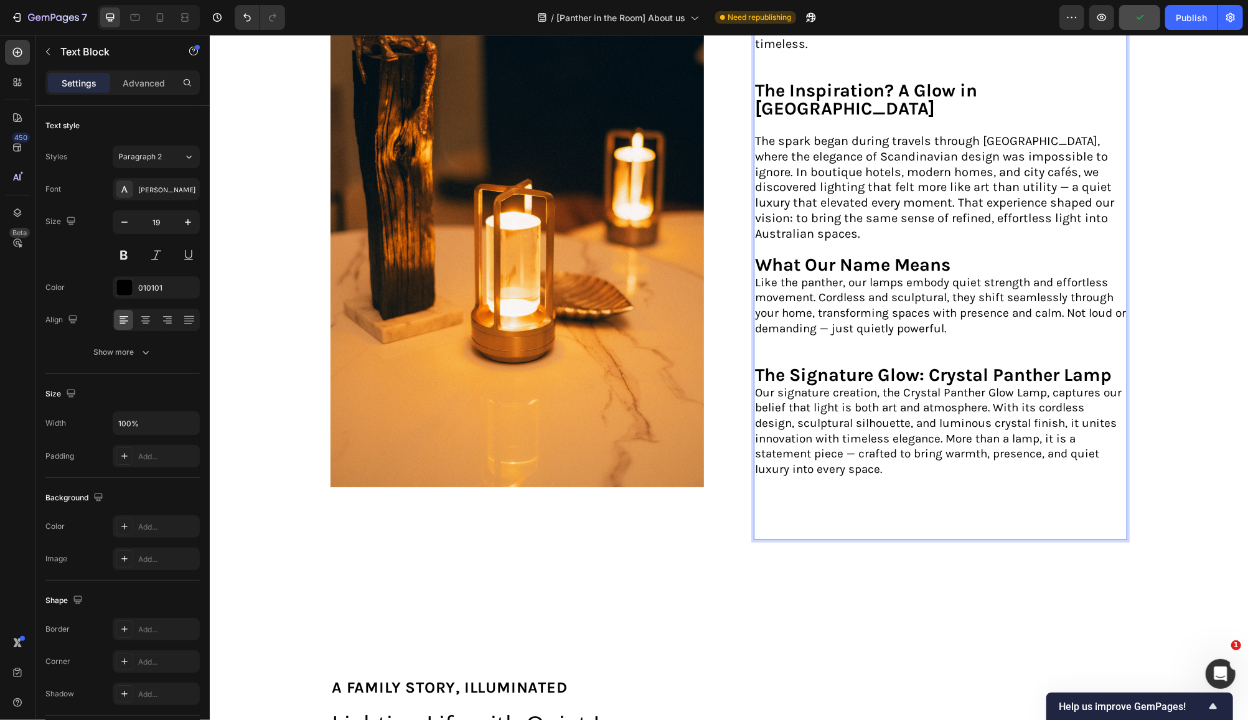
click at [792, 471] on p "Our signature creation, the Crystal Panther Glow Lamp, captures our belief that…" at bounding box center [939, 462] width 371 height 154
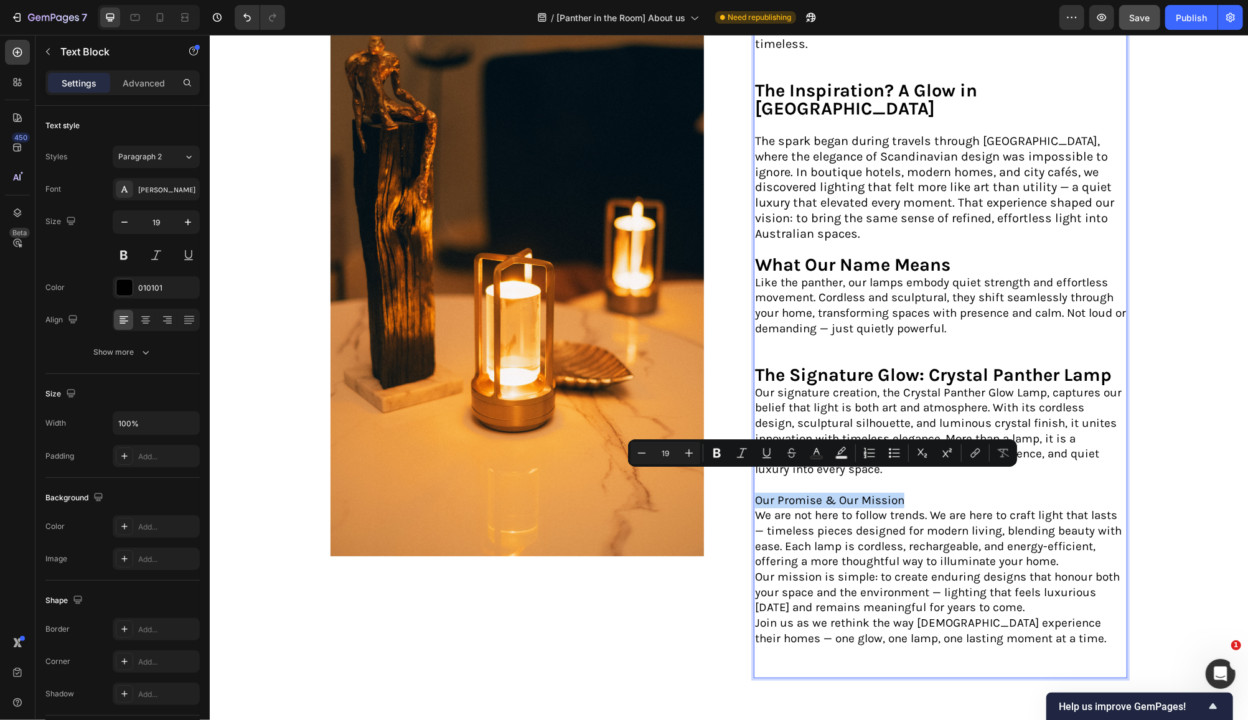
drag, startPoint x: 903, startPoint y: 479, endPoint x: 750, endPoint y: 476, distance: 153.2
click at [754, 476] on p "Our signature creation, the Crystal Panther Glow Lamp, captures our belief that…" at bounding box center [939, 446] width 371 height 123
click at [715, 449] on icon "Editor contextual toolbar" at bounding box center [716, 453] width 7 height 9
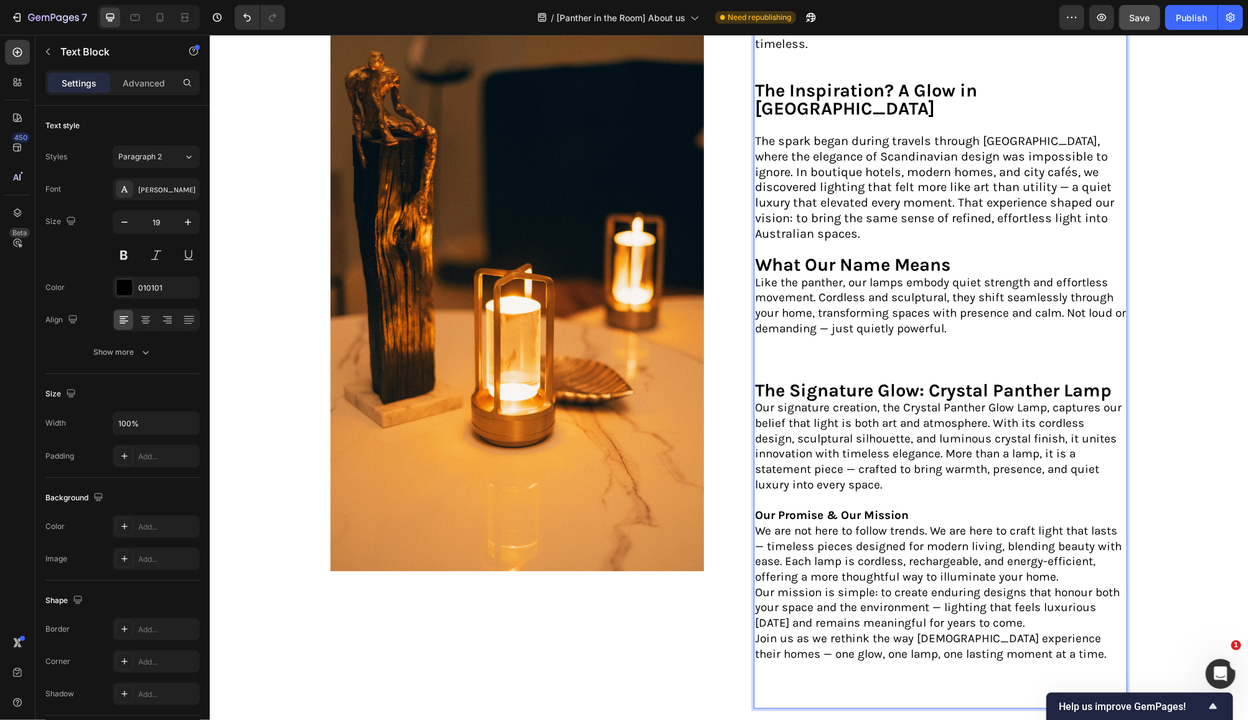
click at [904, 492] on p "Our signature creation, the Crystal Panther Glow Lamp, captures our belief that…" at bounding box center [939, 461] width 371 height 123
drag, startPoint x: 904, startPoint y: 492, endPoint x: 756, endPoint y: 489, distance: 148.2
click at [758, 489] on p "Our signature creation, the Crystal Panther Glow Lamp, captures our belief that…" at bounding box center [939, 461] width 371 height 123
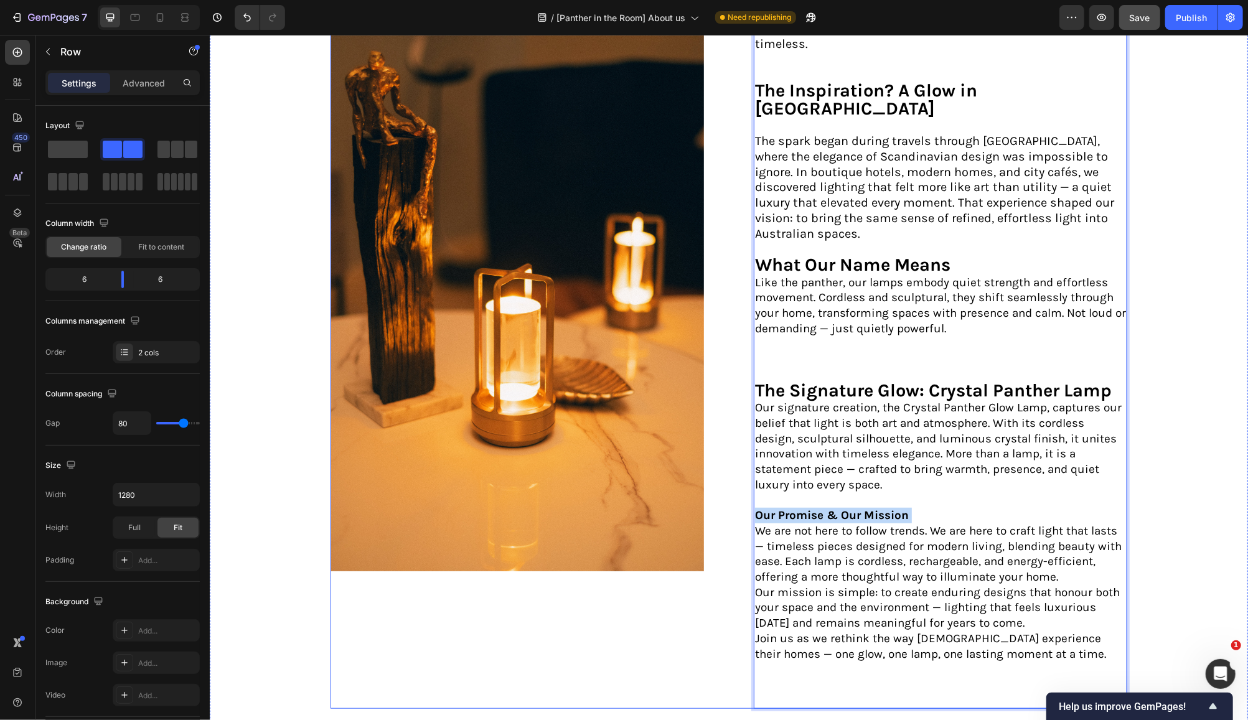
click at [589, 619] on div "Image" at bounding box center [516, 291] width 373 height 835
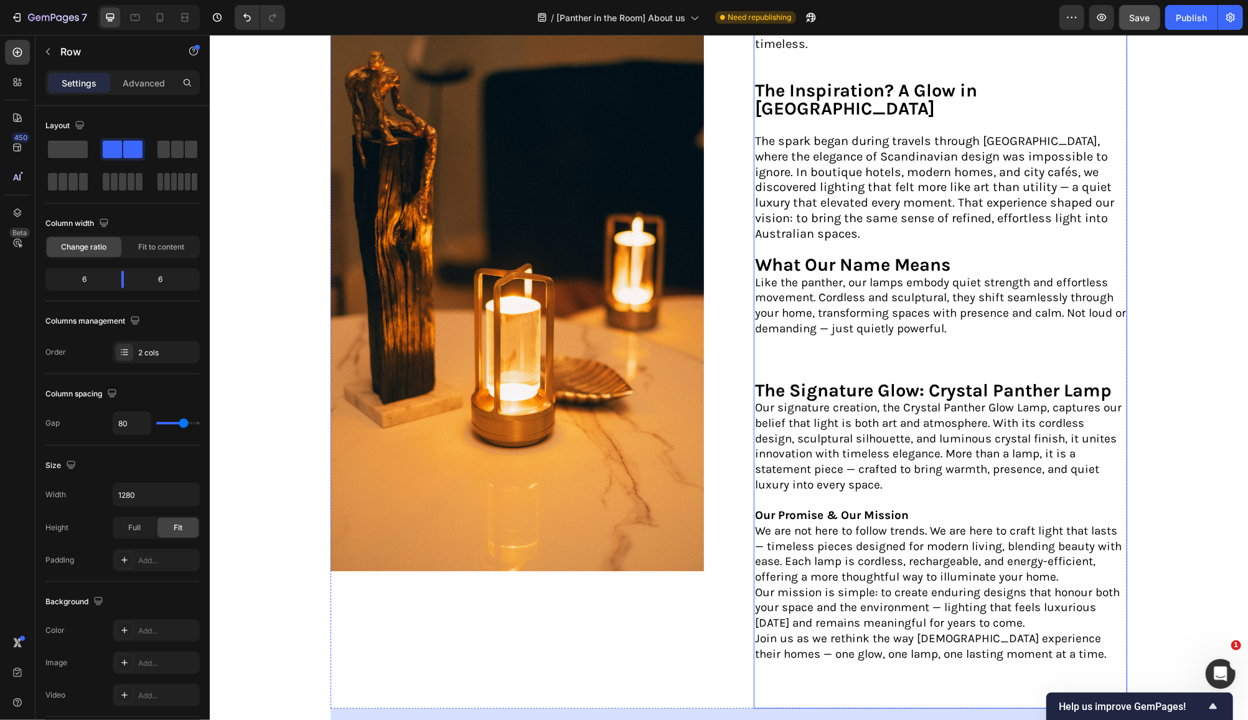
click at [918, 487] on p "Our signature creation, the Crystal Panther Glow Lamp, captures our belief that…" at bounding box center [939, 461] width 371 height 123
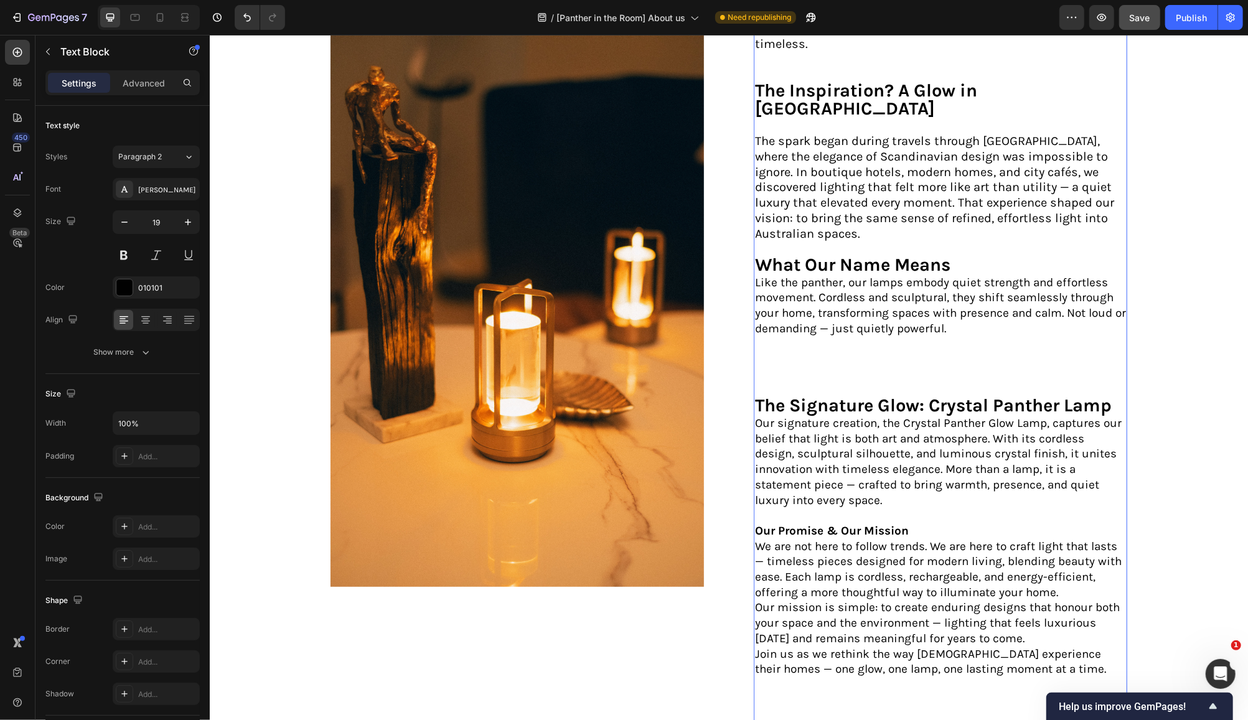
scroll to position [605, 0]
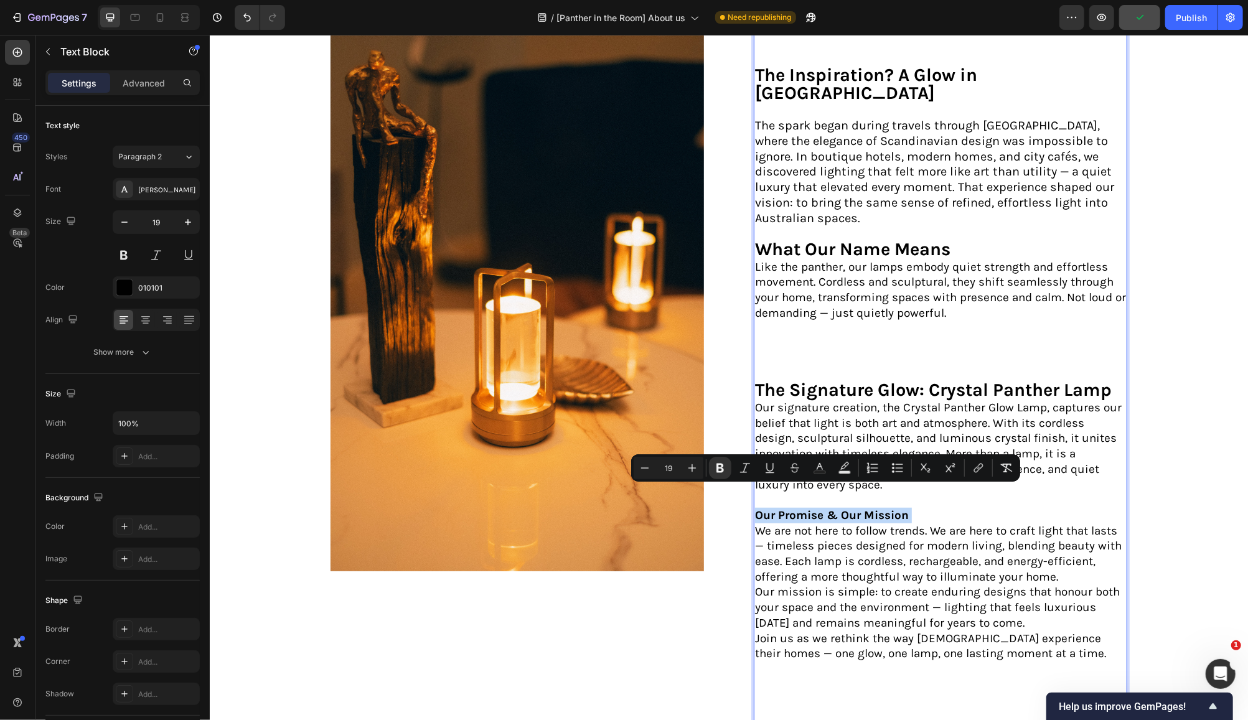
drag, startPoint x: 913, startPoint y: 494, endPoint x: 923, endPoint y: 515, distance: 23.1
click at [754, 491] on p "Our signature creation, the Crystal Panther Glow Lamp, captures our belief that…" at bounding box center [939, 461] width 371 height 123
click at [692, 468] on icon "Editor contextual toolbar" at bounding box center [692, 468] width 8 height 8
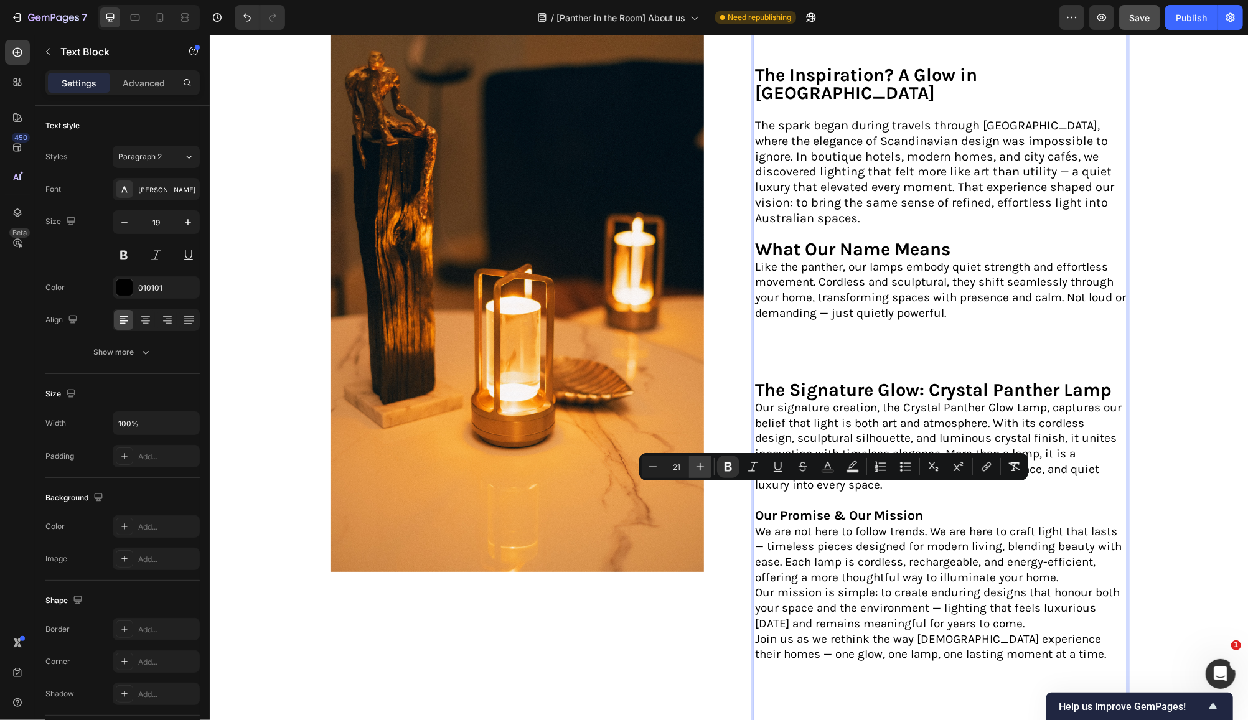
click at [692, 468] on button "Plus" at bounding box center [700, 467] width 22 height 22
click at [700, 466] on icon "Editor contextual toolbar" at bounding box center [700, 467] width 12 height 12
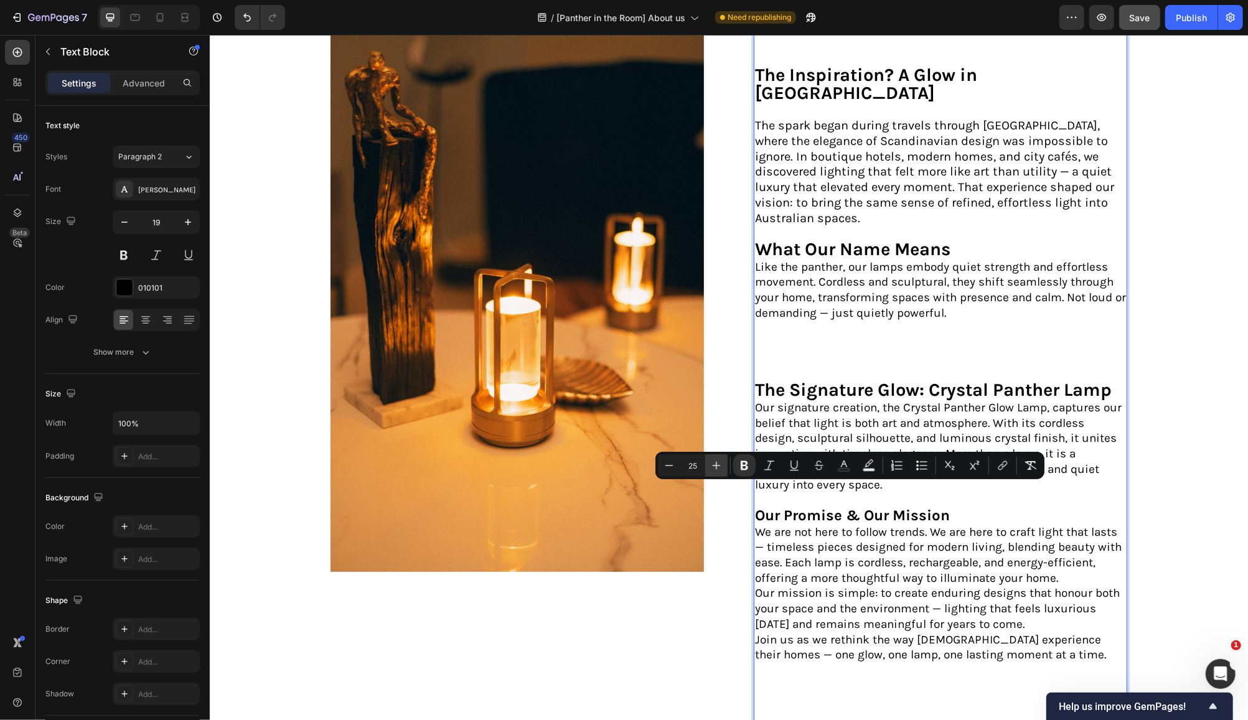
scroll to position [606, 0]
click at [700, 466] on input "25" at bounding box center [692, 465] width 25 height 15
click at [714, 466] on icon "Editor contextual toolbar" at bounding box center [716, 465] width 12 height 12
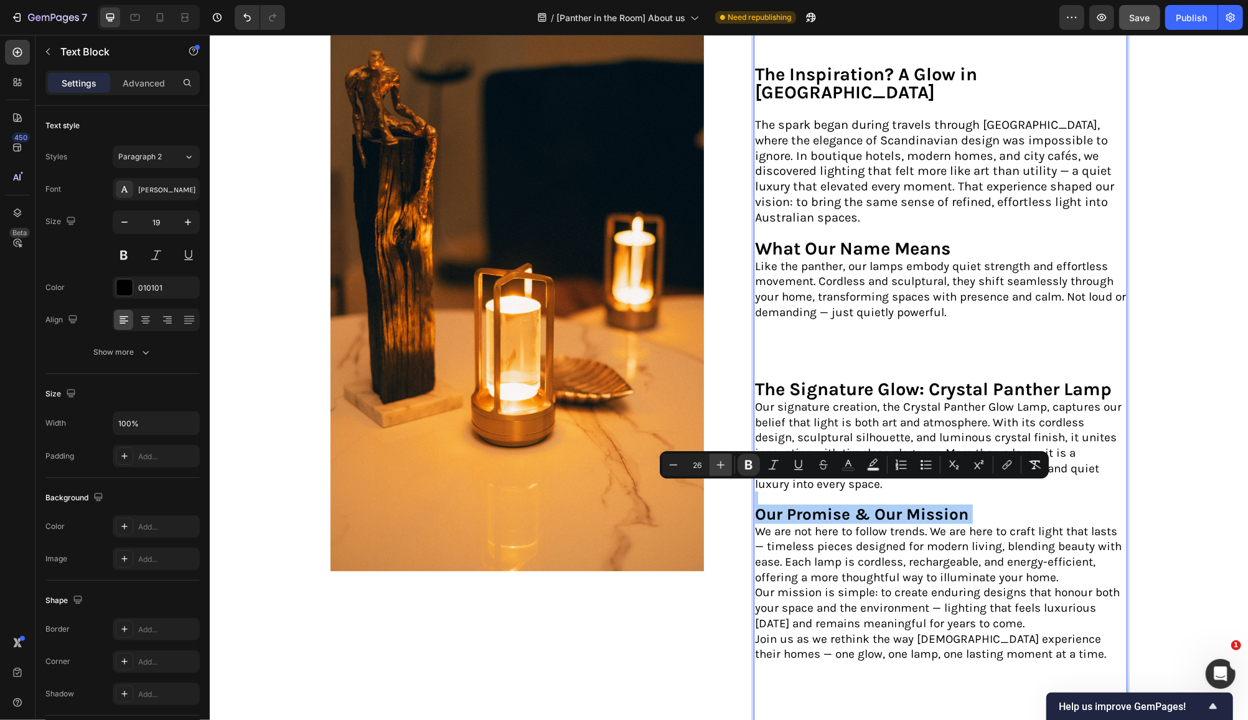
click at [716, 466] on icon "Editor contextual toolbar" at bounding box center [721, 465] width 12 height 12
click at [722, 466] on icon "Editor contextual toolbar" at bounding box center [721, 465] width 12 height 12
type input "29"
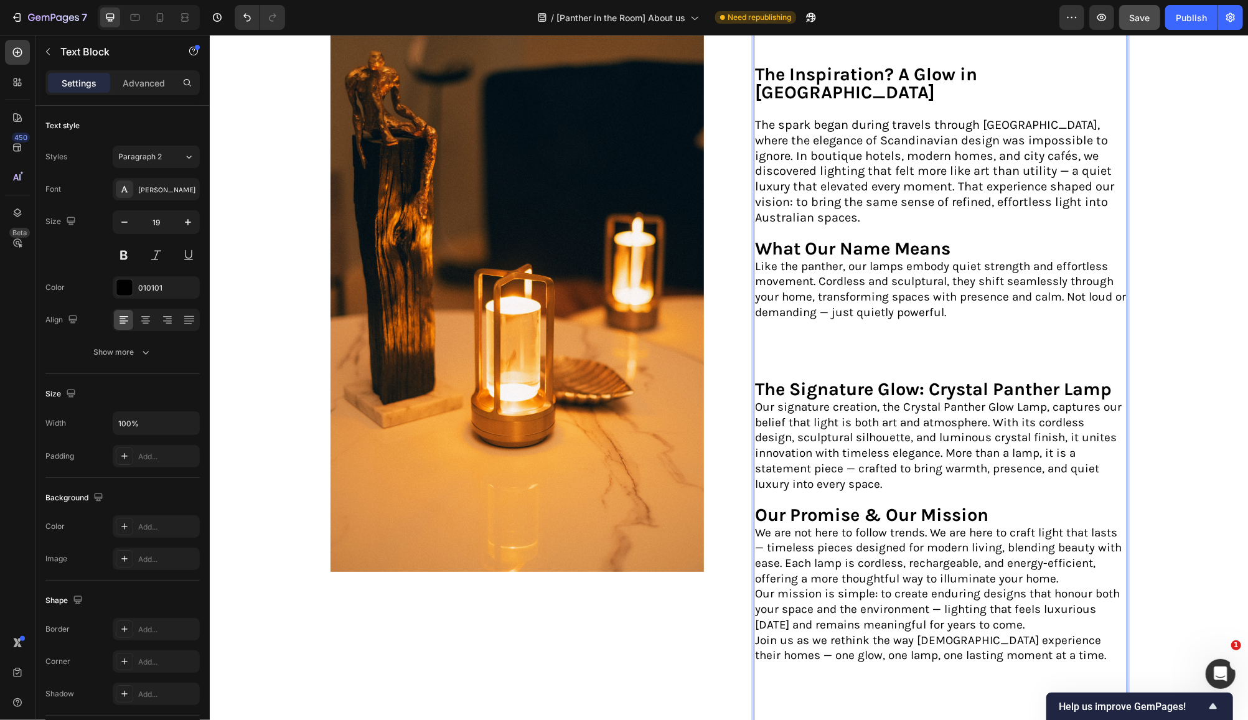
click at [1031, 533] on p "We are not here to follow trends. We are here to craft light that lasts — timel…" at bounding box center [939, 556] width 371 height 62
click at [788, 337] on p "Like the panther, our lamps embody quiet strength and effortless movement. Cord…" at bounding box center [939, 319] width 371 height 123
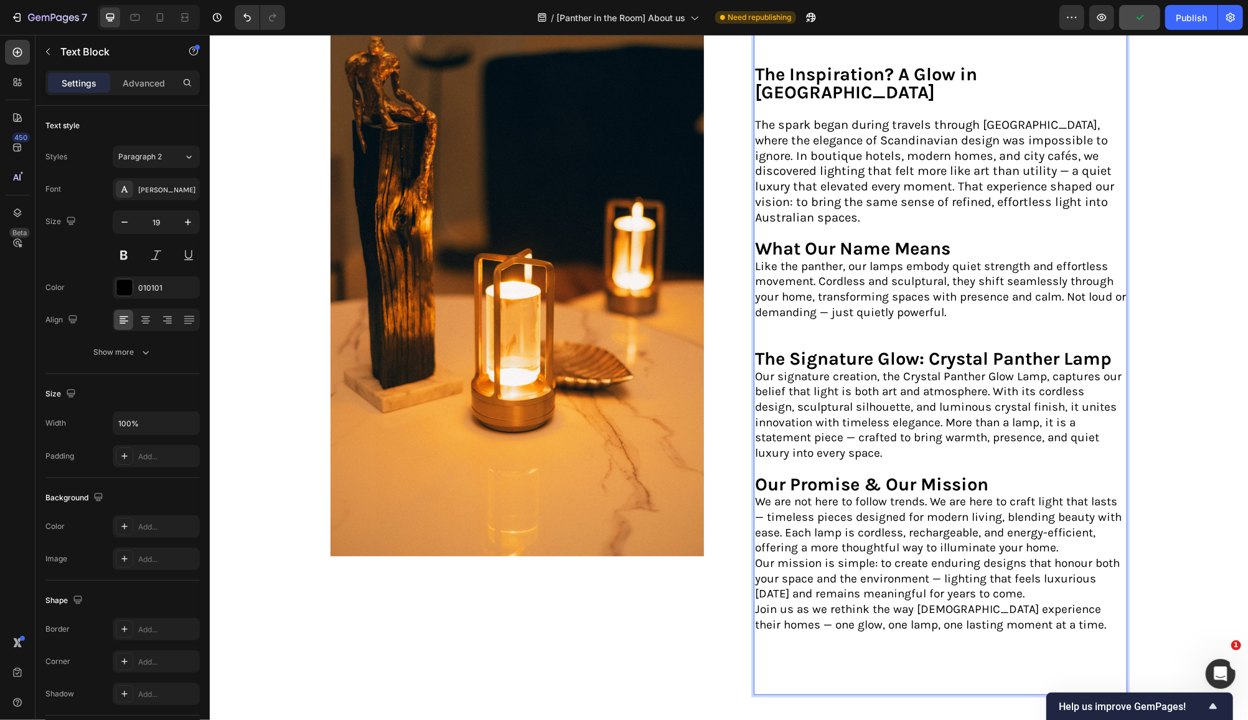
scroll to position [439, 0]
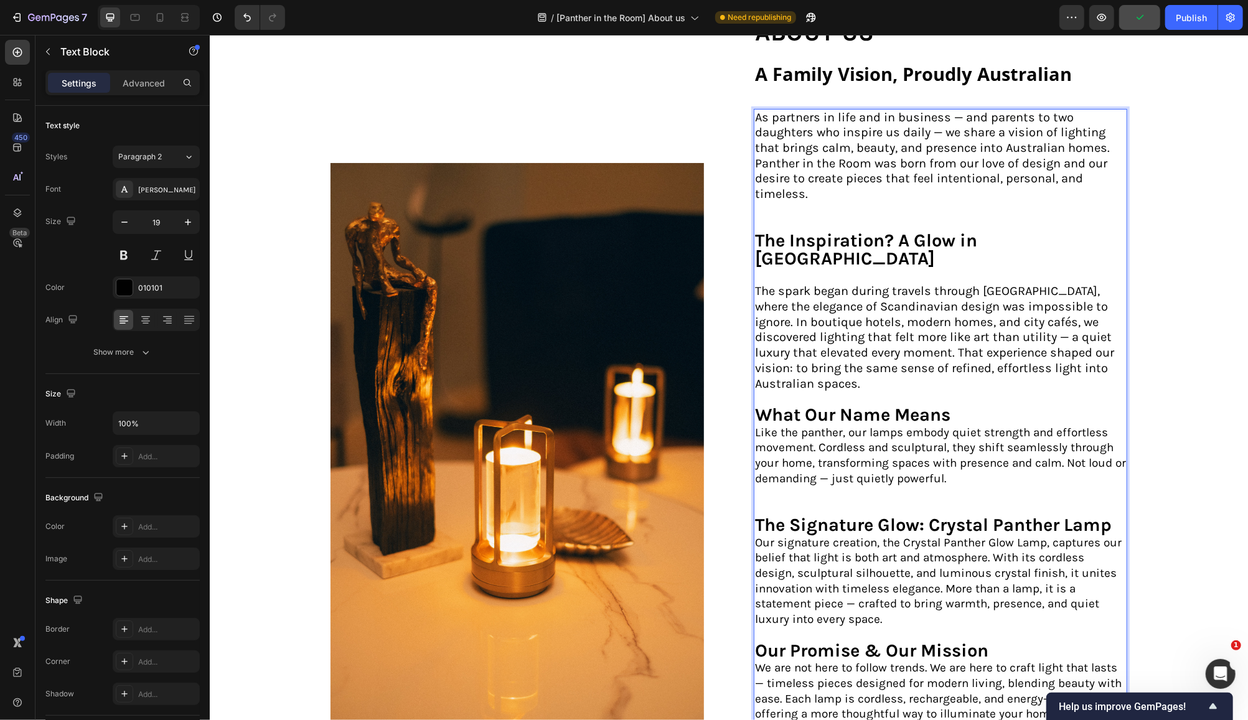
click at [777, 221] on p "Rich Text Editor. Editing area: main" at bounding box center [939, 225] width 371 height 16
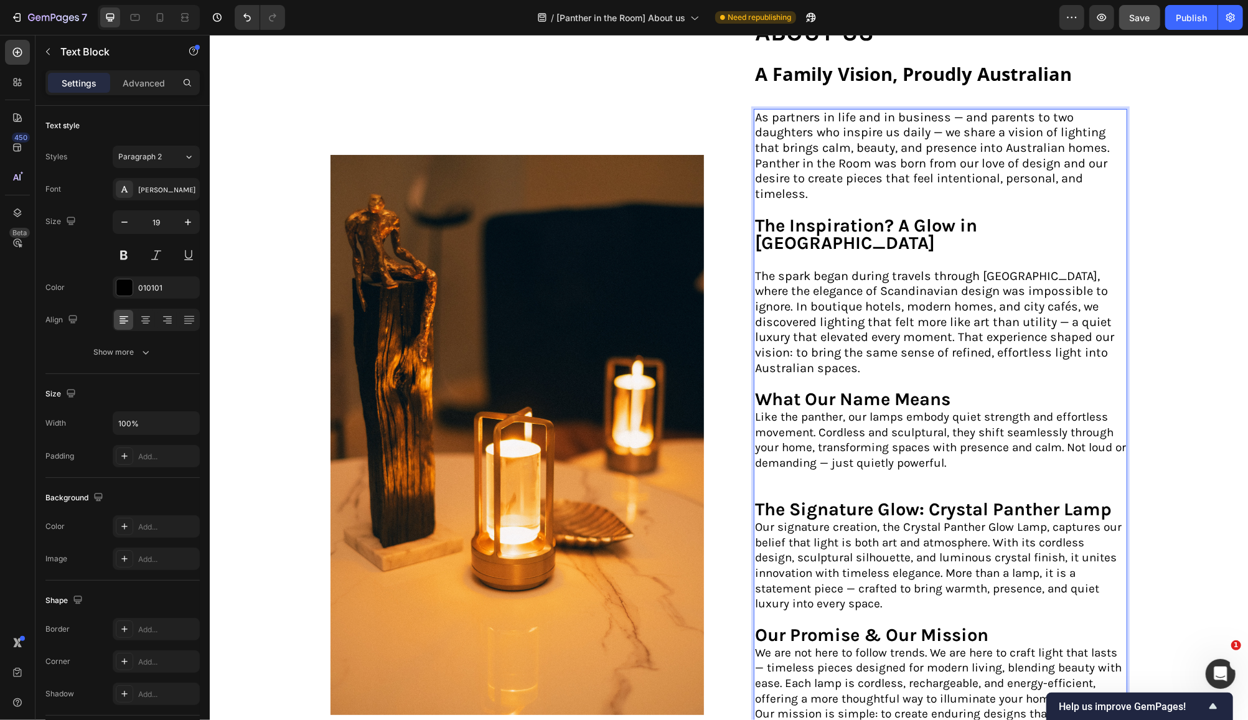
click at [775, 467] on p "Like the panther, our lamps embody quiet strength and effortless movement. Cord…" at bounding box center [939, 455] width 371 height 92
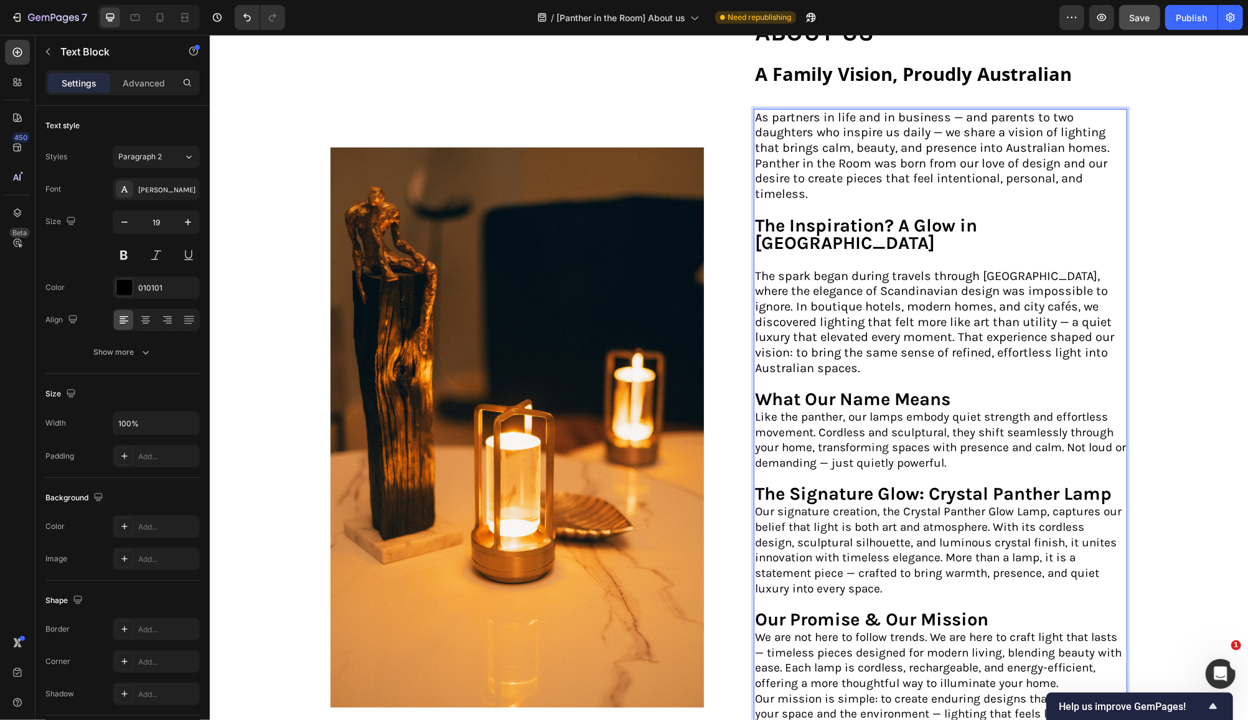
click at [754, 409] on p "Like the panther, our lamps embody quiet strength and effortless movement. Cord…" at bounding box center [939, 447] width 371 height 77
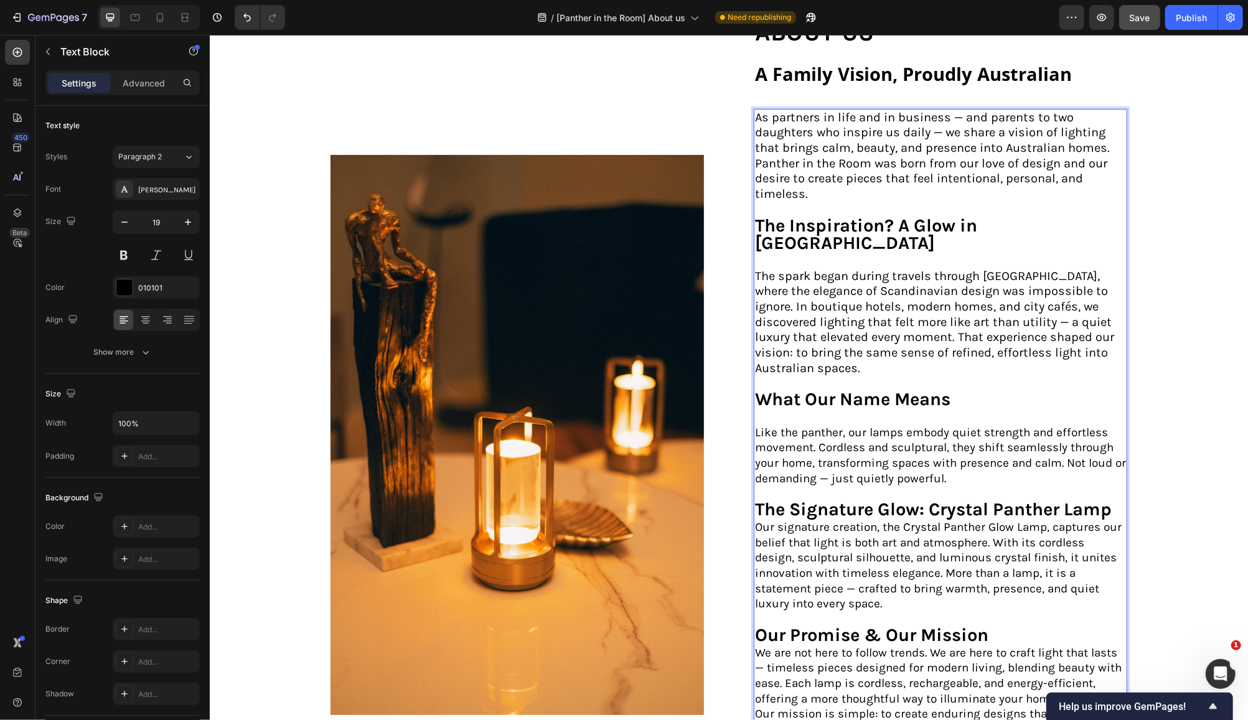
click at [754, 519] on p "Our signature creation, the Crystal Panther Glow Lamp, captures our belief that…" at bounding box center [939, 582] width 371 height 126
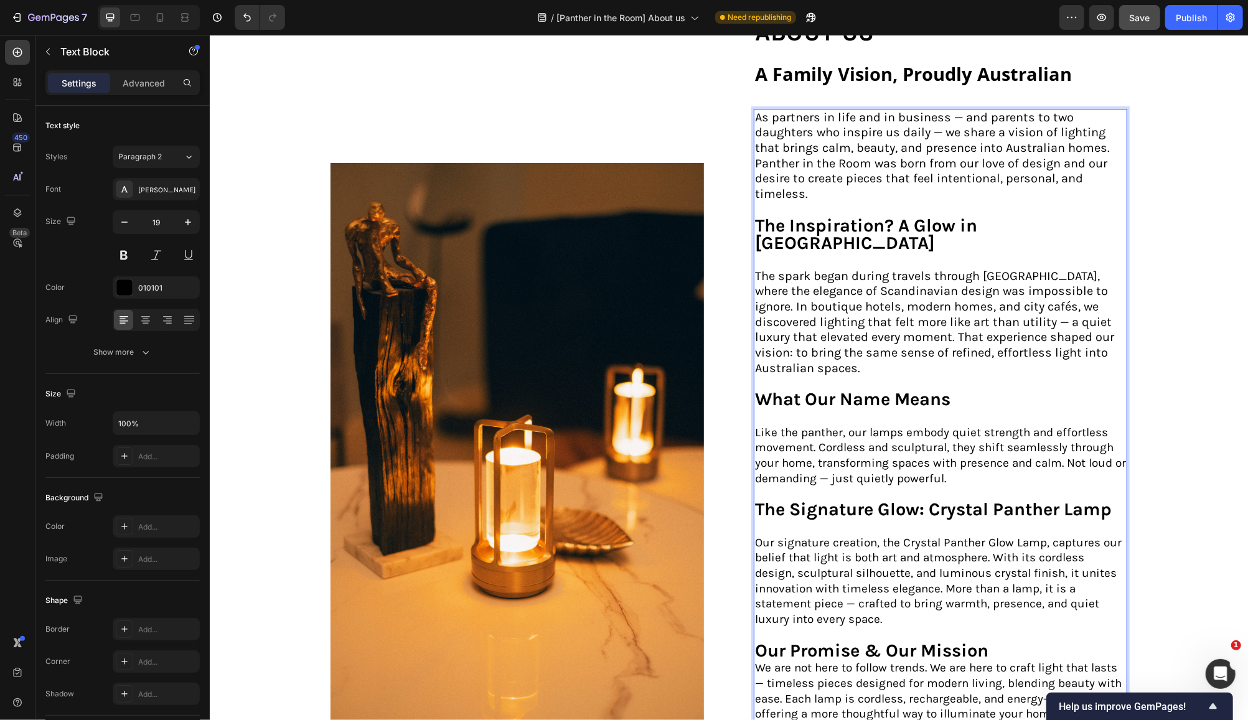
scroll to position [688, 0]
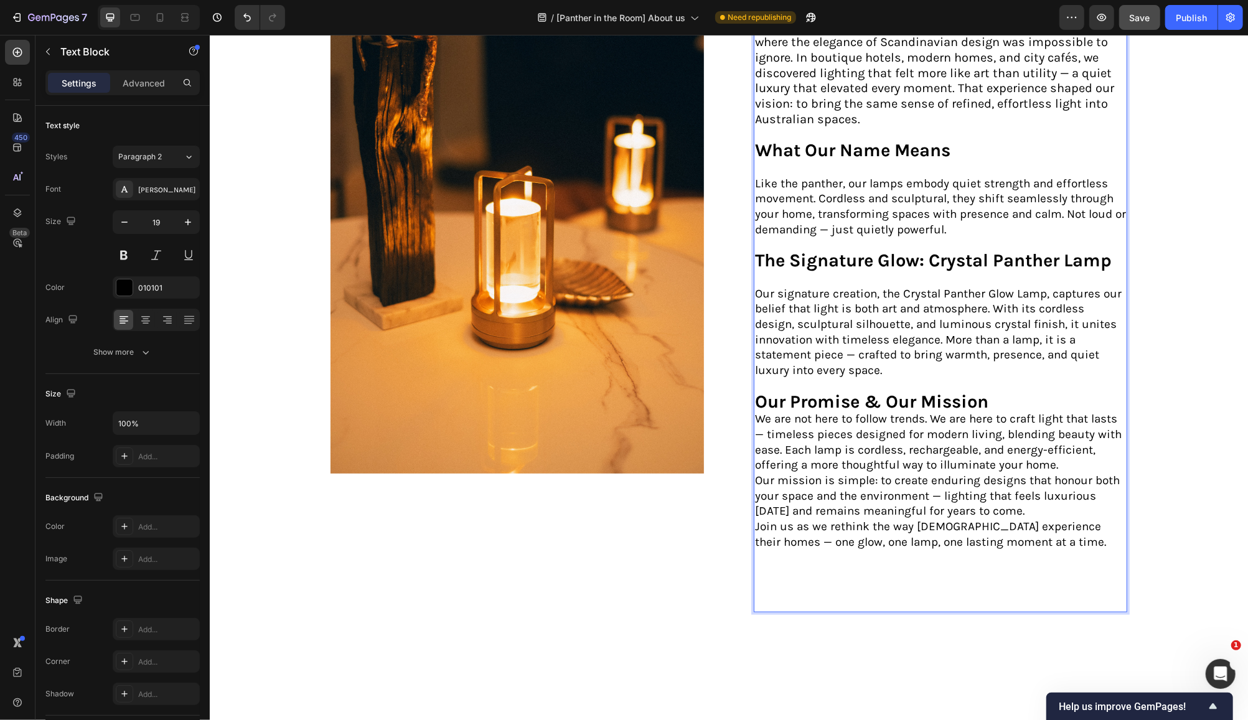
click at [754, 411] on p "We are not here to follow trends. We are here to craft light that lasts — timel…" at bounding box center [939, 442] width 371 height 62
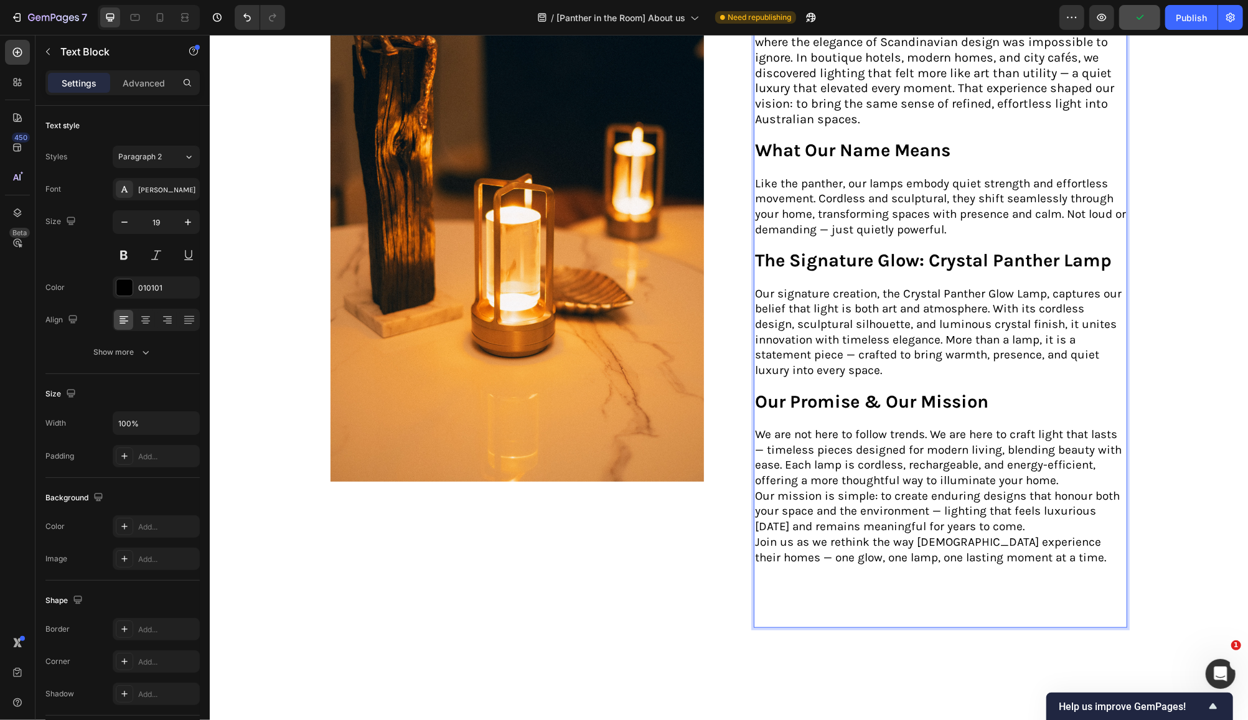
click at [1032, 537] on p "Join us as we rethink the way [DEMOGRAPHIC_DATA] experience their homes — one g…" at bounding box center [939, 580] width 371 height 92
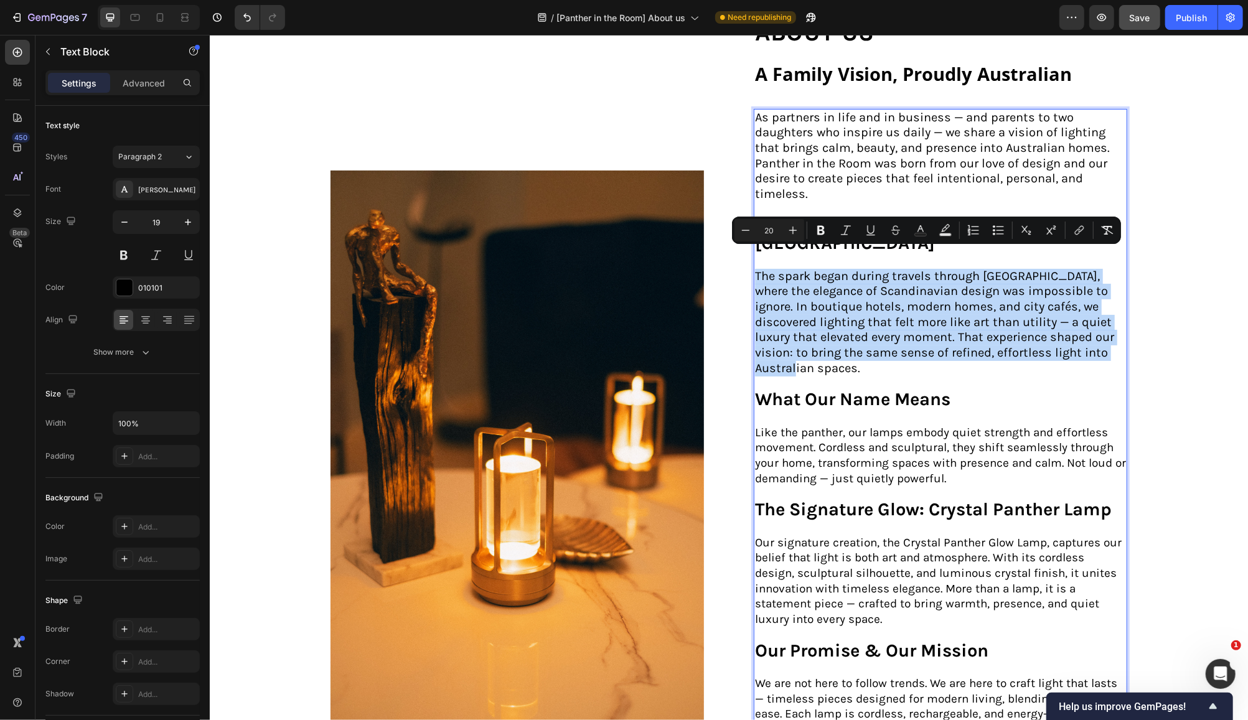
drag, startPoint x: 798, startPoint y: 352, endPoint x: 750, endPoint y: 258, distance: 106.1
click at [754, 258] on p "The spark began during travels through [GEOGRAPHIC_DATA], where the elegance of…" at bounding box center [939, 331] width 371 height 156
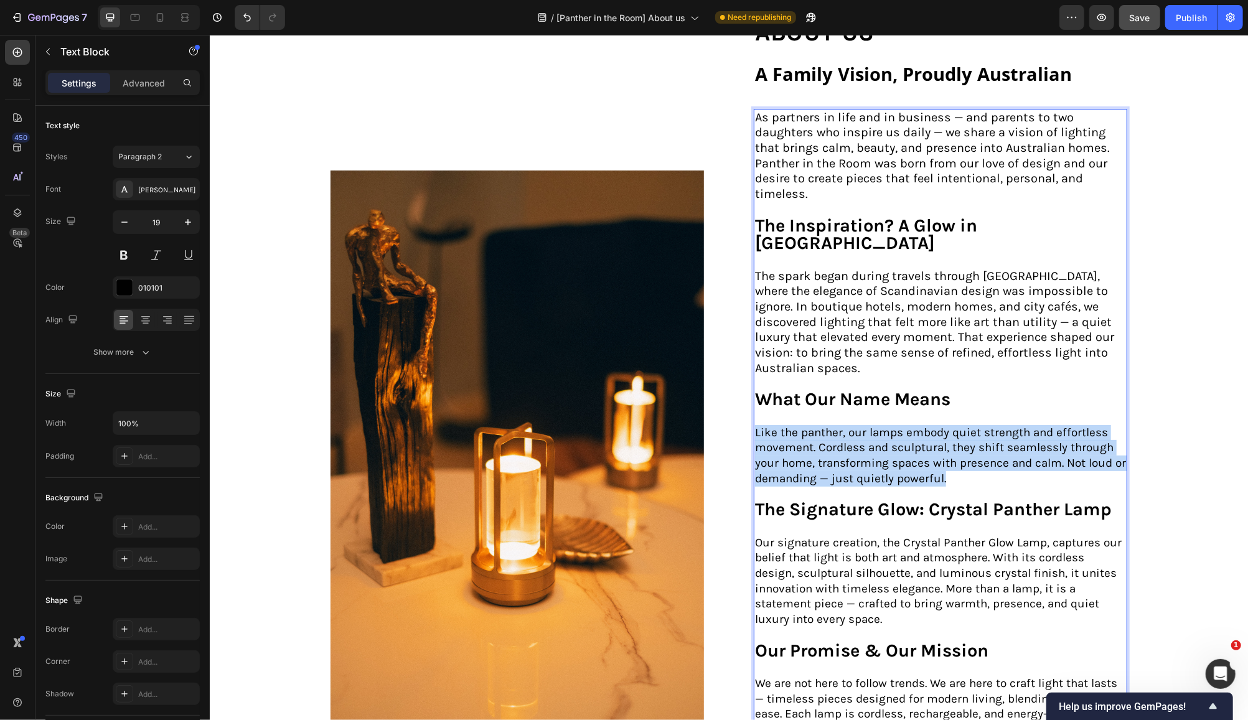
drag, startPoint x: 944, startPoint y: 459, endPoint x: 749, endPoint y: 415, distance: 200.4
click at [754, 425] on p "Like the panther, our lamps embody quiet strength and effortless movement. Cord…" at bounding box center [939, 463] width 371 height 77
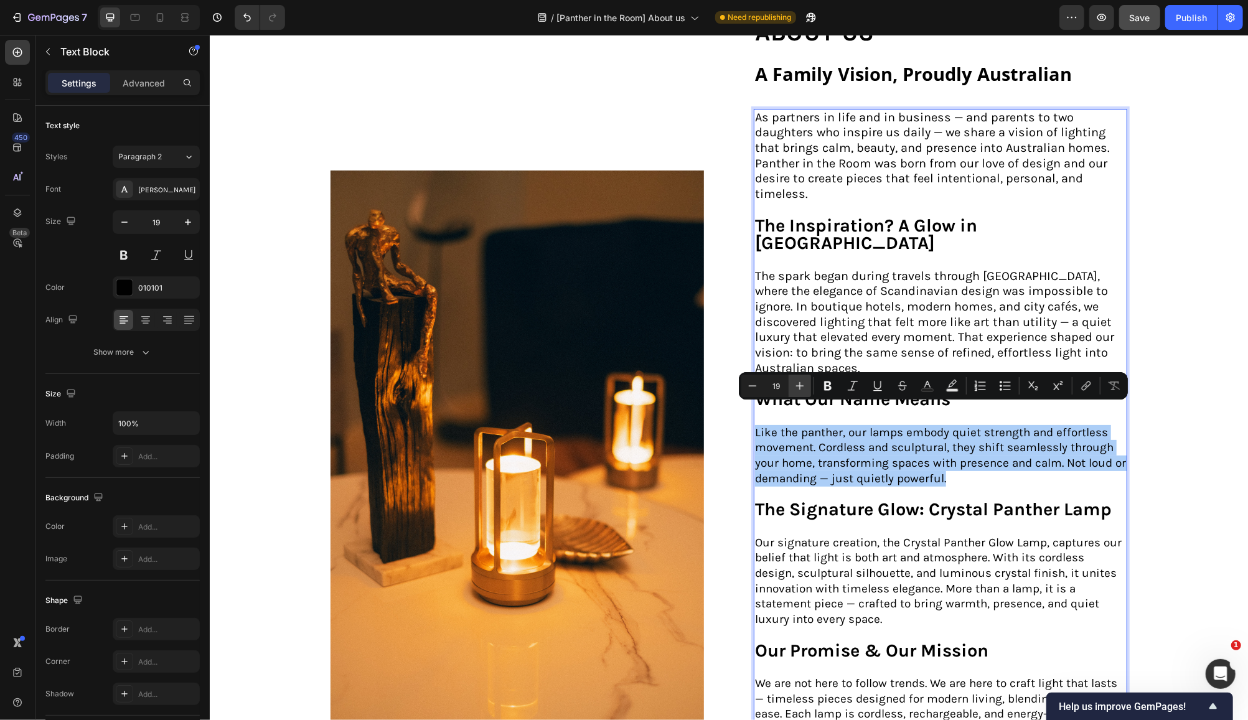
click at [801, 383] on icon "Editor contextual toolbar" at bounding box center [800, 386] width 12 height 12
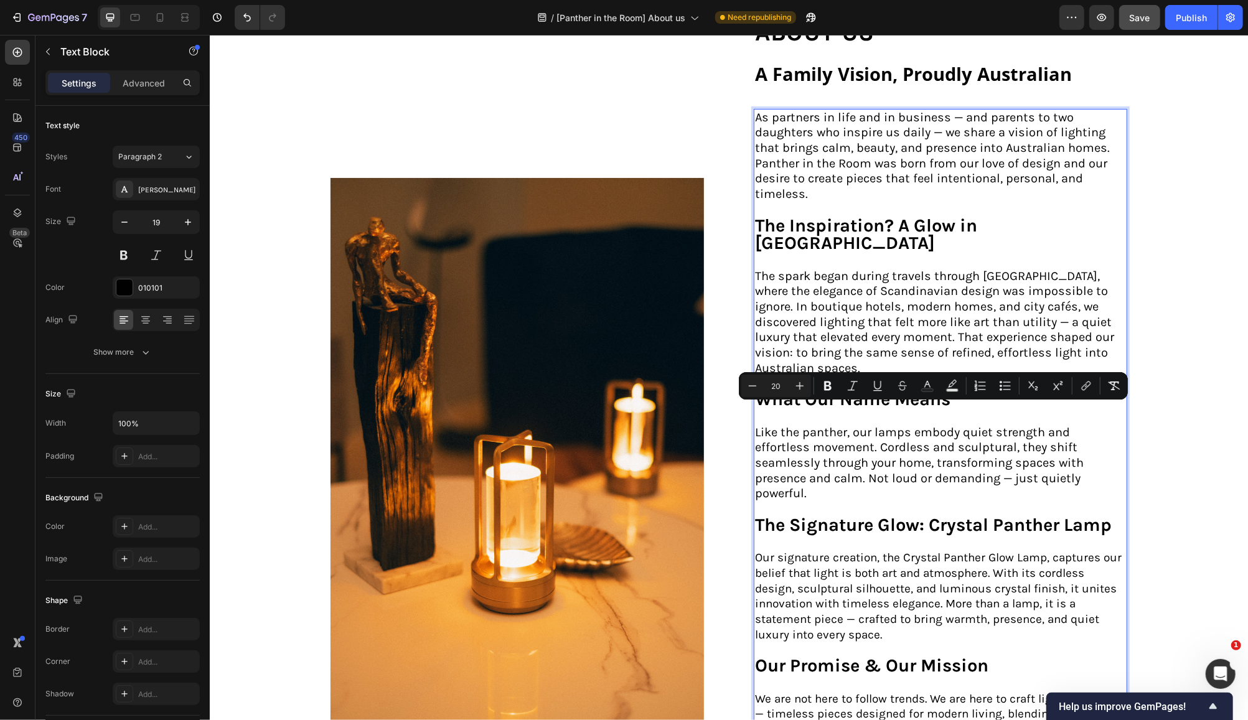
type input "19"
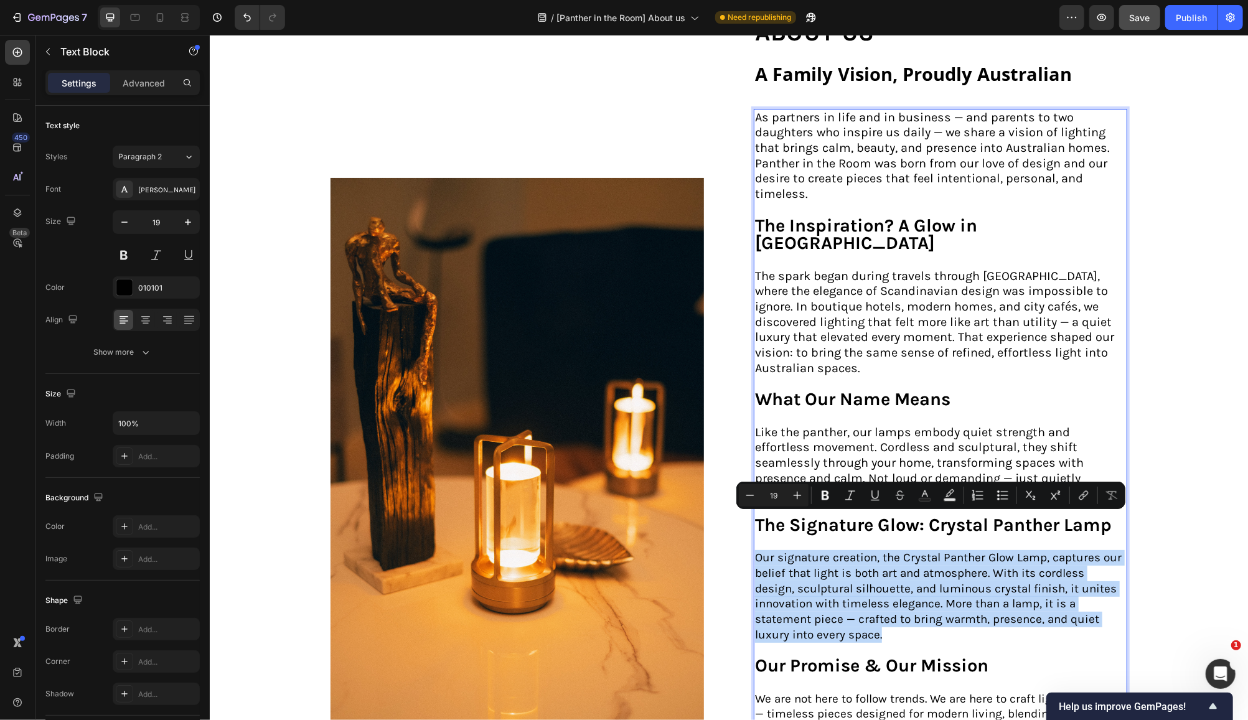
drag, startPoint x: 885, startPoint y: 599, endPoint x: 751, endPoint y: 523, distance: 154.2
click at [754, 550] on p "Our signature creation, the Crystal Panther Glow Lamp, captures our belief that…" at bounding box center [939, 613] width 371 height 126
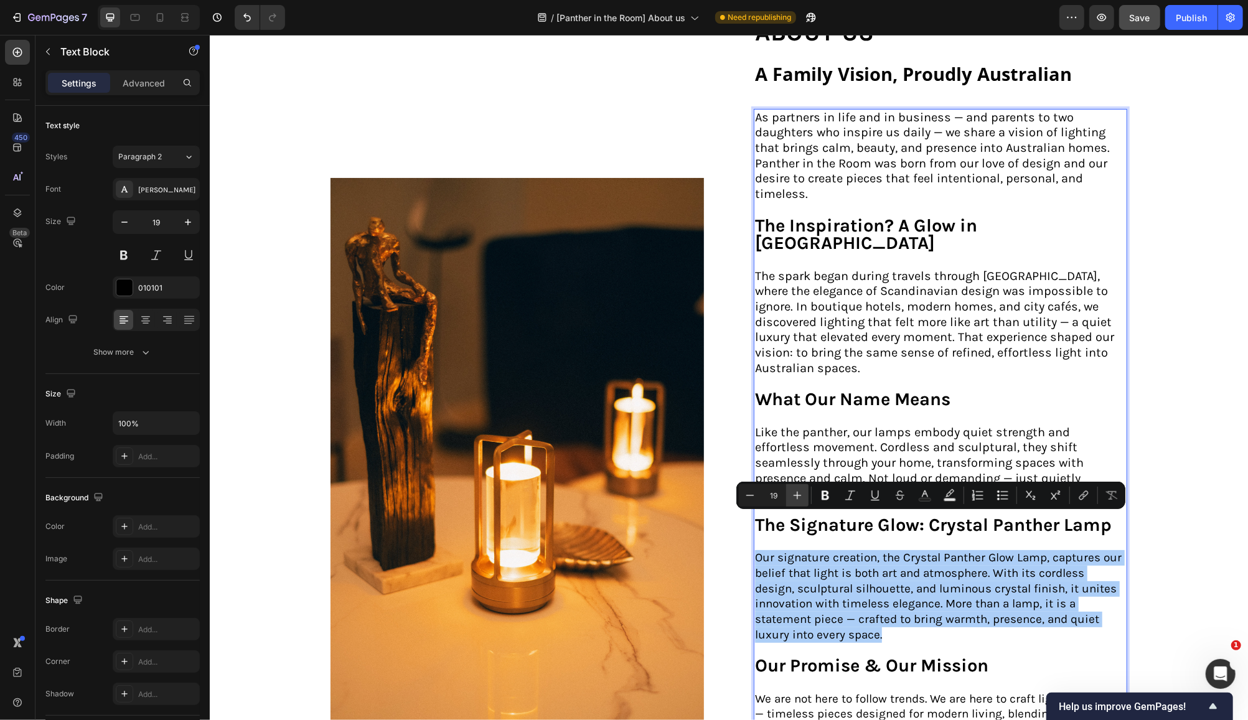
click at [795, 494] on icon "Editor contextual toolbar" at bounding box center [797, 495] width 12 height 12
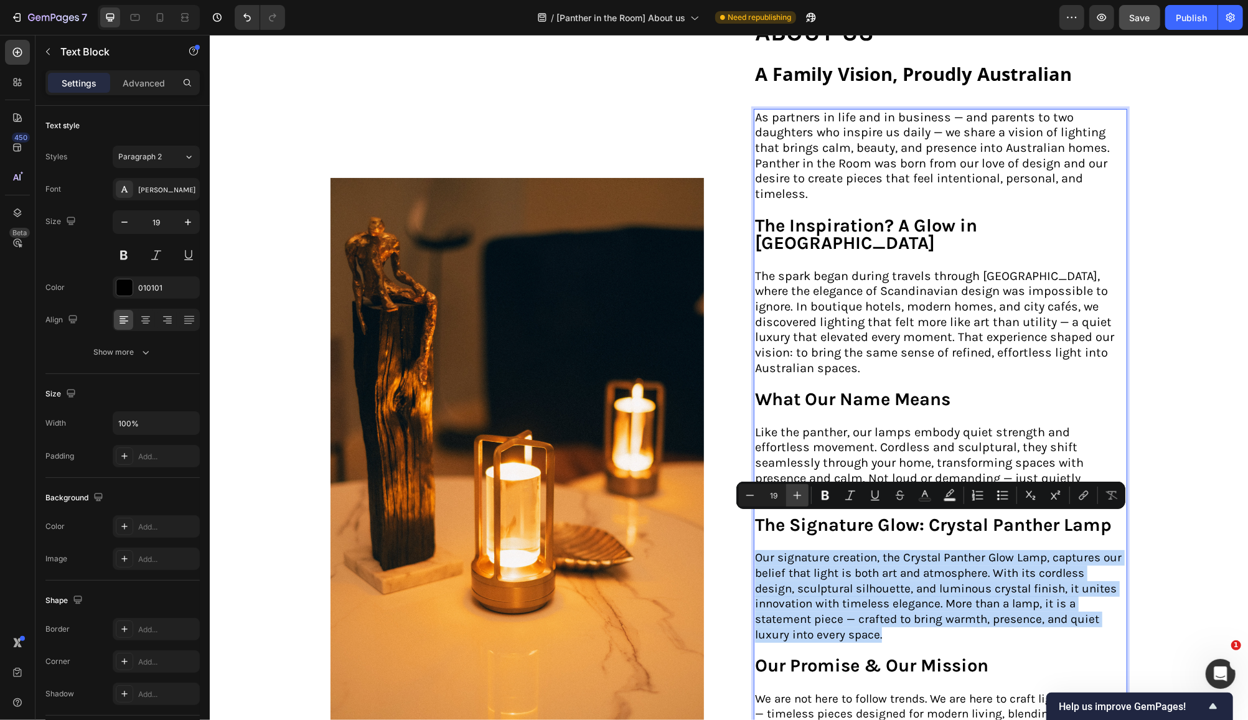
type input "20"
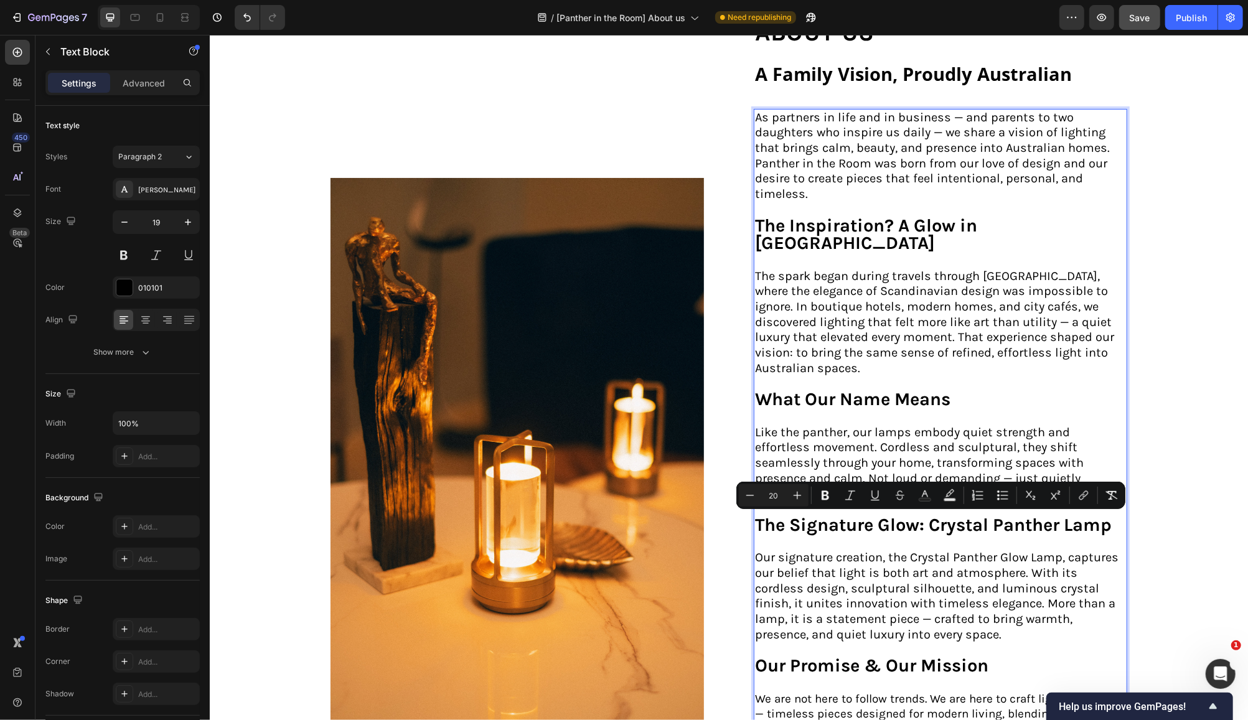
scroll to position [606, 0]
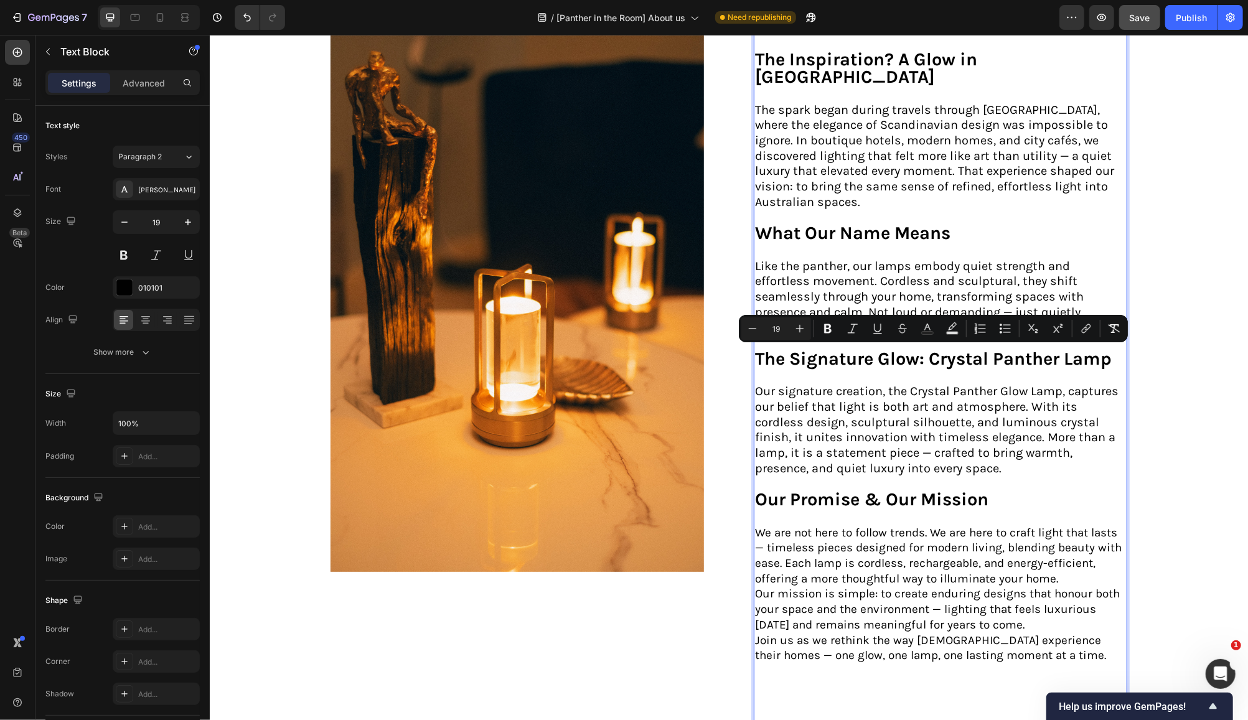
click at [1053, 541] on p "We are not here to follow trends. We are here to craft light that lasts — timel…" at bounding box center [939, 556] width 371 height 62
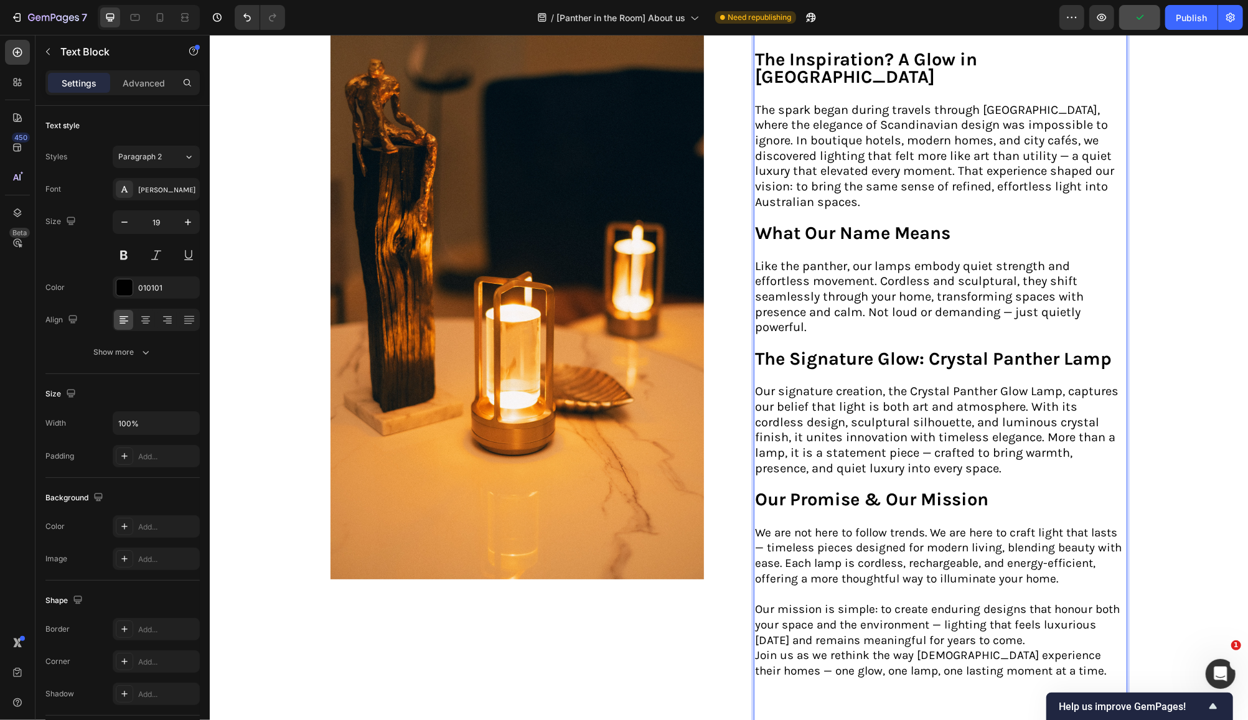
click at [1020, 604] on p "Our mission is simple: to create enduring designs that honour both your space a…" at bounding box center [939, 624] width 371 height 46
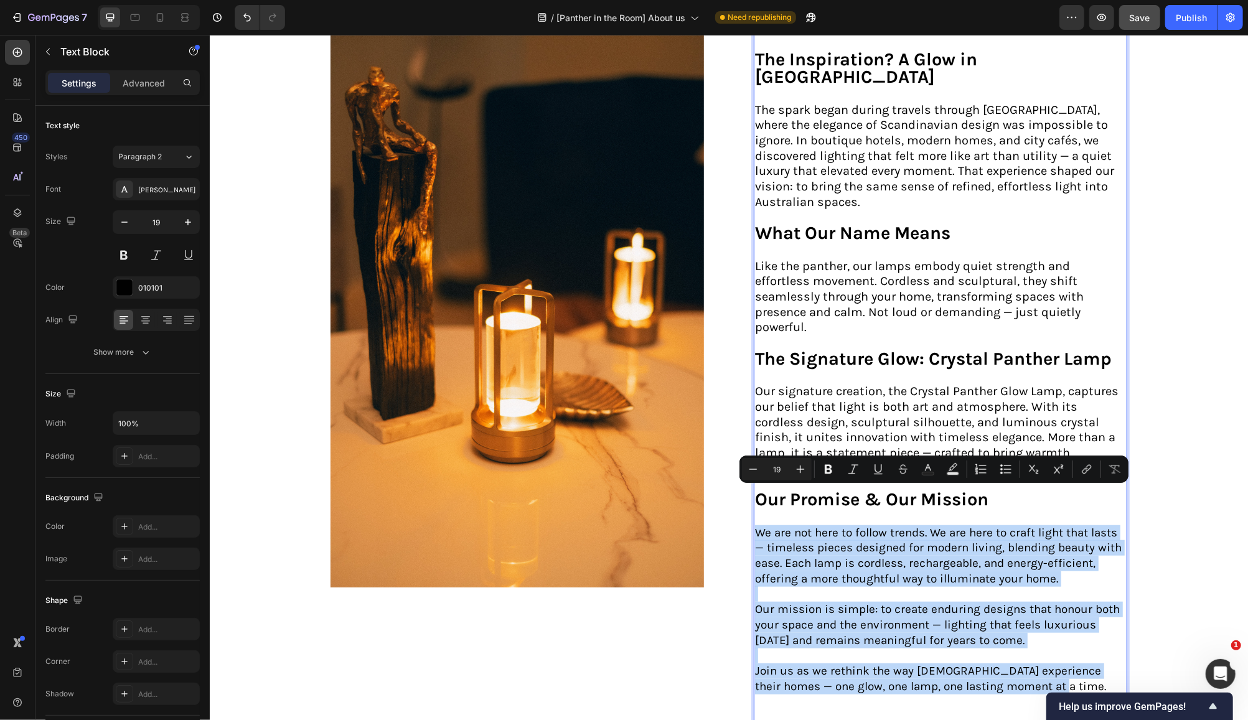
drag, startPoint x: 1021, startPoint y: 649, endPoint x: 750, endPoint y: 492, distance: 312.9
click at [753, 492] on div "As partners in life and in business — and parents to two daughters who inspire …" at bounding box center [939, 349] width 373 height 815
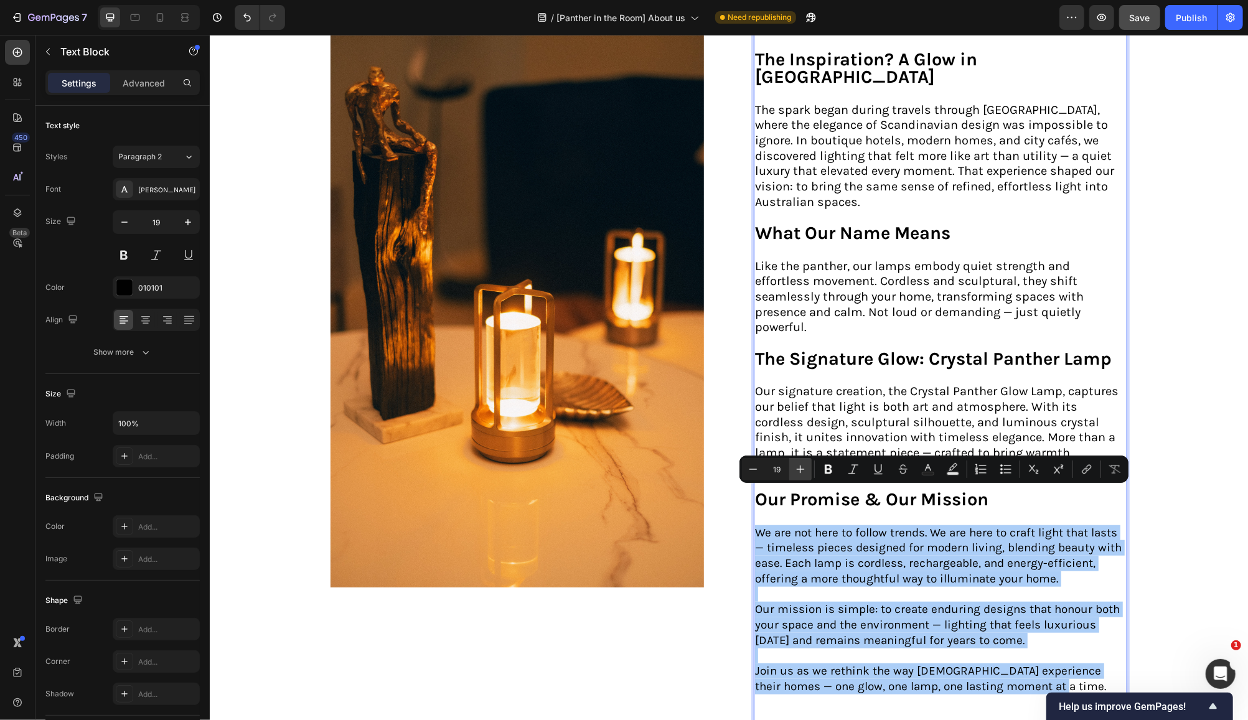
click at [801, 466] on icon "Editor contextual toolbar" at bounding box center [801, 470] width 8 height 8
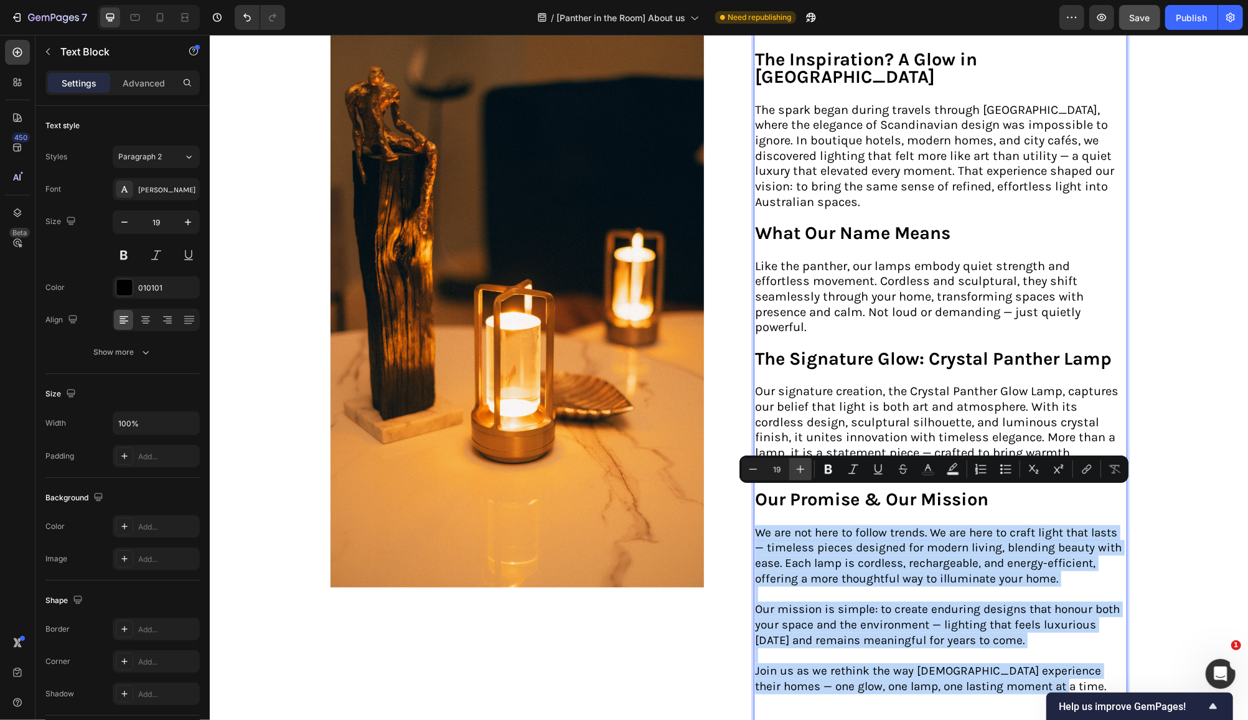
type input "20"
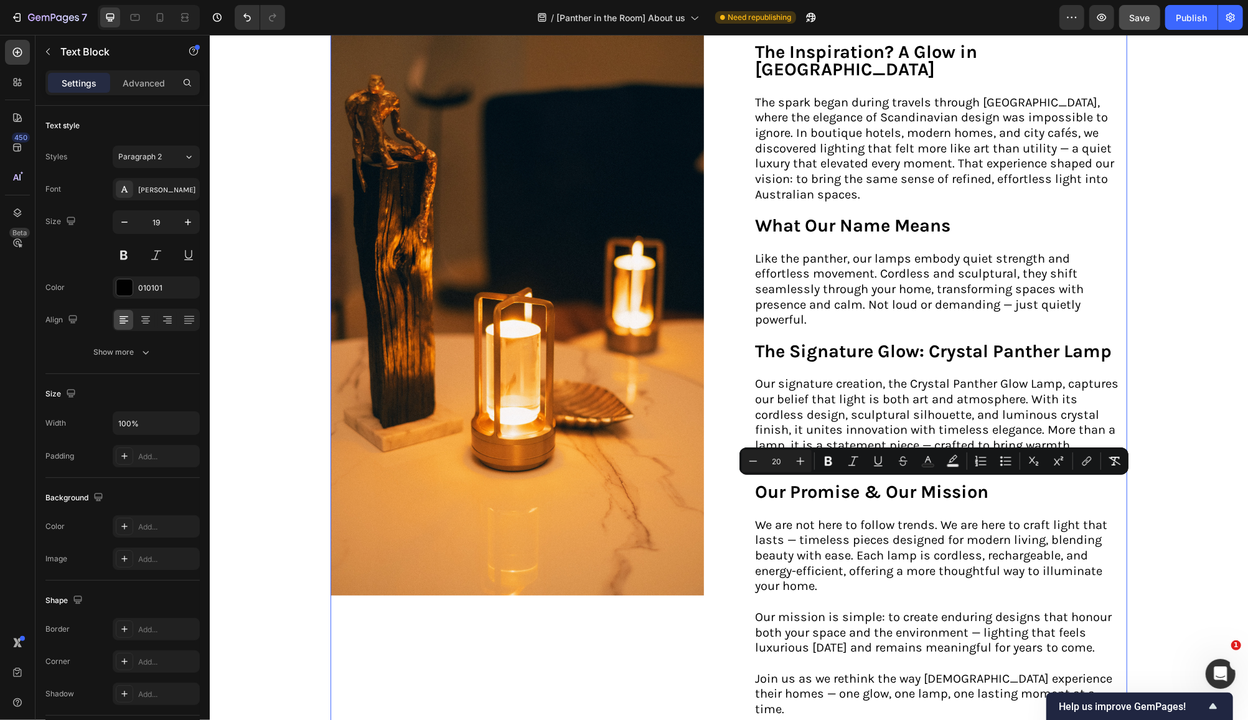
click at [639, 641] on div "Image" at bounding box center [516, 315] width 373 height 930
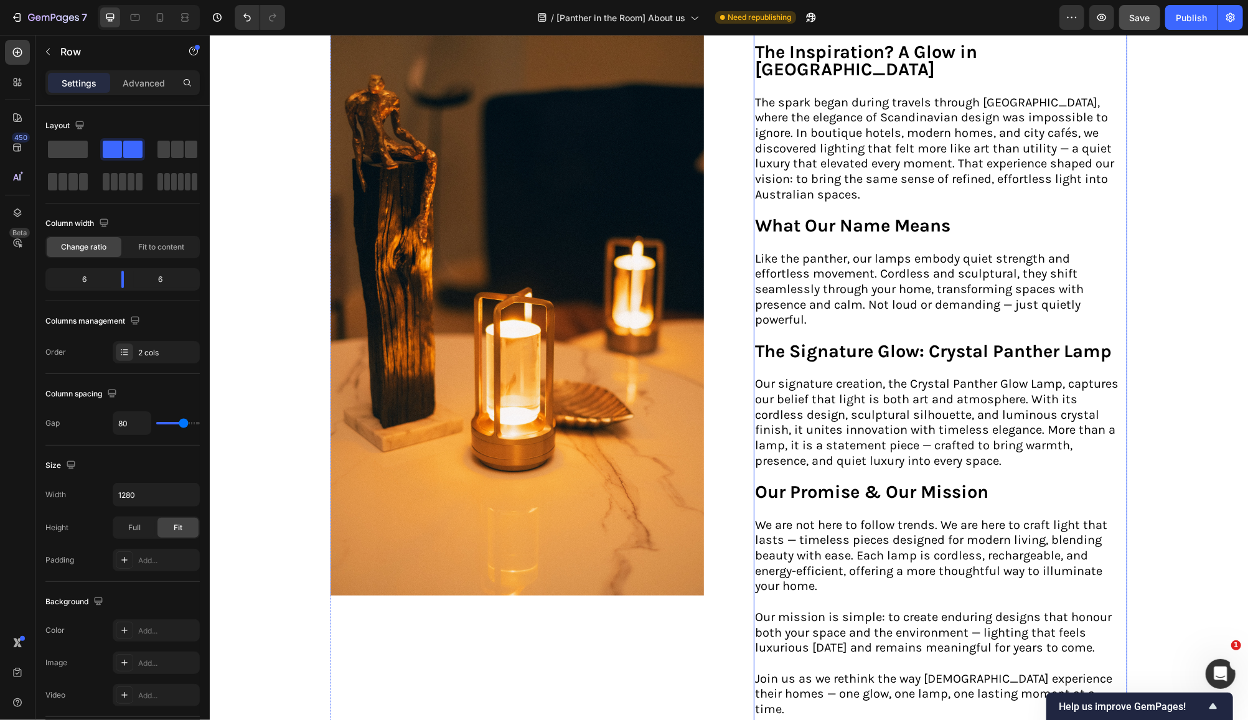
scroll to position [862, 0]
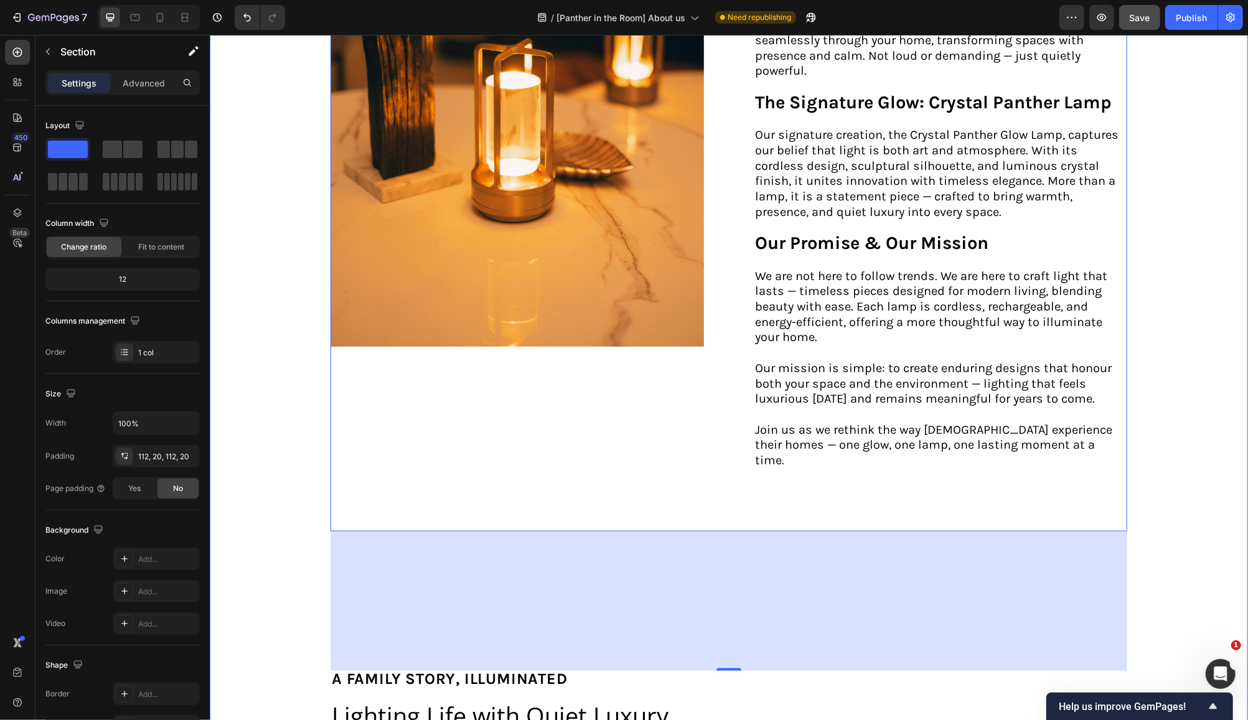
click at [1188, 510] on div "Image about us Text Block ⁠⁠⁠⁠⁠⁠⁠ A Family Vision, Proudly Australian Heading A…" at bounding box center [728, 617] width 1013 height 2032
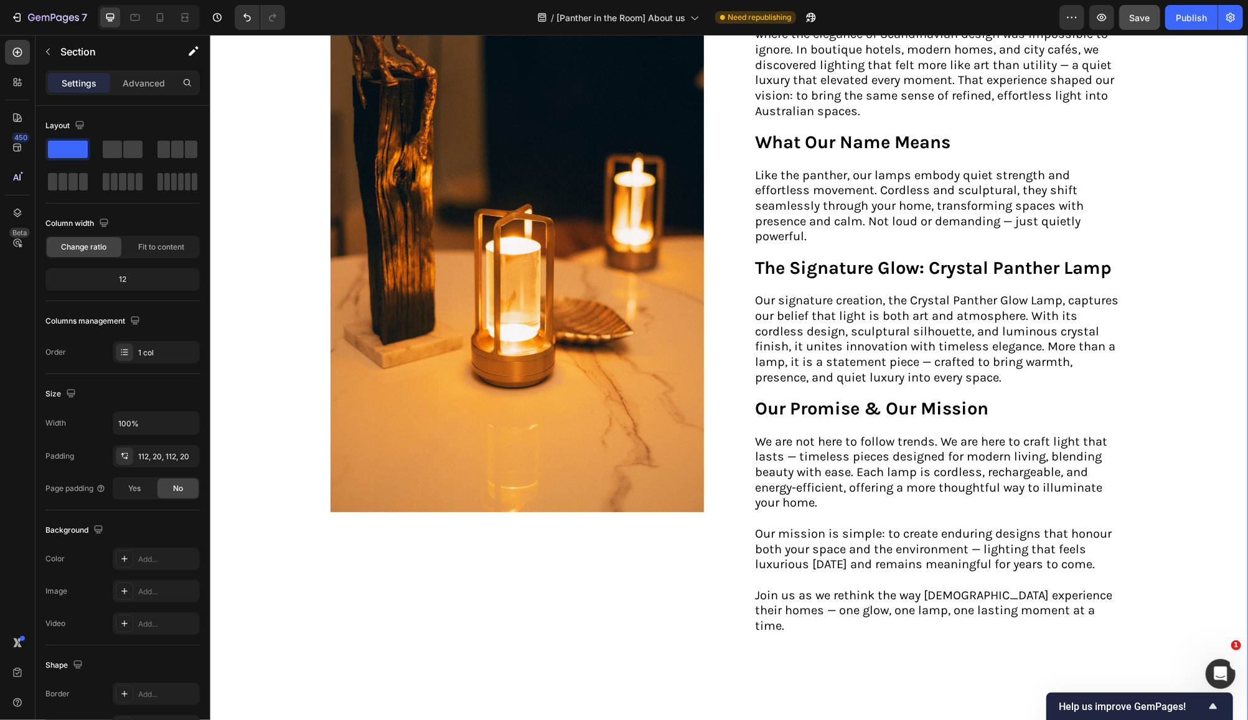
scroll to position [281, 0]
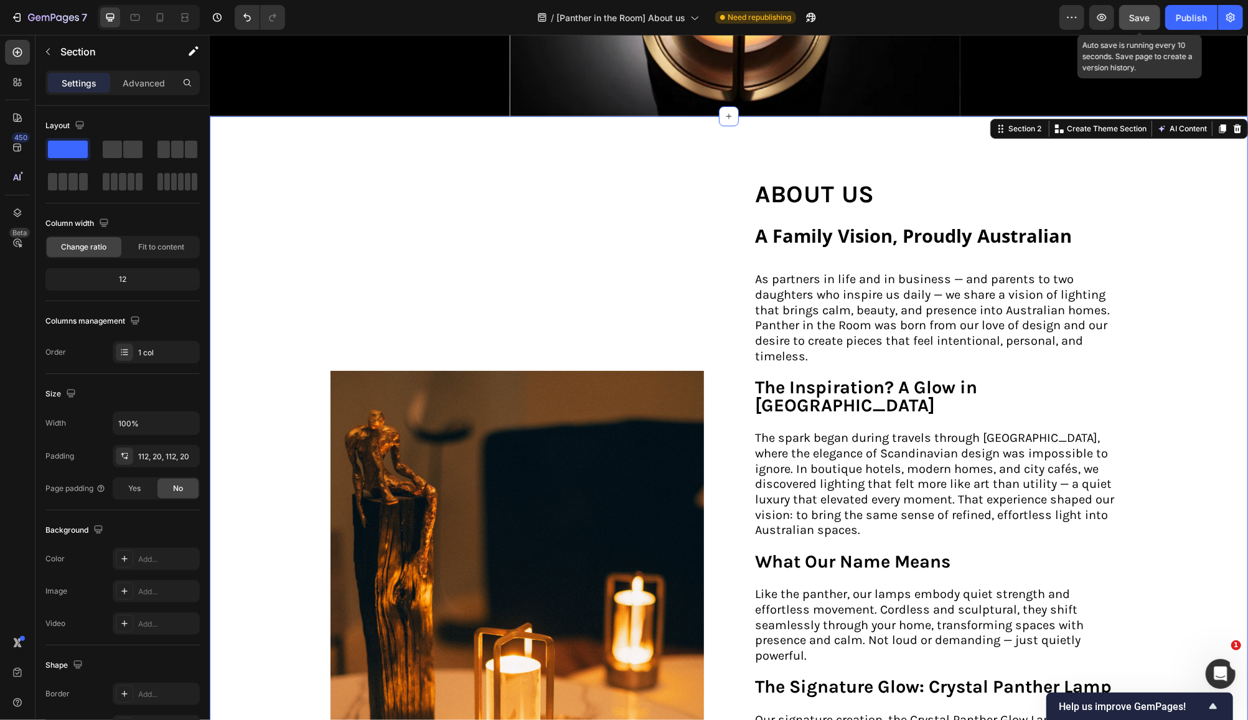
click at [1140, 17] on span "Save" at bounding box center [1140, 17] width 21 height 11
click at [1065, 233] on p "⁠⁠⁠⁠⁠⁠⁠ A Family Vision, Proudly [DEMOGRAPHIC_DATA]" at bounding box center [939, 233] width 371 height 42
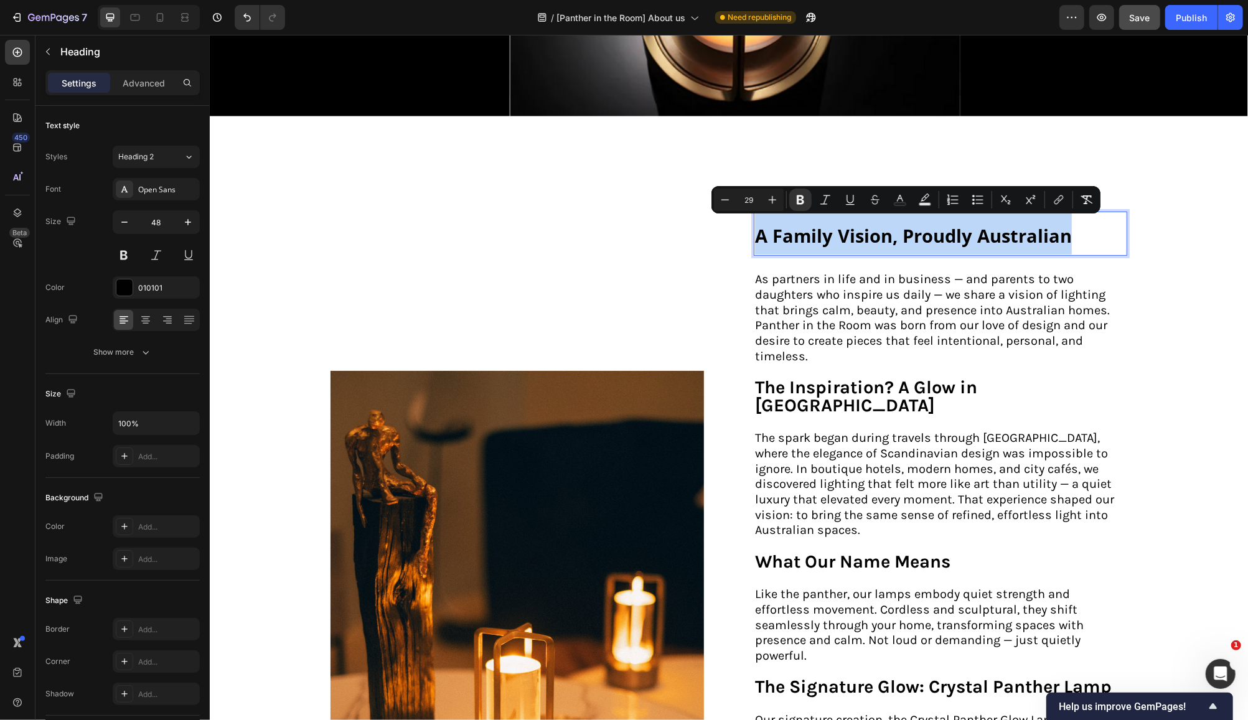
drag, startPoint x: 1069, startPoint y: 228, endPoint x: 750, endPoint y: 225, distance: 318.7
click at [754, 225] on p "A Family Vision, Proudly Australian" at bounding box center [939, 233] width 371 height 42
click at [803, 199] on icon "Editor contextual toolbar" at bounding box center [800, 200] width 12 height 12
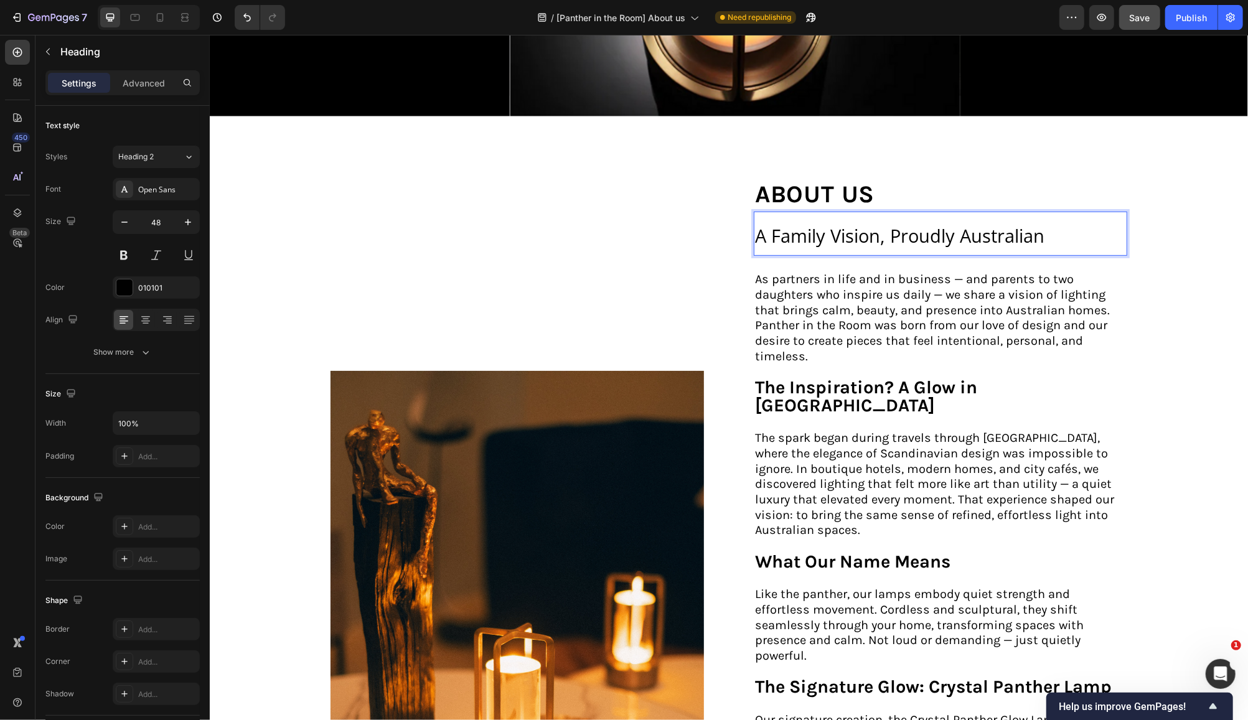
click at [1045, 236] on p "A Family Vision, Proudly Australian" at bounding box center [939, 233] width 371 height 42
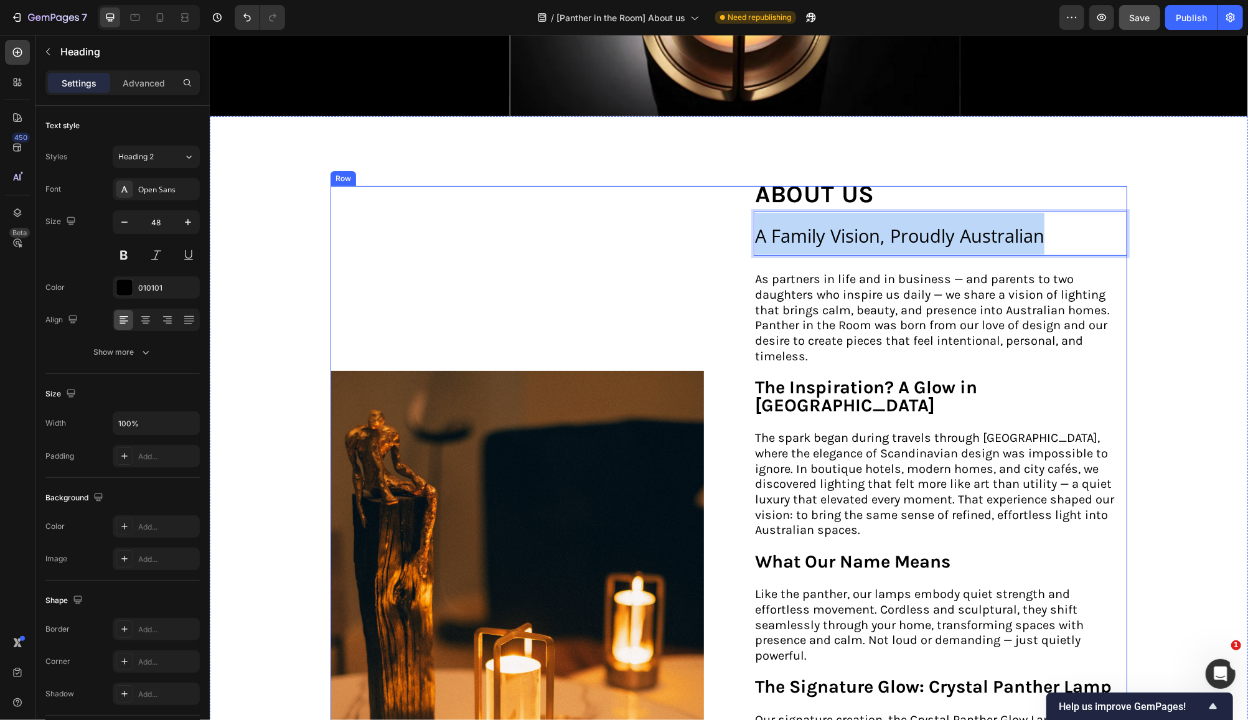
drag, startPoint x: 1045, startPoint y: 228, endPoint x: 744, endPoint y: 220, distance: 301.4
click at [744, 220] on div "Image about us Text Block A Family Vision, Proudly Australian Heading 24 As par…" at bounding box center [728, 650] width 797 height 930
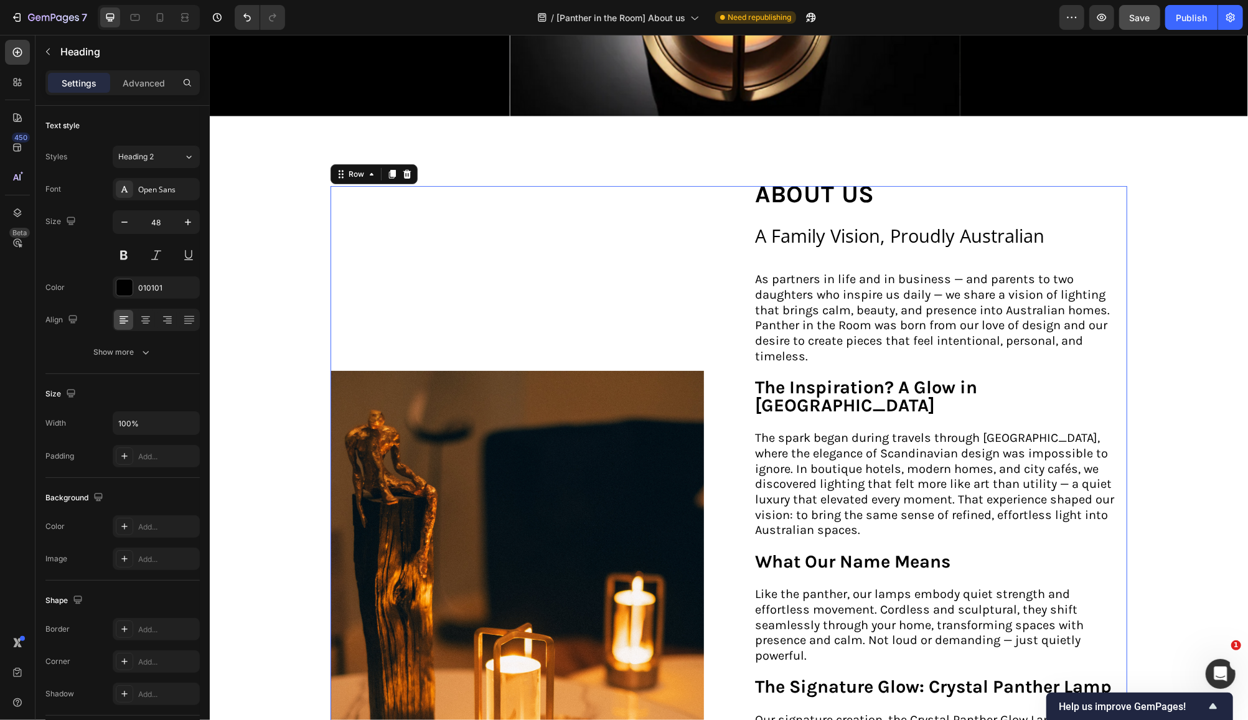
click at [658, 223] on div "Image" at bounding box center [516, 650] width 373 height 930
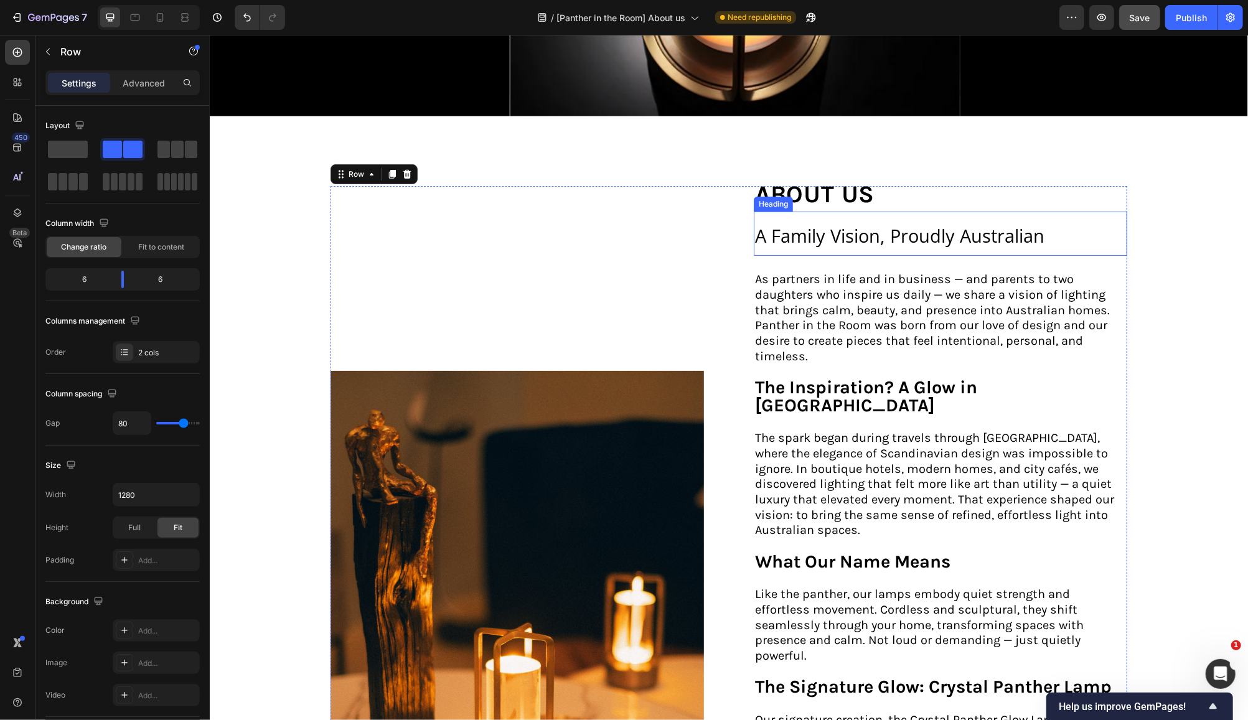
drag, startPoint x: 1027, startPoint y: 235, endPoint x: 1039, endPoint y: 235, distance: 11.8
click at [1028, 235] on span "A Family Vision, Proudly Australian" at bounding box center [898, 235] width 289 height 24
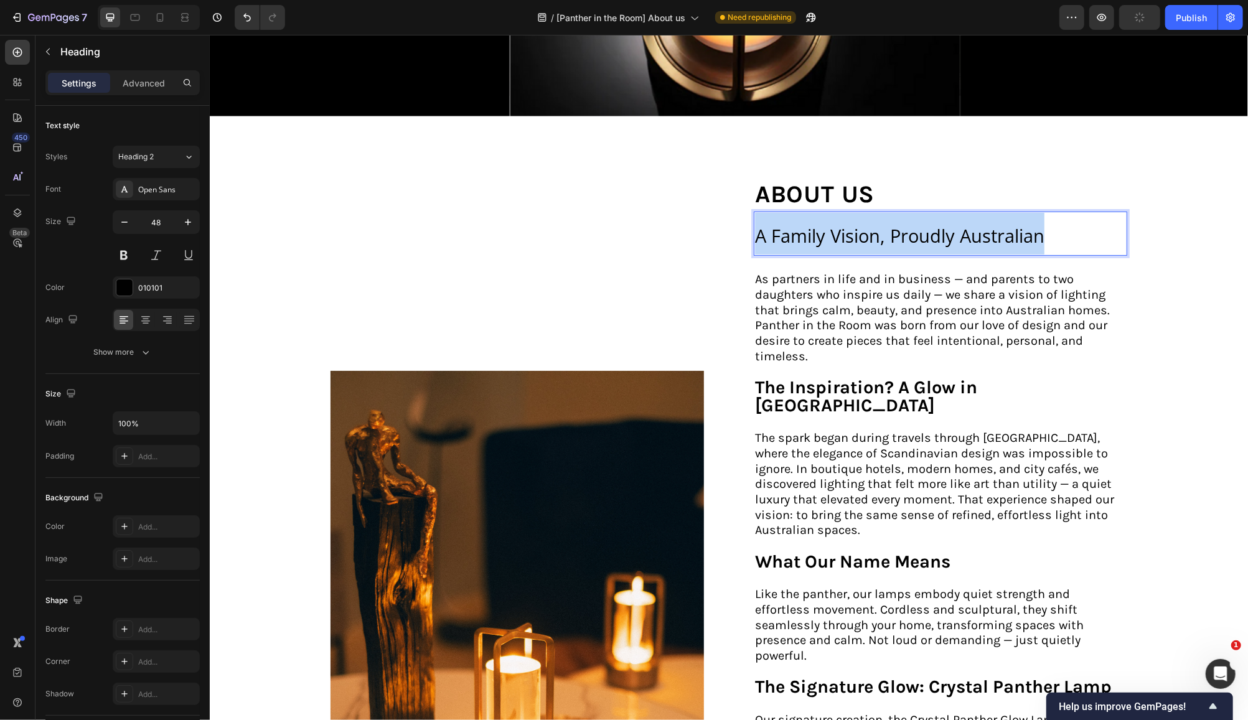
drag, startPoint x: 1045, startPoint y: 229, endPoint x: 750, endPoint y: 215, distance: 294.8
click at [754, 215] on p "A Family Vision, Proudly Australian" at bounding box center [939, 233] width 371 height 42
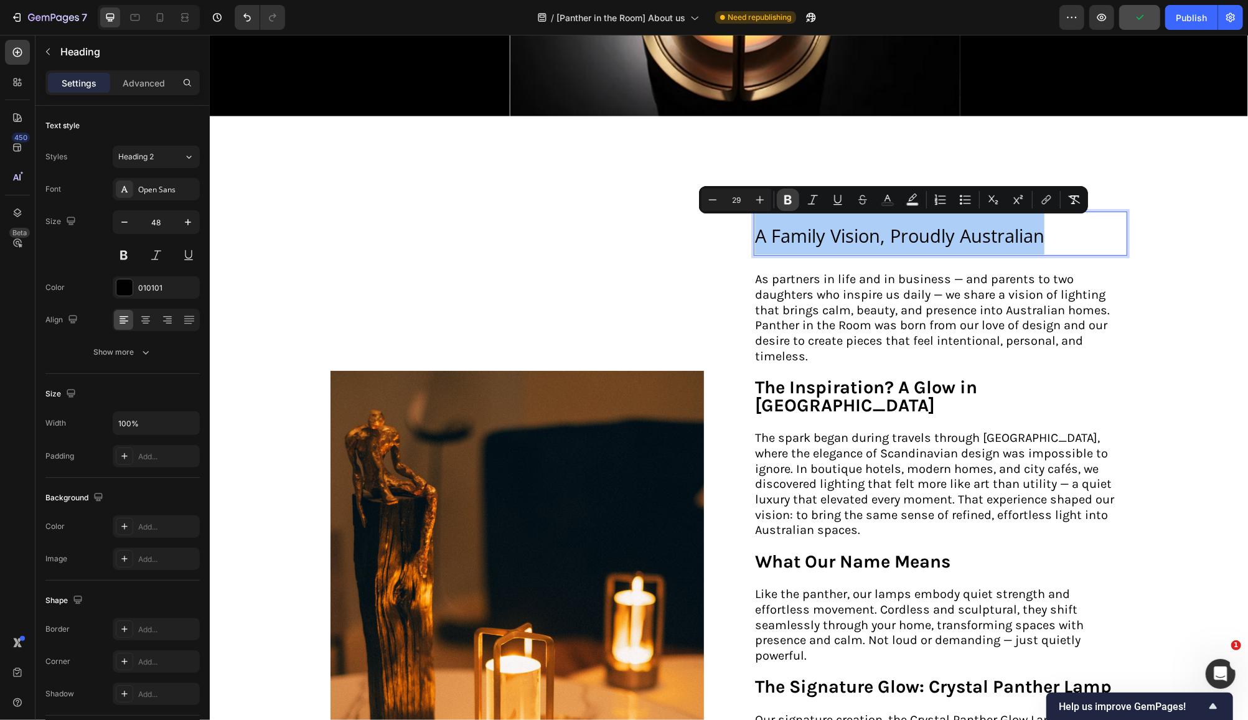
click at [792, 199] on icon "Editor contextual toolbar" at bounding box center [788, 200] width 12 height 12
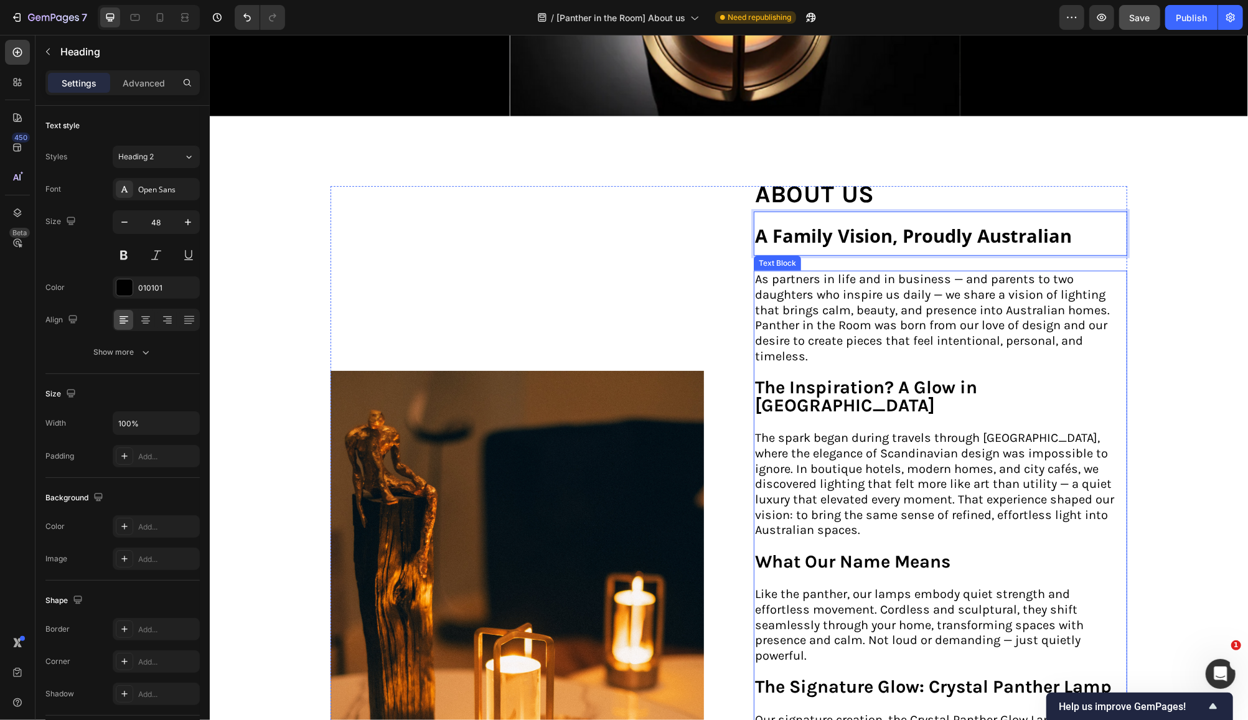
click at [1081, 415] on p "The spark began during travels through [GEOGRAPHIC_DATA], where the elegance of…" at bounding box center [939, 493] width 371 height 156
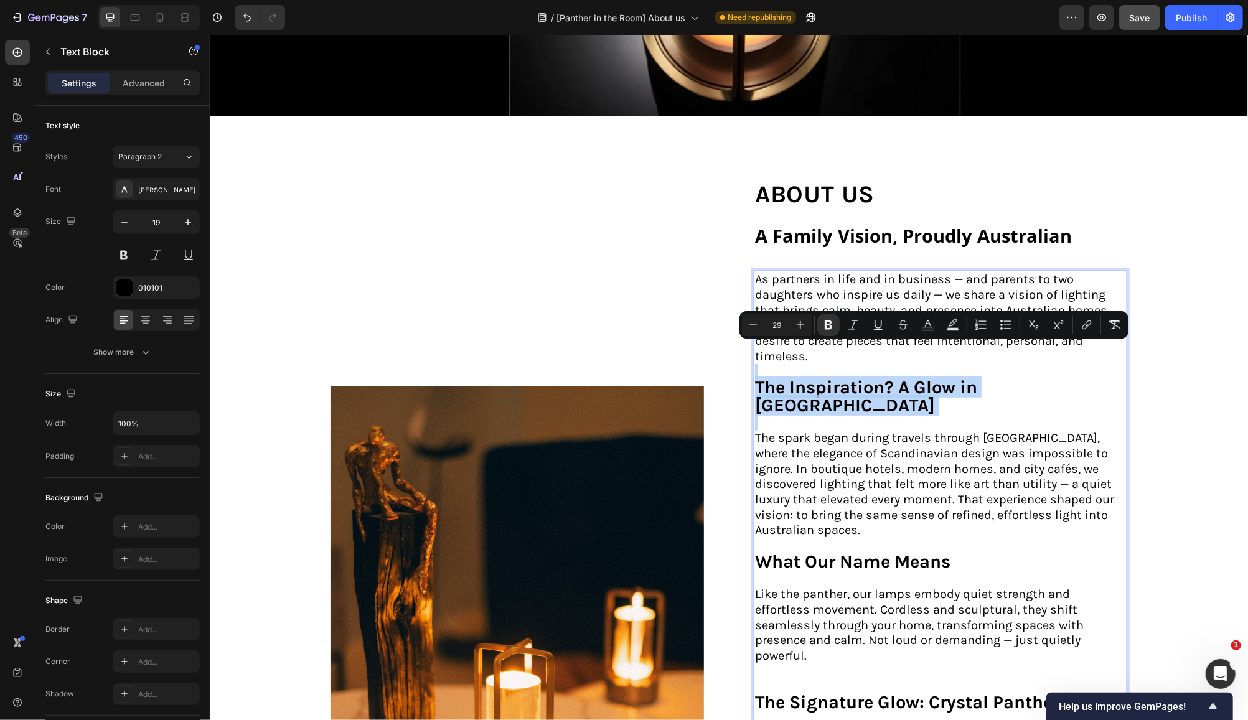
drag, startPoint x: 1074, startPoint y: 380, endPoint x: 800, endPoint y: 345, distance: 276.1
click at [800, 345] on div "As partners in life and in business — and parents to two daughters who inspire …" at bounding box center [939, 708] width 373 height 876
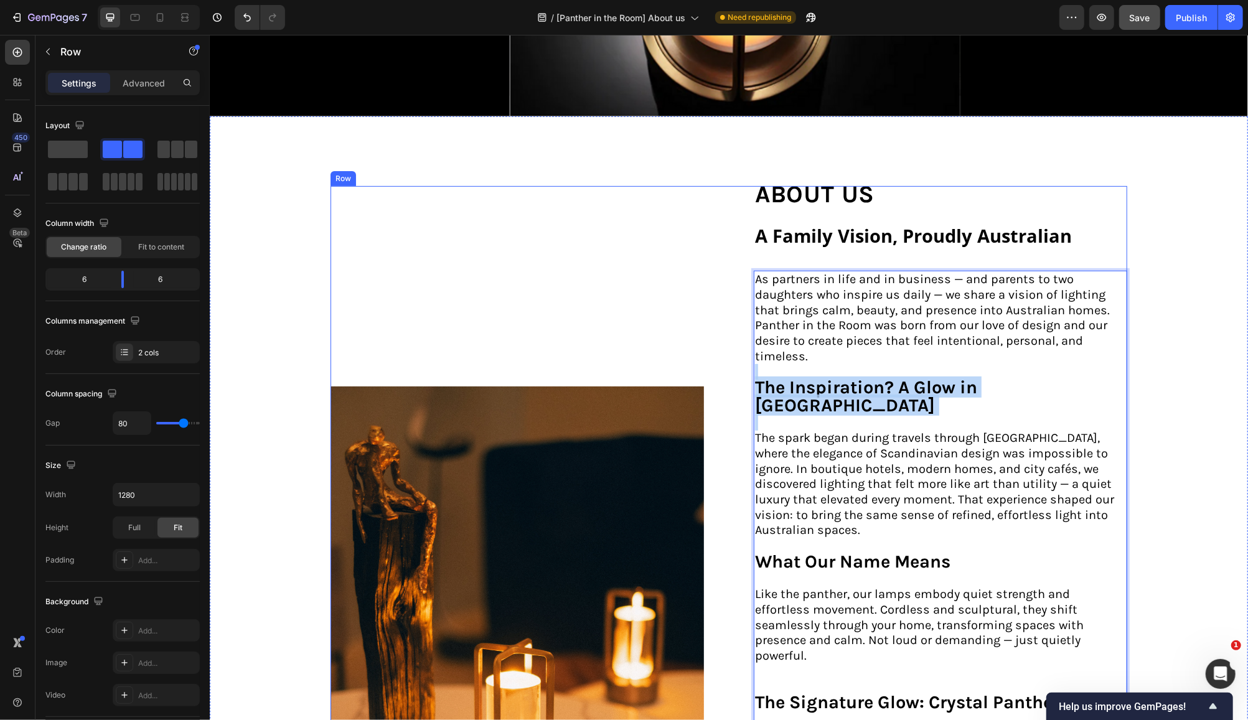
click at [659, 304] on div "Image" at bounding box center [516, 665] width 373 height 960
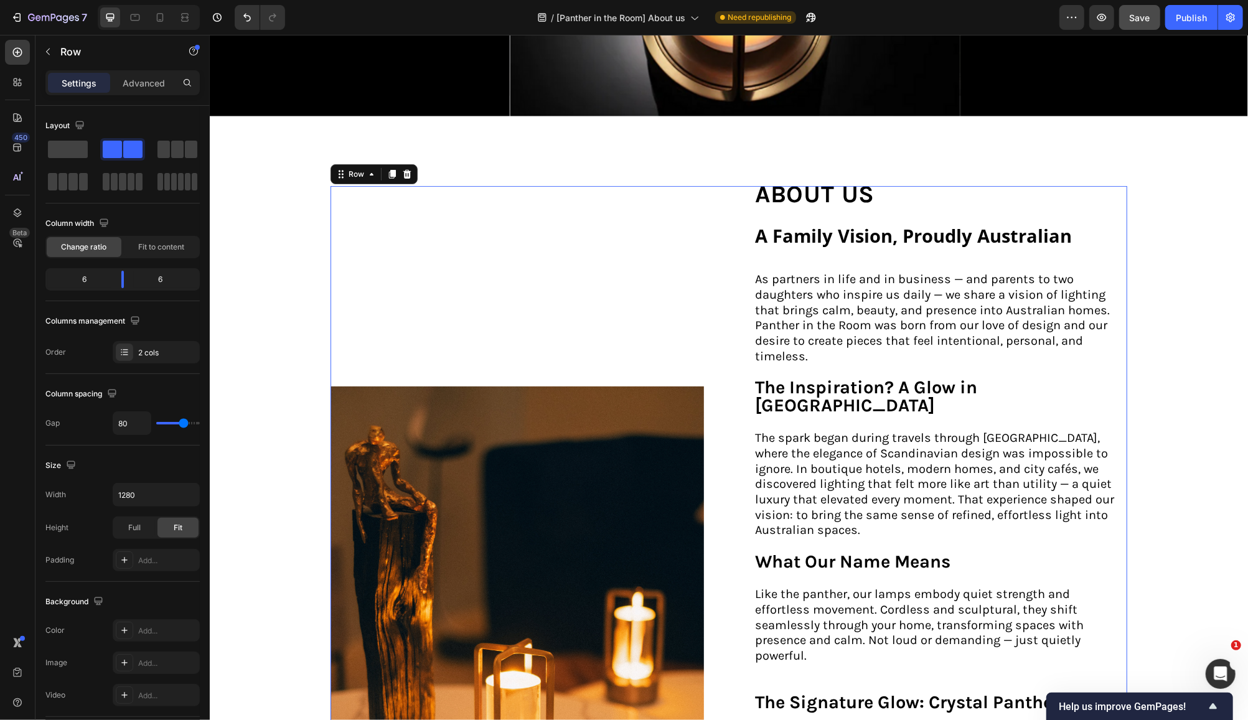
click at [682, 299] on div "Image" at bounding box center [516, 665] width 373 height 960
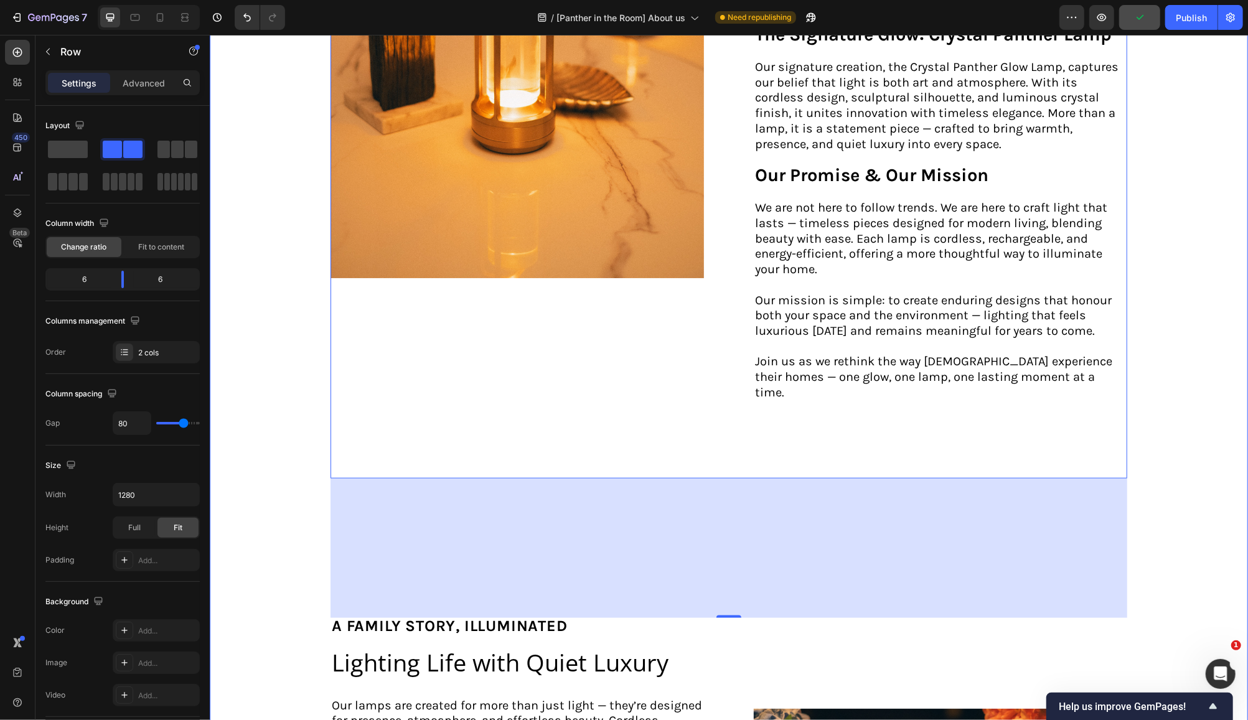
scroll to position [1111, 0]
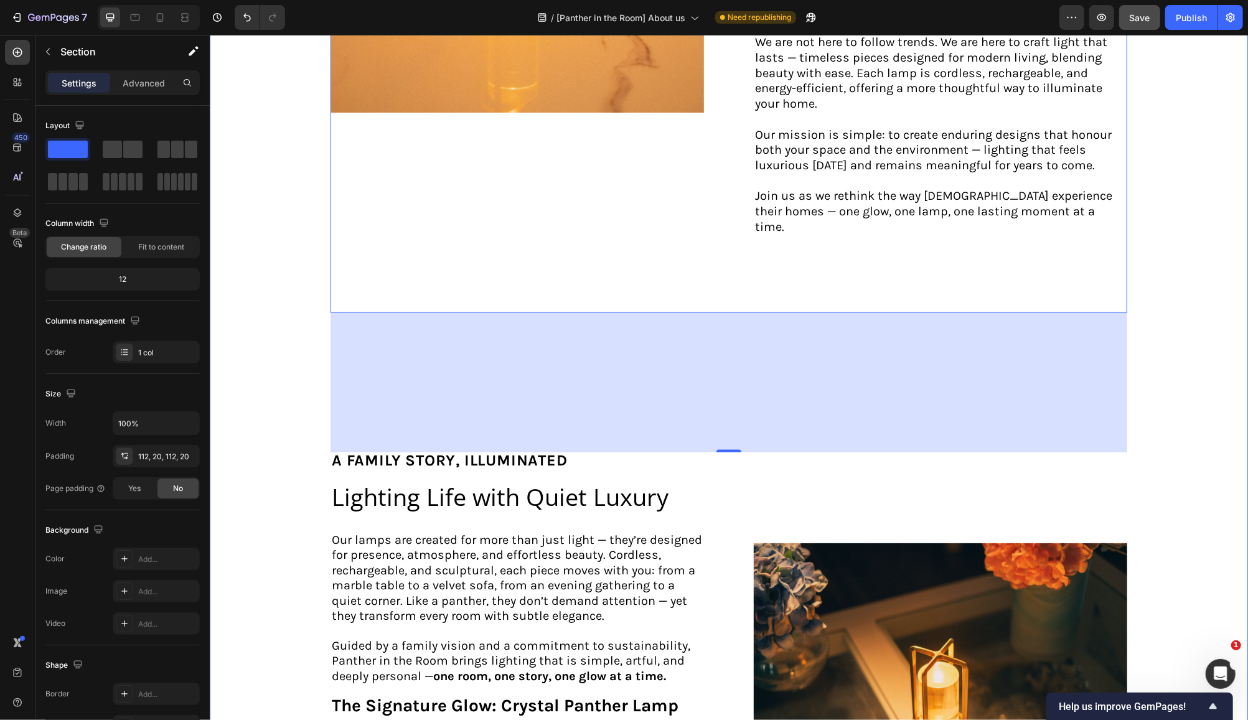
click at [1178, 436] on div "Image about us Text Block ⁠⁠⁠⁠⁠⁠⁠ A Family Vision, Proudly Australian Heading A…" at bounding box center [728, 383] width 1013 height 2062
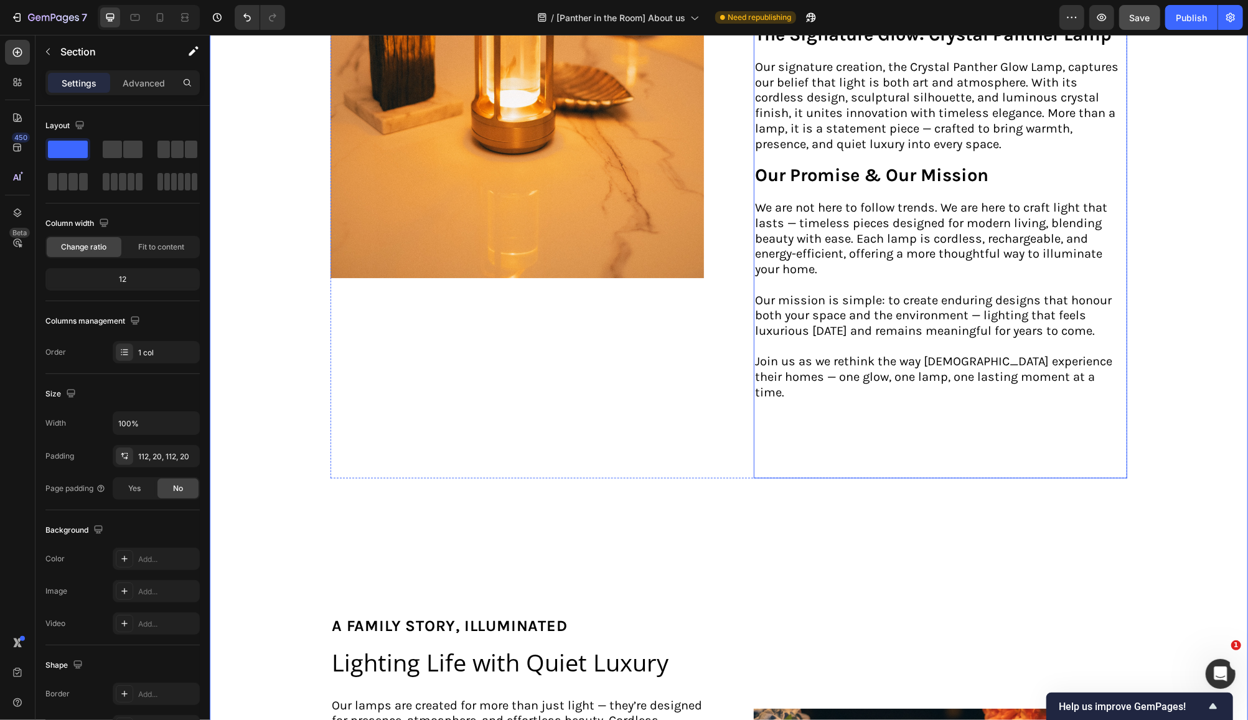
scroll to position [697, 0]
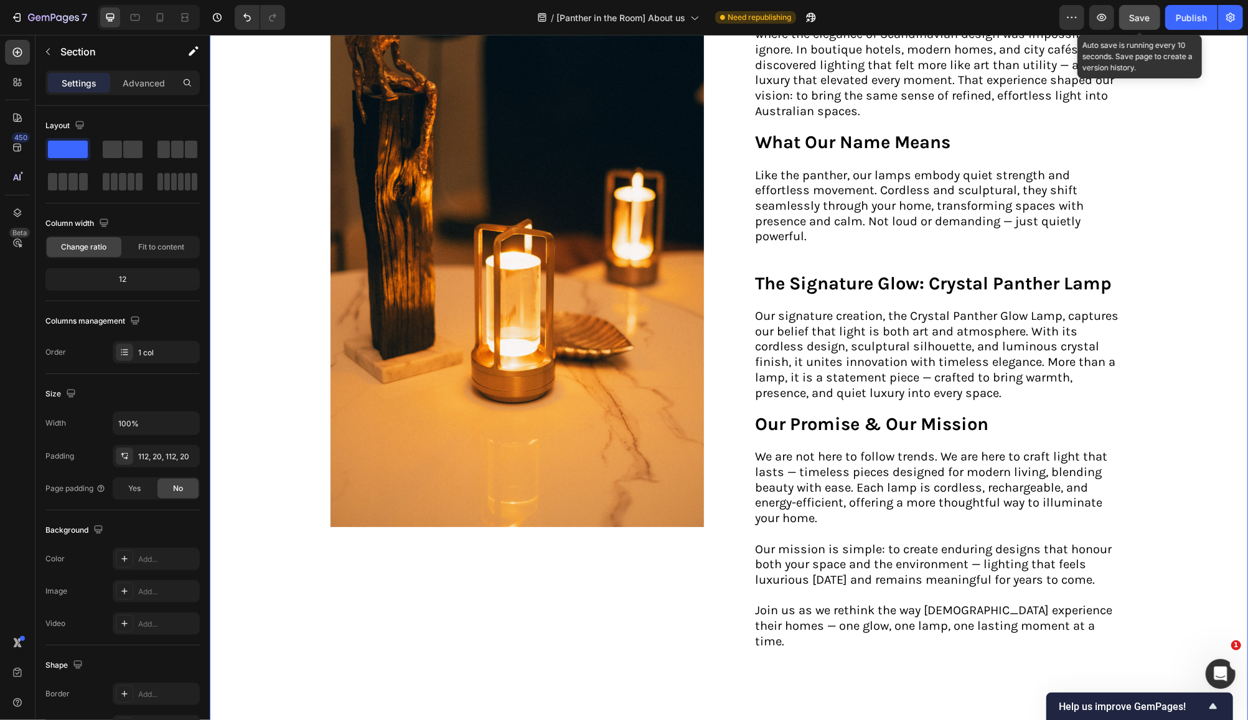
click at [1130, 17] on span "Save" at bounding box center [1140, 17] width 21 height 11
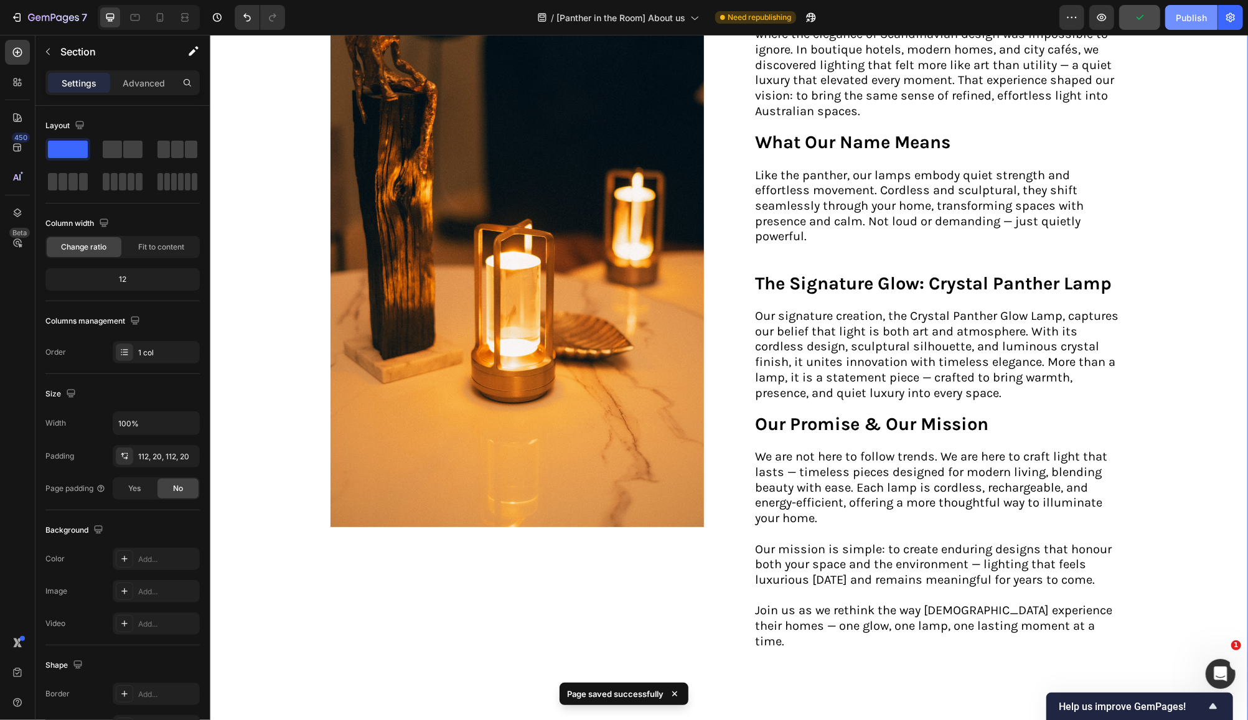
click at [1183, 17] on div "Publish" at bounding box center [1191, 17] width 31 height 13
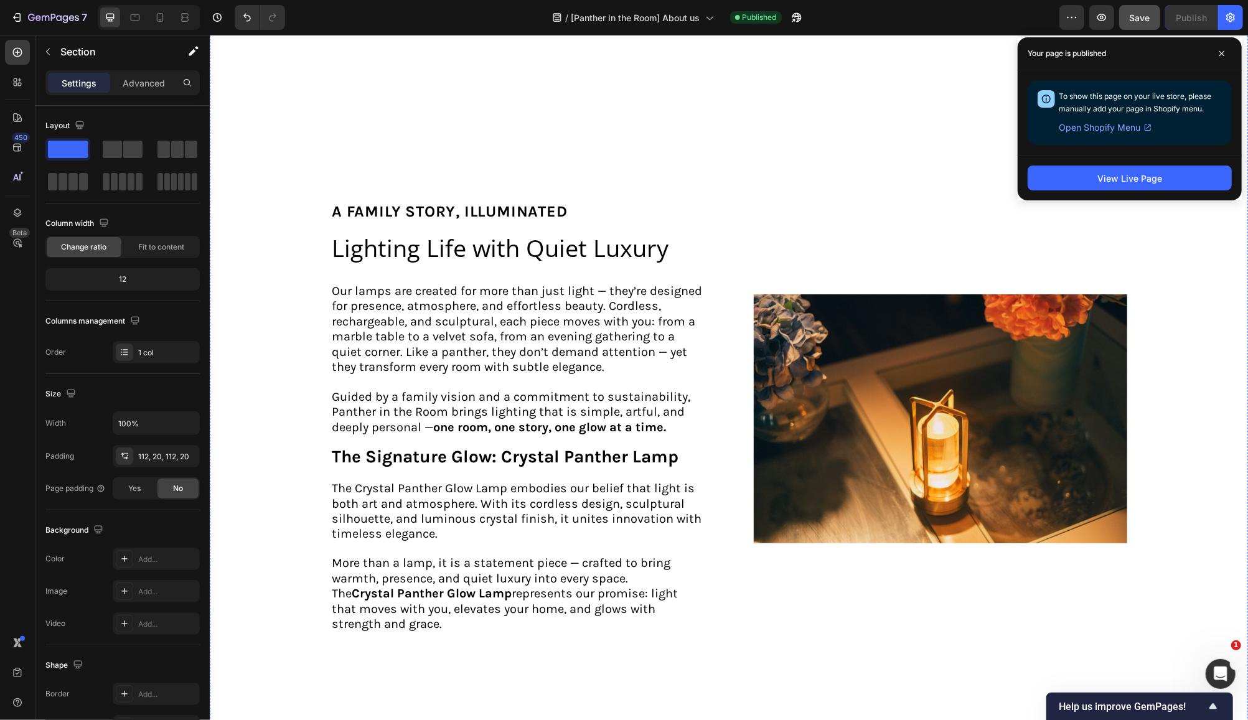
scroll to position [1277, 0]
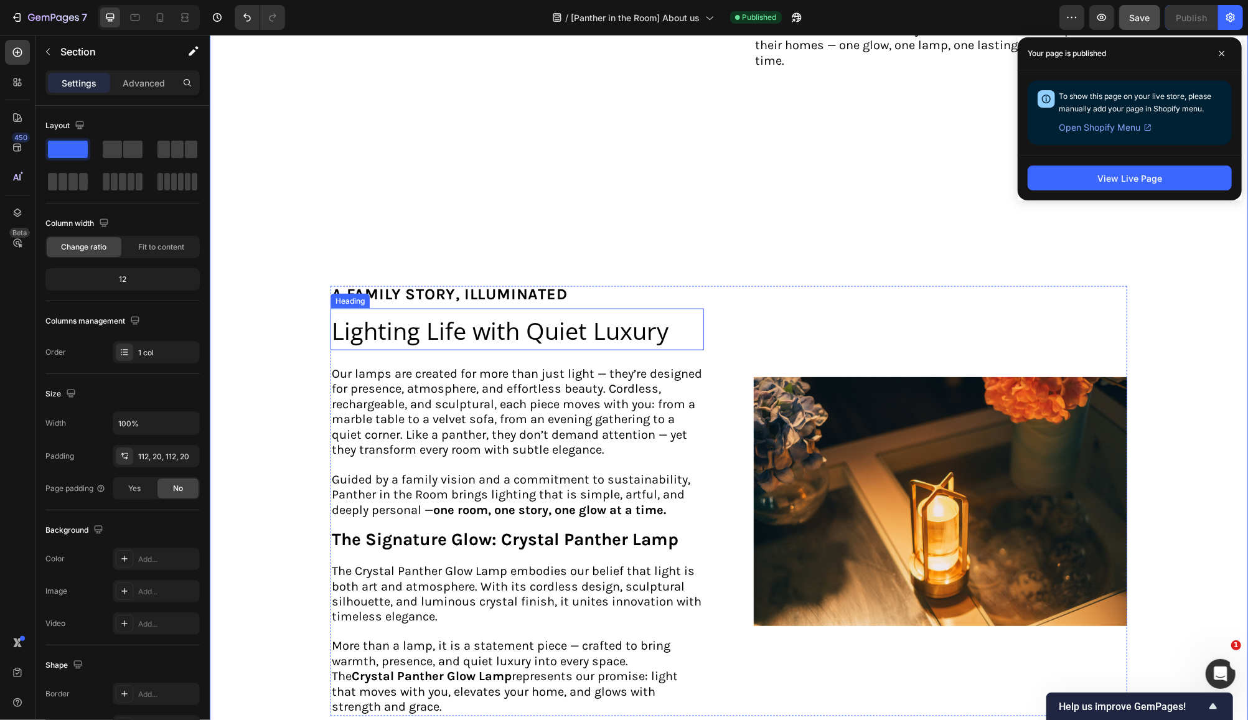
drag, startPoint x: 600, startPoint y: 266, endPoint x: 654, endPoint y: 284, distance: 57.3
click at [600, 314] on span "Lighting Life with Quiet Luxury" at bounding box center [499, 330] width 337 height 32
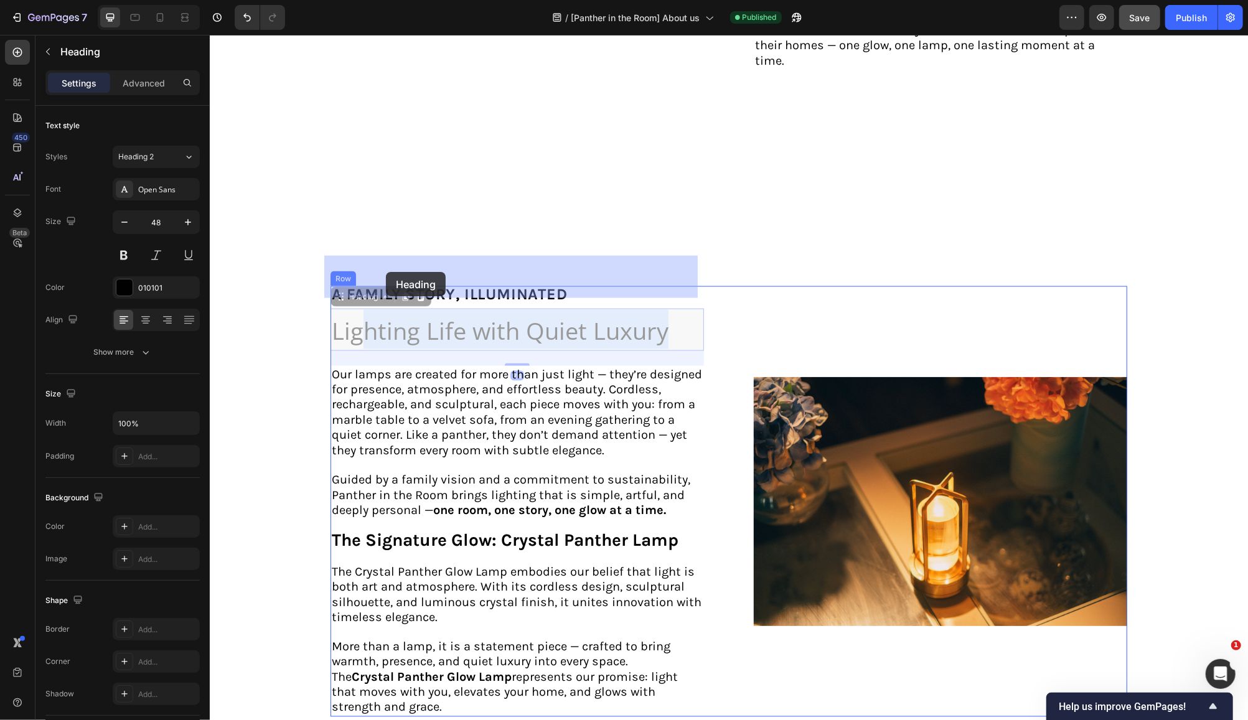
drag, startPoint x: 665, startPoint y: 270, endPoint x: 360, endPoint y: 271, distance: 305.6
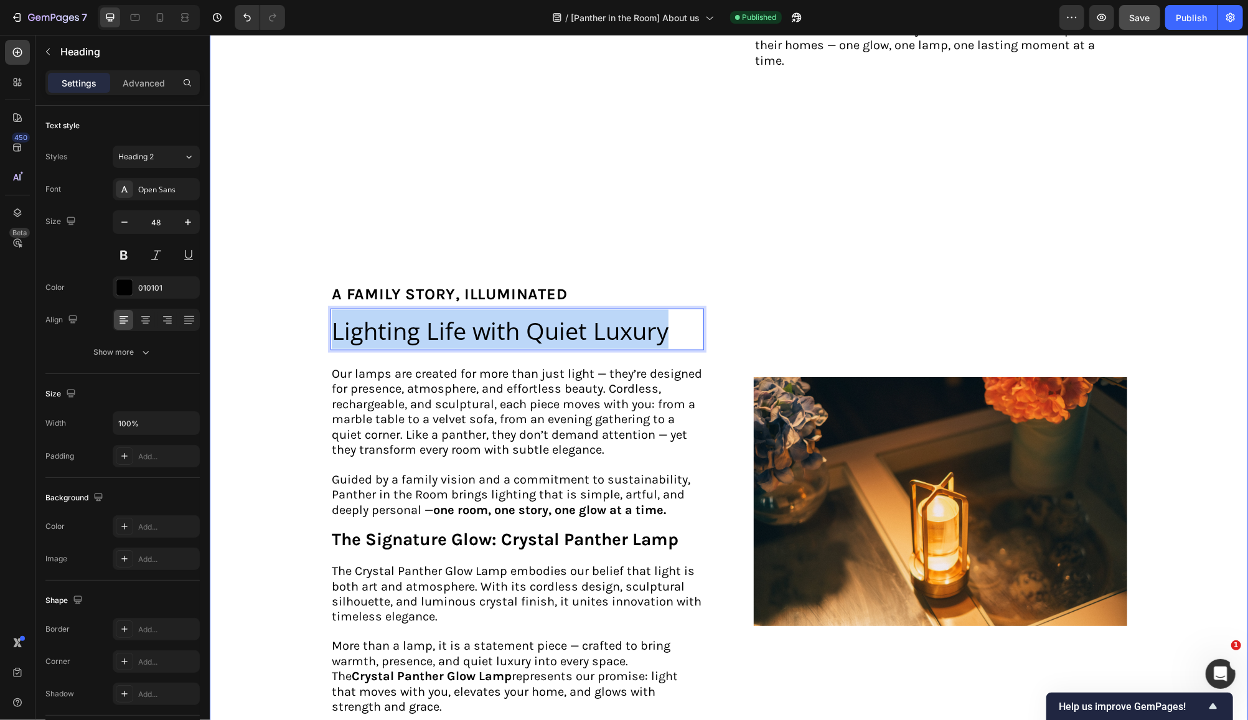
drag, startPoint x: 678, startPoint y: 279, endPoint x: 321, endPoint y: 283, distance: 357.3
click at [321, 283] on div "Image about us Text Block ⁠⁠⁠⁠⁠⁠⁠ A Family Vision, Proudly Australian Heading A…" at bounding box center [728, 217] width 1013 height 2062
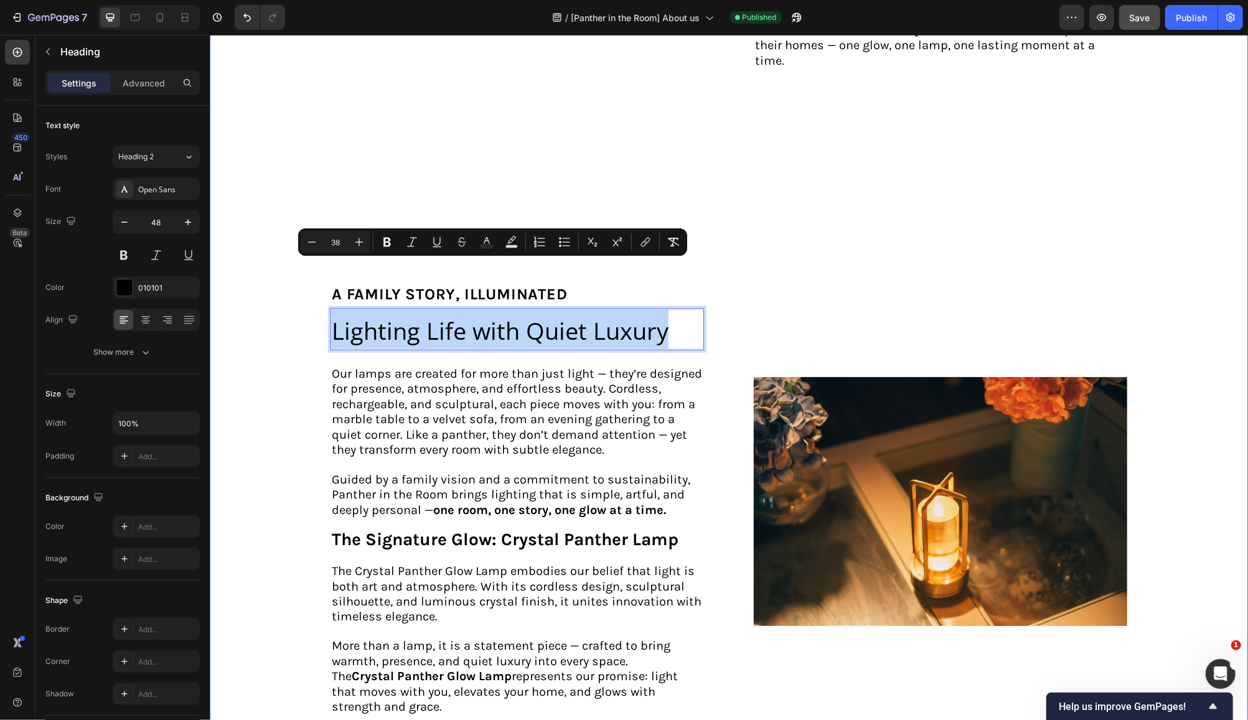
type input "48"
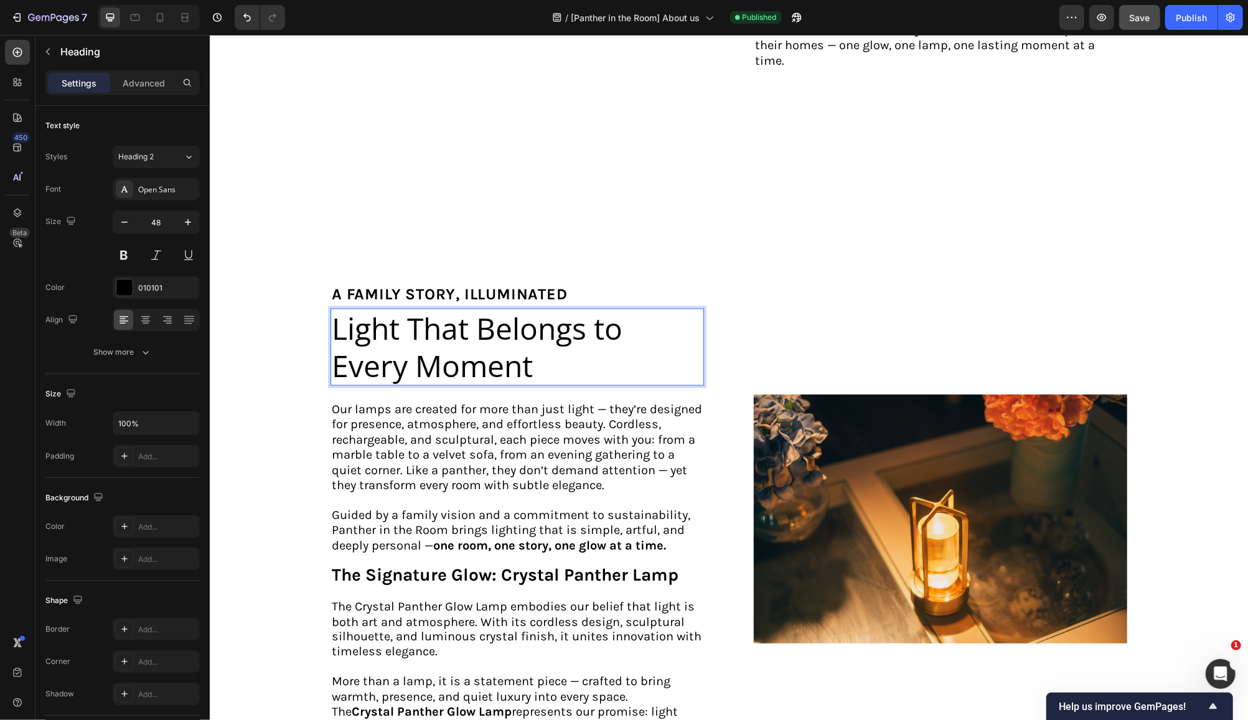
click at [542, 315] on p "Light That Belongs to Every Moment" at bounding box center [516, 346] width 371 height 75
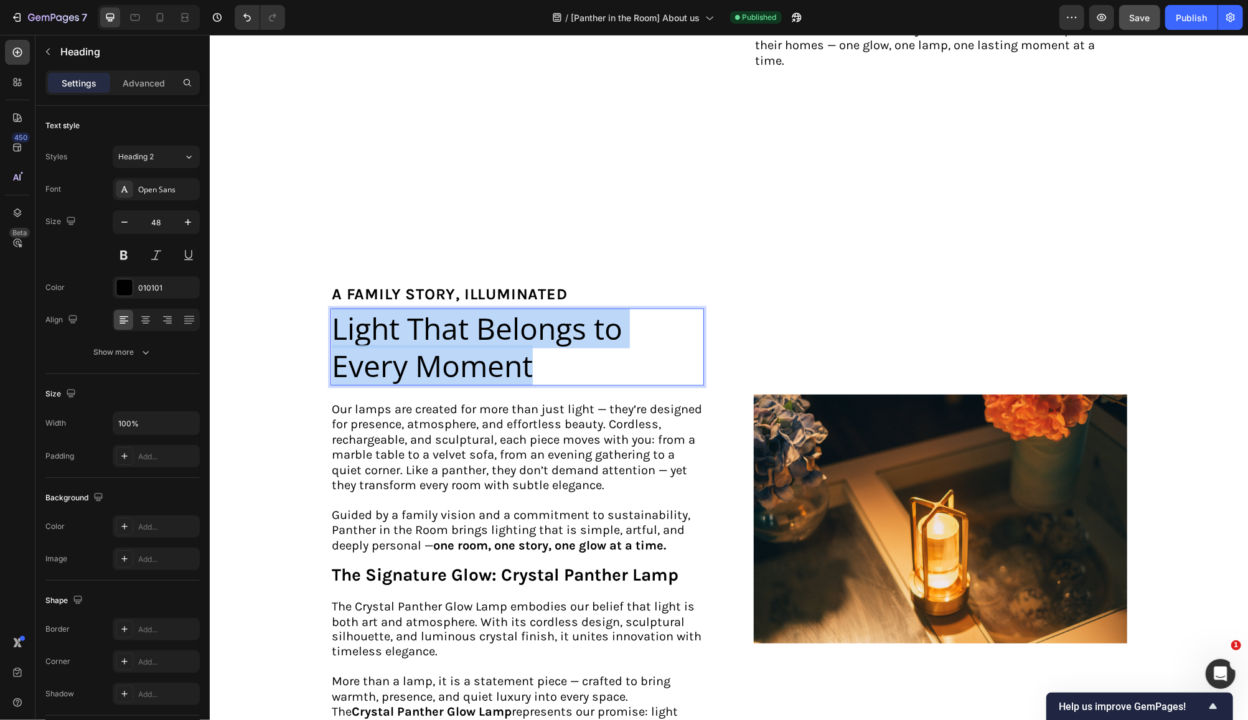
drag, startPoint x: 542, startPoint y: 314, endPoint x: 324, endPoint y: 270, distance: 222.9
click at [330, 308] on h2 "Light That Belongs to Every Moment" at bounding box center [516, 346] width 373 height 77
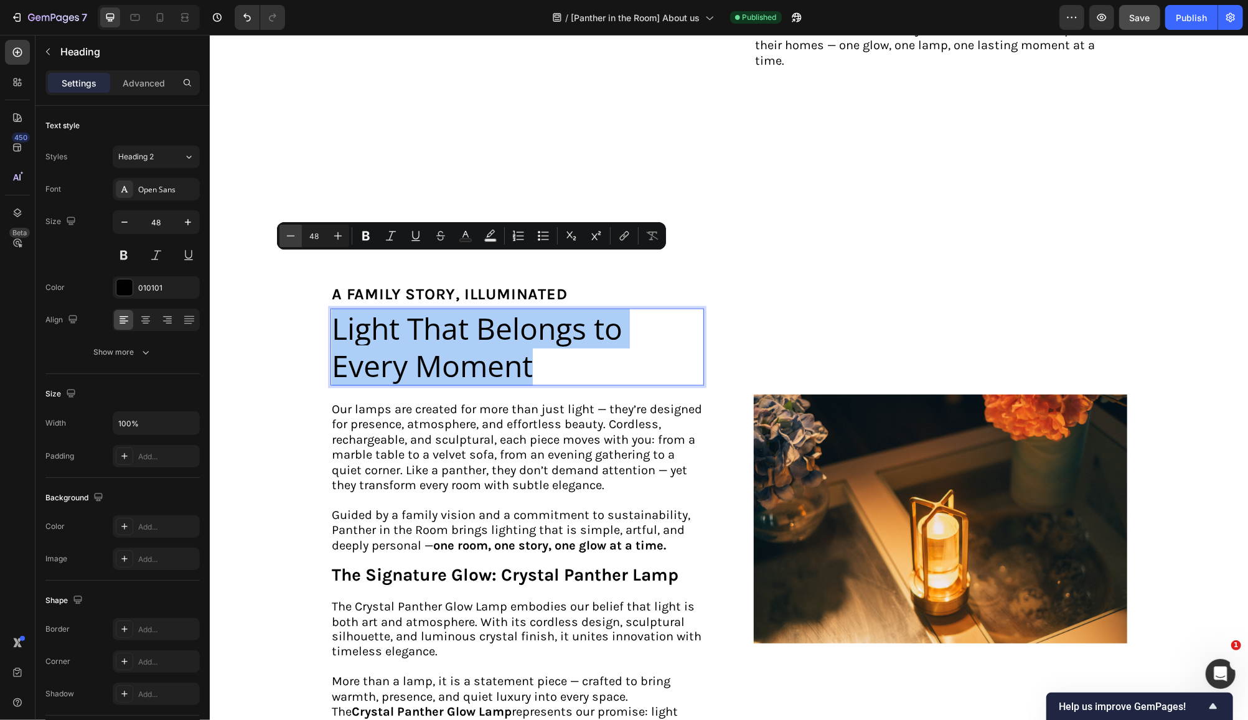
click at [293, 232] on icon "Editor contextual toolbar" at bounding box center [290, 236] width 12 height 12
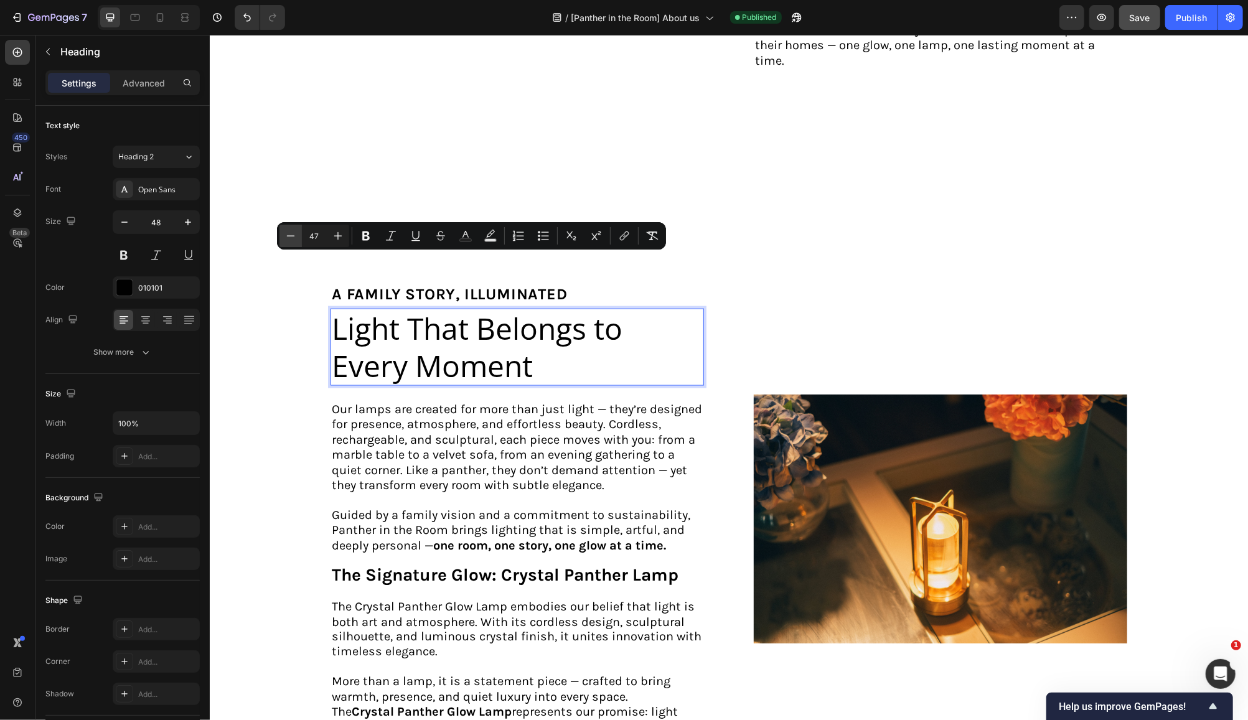
click at [293, 232] on icon "Editor contextual toolbar" at bounding box center [290, 236] width 12 height 12
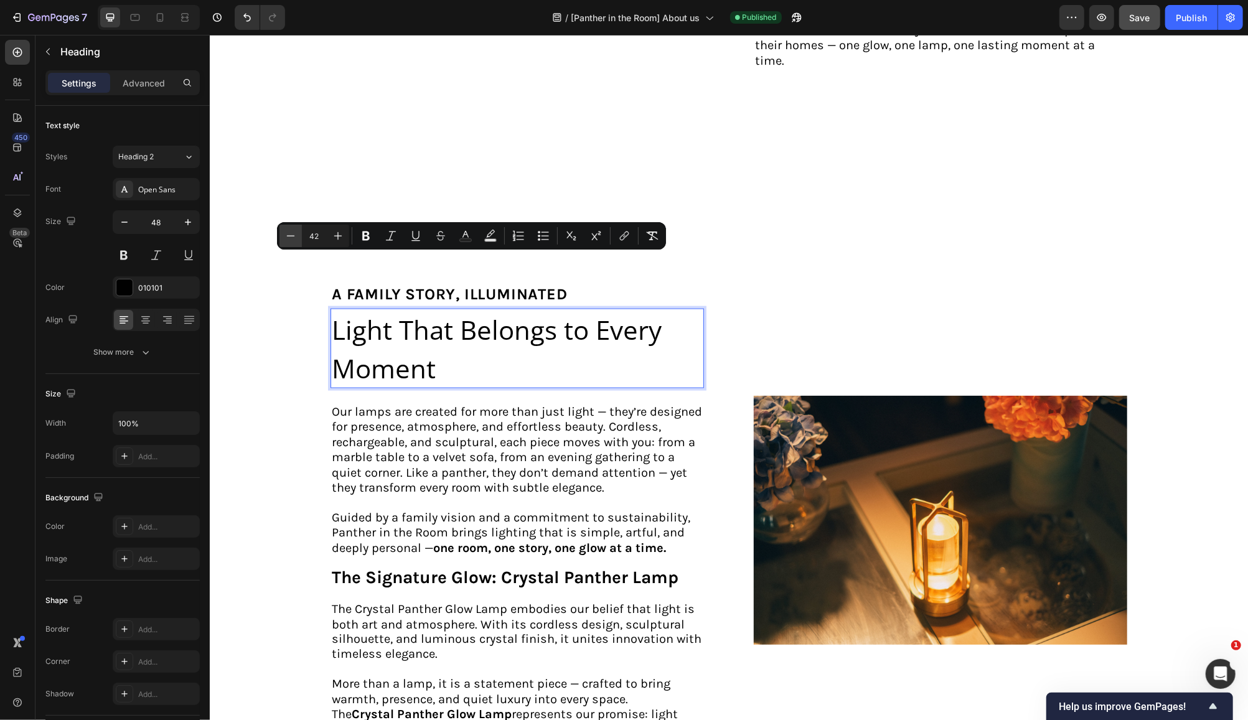
click at [293, 232] on icon "Editor contextual toolbar" at bounding box center [290, 236] width 12 height 12
click at [294, 234] on icon "Editor contextual toolbar" at bounding box center [290, 236] width 12 height 12
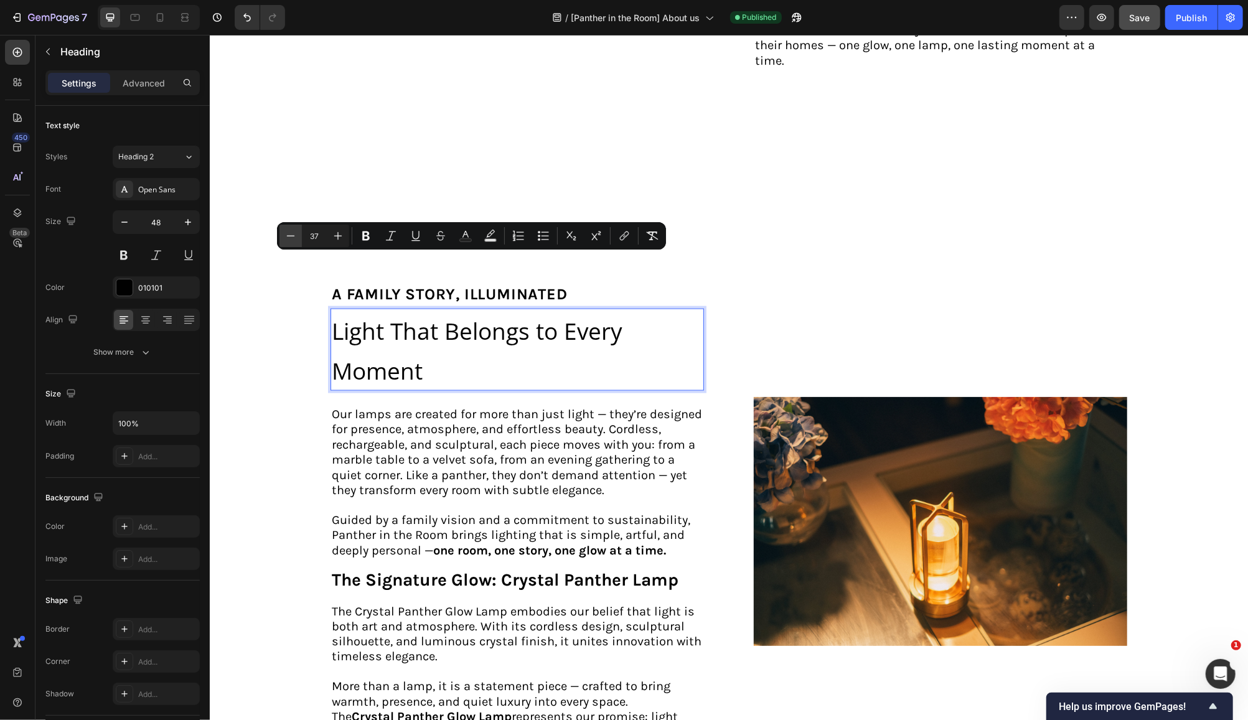
click at [294, 234] on icon "Editor contextual toolbar" at bounding box center [290, 236] width 12 height 12
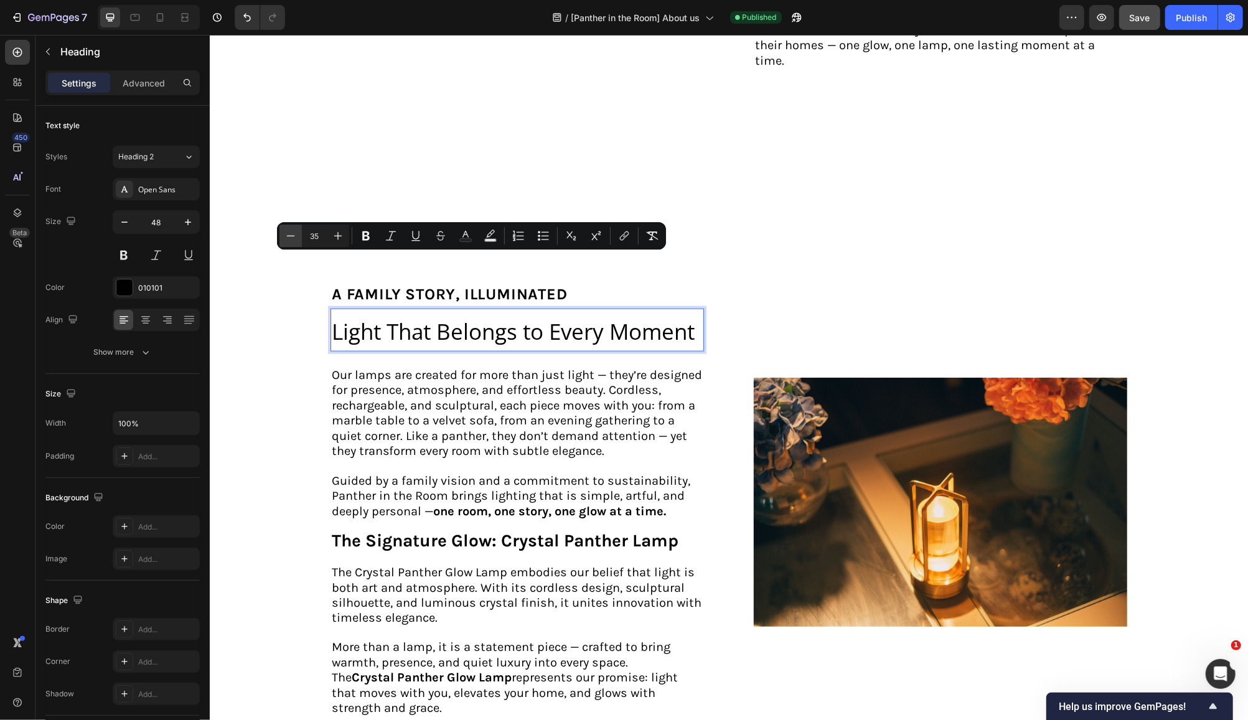
click at [294, 234] on icon "Editor contextual toolbar" at bounding box center [290, 236] width 12 height 12
click at [296, 234] on icon "Editor contextual toolbar" at bounding box center [290, 236] width 12 height 12
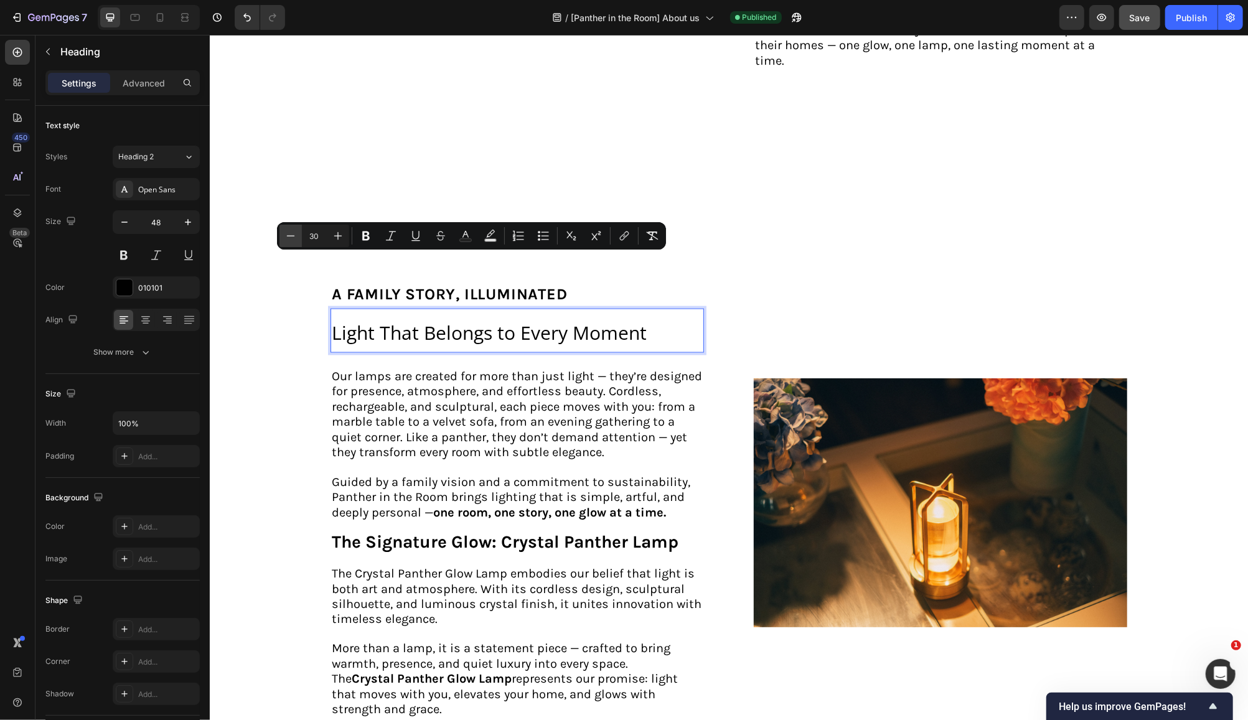
click at [296, 234] on icon "Editor contextual toolbar" at bounding box center [290, 236] width 12 height 12
type input "29"
click at [523, 369] on span "Our lamps are created for more than just light — they’re designed for presence,…" at bounding box center [516, 414] width 370 height 90
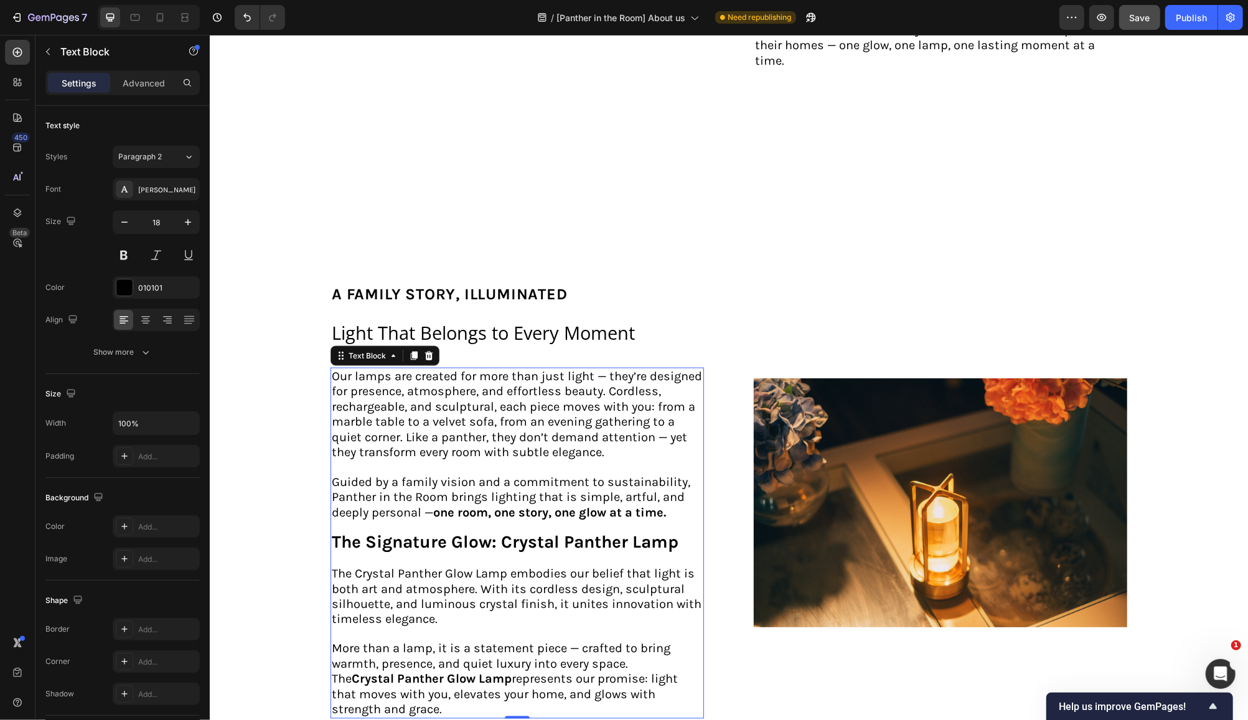
click at [441, 672] on p "The Crystal Panther Glow Lamp represents our promise: light that moves with you…" at bounding box center [516, 694] width 371 height 45
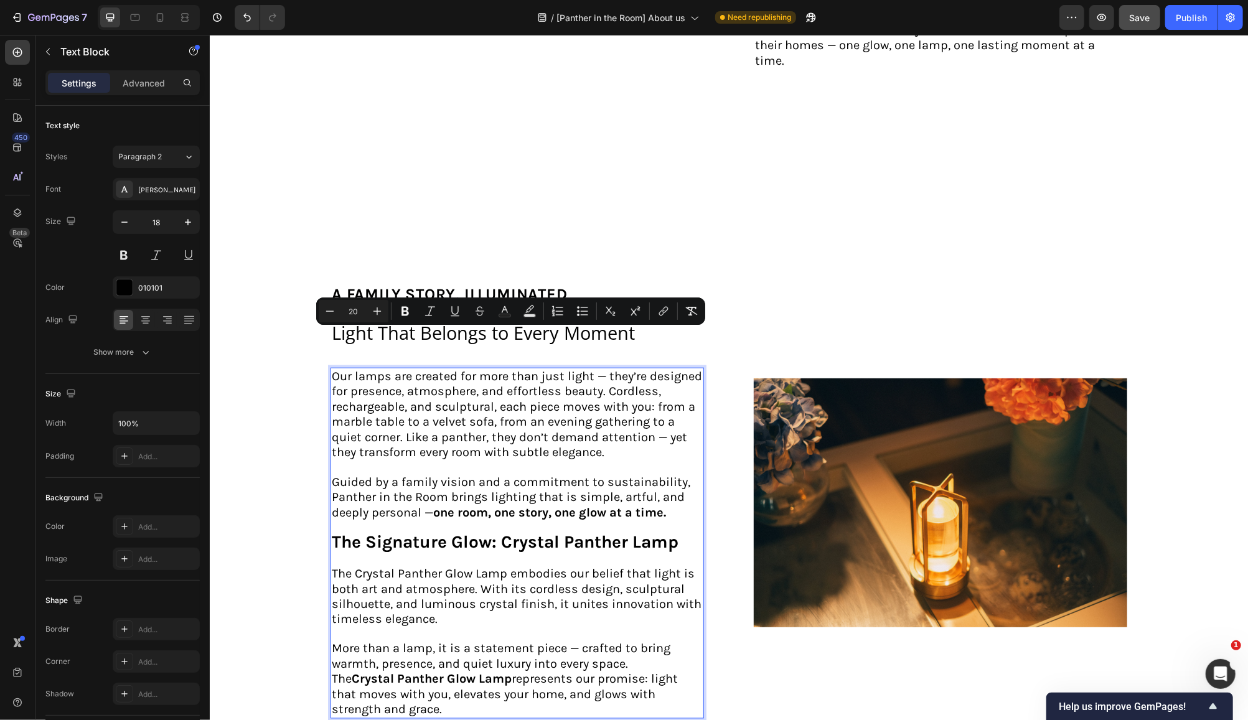
drag, startPoint x: 441, startPoint y: 647, endPoint x: 323, endPoint y: 332, distance: 335.9
click at [330, 367] on div "Our lamps are created for more than just light — they’re designed for presence,…" at bounding box center [516, 542] width 373 height 351
click at [443, 672] on p "The Crystal Panther Glow Lamp represents our promise: light that moves with you…" at bounding box center [516, 694] width 371 height 45
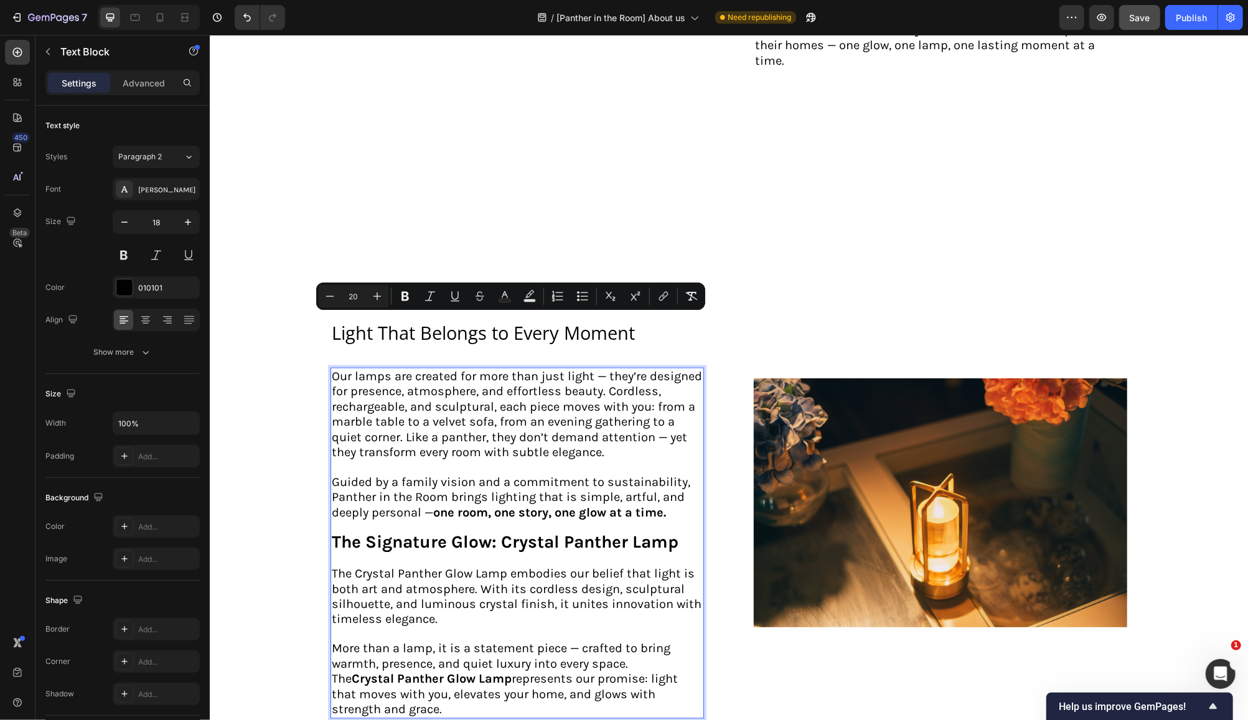
drag, startPoint x: 438, startPoint y: 640, endPoint x: 327, endPoint y: 324, distance: 335.1
click at [330, 367] on div "Our lamps are created for more than just light — they’re designed for presence,…" at bounding box center [516, 542] width 373 height 351
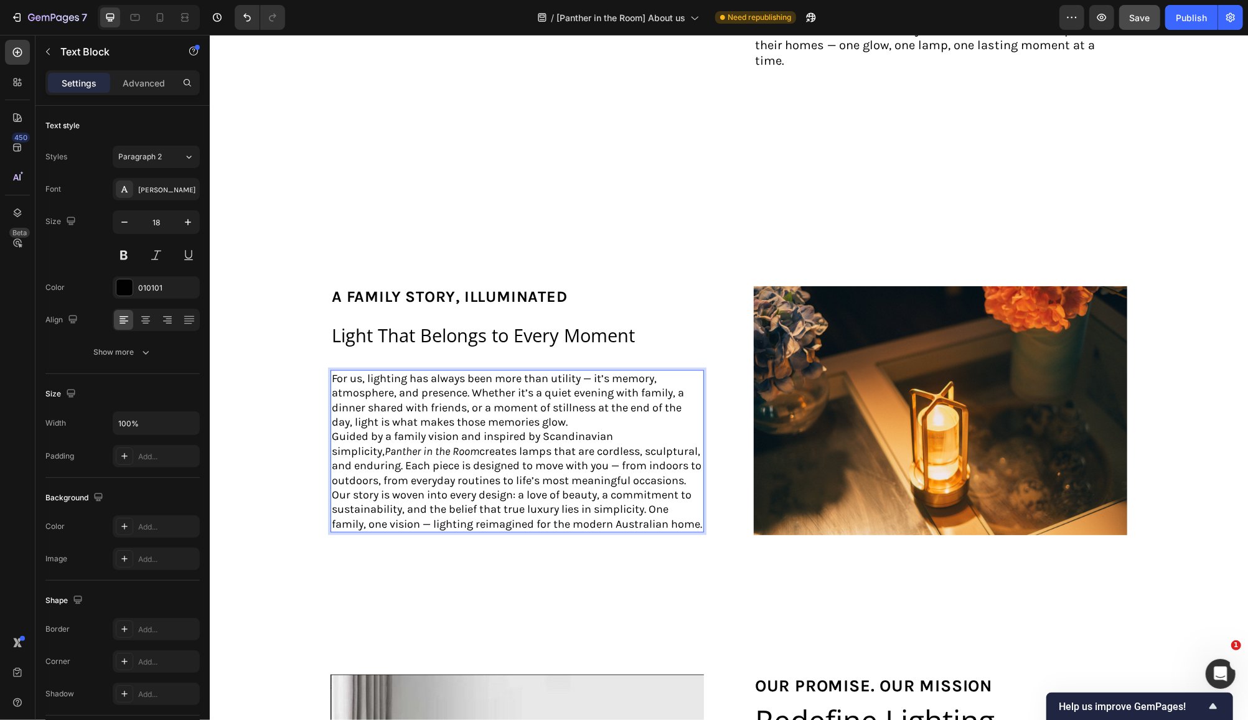
click at [589, 371] on p "For us, lighting has always been more than utility — it’s memory, atmosphere, a…" at bounding box center [516, 400] width 371 height 59
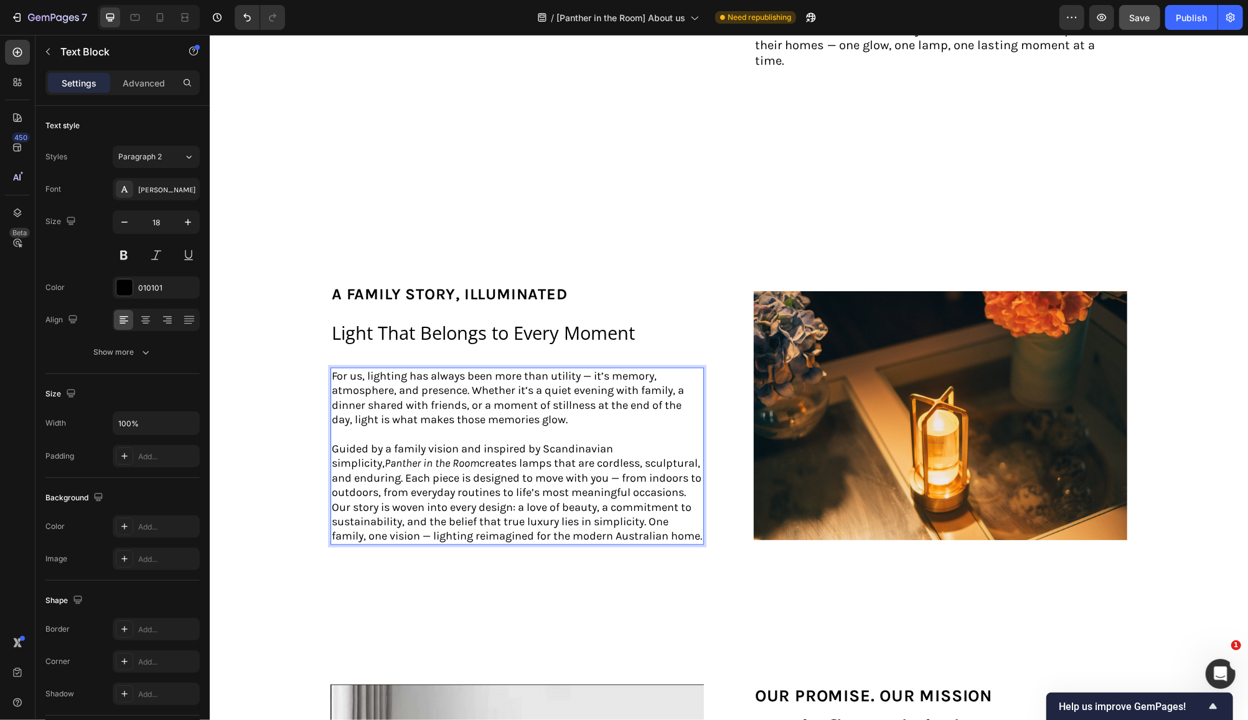
click at [690, 441] on p "Guided by a family vision and inspired by Scandinavian simplicity, Panther in t…" at bounding box center [516, 470] width 371 height 59
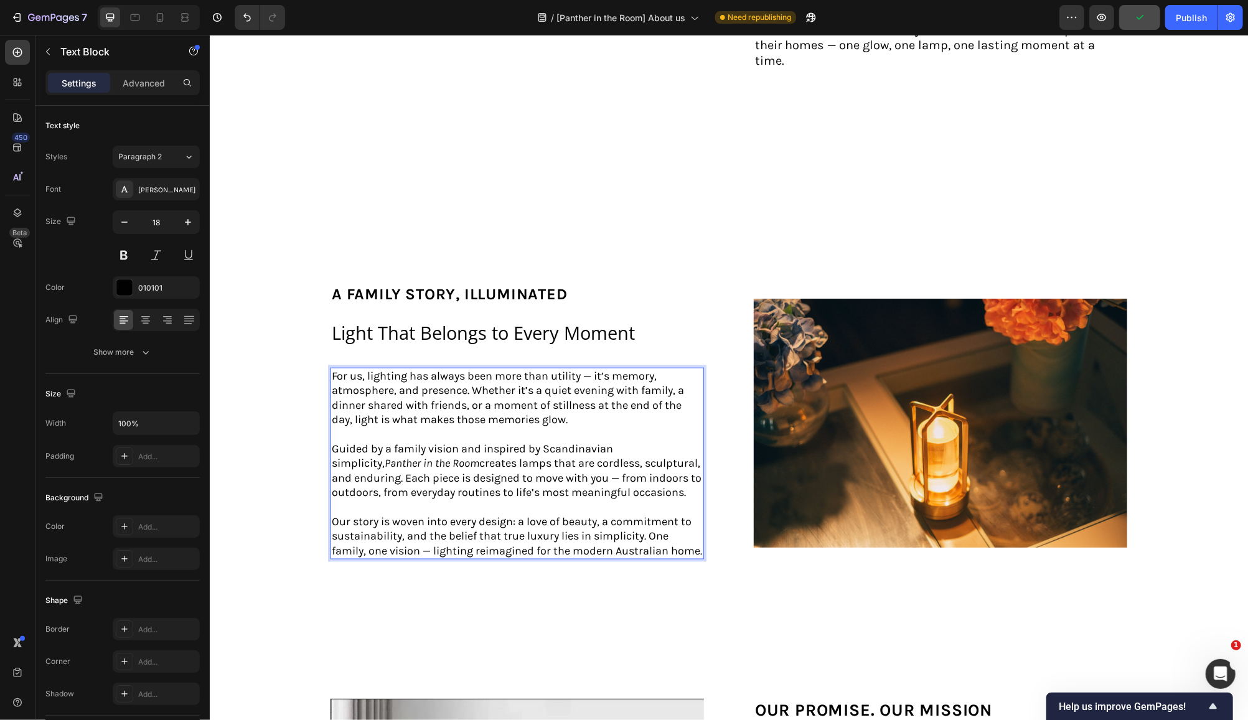
click at [378, 514] on p "Our story is woven into every design: a love of beauty, a commitment to sustain…" at bounding box center [516, 536] width 371 height 44
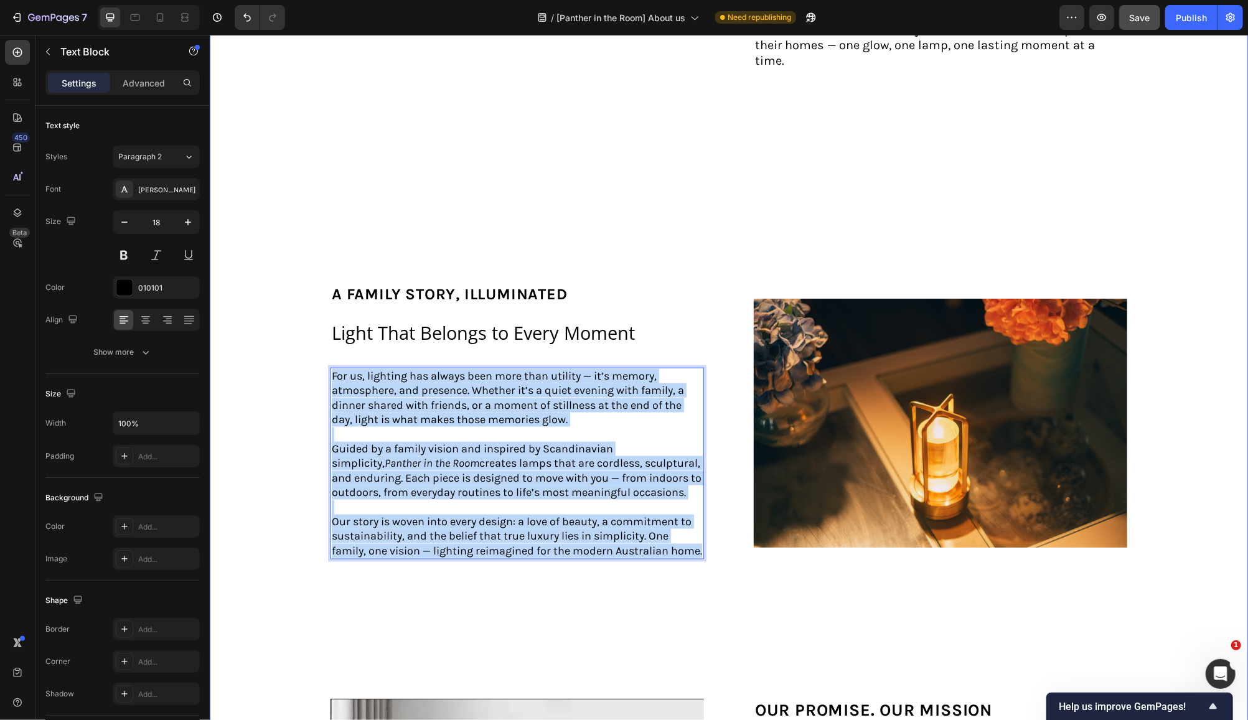
drag, startPoint x: 372, startPoint y: 508, endPoint x: 312, endPoint y: 330, distance: 187.6
click at [312, 330] on div "Image about us Text Block ⁠⁠⁠⁠⁠⁠⁠ A Family Vision, Proudly Australian Heading A…" at bounding box center [728, 138] width 1013 height 1905
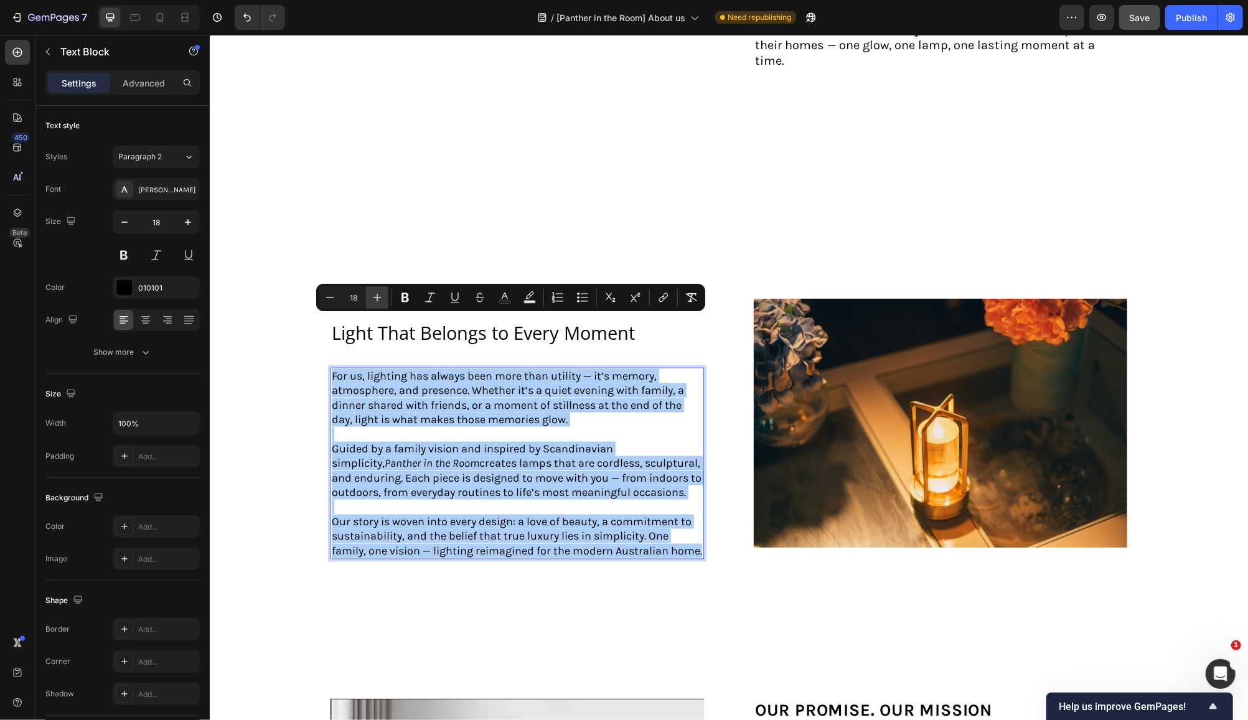
click at [375, 295] on icon "Editor contextual toolbar" at bounding box center [377, 297] width 12 height 12
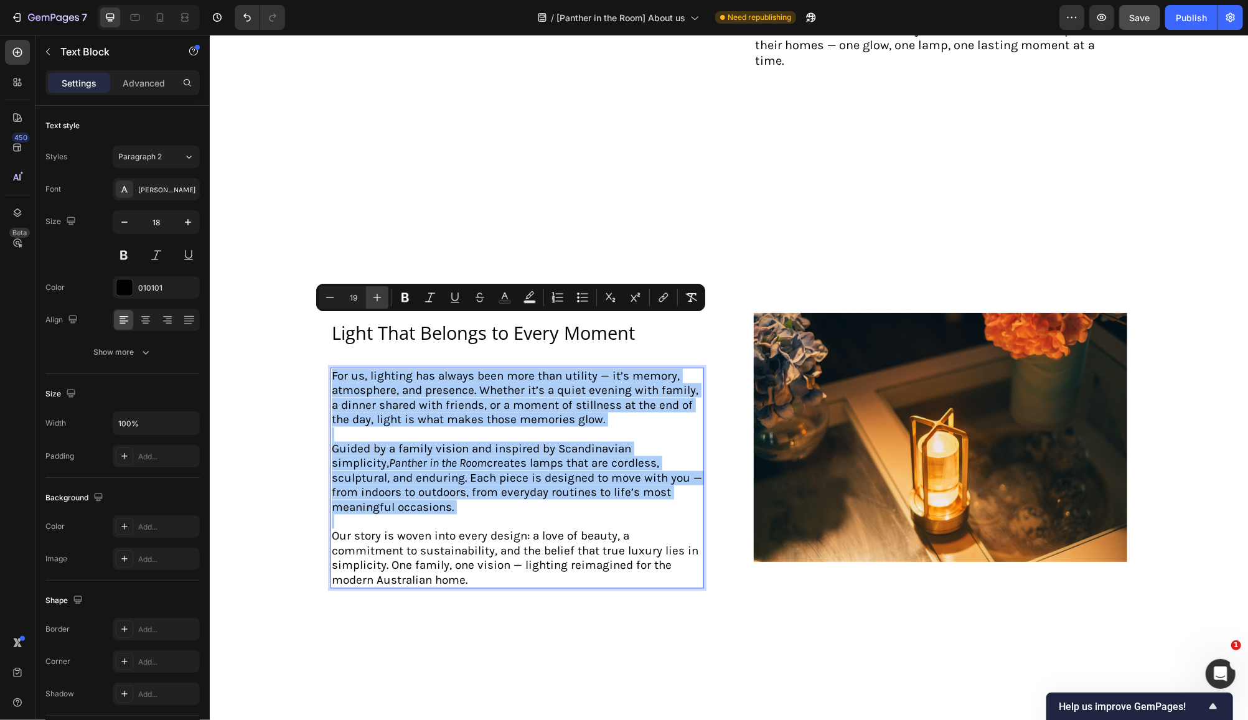
click at [375, 295] on icon "Editor contextual toolbar" at bounding box center [377, 297] width 12 height 12
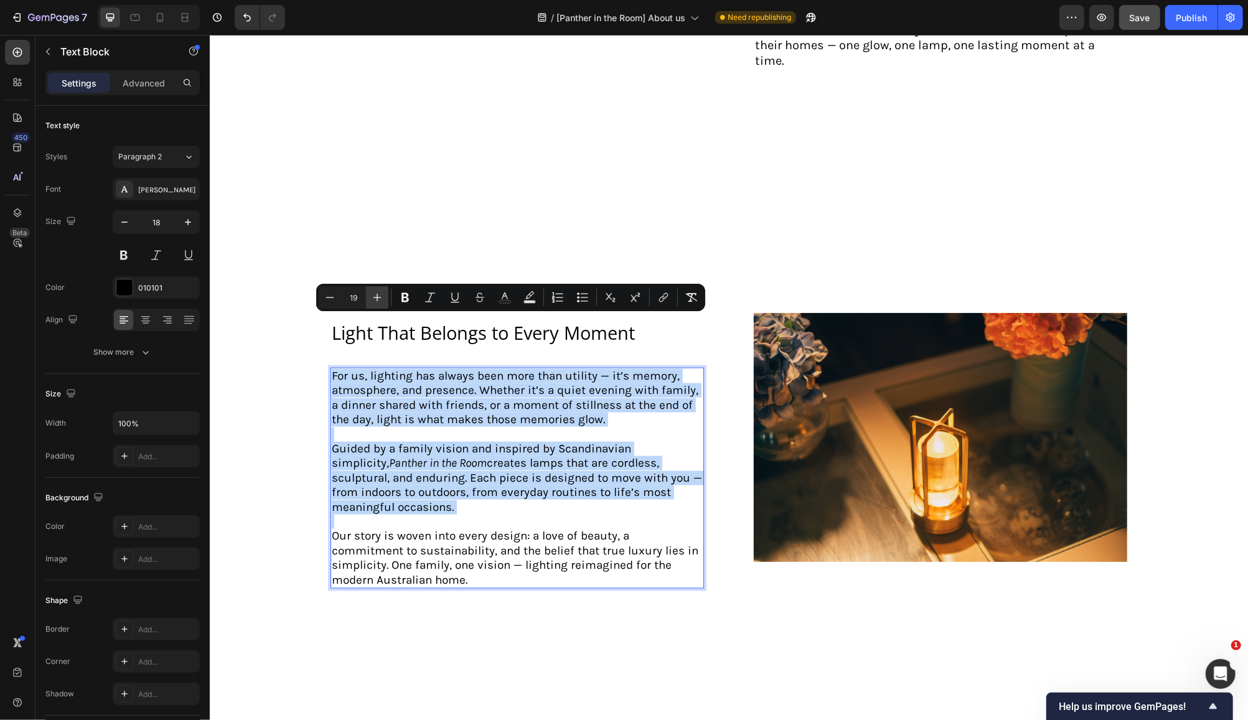
type input "20"
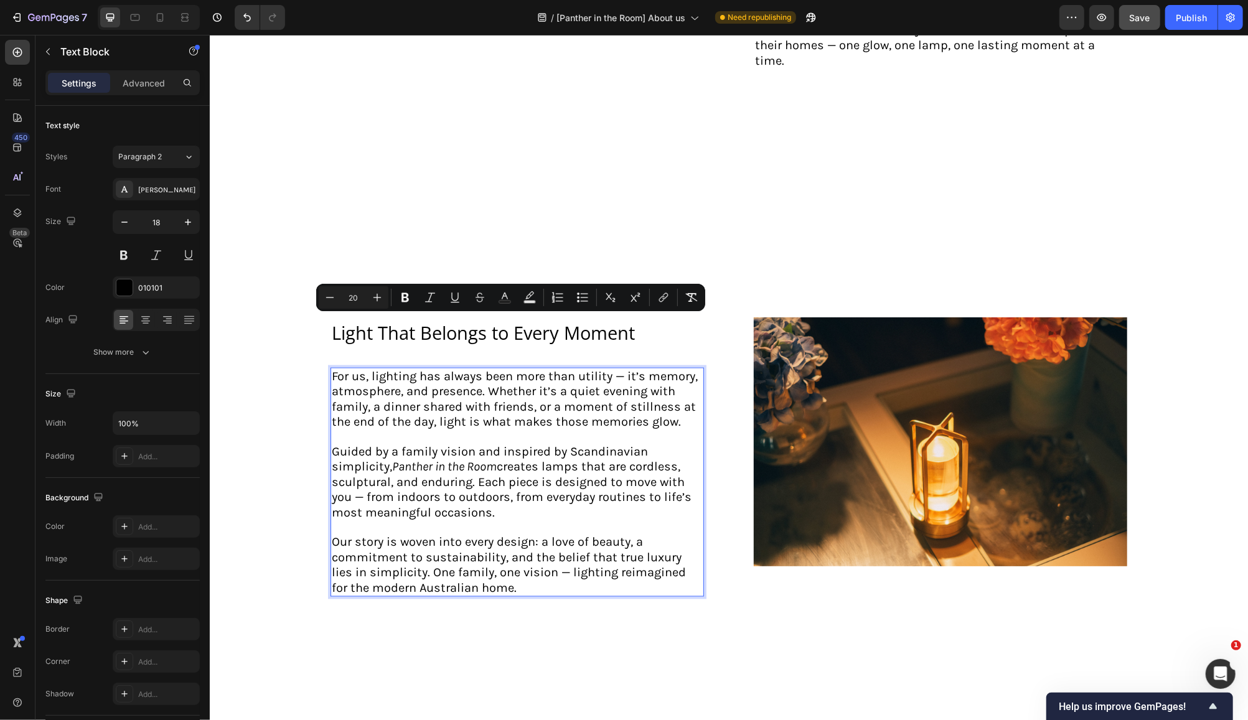
click at [515, 520] on p "Rich Text Editor. Editing area: main" at bounding box center [516, 527] width 371 height 14
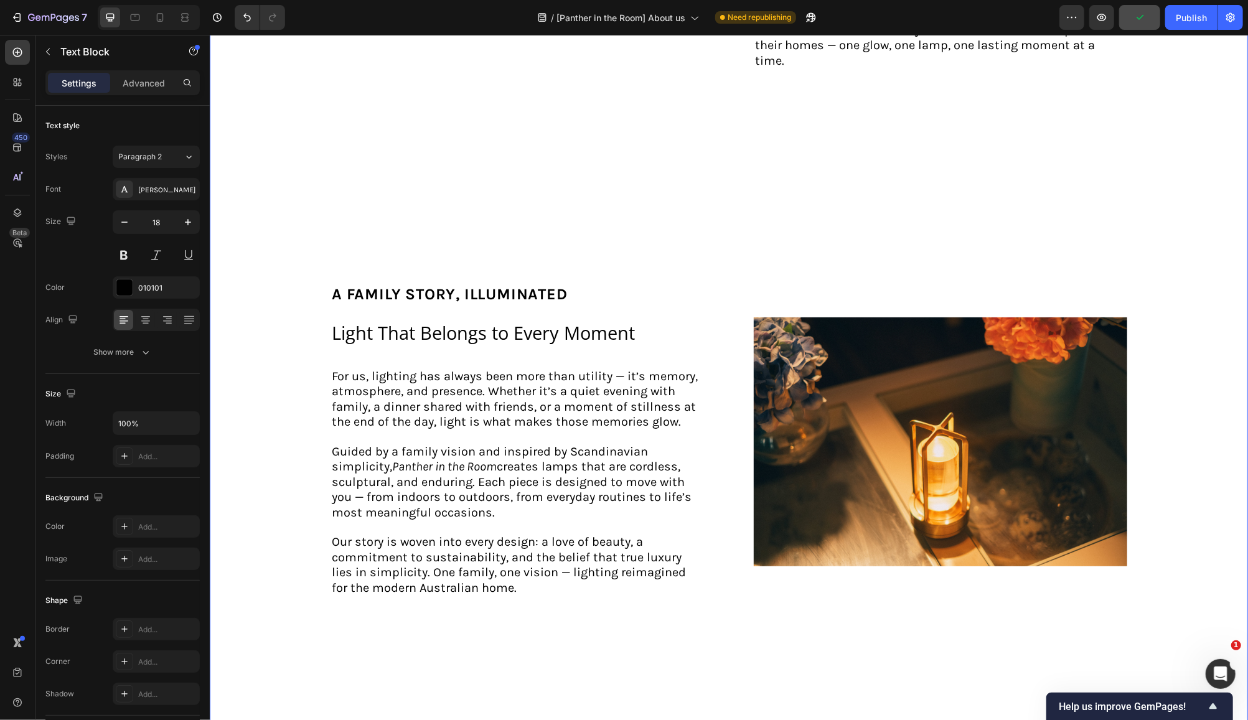
click at [764, 601] on div "Image about us Text Block ⁠⁠⁠⁠⁠⁠⁠ A Family Vision, Proudly Australian Heading A…" at bounding box center [728, 157] width 1013 height 1943
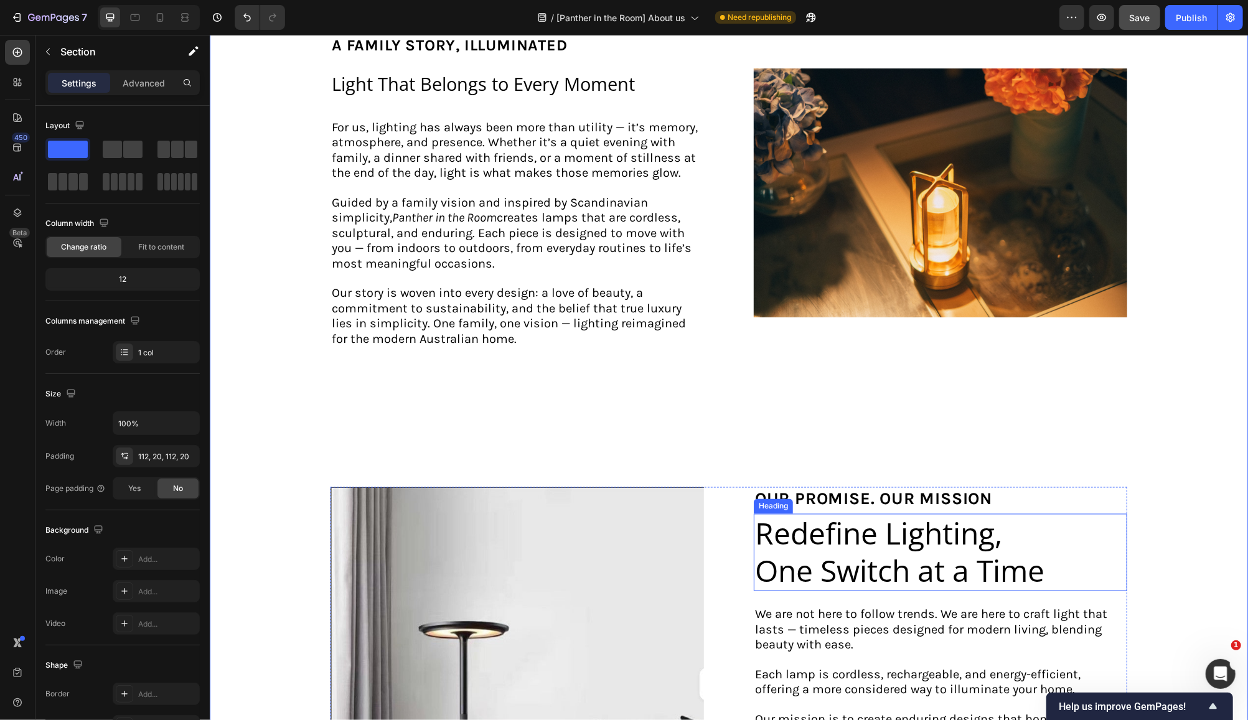
scroll to position [1609, 0]
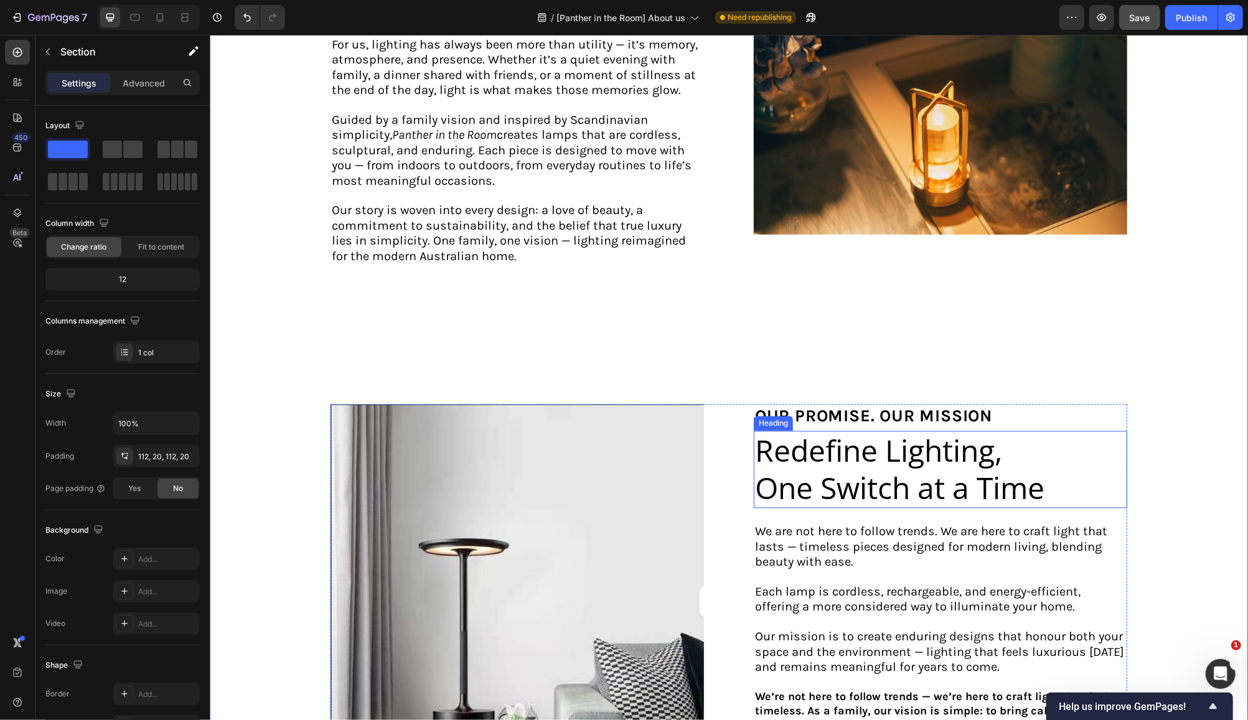
click at [972, 432] on p "Redefine Lighting, One Switch at a Time" at bounding box center [905, 469] width 302 height 75
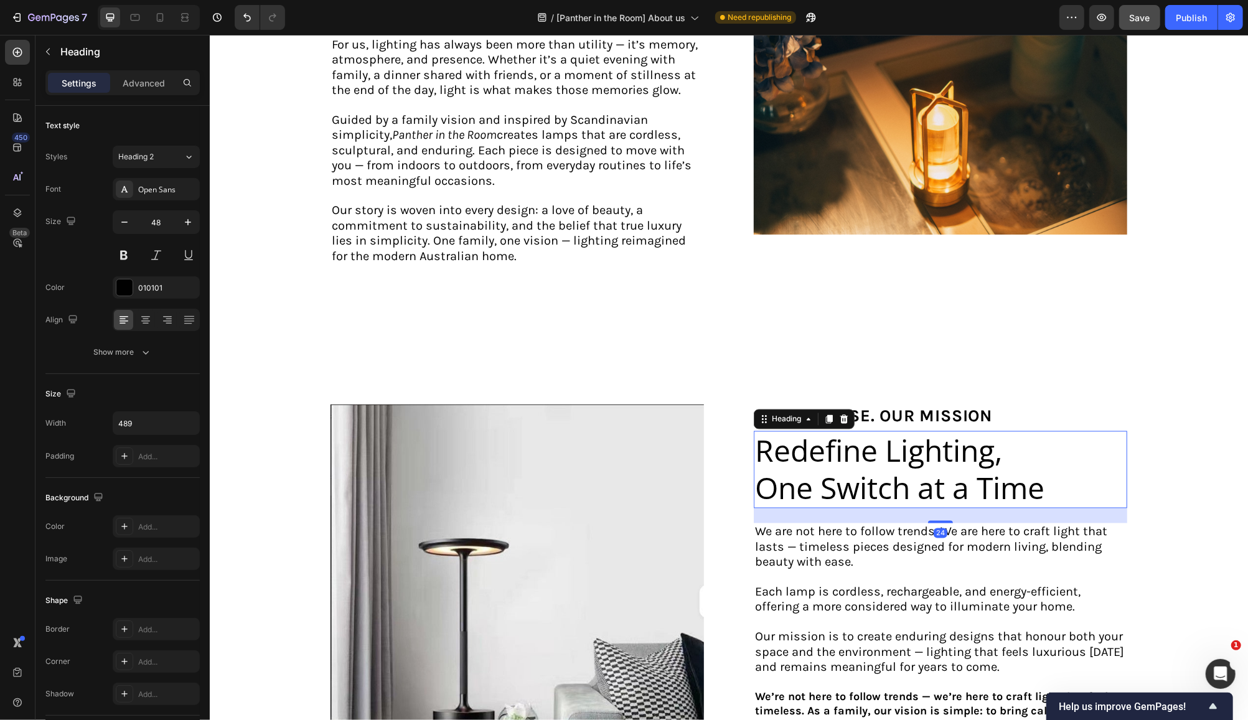
click at [1063, 435] on div "Redefine Lighting, One Switch at a Time" at bounding box center [939, 469] width 373 height 77
click at [1058, 433] on div "Redefine Lighting, One Switch at a Time" at bounding box center [939, 469] width 373 height 77
click at [1054, 431] on div "Redefine Lighting, One Switch at a Time" at bounding box center [939, 469] width 373 height 77
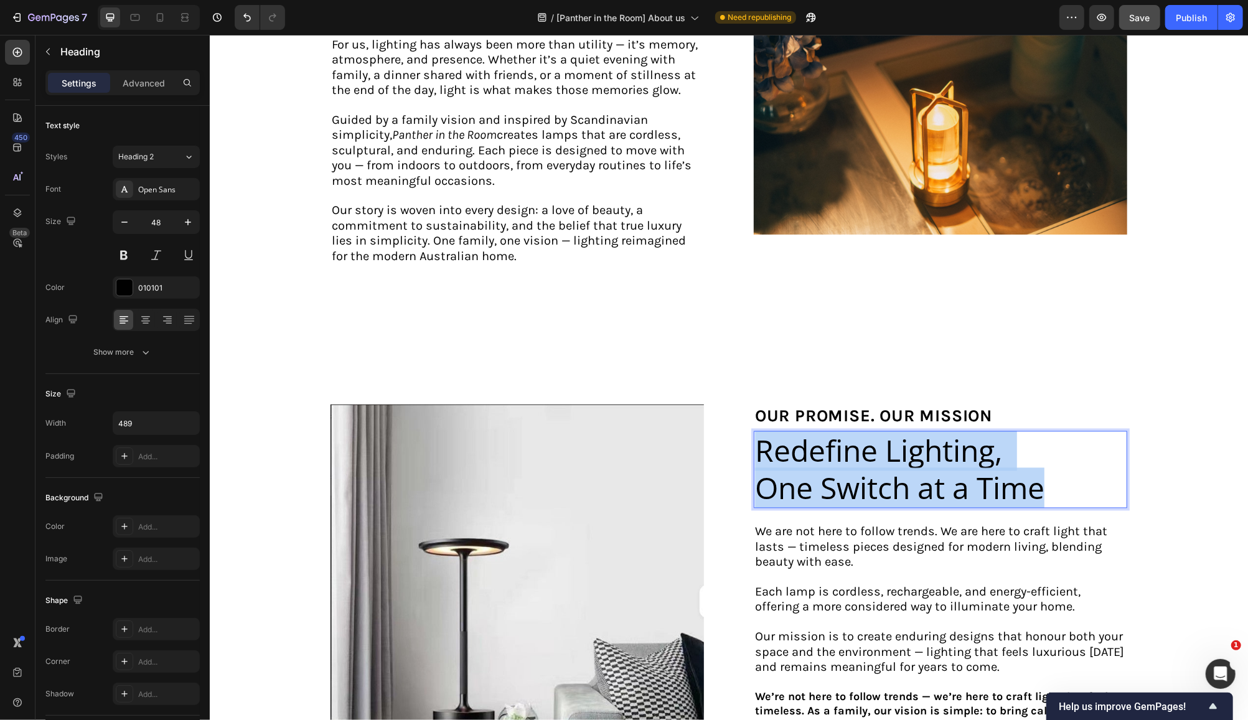
drag, startPoint x: 1046, startPoint y: 428, endPoint x: 754, endPoint y: 392, distance: 294.7
click at [754, 432] on p "Redefine Lighting, One Switch at a Time" at bounding box center [905, 469] width 302 height 75
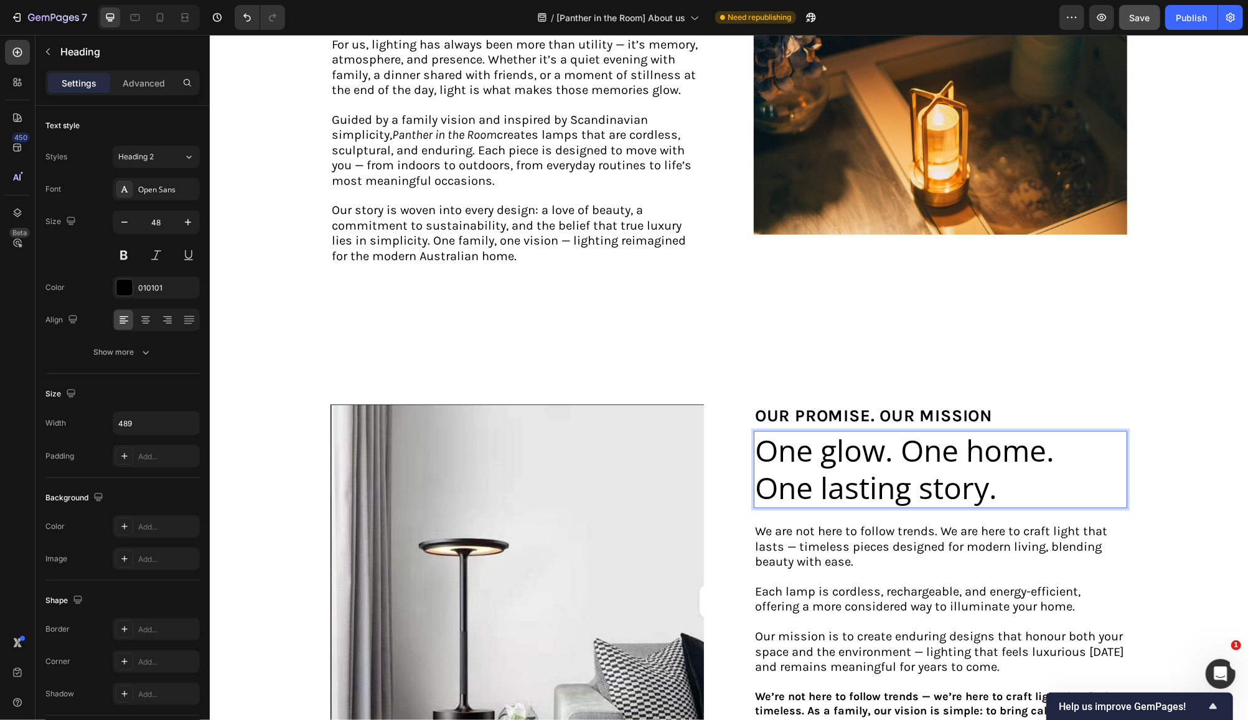
click at [1006, 434] on p "One glow. One home. One lasting story." at bounding box center [905, 469] width 302 height 75
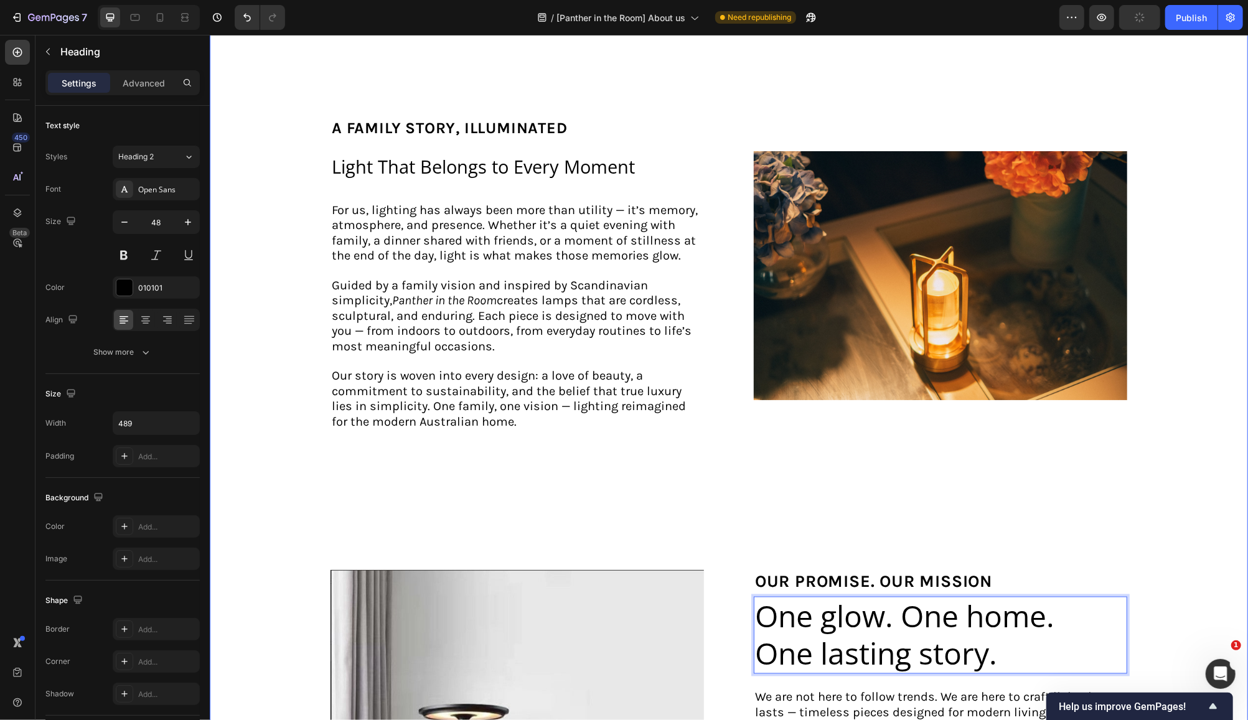
scroll to position [1693, 0]
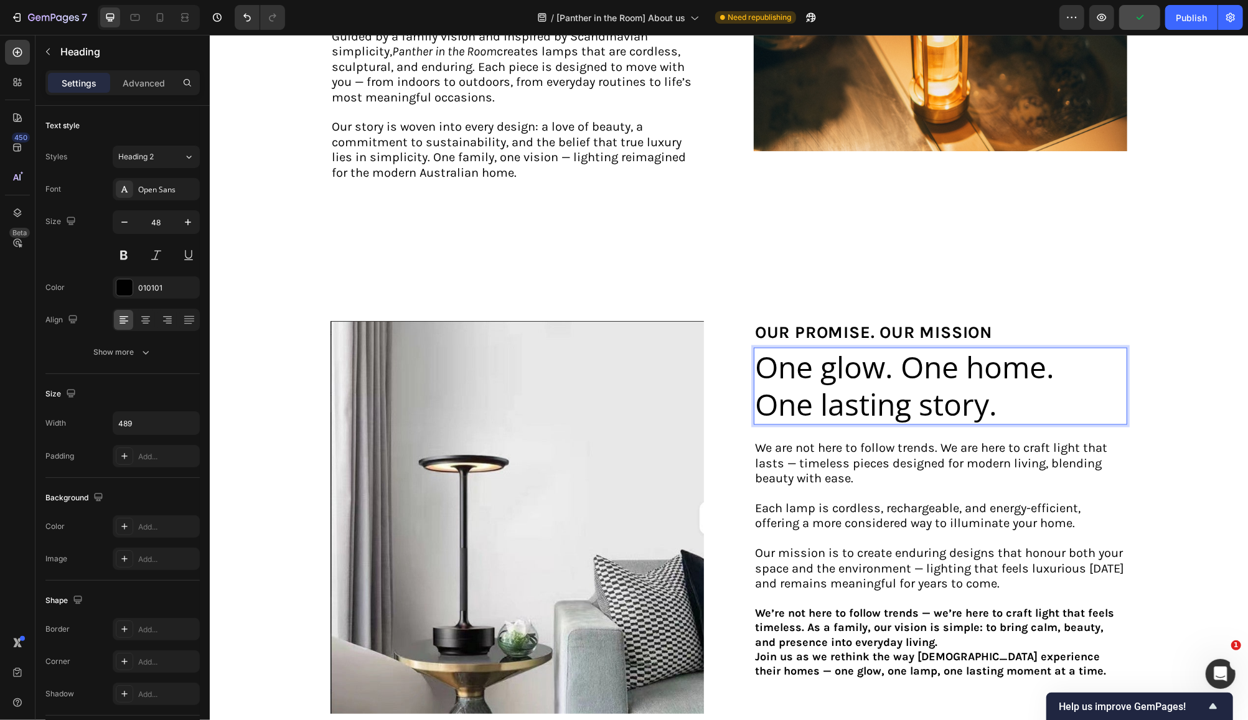
click at [819, 349] on p "One glow. One home. One lasting story." at bounding box center [905, 386] width 302 height 75
click at [828, 349] on p "One glow. One home. One lasting story." at bounding box center [905, 386] width 302 height 75
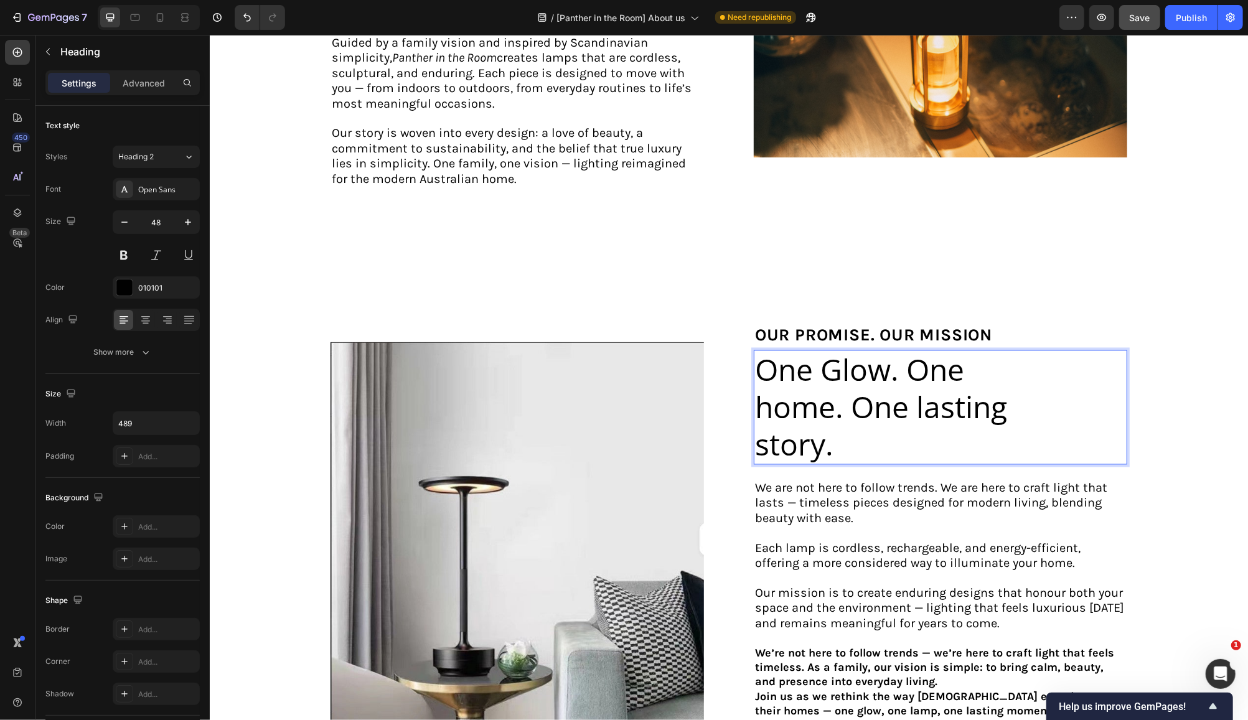
click at [762, 351] on p "One Glow. One home. One lasting story." at bounding box center [905, 407] width 302 height 112
click at [923, 351] on p "One Glow. One Home. One lasting story." at bounding box center [905, 407] width 302 height 112
click at [759, 386] on p "One Glow. One Home. One Lasting story." at bounding box center [905, 407] width 302 height 112
click at [838, 387] on p "One Glow. One Home. One Lasting Story." at bounding box center [905, 407] width 302 height 112
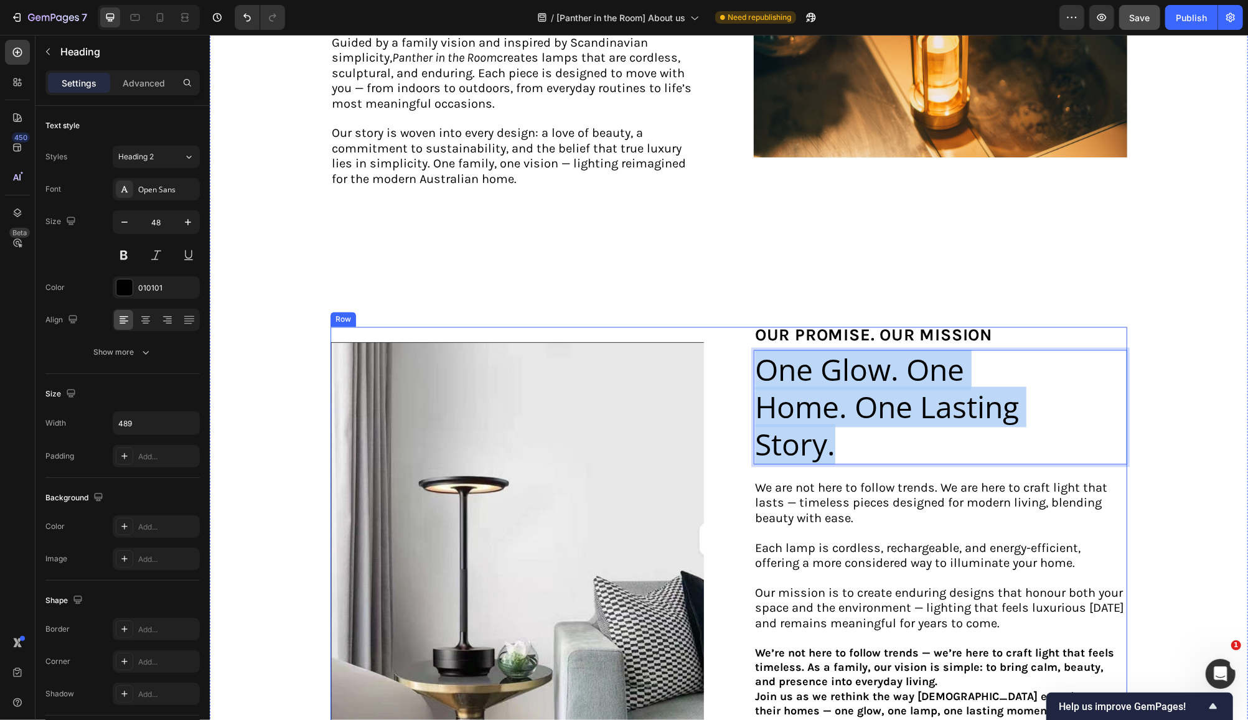
drag, startPoint x: 837, startPoint y: 387, endPoint x: 742, endPoint y: 315, distance: 119.5
click at [742, 327] on div "Image Our PROMISE. OUR MISSION Text Block One Glow. One Home. One Lasting Story…" at bounding box center [728, 538] width 797 height 422
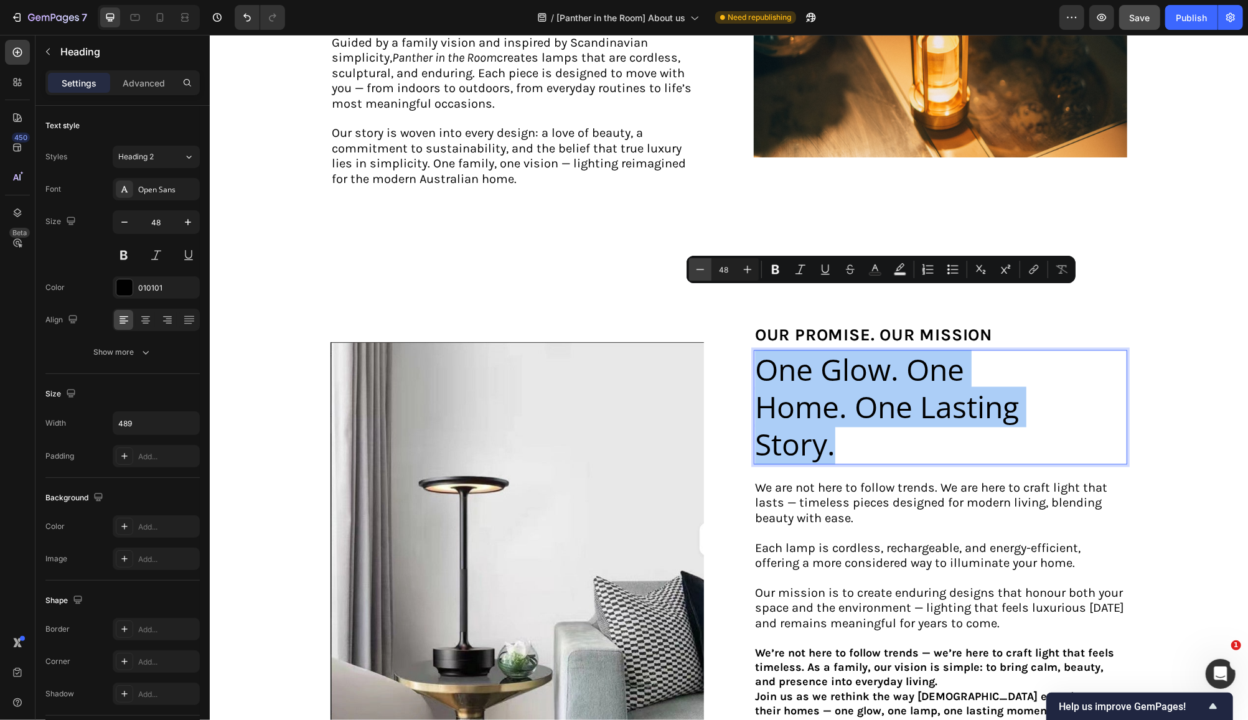
click at [702, 268] on icon "Editor contextual toolbar" at bounding box center [700, 269] width 12 height 12
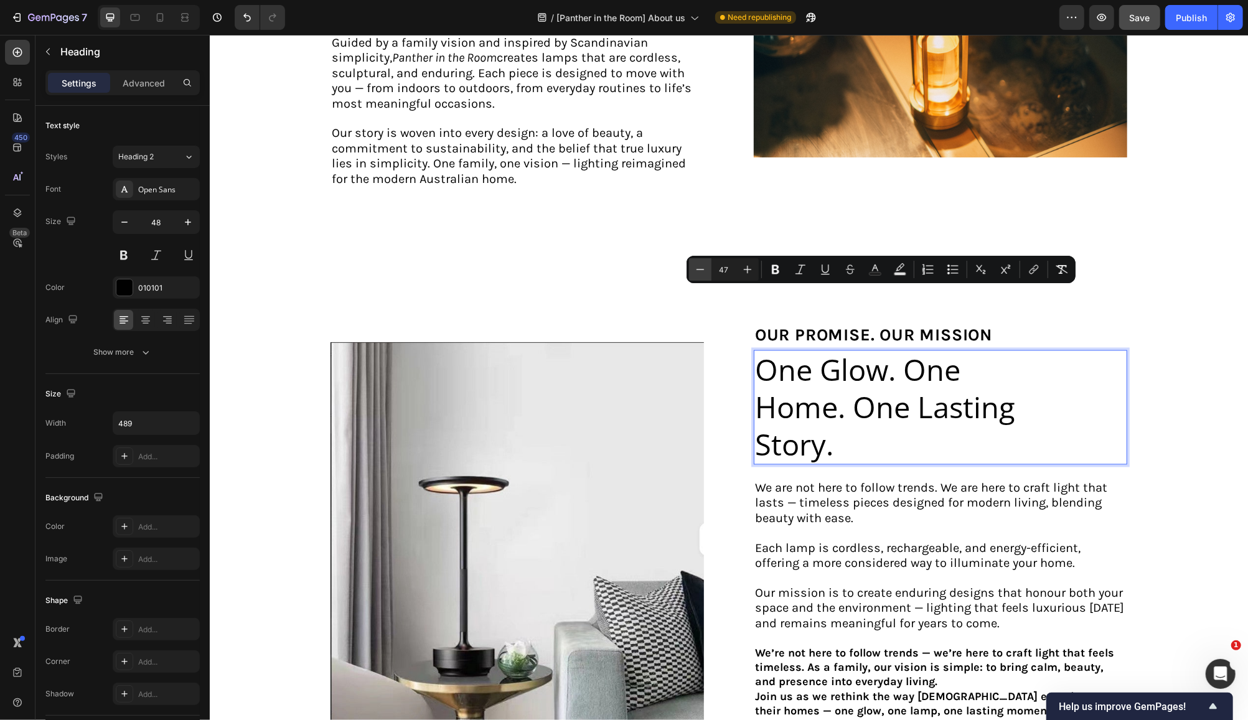
click at [702, 268] on icon "Editor contextual toolbar" at bounding box center [700, 269] width 12 height 12
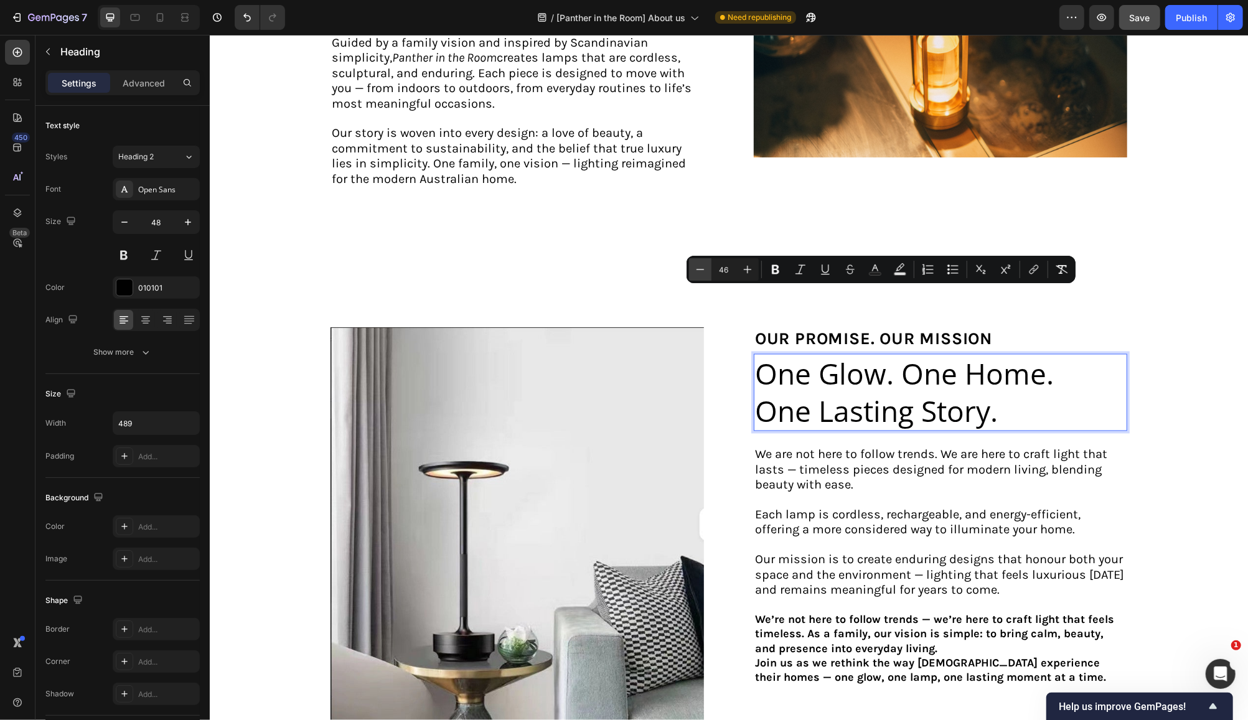
click at [702, 268] on icon "Editor contextual toolbar" at bounding box center [700, 269] width 12 height 12
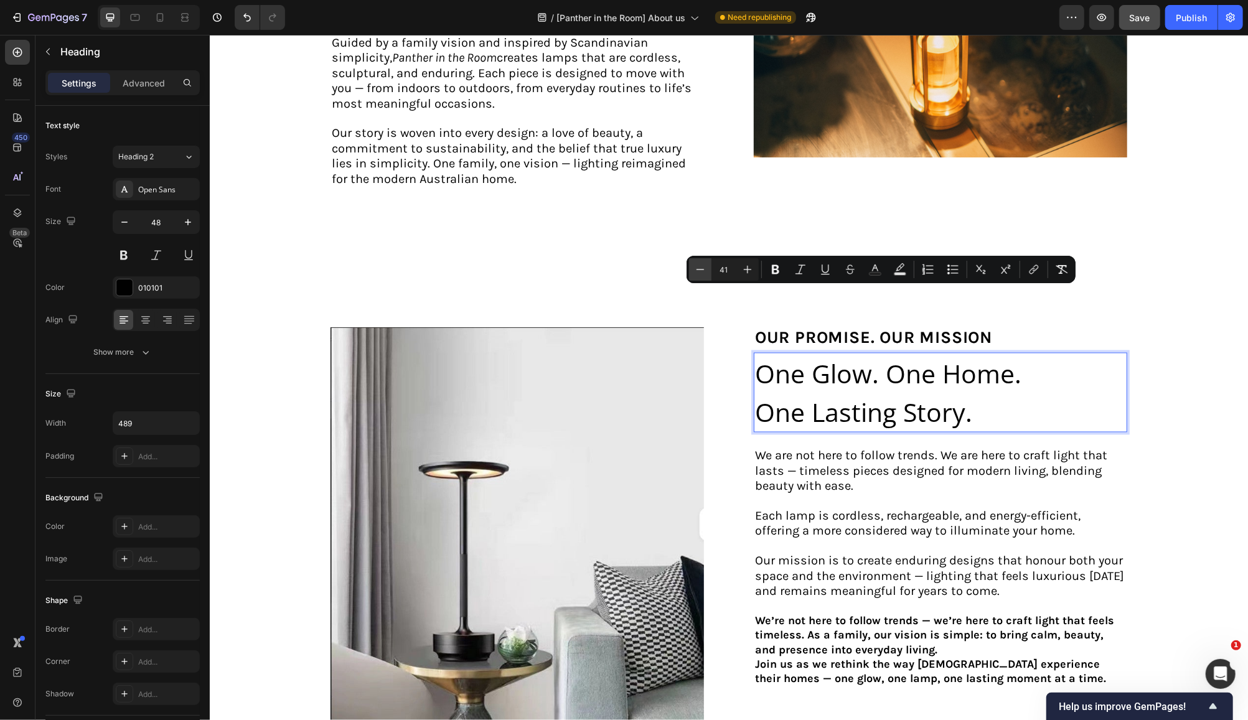
click at [702, 268] on icon "Editor contextual toolbar" at bounding box center [700, 269] width 12 height 12
click at [703, 268] on icon "Editor contextual toolbar" at bounding box center [700, 269] width 12 height 12
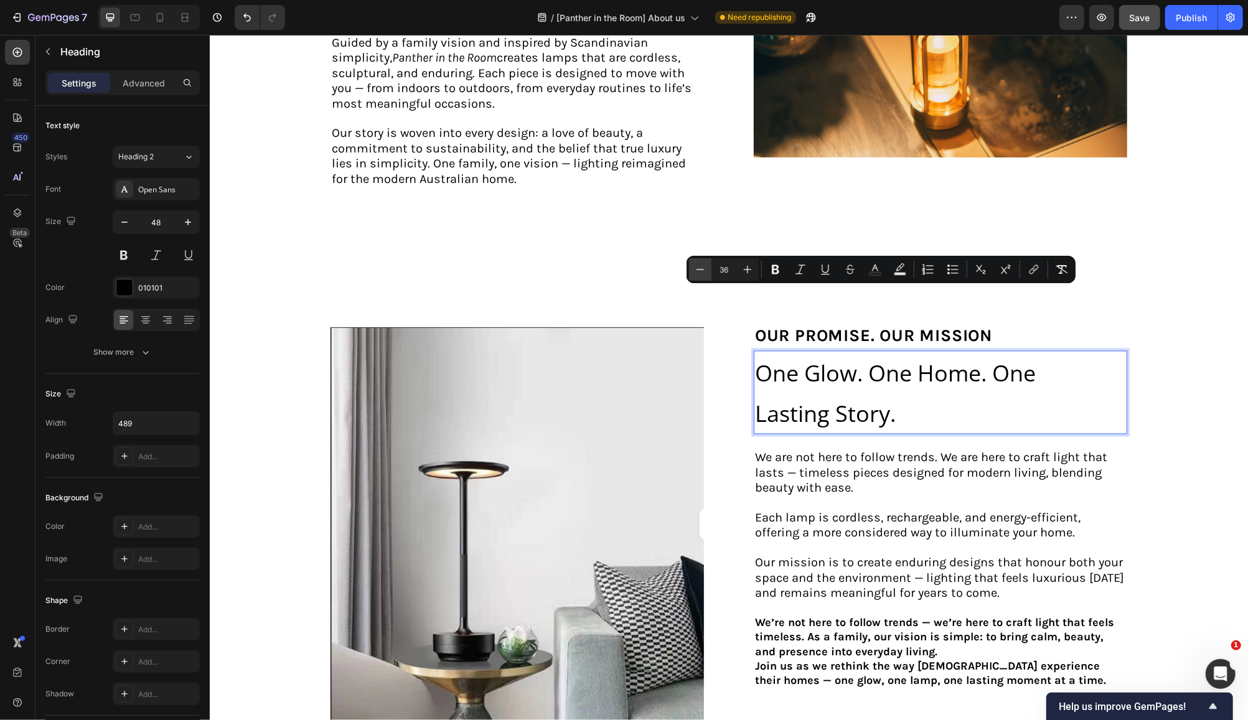
click at [703, 268] on icon "Editor contextual toolbar" at bounding box center [700, 269] width 12 height 12
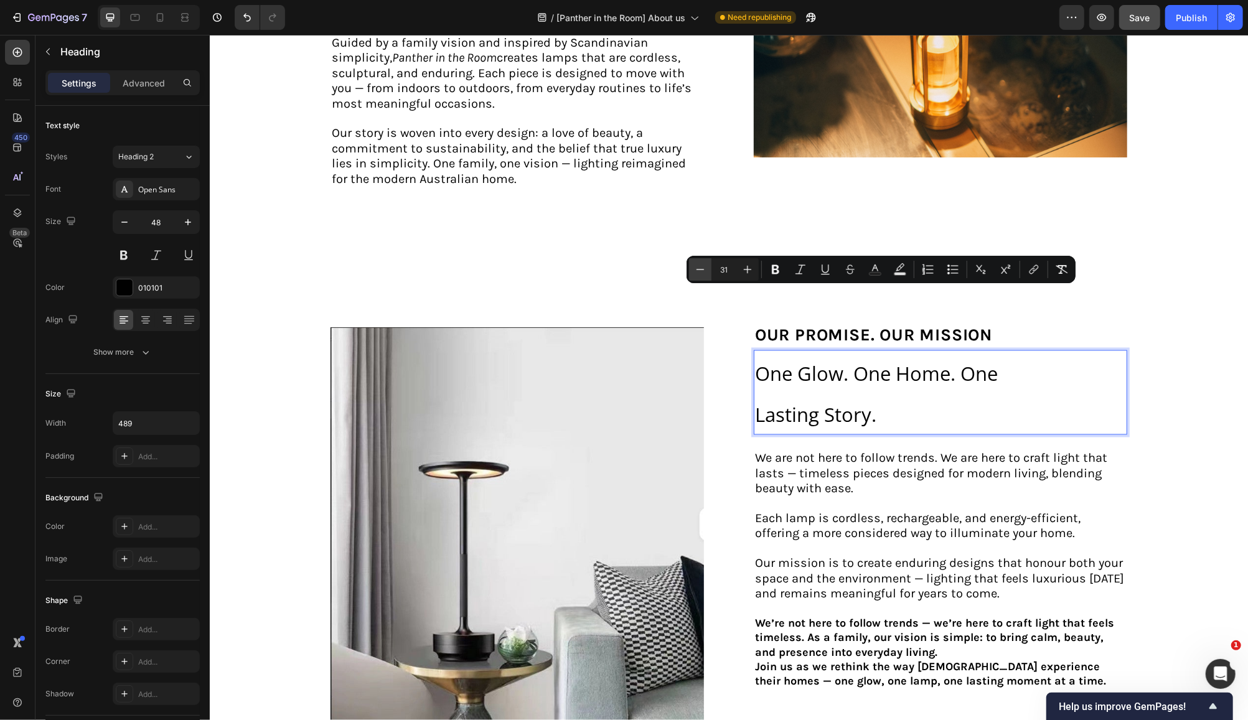
click at [703, 268] on icon "Editor contextual toolbar" at bounding box center [700, 269] width 12 height 12
type input "29"
click at [895, 373] on p "One Glow. One Home. One Lasting Story." at bounding box center [905, 392] width 302 height 83
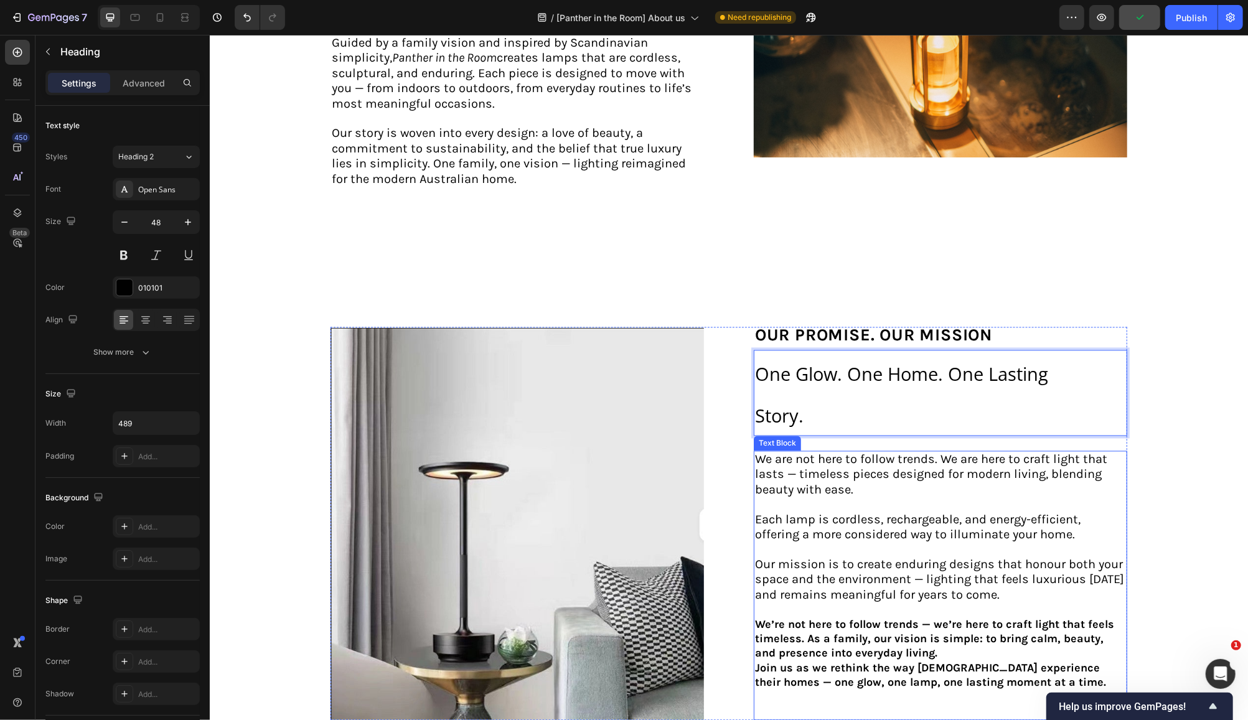
click at [899, 452] on p "We are not here to follow trends. We are here to craft light that lasts — timel…" at bounding box center [939, 474] width 371 height 45
click at [791, 351] on p "⁠⁠⁠⁠⁠⁠⁠ One Glow. One Home. One Lasting Story." at bounding box center [905, 392] width 302 height 83
click at [883, 543] on p at bounding box center [939, 550] width 371 height 14
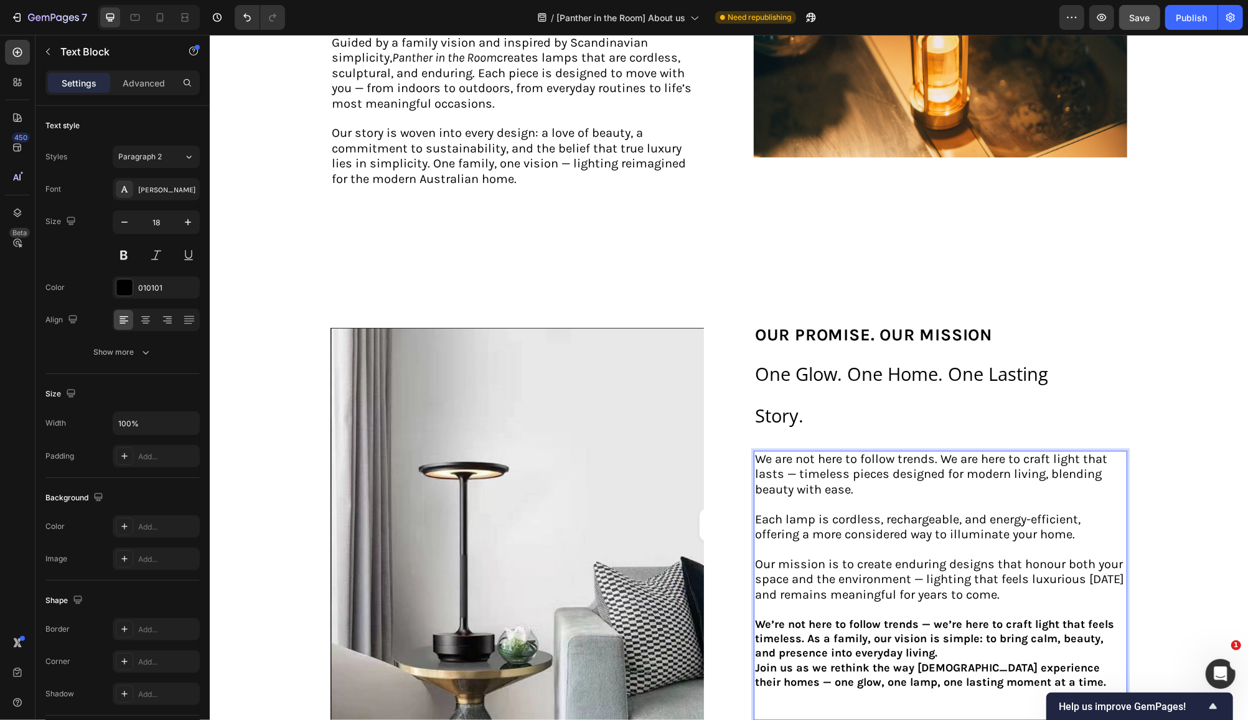
click at [1023, 661] on p "Join us as we rethink the way [DEMOGRAPHIC_DATA] experience their homes — one g…" at bounding box center [939, 675] width 371 height 29
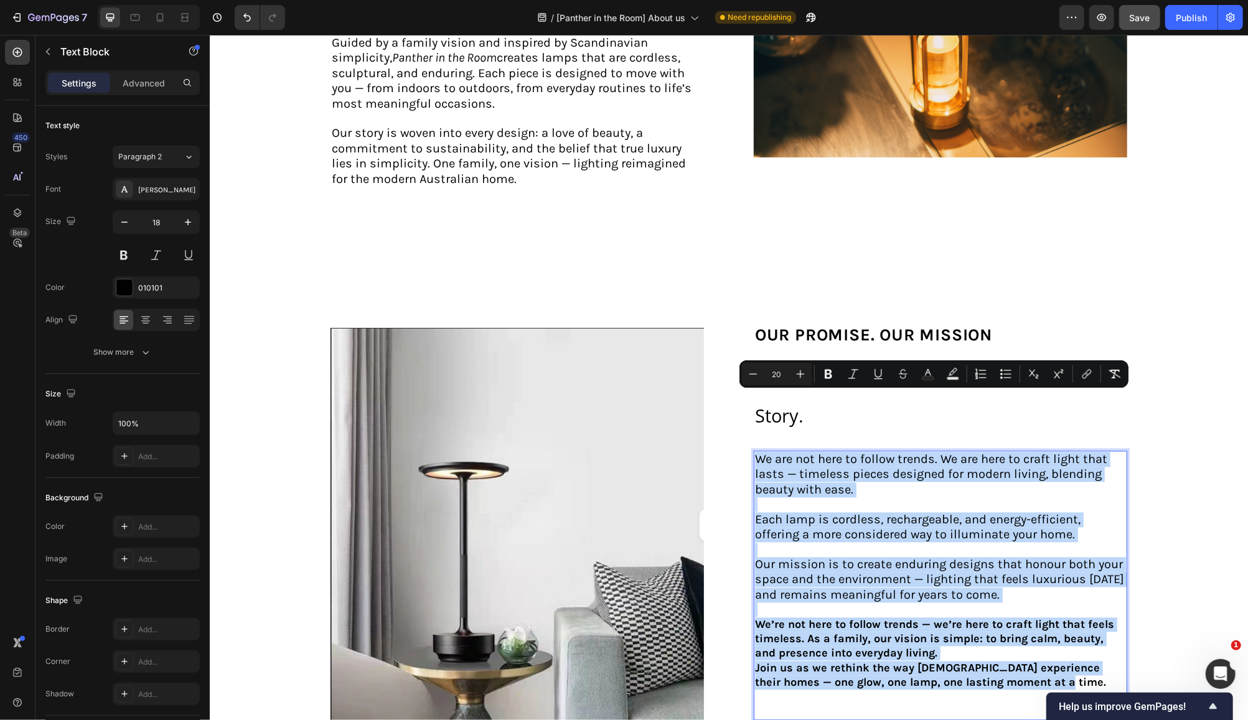
drag, startPoint x: 1025, startPoint y: 619, endPoint x: 753, endPoint y: 395, distance: 351.6
click at [753, 451] on div "We are not here to follow trends. We are here to craft light that lasts — timel…" at bounding box center [939, 586] width 373 height 270
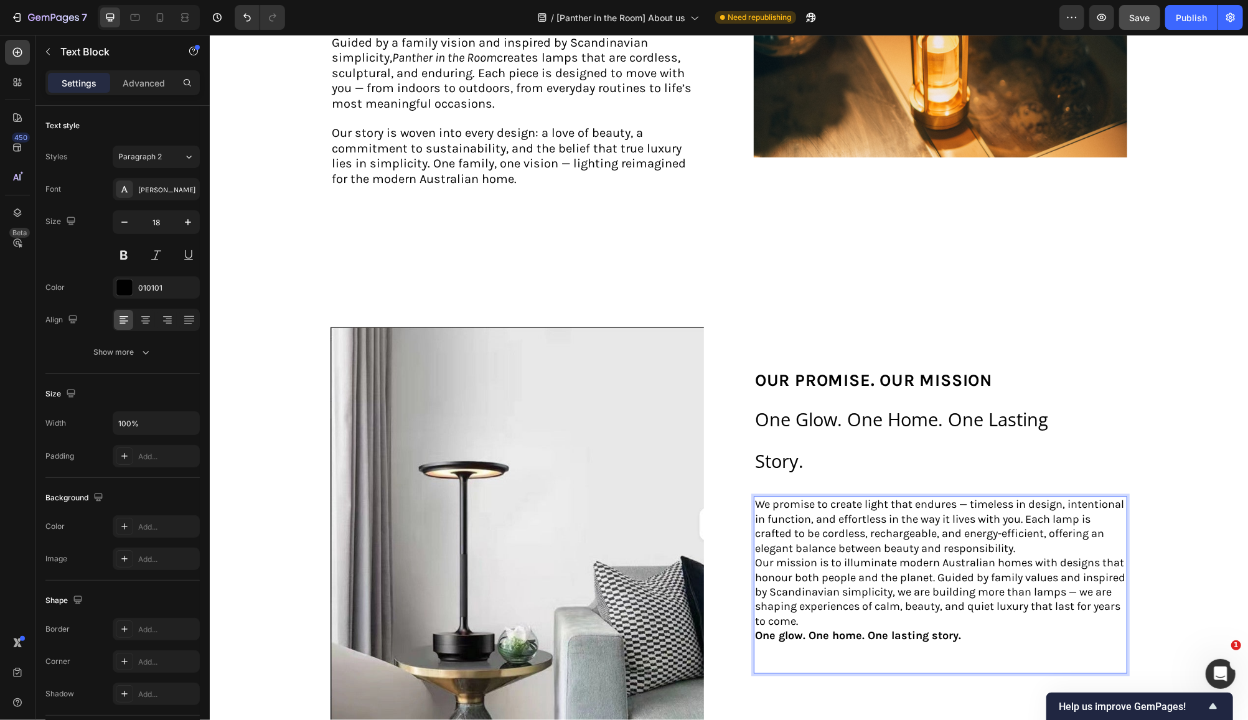
click at [1086, 497] on p "We promise to create light that endures — timeless in design, intentional in fu…" at bounding box center [939, 526] width 371 height 59
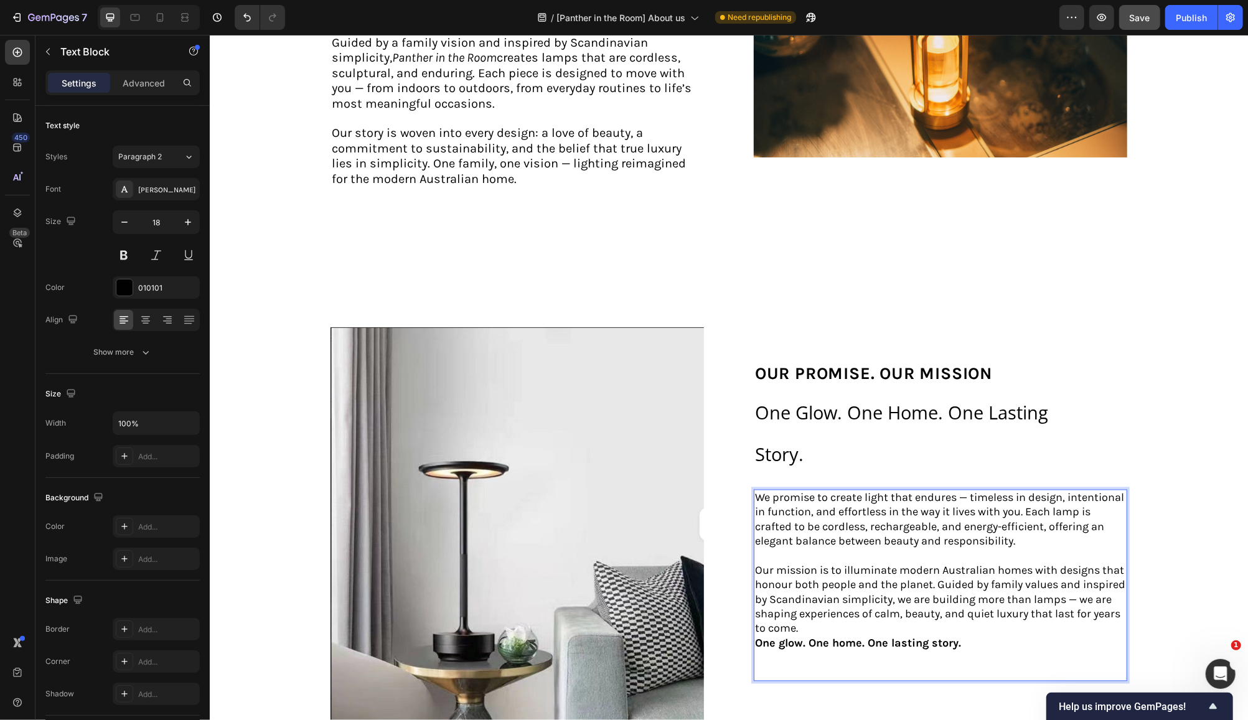
scroll to position [1679, 0]
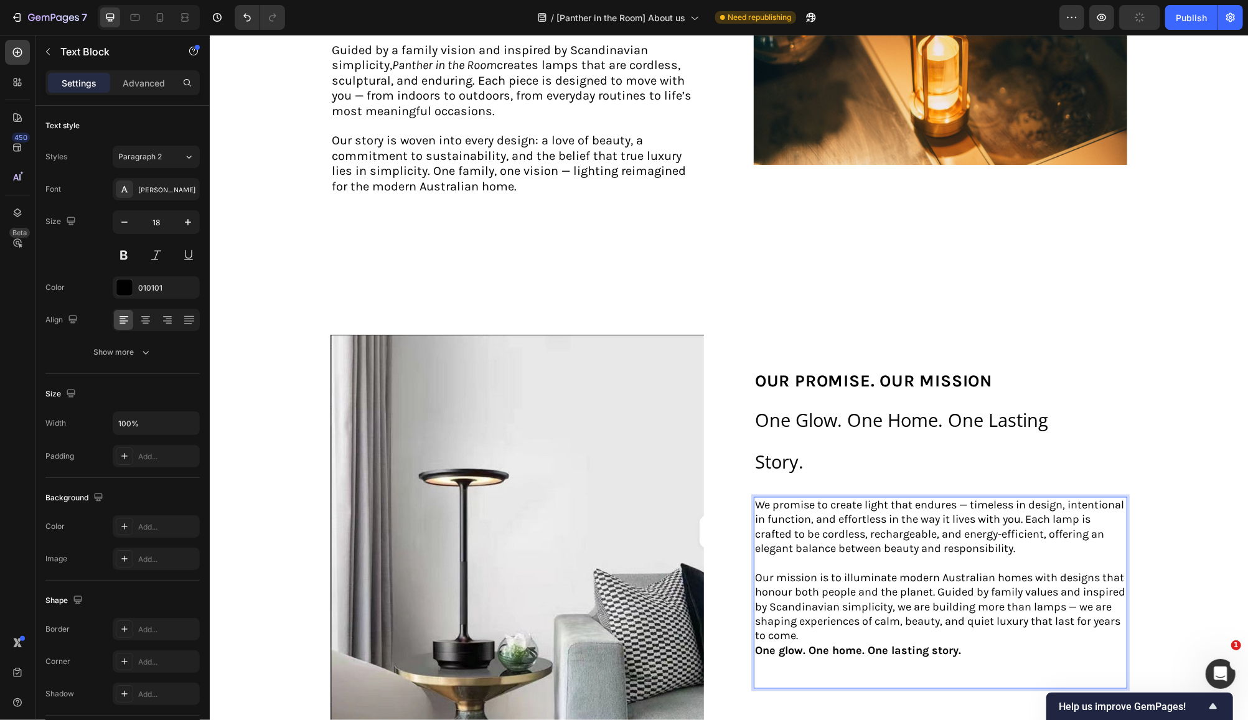
click at [860, 571] on p "Our mission is to illuminate modern Australian homes with designs that honour b…" at bounding box center [939, 607] width 371 height 73
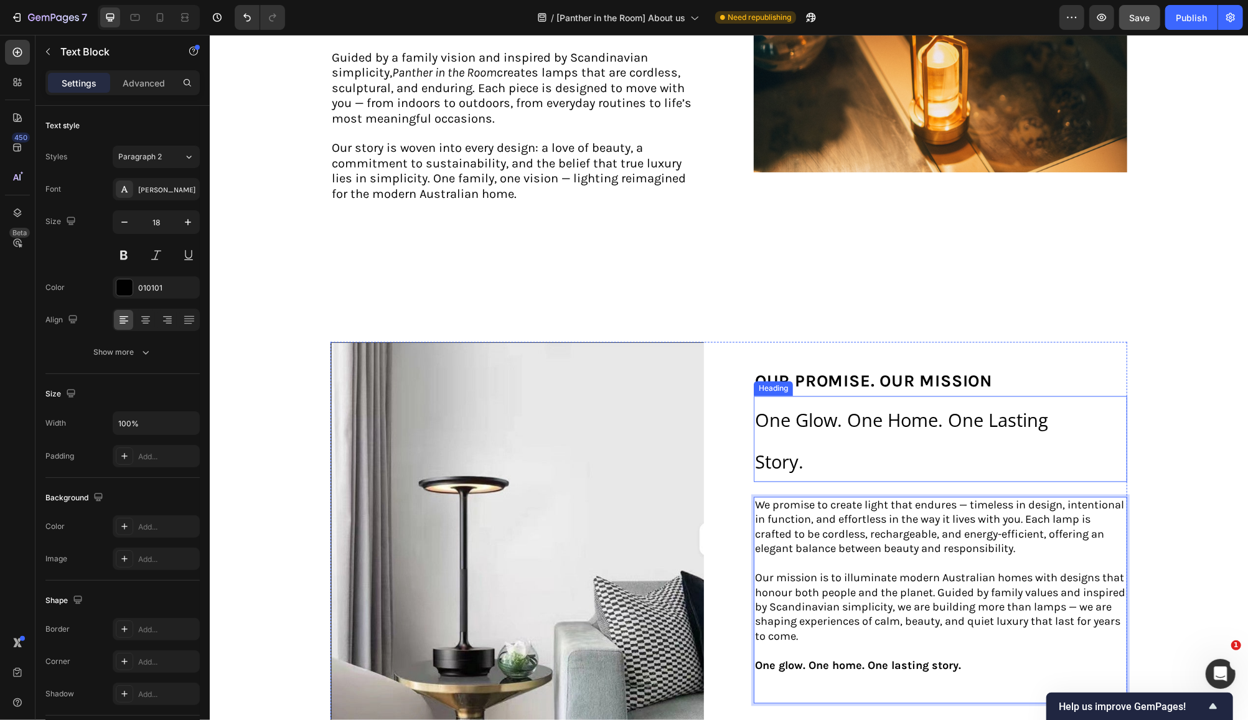
click at [792, 397] on p "⁠⁠⁠⁠⁠⁠⁠ One Glow. One Home. One Lasting Story." at bounding box center [905, 438] width 302 height 83
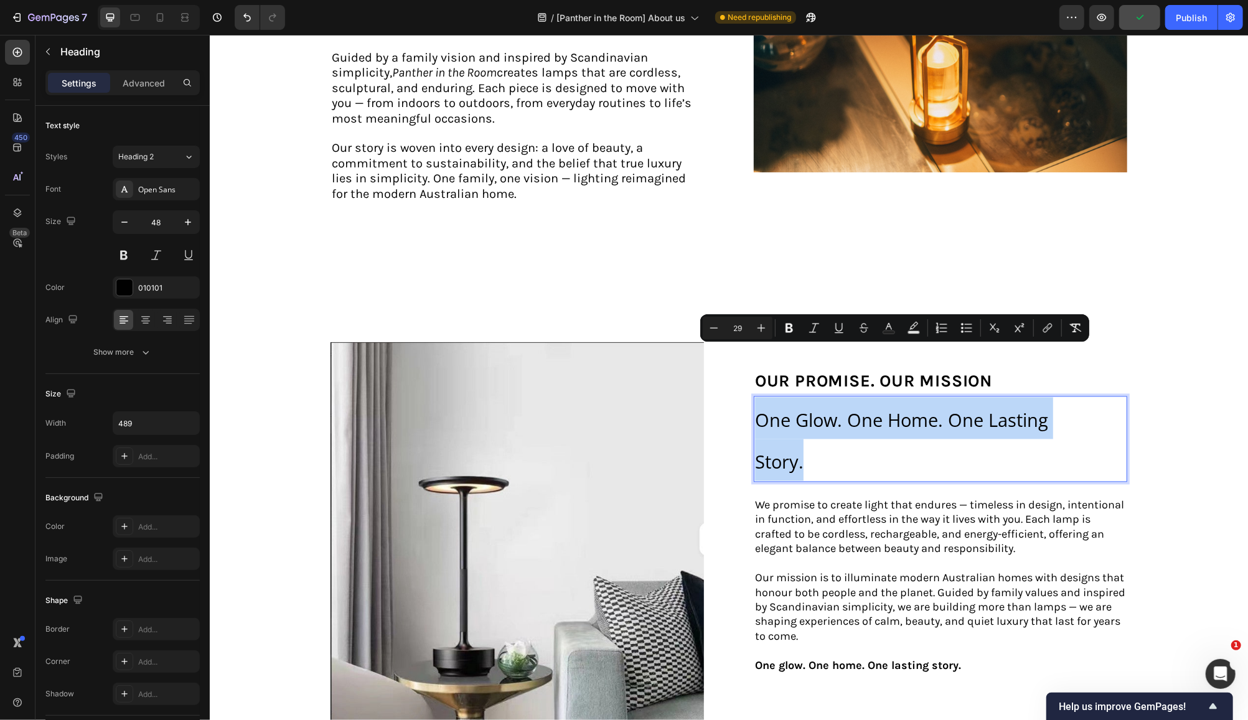
drag, startPoint x: 803, startPoint y: 396, endPoint x: 747, endPoint y: 360, distance: 66.3
click at [753, 396] on h2 "One Glow. One Home. One Lasting Story." at bounding box center [905, 439] width 304 height 86
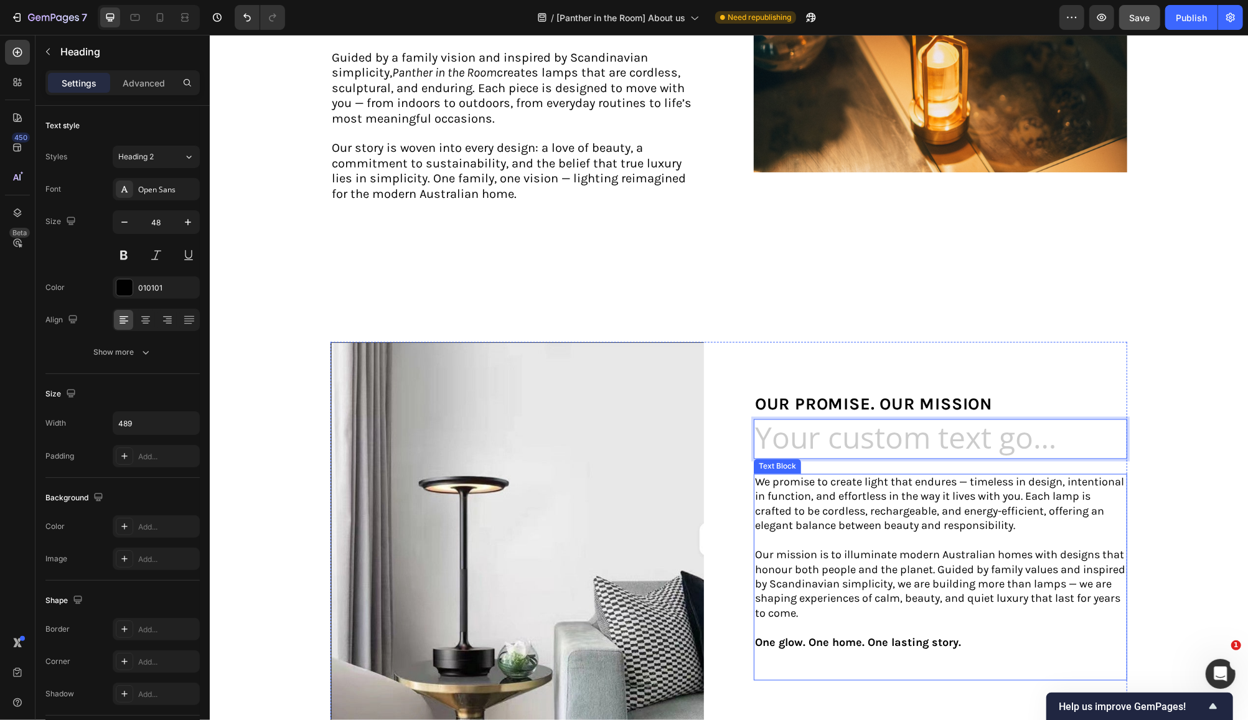
click at [825, 475] on p "We promise to create light that endures — timeless in design, intentional in fu…" at bounding box center [939, 504] width 371 height 59
click at [902, 419] on h2 "Rich Text Editor. Editing area: main" at bounding box center [905, 439] width 304 height 40
click at [842, 402] on icon at bounding box center [843, 407] width 10 height 10
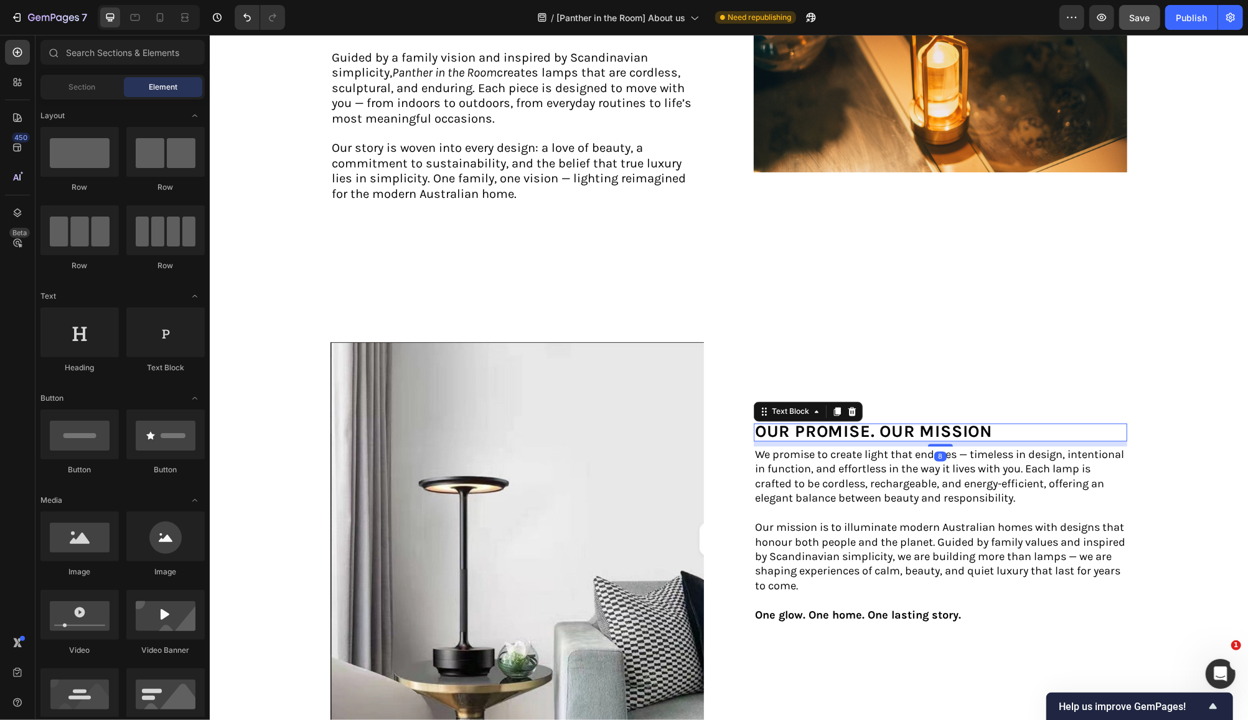
click at [1005, 423] on div "Our PROMISE. OUR MISSION" at bounding box center [939, 432] width 373 height 18
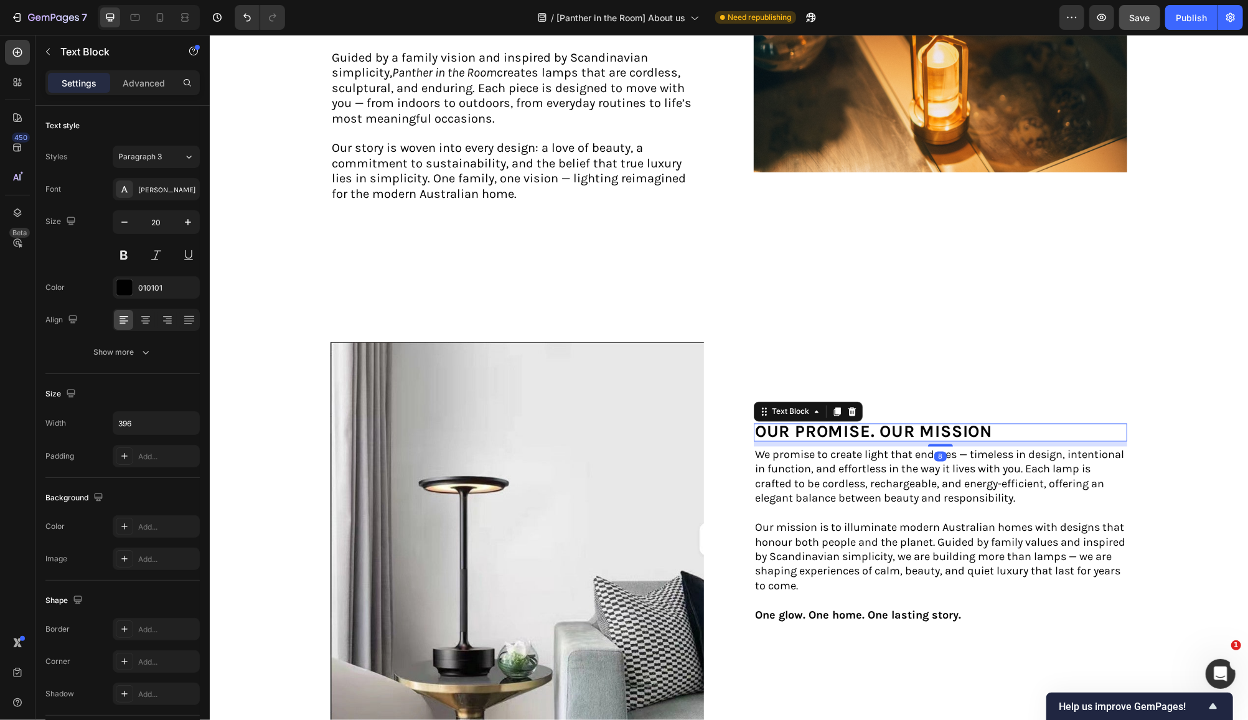
click at [1003, 423] on div "Our PROMISE. OUR MISSION" at bounding box center [939, 432] width 373 height 18
click at [994, 423] on div "Our PROMISE. OUR MISSION" at bounding box center [939, 432] width 373 height 18
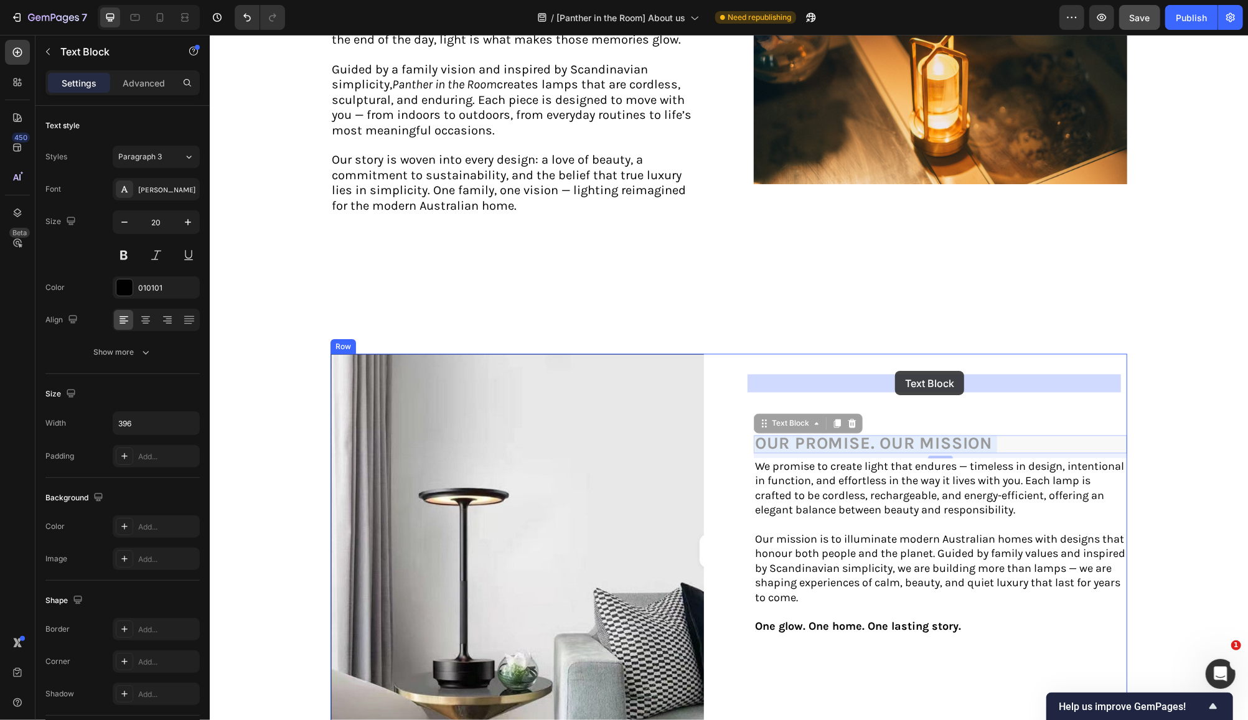
drag, startPoint x: 992, startPoint y: 366, endPoint x: 895, endPoint y: 370, distance: 97.8
click at [895, 370] on div "Header Image about us Text Block ⁠⁠⁠⁠⁠⁠⁠ A Family Vision, Proudly Australian He…" at bounding box center [728, 364] width 1038 height 3979
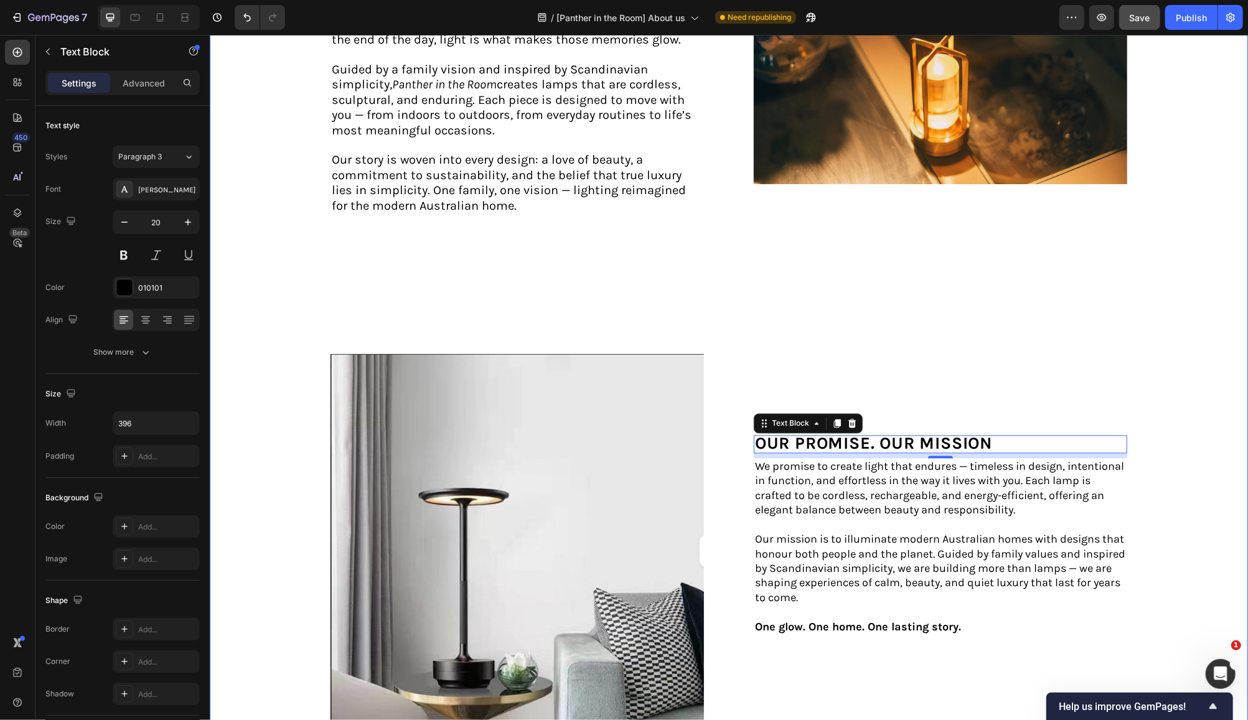
click at [764, 433] on strong "Our PROMISE. OUR MISSION" at bounding box center [872, 443] width 237 height 20
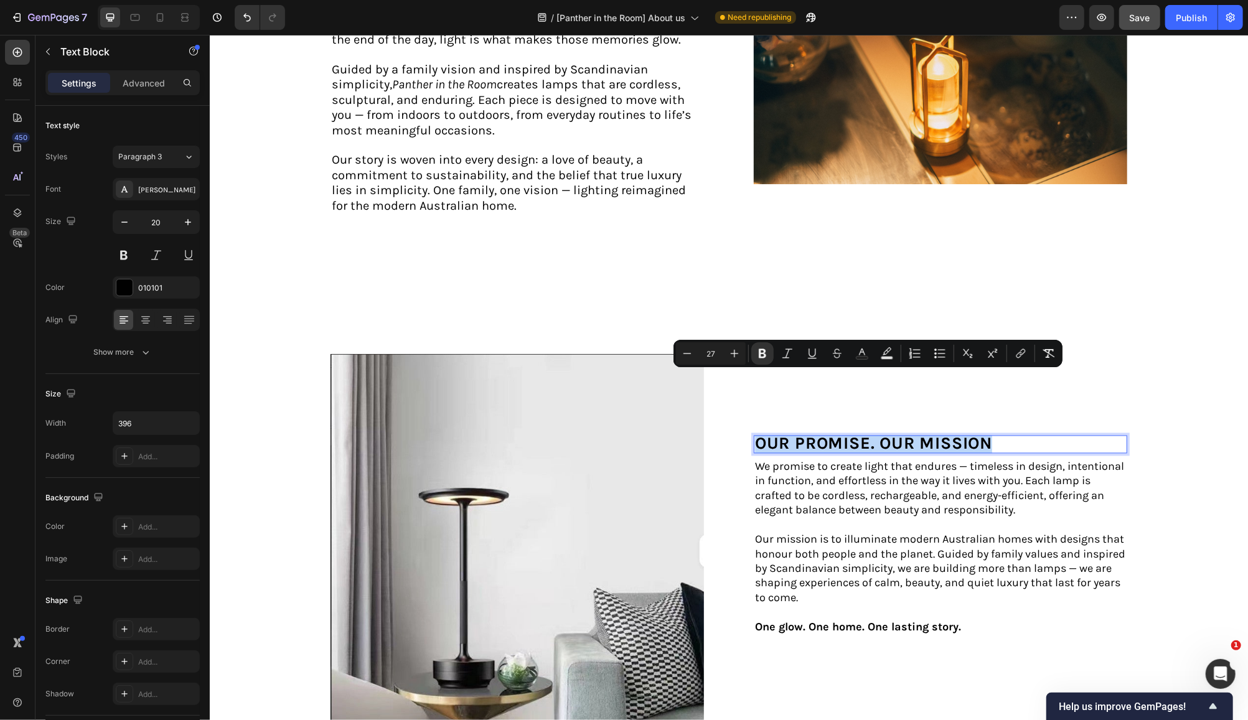
drag, startPoint x: 749, startPoint y: 380, endPoint x: 984, endPoint y: 375, distance: 234.7
click at [736, 351] on icon "Editor contextual toolbar" at bounding box center [734, 353] width 12 height 12
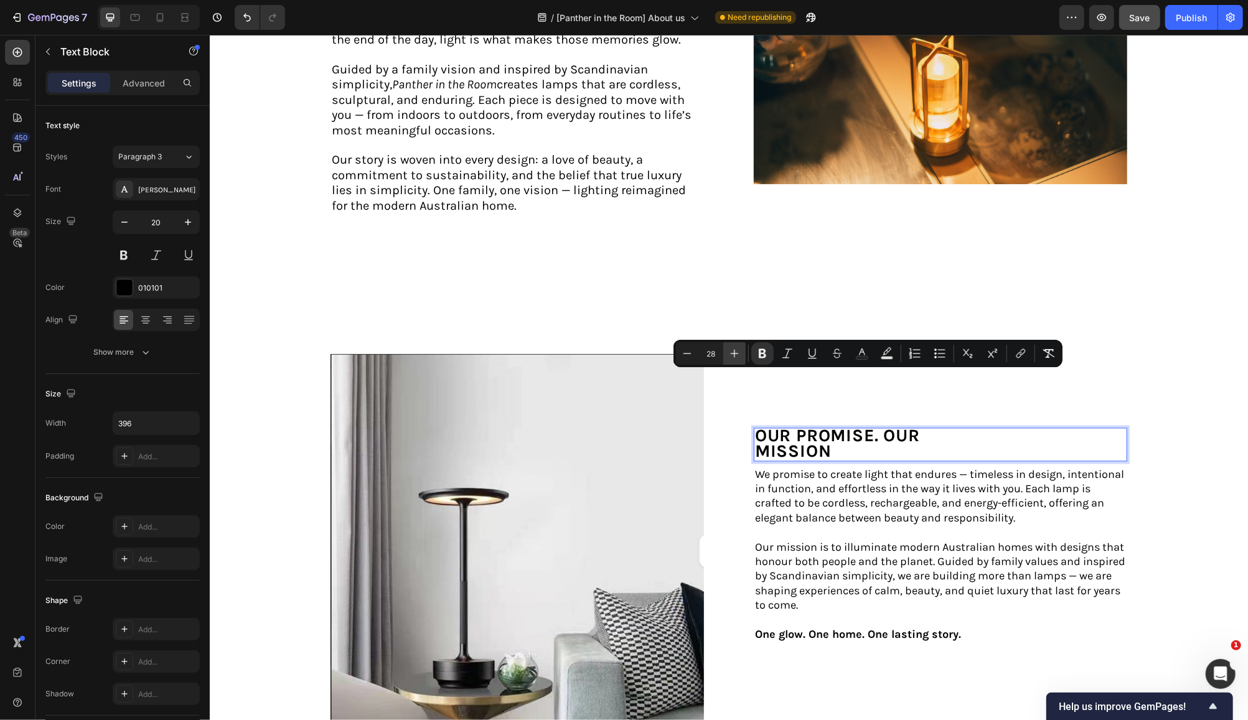
click at [736, 351] on icon "Editor contextual toolbar" at bounding box center [734, 353] width 12 height 12
click at [688, 350] on icon "Editor contextual toolbar" at bounding box center [687, 353] width 12 height 12
type input "27"
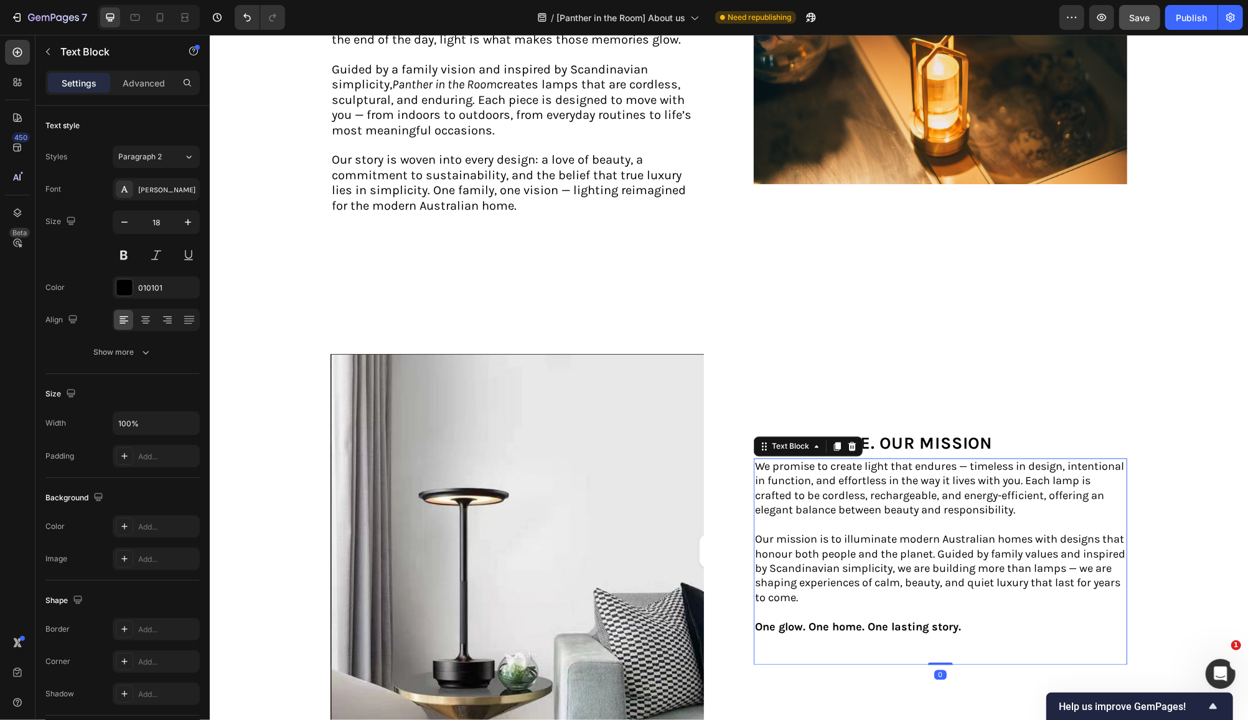
click at [969, 518] on p "Rich Text Editor. Editing area: main" at bounding box center [939, 525] width 371 height 14
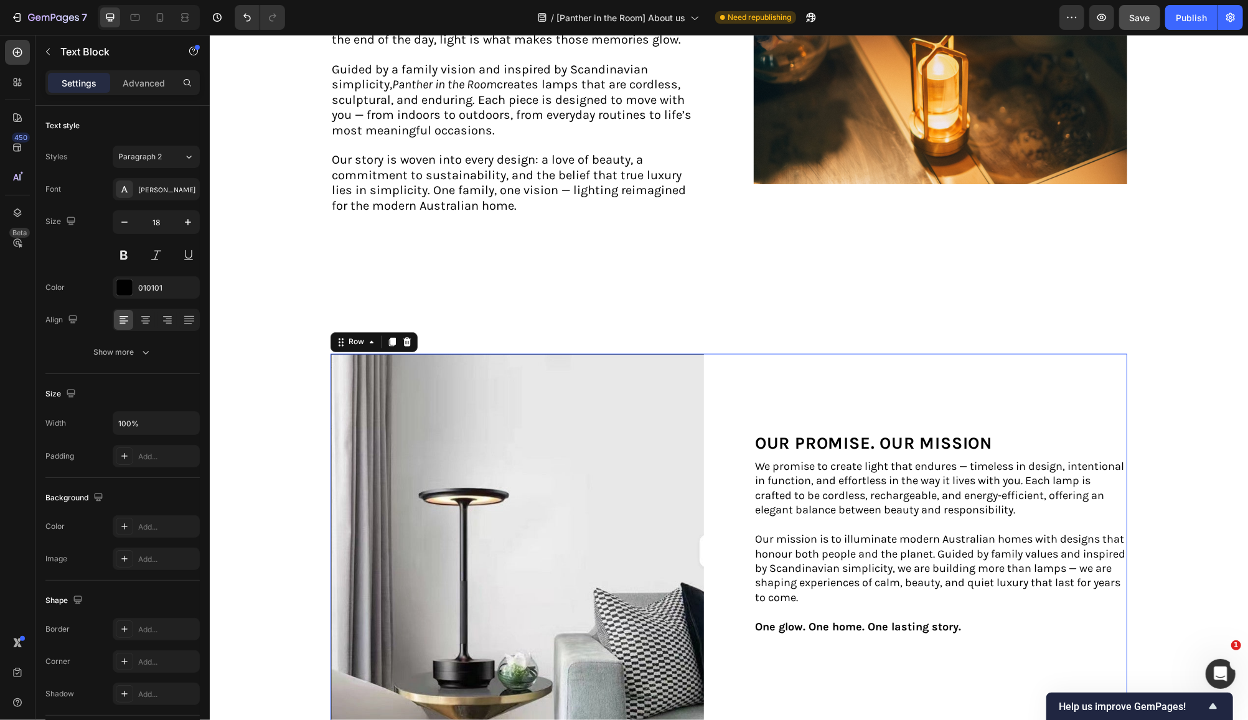
click at [831, 657] on div "Our PROMISE. OUR MISSION Text Block We promise to create light that endures — t…" at bounding box center [939, 550] width 373 height 393
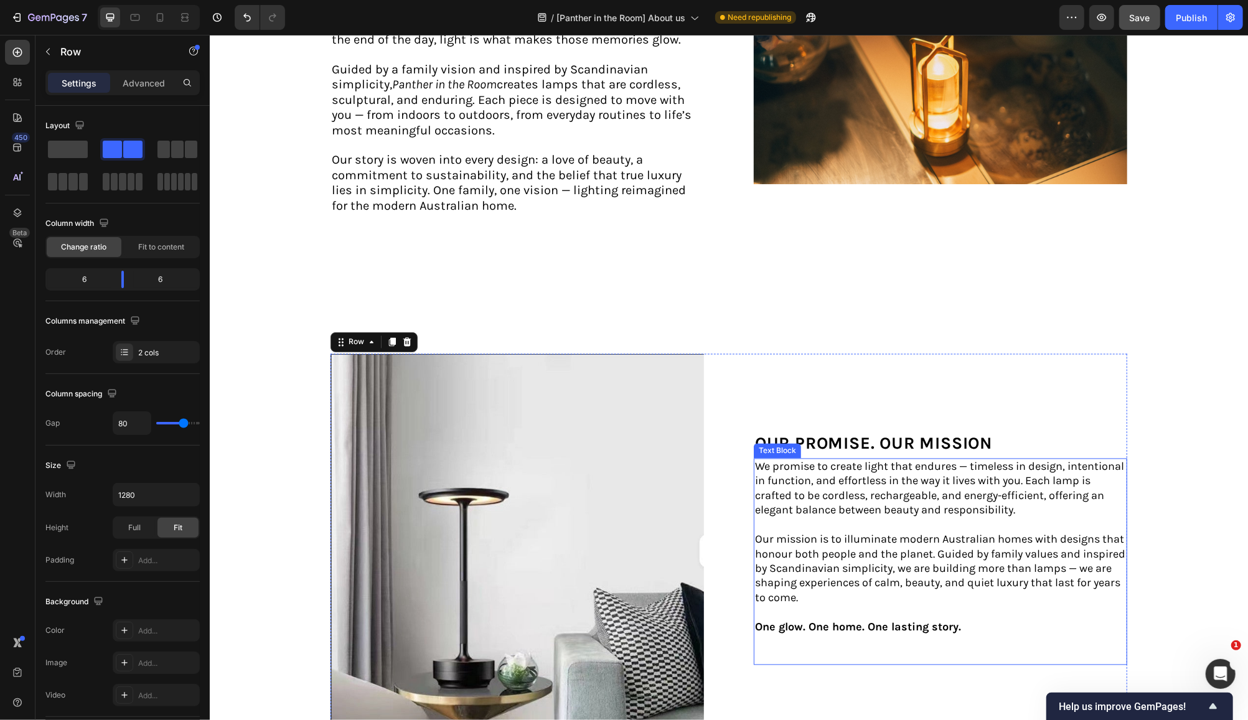
click at [959, 620] on p "One glow. One home. One lasting story." at bounding box center [939, 627] width 371 height 14
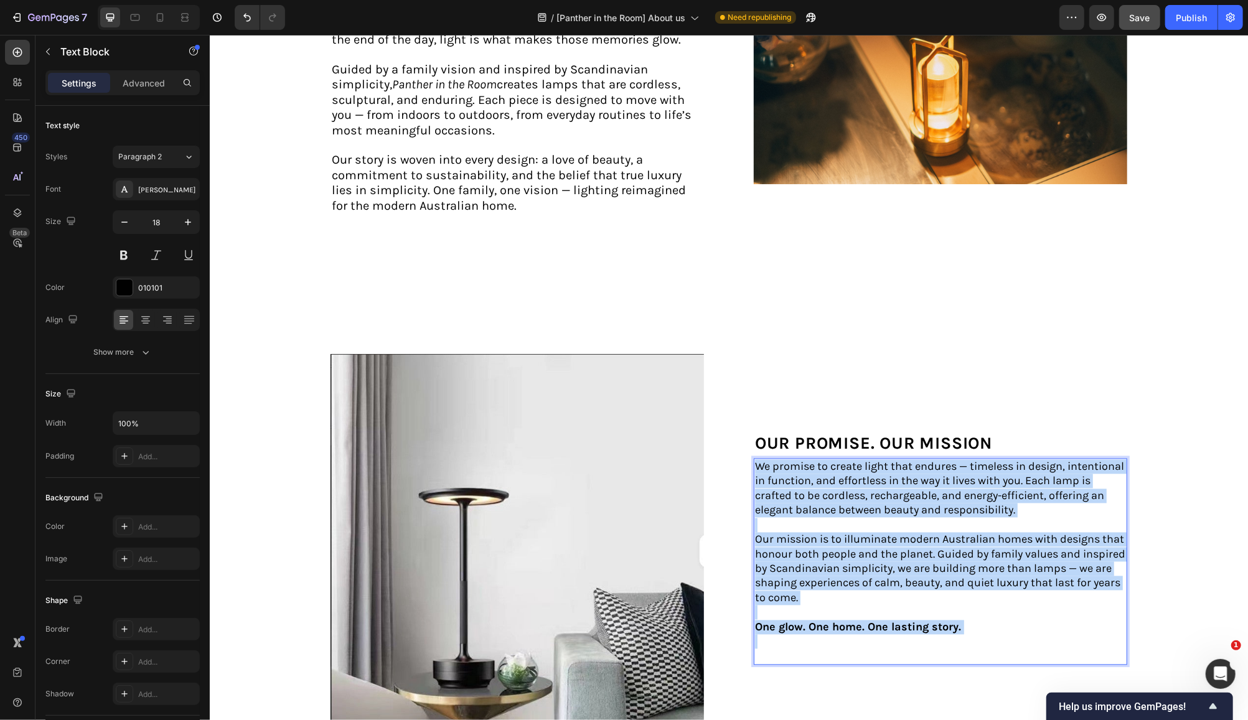
drag, startPoint x: 962, startPoint y: 565, endPoint x: 754, endPoint y: 405, distance: 261.8
click at [754, 458] on div "We promise to create light that endures — timeless in design, intentional in fu…" at bounding box center [939, 561] width 373 height 207
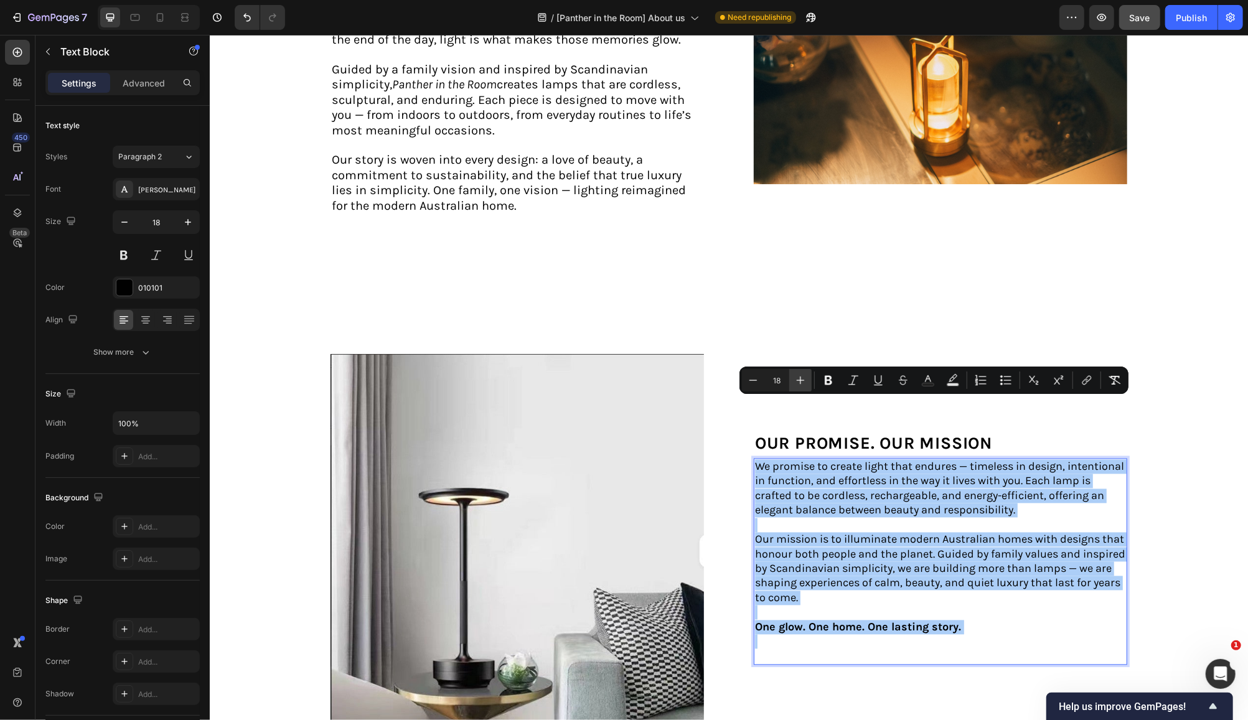
click at [802, 375] on icon "Editor contextual toolbar" at bounding box center [800, 380] width 12 height 12
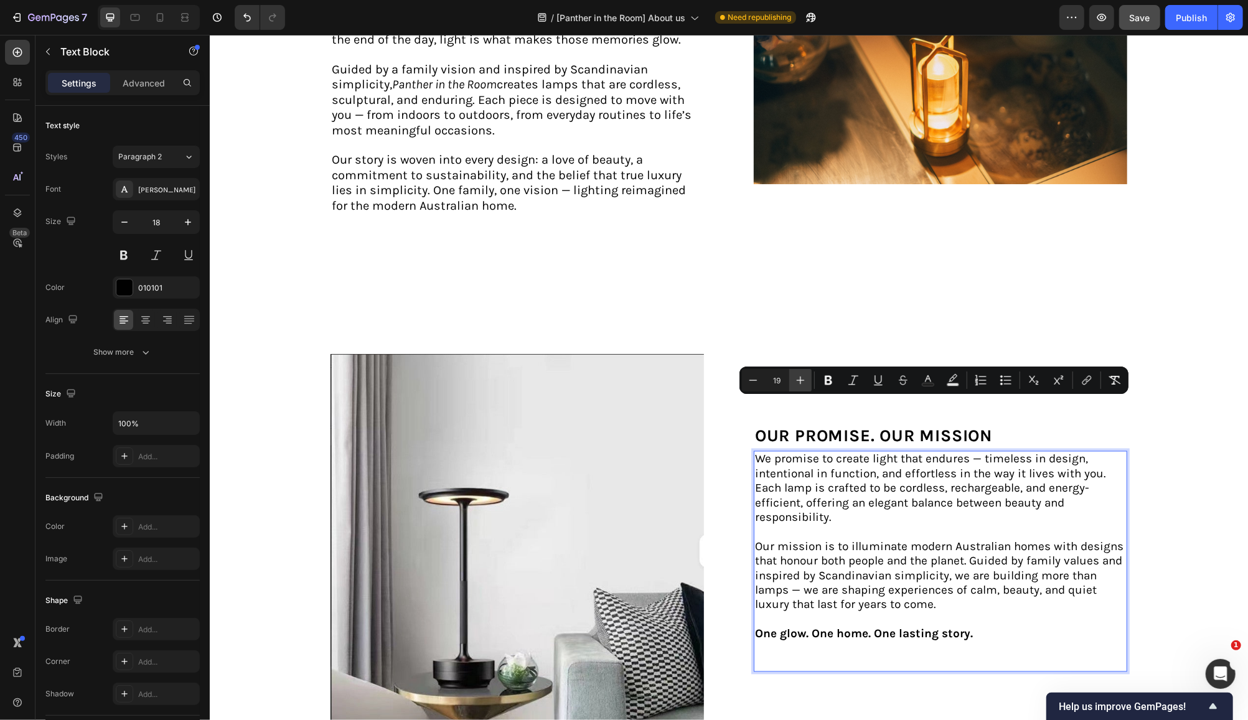
click at [802, 376] on icon "Editor contextual toolbar" at bounding box center [800, 380] width 12 height 12
type input "20"
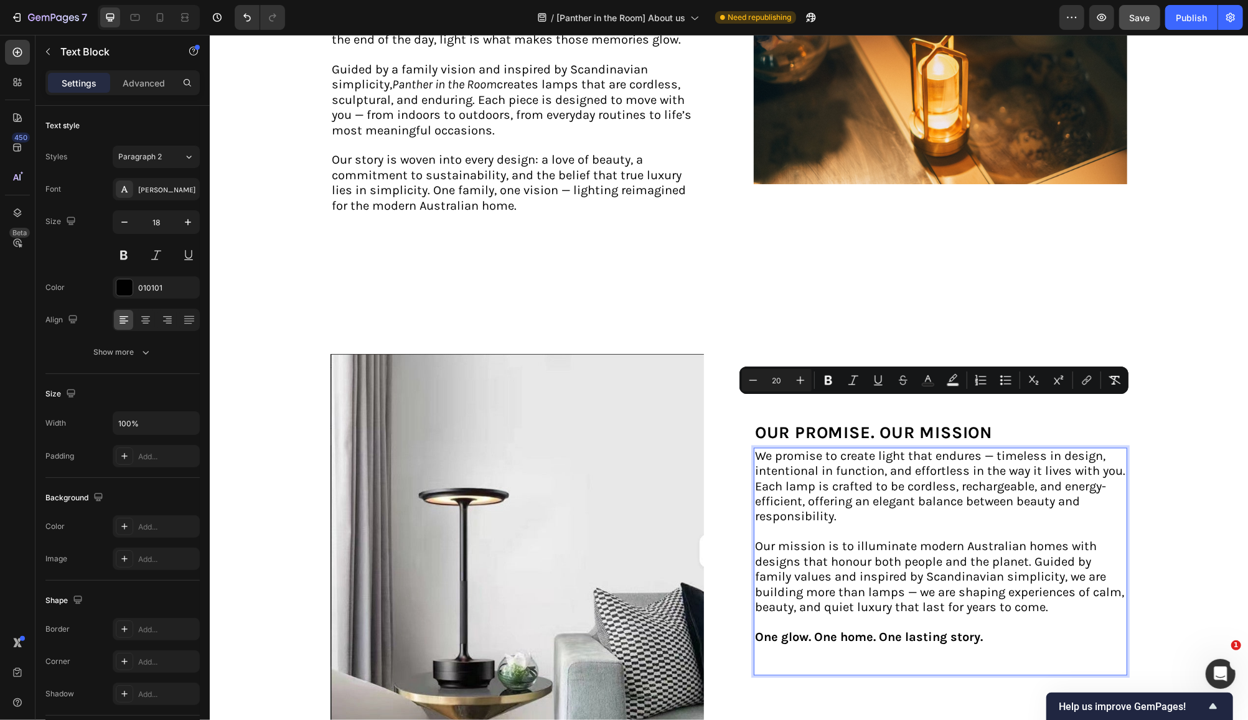
click at [876, 525] on p "Rich Text Editor. Editing area: main" at bounding box center [939, 532] width 371 height 14
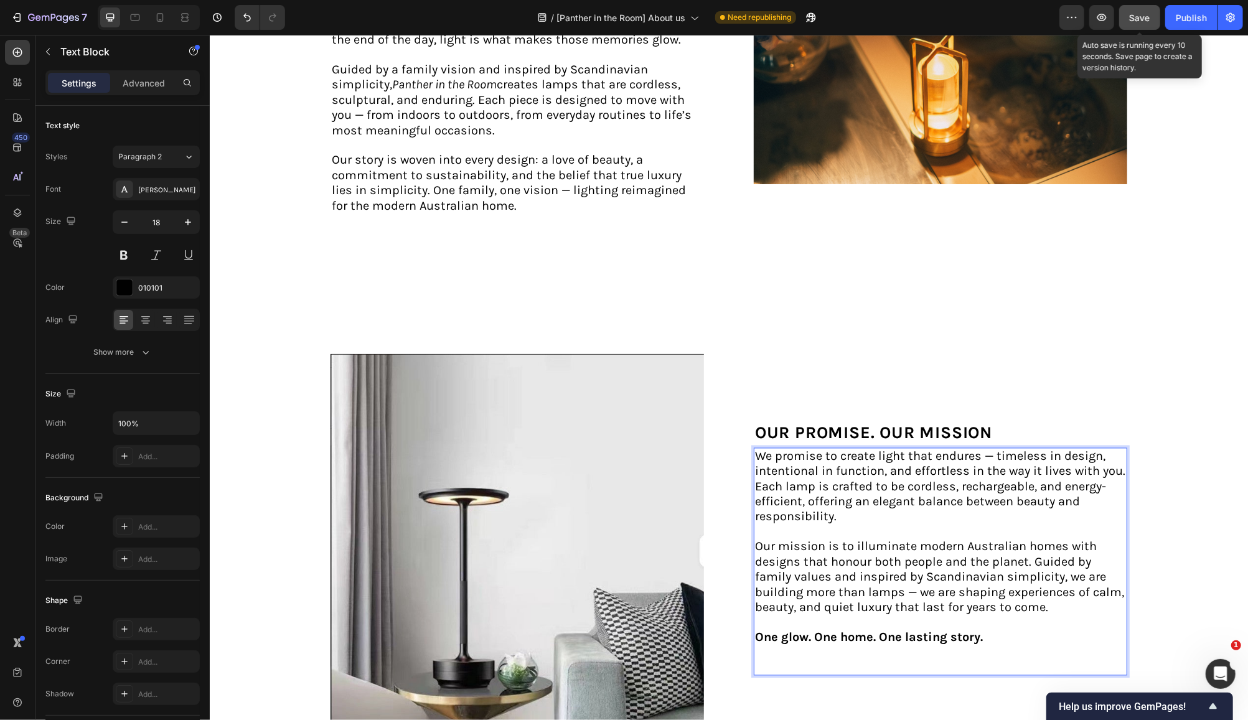
click at [1141, 18] on span "Save" at bounding box center [1140, 17] width 21 height 11
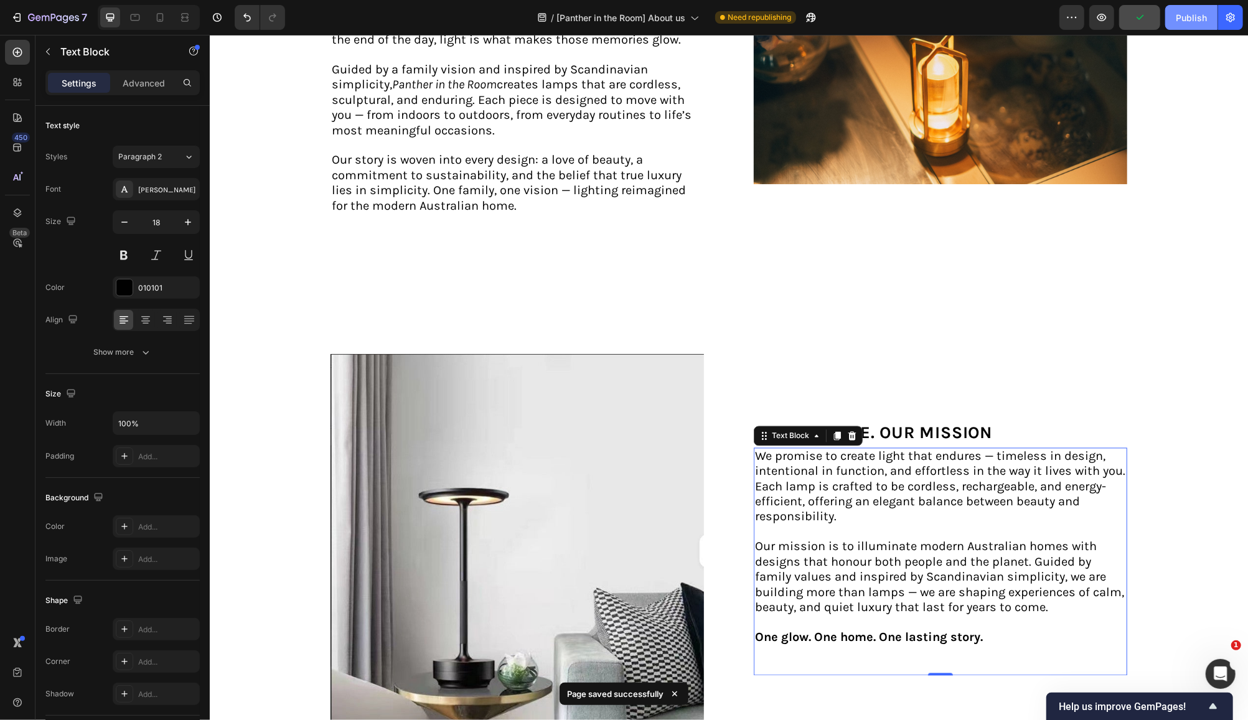
click at [1188, 21] on div "Publish" at bounding box center [1191, 17] width 31 height 13
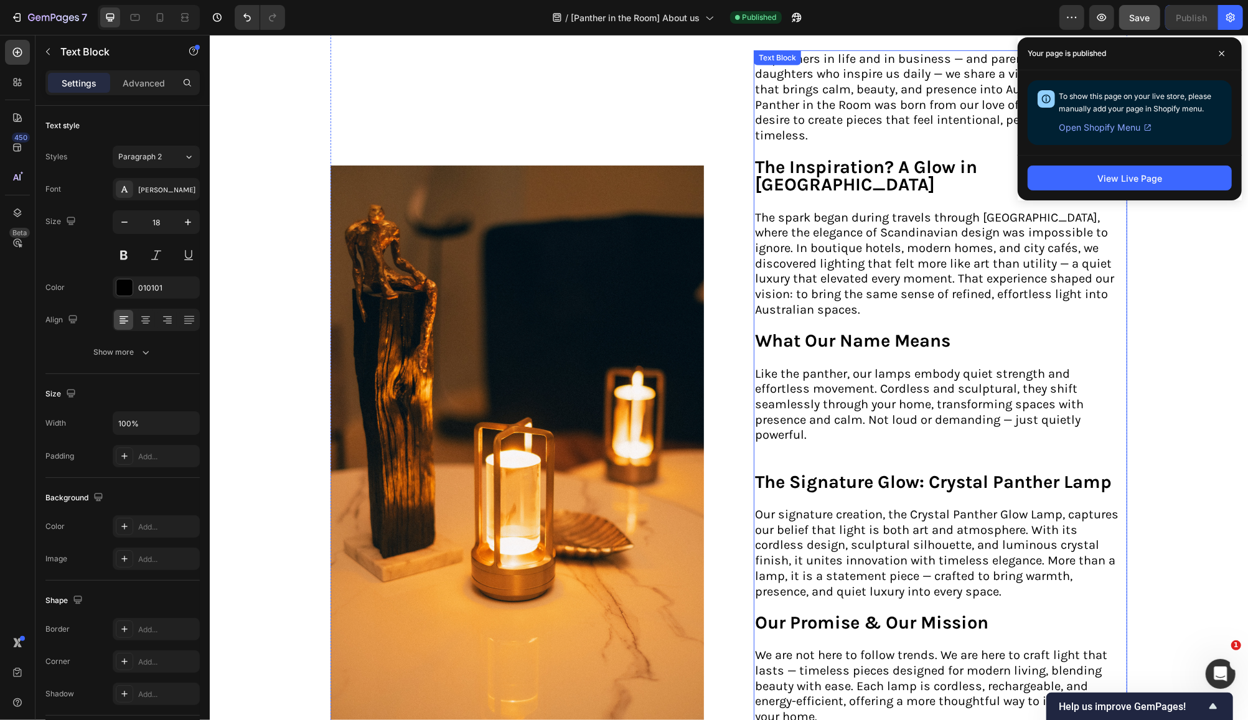
scroll to position [166, 0]
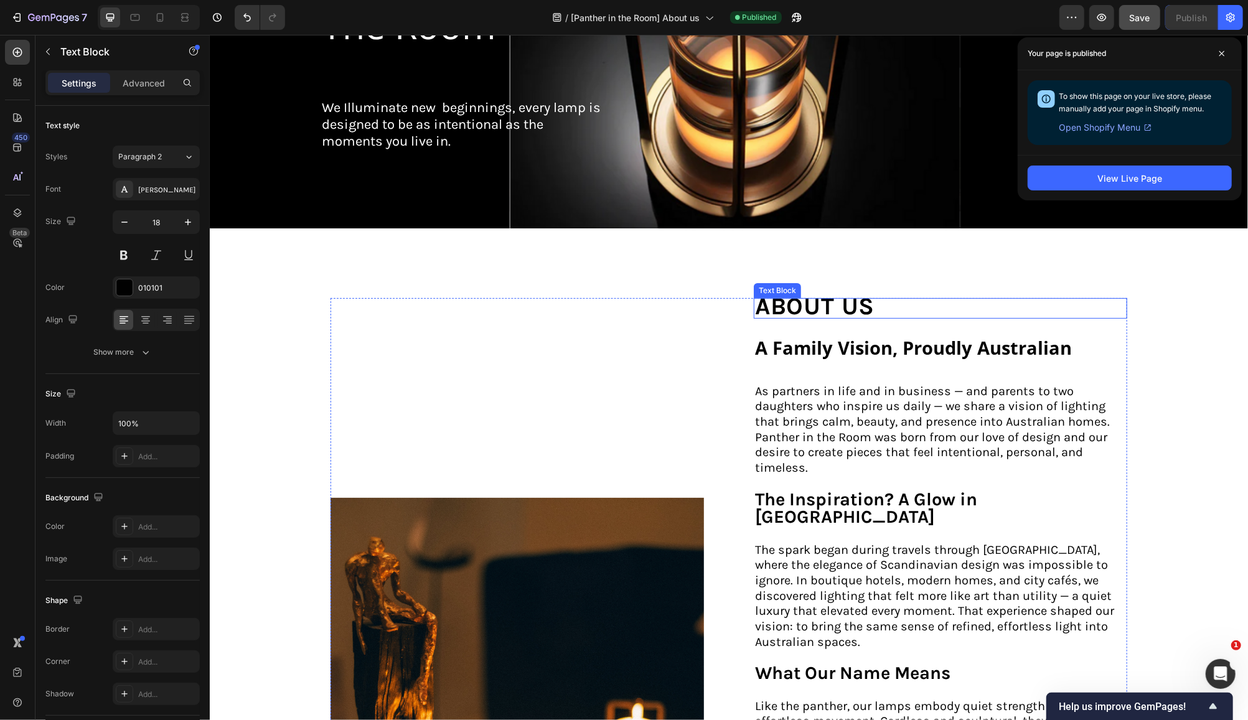
click at [887, 303] on p "about us" at bounding box center [876, 308] width 244 height 18
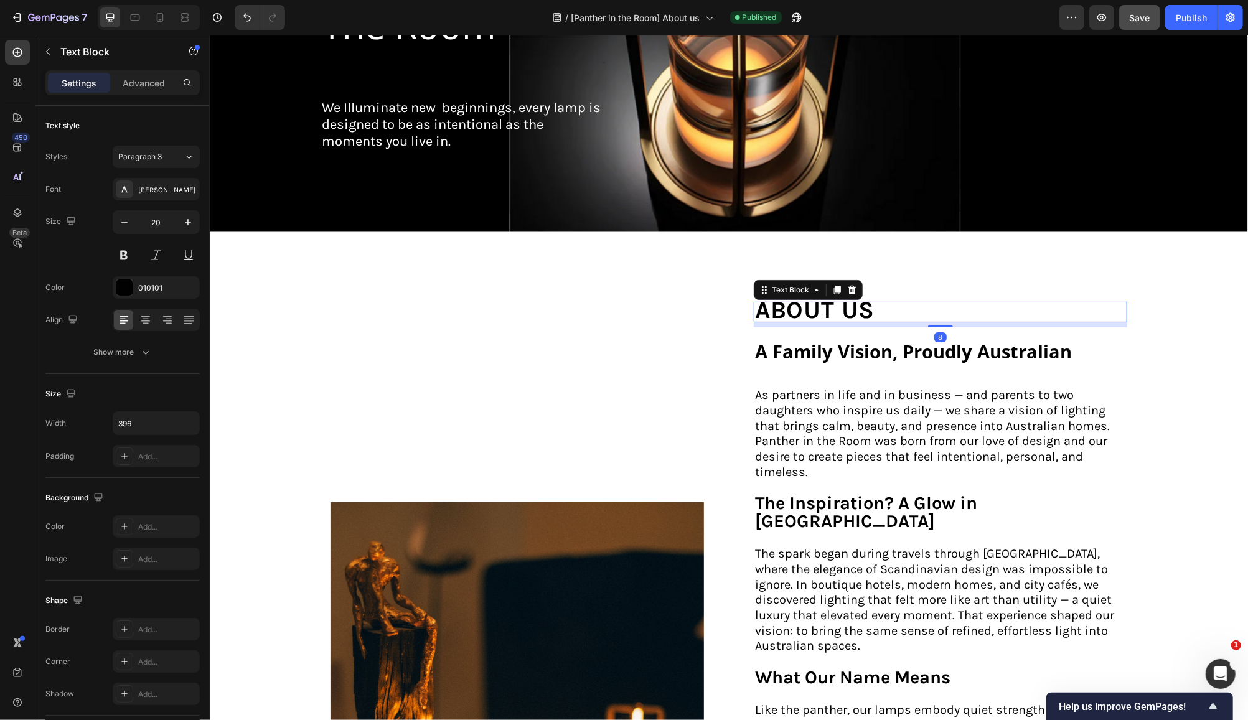
click at [886, 303] on p "about us" at bounding box center [876, 312] width 244 height 18
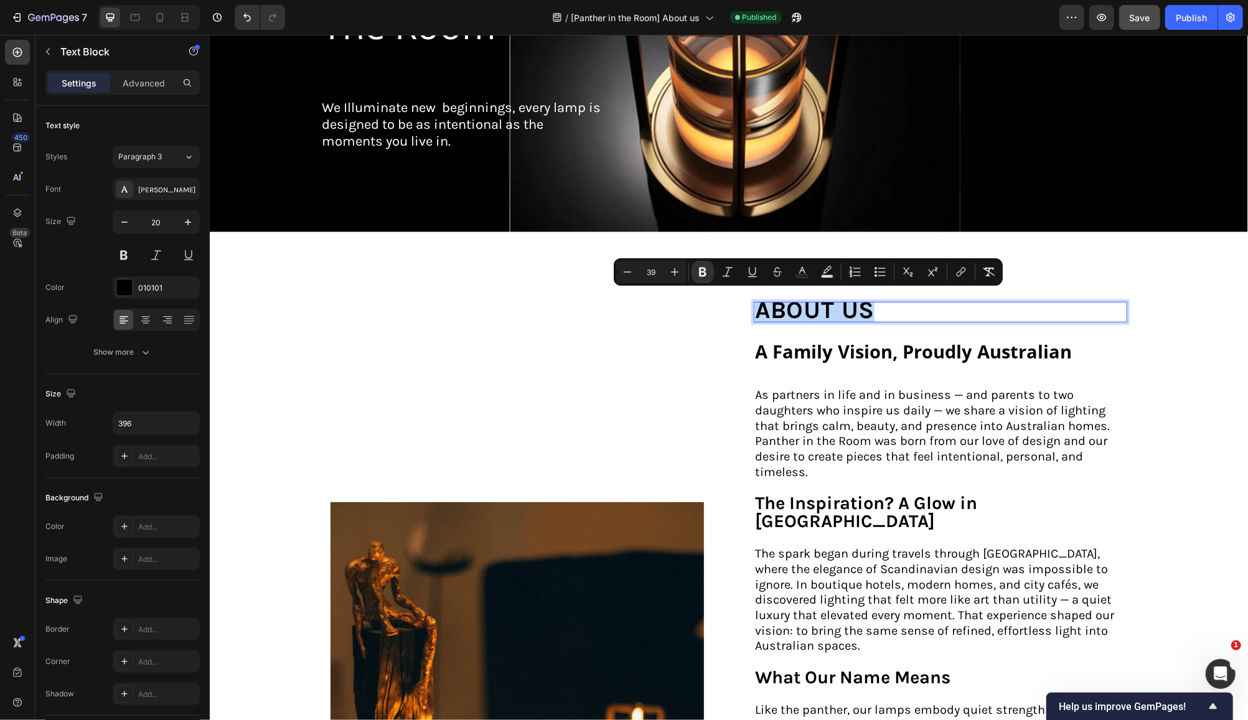
drag, startPoint x: 886, startPoint y: 303, endPoint x: 755, endPoint y: 296, distance: 131.5
click at [755, 303] on p "about us" at bounding box center [876, 312] width 244 height 18
click at [630, 270] on icon "Editor contextual toolbar" at bounding box center [627, 272] width 12 height 12
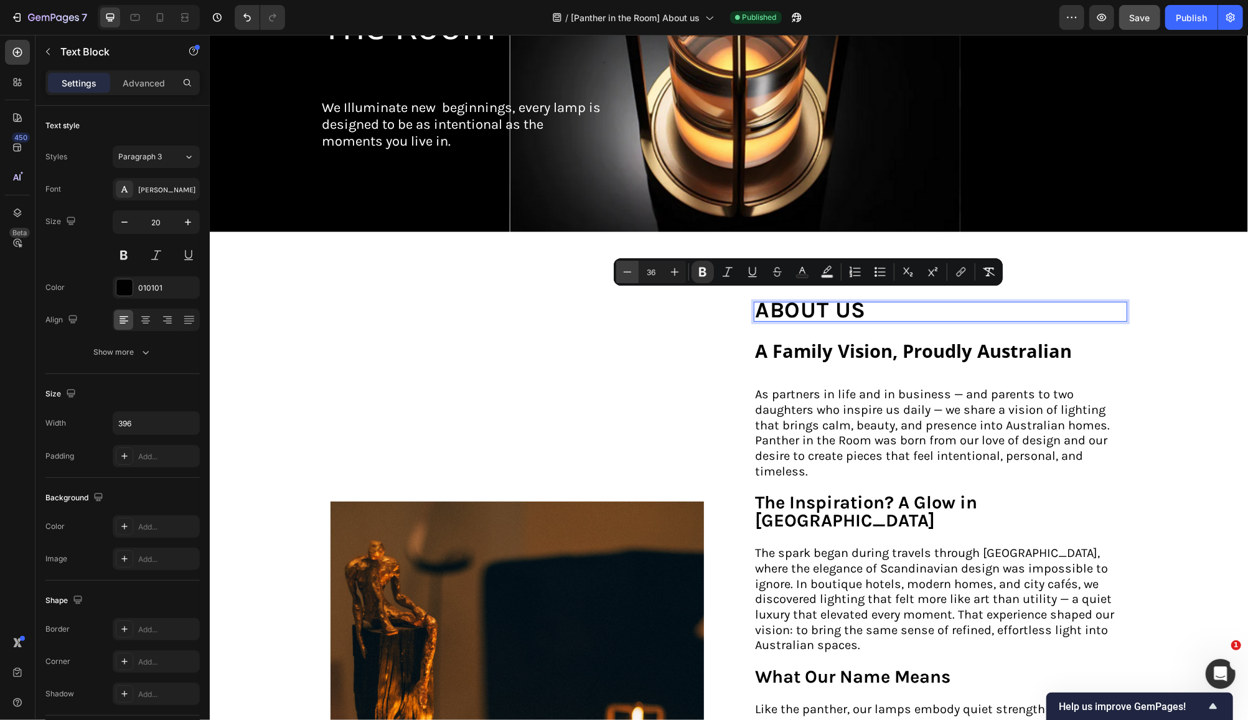
click at [630, 270] on icon "Editor contextual toolbar" at bounding box center [627, 272] width 12 height 12
type input "34"
click at [1145, 11] on div "Save" at bounding box center [1140, 17] width 21 height 13
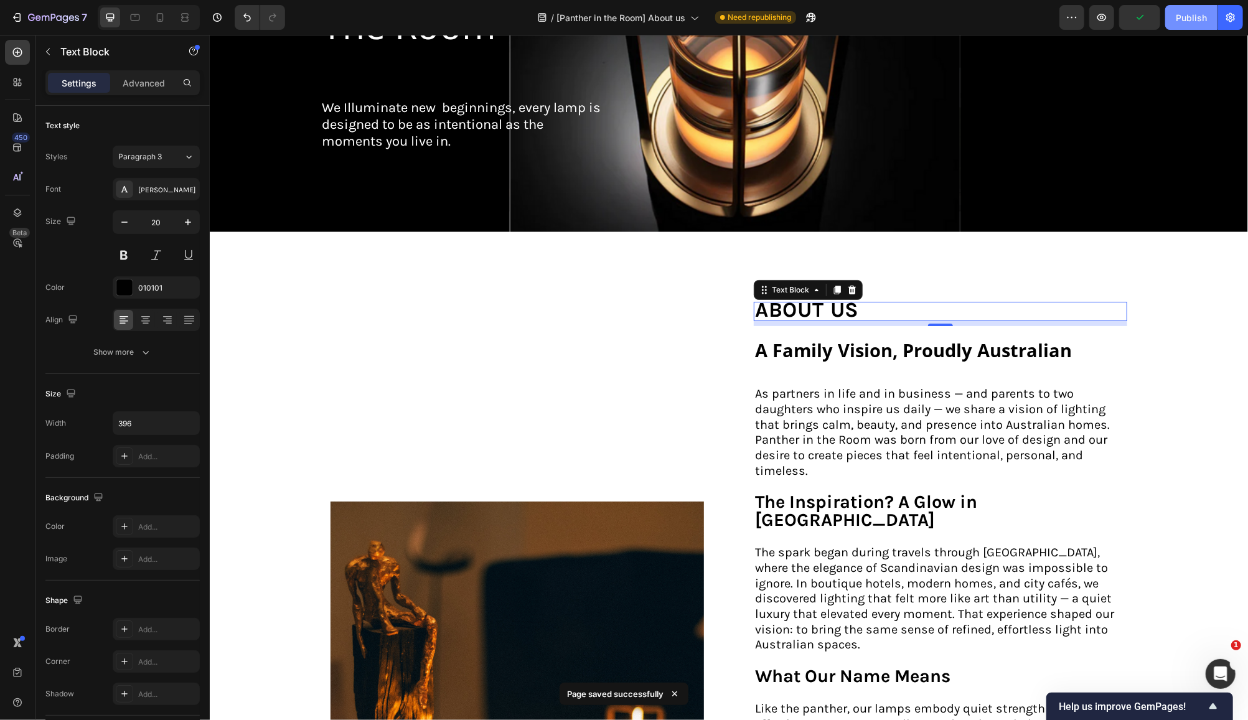
click at [1202, 16] on div "Publish" at bounding box center [1191, 17] width 31 height 13
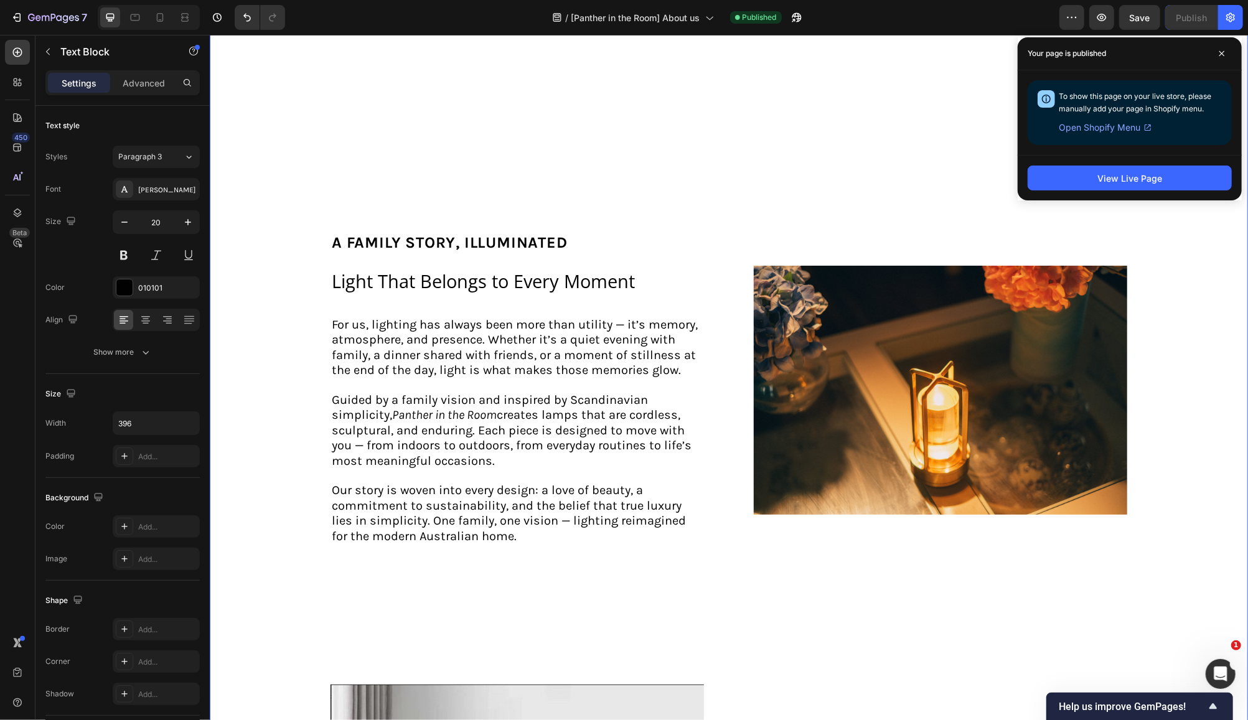
scroll to position [1411, 0]
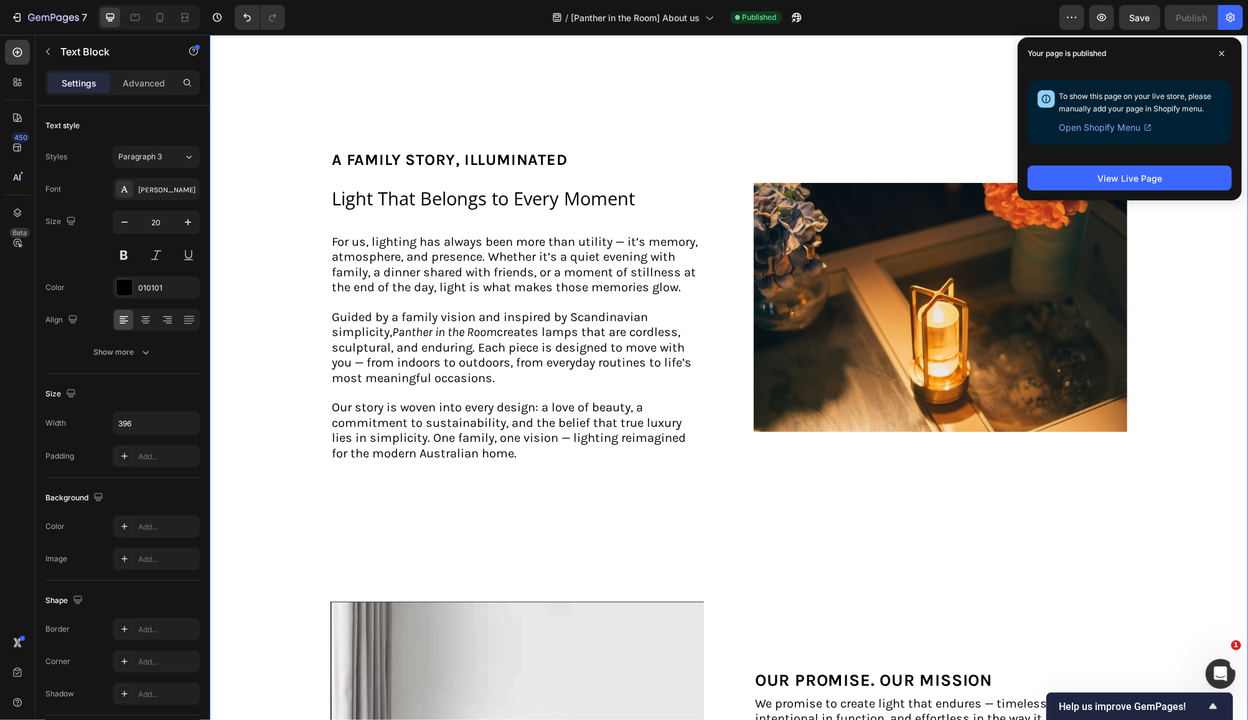
click at [840, 509] on div "Image about us Text Block ⁠⁠⁠⁠⁠⁠⁠ A Family Vision, Proudly Australian Heading A…" at bounding box center [728, 24] width 1013 height 1942
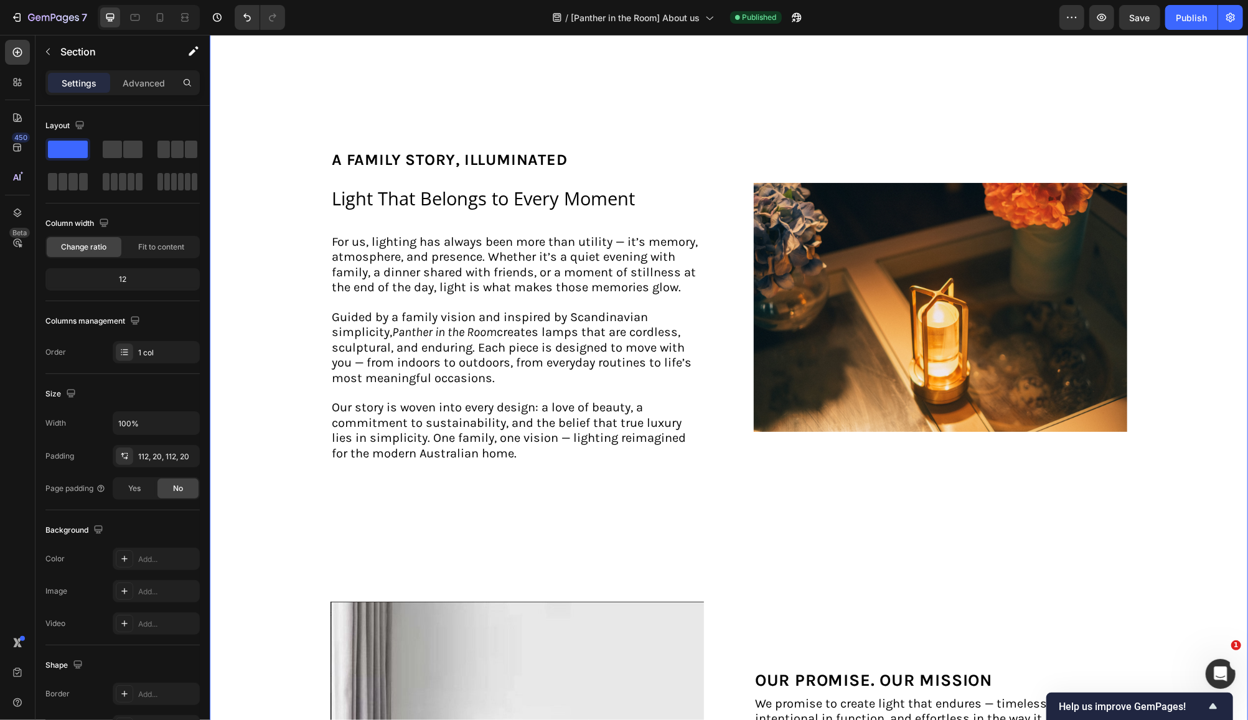
scroll to position [1660, 0]
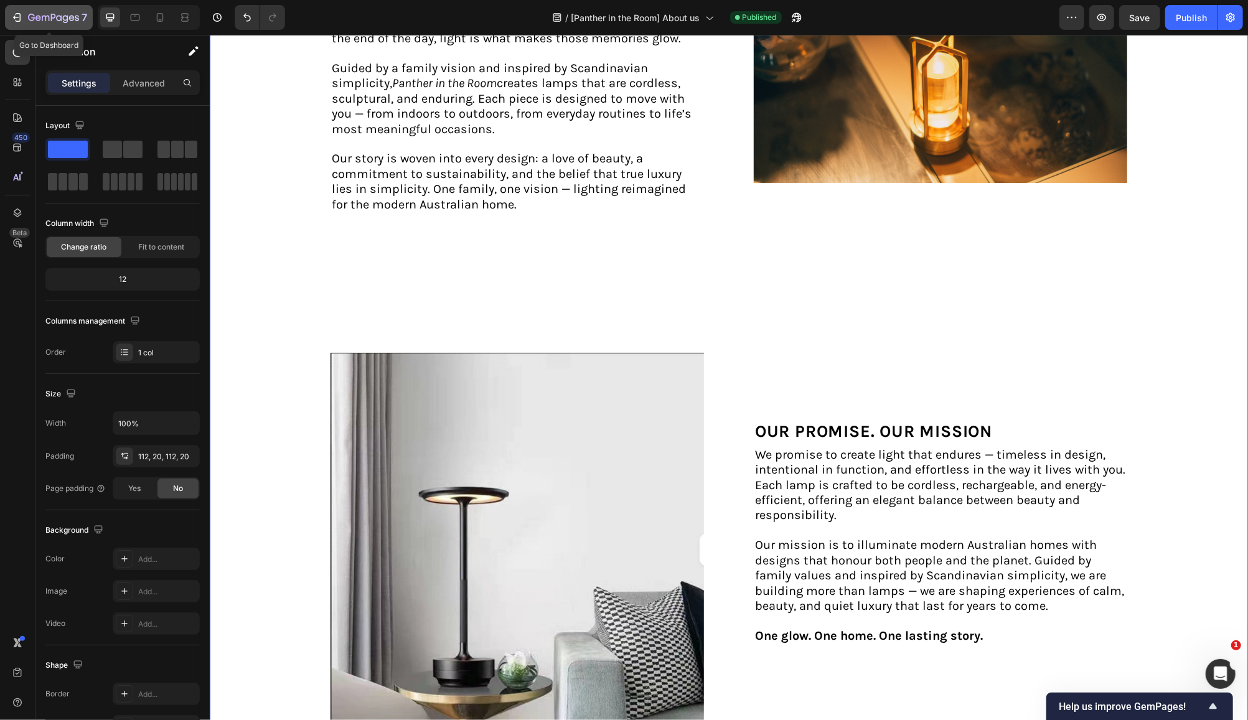
click at [50, 13] on icon "button" at bounding box center [53, 18] width 51 height 11
